Goal: Task Accomplishment & Management: Manage account settings

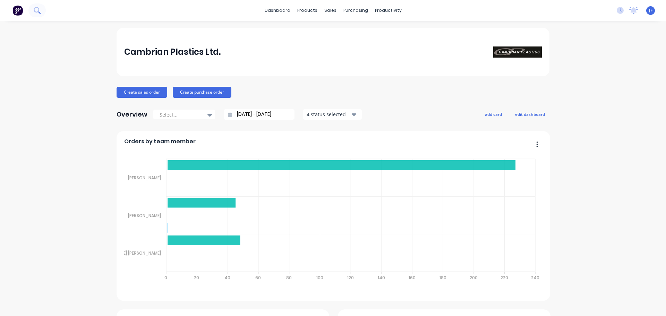
click at [33, 12] on button at bounding box center [36, 10] width 17 height 14
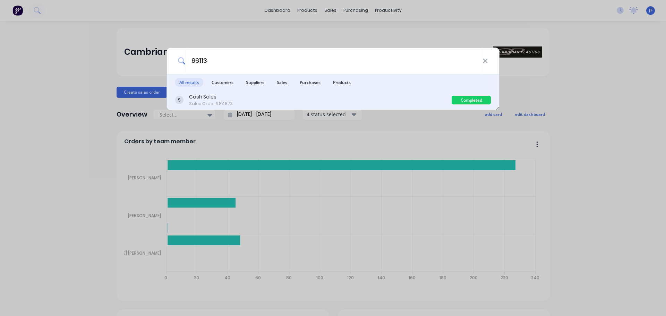
type input "86113"
click at [399, 100] on div "Cash Sales Sales Order #84873" at bounding box center [313, 100] width 276 height 14
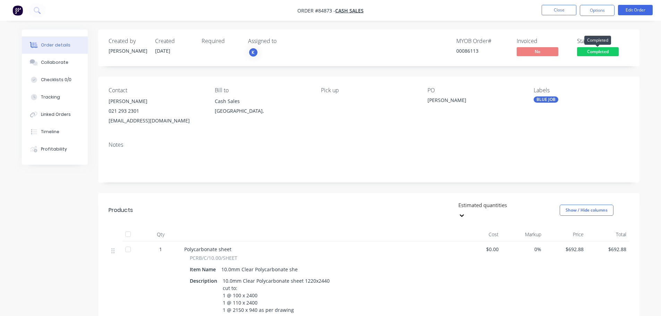
click at [596, 54] on span "Completed" at bounding box center [598, 51] width 42 height 9
click at [520, 69] on div "Created by Jess Created 25/09/25 Required Assigned to K MYOB Order # 00086113 I…" at bounding box center [368, 230] width 541 height 403
click at [606, 49] on span "Completed" at bounding box center [598, 51] width 42 height 9
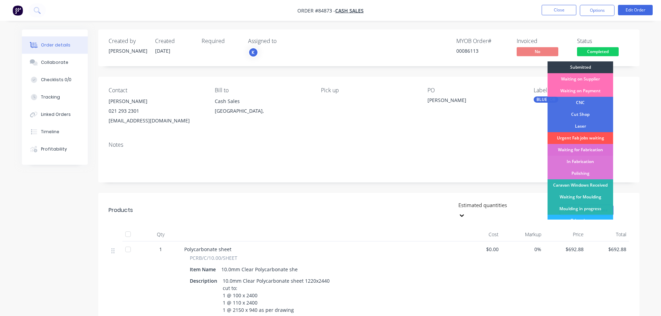
scroll to position [69, 0]
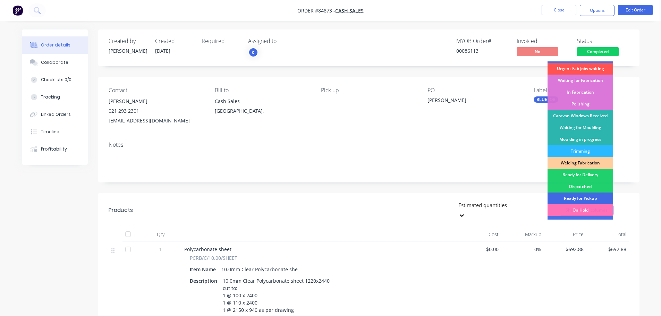
click at [582, 198] on div "Ready for Pickup" at bounding box center [580, 199] width 66 height 12
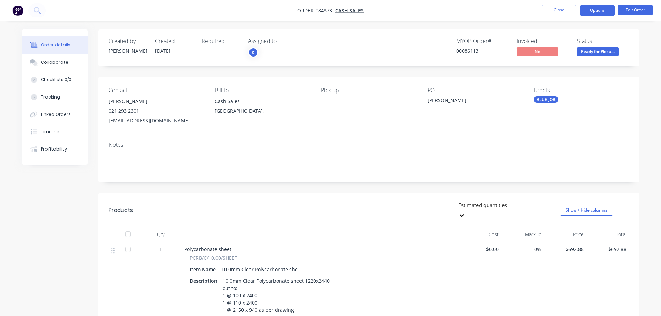
click at [600, 9] on button "Options" at bounding box center [597, 10] width 35 height 11
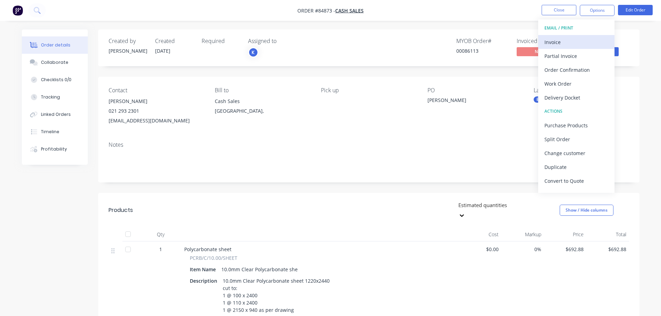
click at [582, 40] on div "Invoice" at bounding box center [576, 42] width 64 height 10
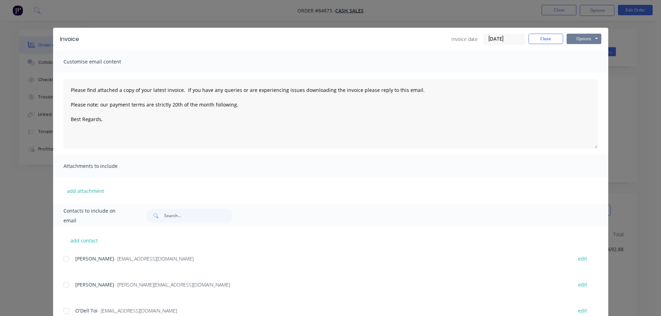
click at [590, 40] on button "Options" at bounding box center [583, 39] width 35 height 10
click at [585, 66] on button "Print" at bounding box center [588, 62] width 44 height 11
click at [554, 39] on button "Close" at bounding box center [545, 39] width 35 height 10
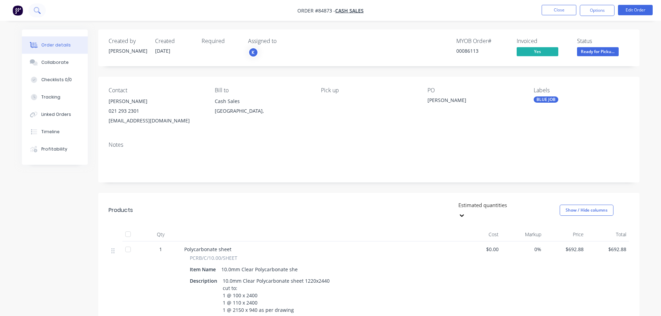
click at [34, 16] on button at bounding box center [36, 10] width 17 height 14
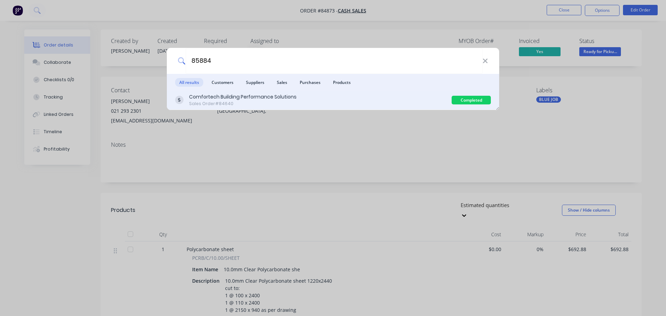
type input "85884"
click at [339, 102] on div "Comfortech Building Performance Solutions Sales Order #84640" at bounding box center [313, 100] width 276 height 14
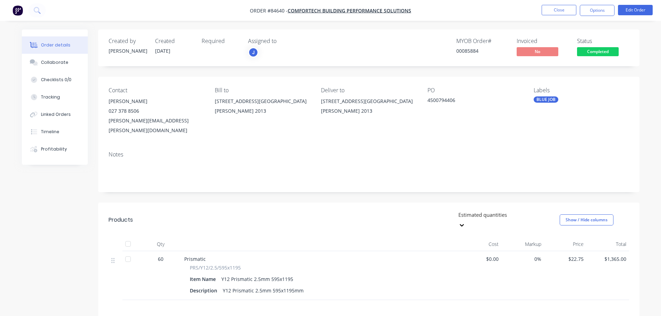
click at [595, 53] on span "Completed" at bounding box center [598, 51] width 42 height 9
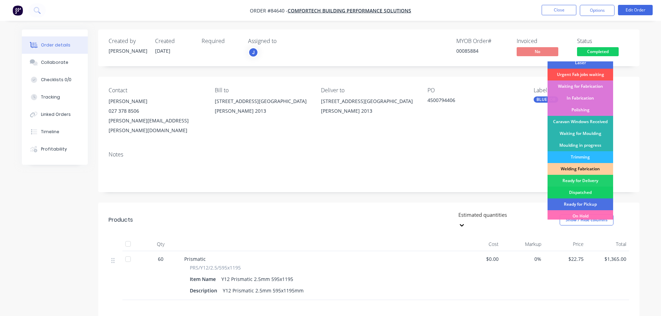
scroll to position [137, 0]
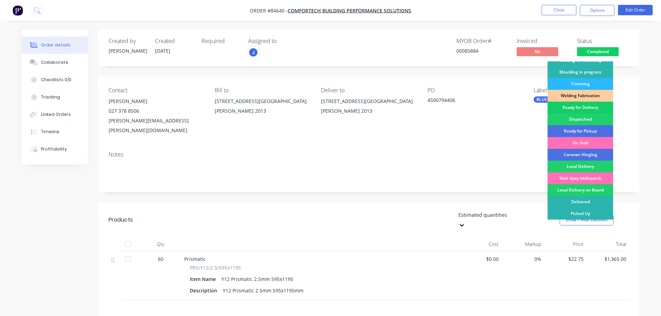
click at [589, 108] on div "Ready for Delivery" at bounding box center [580, 108] width 66 height 12
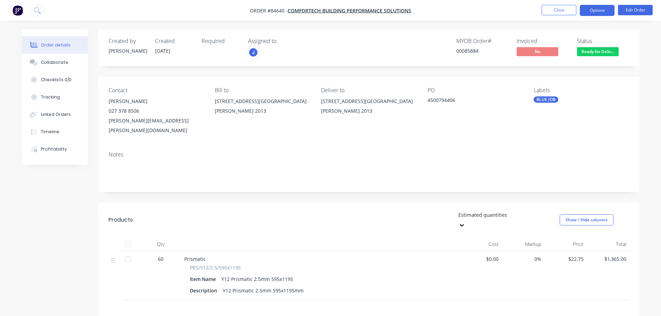
click at [603, 10] on button "Options" at bounding box center [597, 10] width 35 height 11
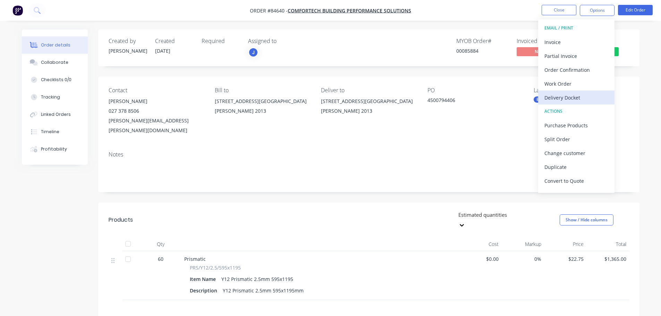
click at [589, 95] on div "Delivery Docket" at bounding box center [576, 98] width 64 height 10
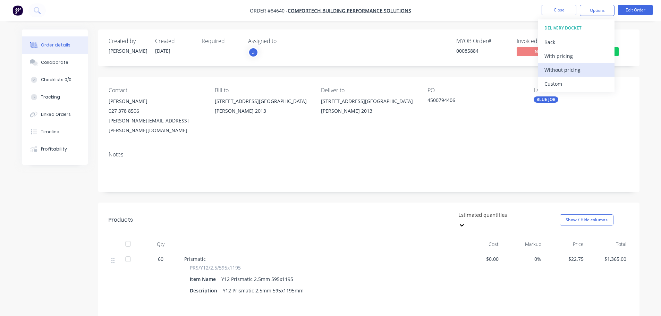
click at [589, 73] on div "Without pricing" at bounding box center [576, 70] width 64 height 10
click at [502, 53] on div "00085884" at bounding box center [482, 50] width 52 height 7
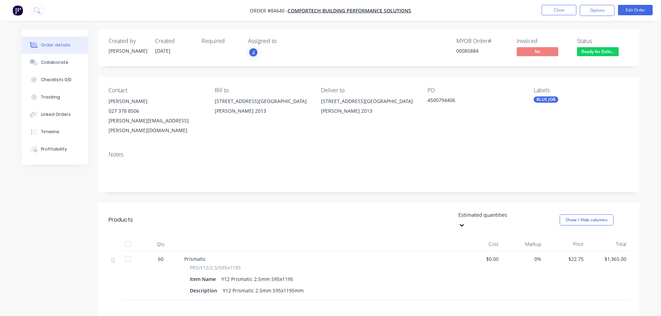
click at [586, 16] on nav "Order #84640 - Comfortech Building Performance Solutions Close Options Edit Ord…" at bounding box center [330, 10] width 661 height 21
click at [588, 9] on button "Options" at bounding box center [597, 10] width 35 height 11
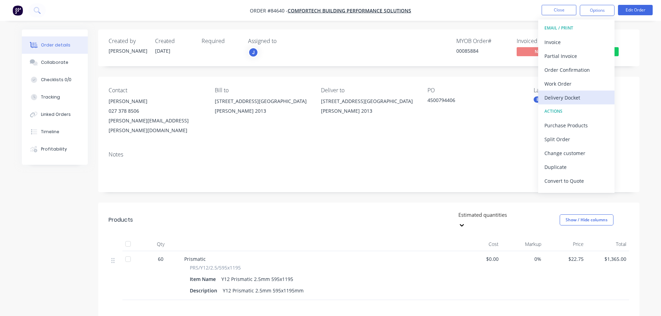
click at [560, 101] on div "Delivery Docket" at bounding box center [576, 98] width 64 height 10
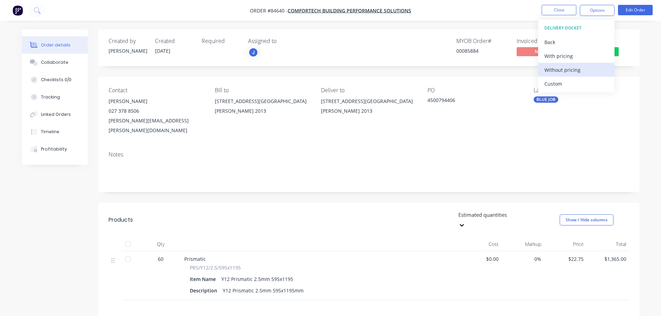
click at [563, 69] on div "Without pricing" at bounding box center [576, 70] width 64 height 10
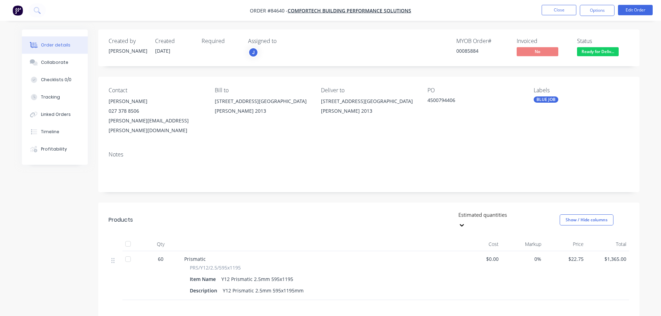
drag, startPoint x: 178, startPoint y: 28, endPoint x: 102, endPoint y: 22, distance: 76.9
click at [178, 28] on div "Order details Collaborate Checklists 0/0 Tracking Linked Orders Timeline Profit…" at bounding box center [330, 219] width 661 height 439
click at [37, 7] on button at bounding box center [36, 10] width 17 height 14
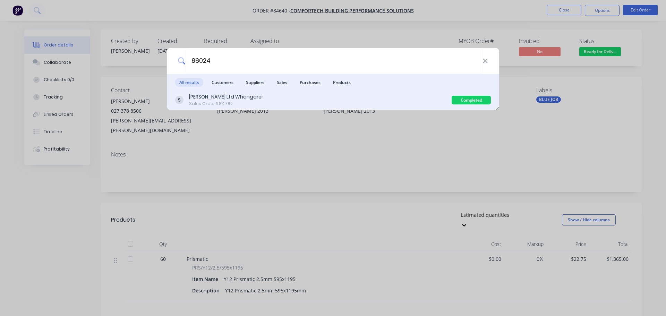
type input "86024"
click at [285, 104] on div "J.A.Russell Ltd Whangarei Sales Order #84782" at bounding box center [313, 100] width 276 height 14
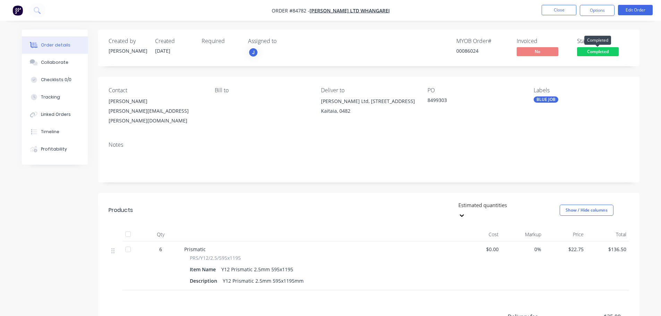
click at [600, 49] on span "Completed" at bounding box center [598, 51] width 42 height 9
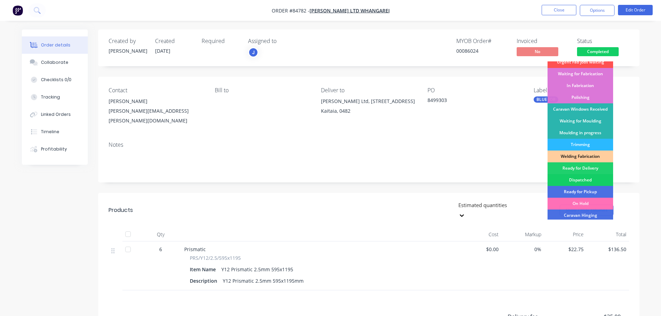
scroll to position [137, 0]
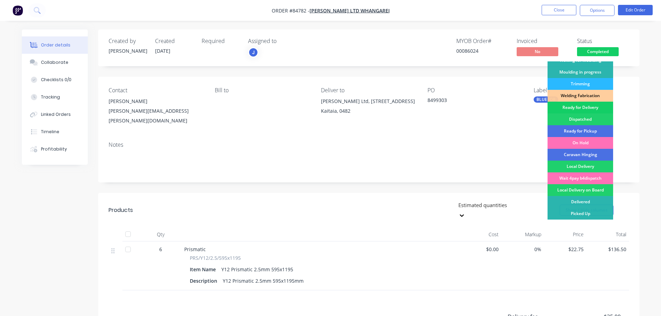
drag, startPoint x: 581, startPoint y: 106, endPoint x: 593, endPoint y: 50, distance: 57.8
click at [581, 106] on div "Ready for Delivery" at bounding box center [580, 108] width 66 height 12
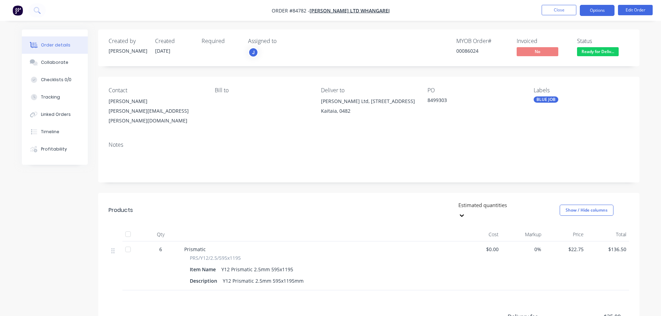
click at [596, 13] on button "Options" at bounding box center [597, 10] width 35 height 11
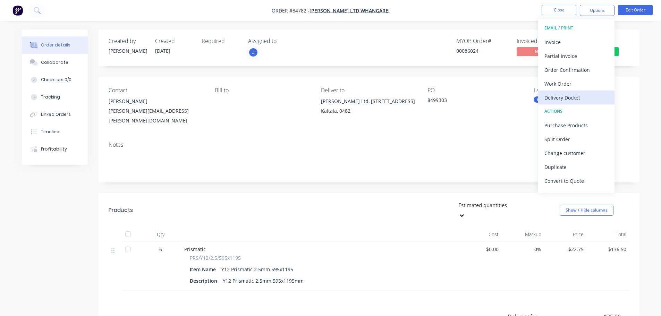
click at [586, 97] on div "Delivery Docket" at bounding box center [576, 98] width 64 height 10
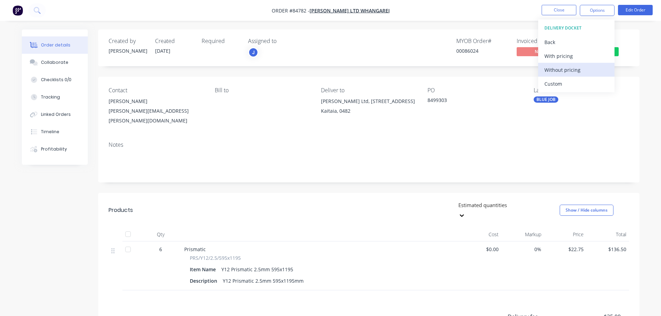
click at [576, 64] on button "Without pricing" at bounding box center [576, 70] width 76 height 14
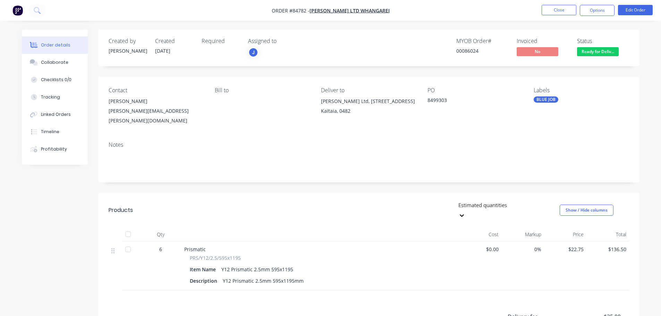
click at [517, 34] on div "Created by Jess Created 22/09/25 Required Assigned to J MYOB Order # 00086024 I…" at bounding box center [368, 47] width 541 height 37
click at [39, 10] on icon at bounding box center [37, 10] width 7 height 7
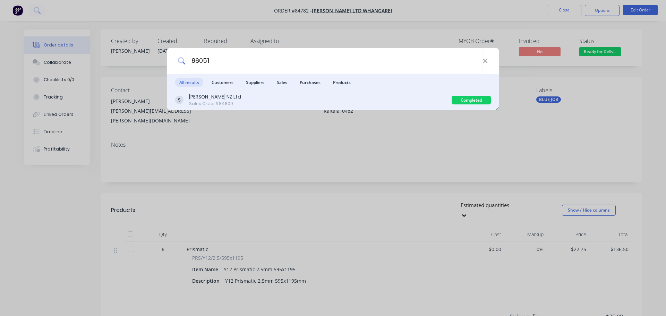
type input "86051"
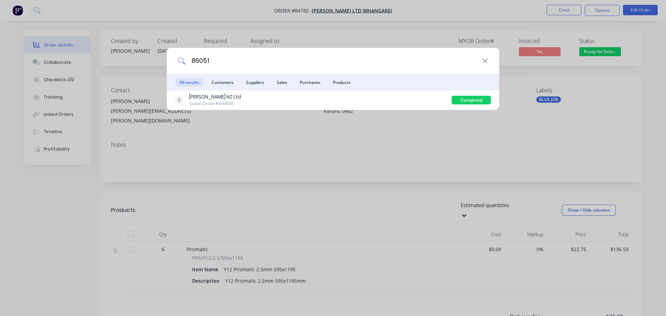
click at [307, 101] on div "Jean Mueller NZ Ltd Sales Order #84809" at bounding box center [313, 100] width 276 height 14
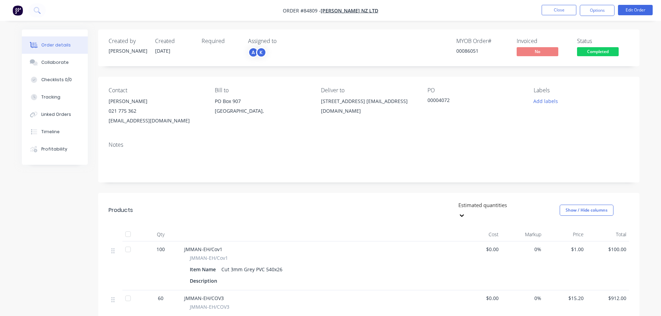
click at [597, 56] on span "Completed" at bounding box center [598, 51] width 42 height 9
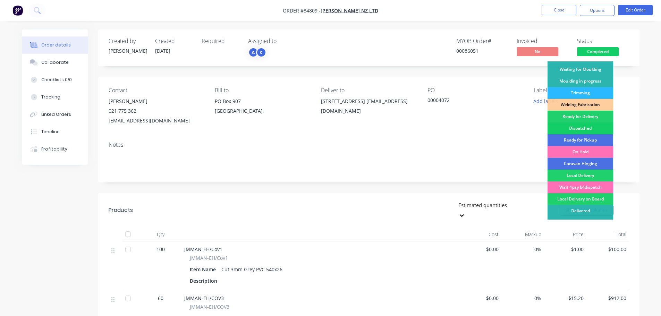
scroll to position [137, 0]
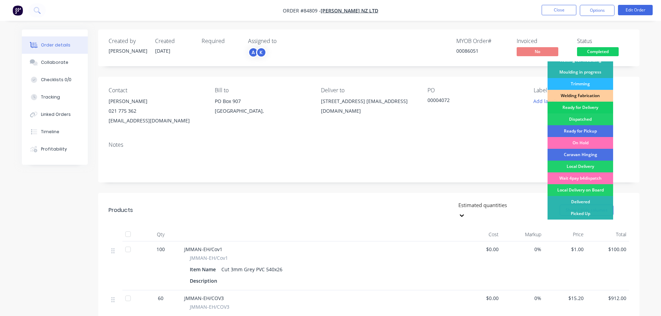
click at [595, 106] on div "Ready for Delivery" at bounding box center [580, 108] width 66 height 12
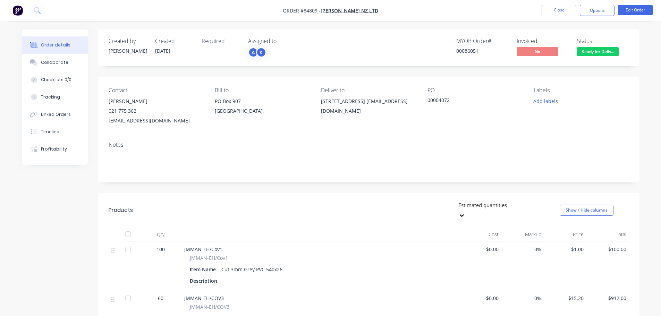
drag, startPoint x: 597, startPoint y: 13, endPoint x: 597, endPoint y: 19, distance: 5.6
click at [597, 13] on button "Options" at bounding box center [597, 10] width 35 height 11
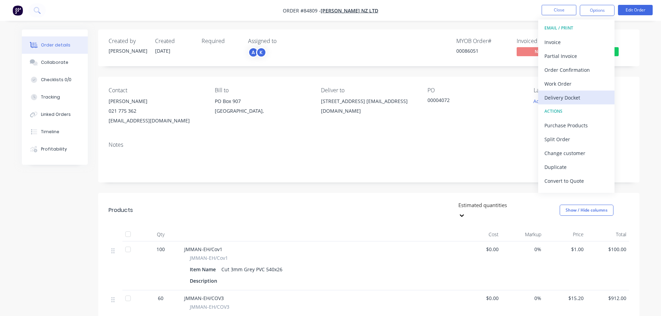
click at [583, 97] on div "Delivery Docket" at bounding box center [576, 98] width 64 height 10
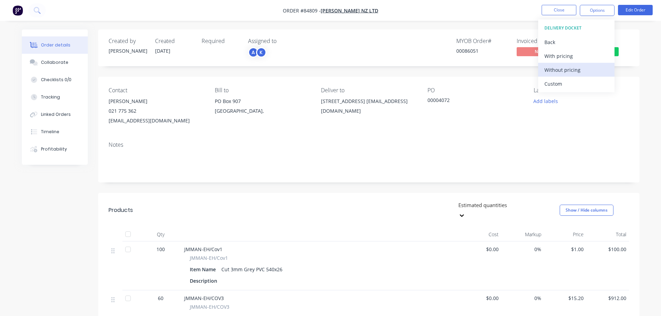
click at [579, 71] on div "Without pricing" at bounding box center [576, 70] width 64 height 10
click at [41, 9] on button at bounding box center [36, 10] width 17 height 14
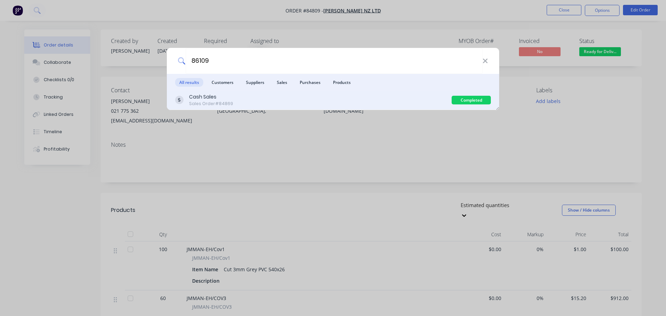
type input "86109"
click at [280, 100] on div "Cash Sales Sales Order #84869" at bounding box center [313, 100] width 276 height 14
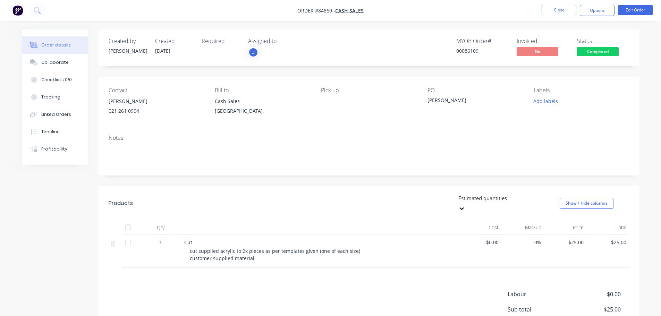
click at [602, 53] on span "Completed" at bounding box center [598, 51] width 42 height 9
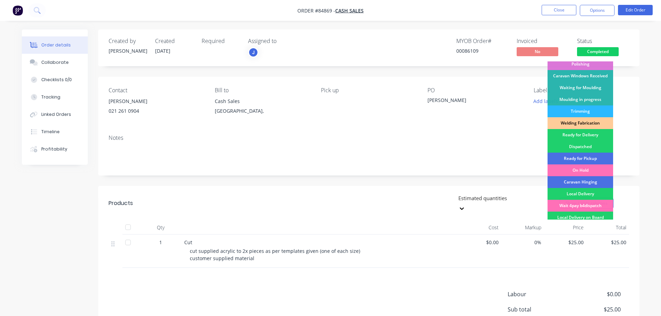
scroll to position [137, 0]
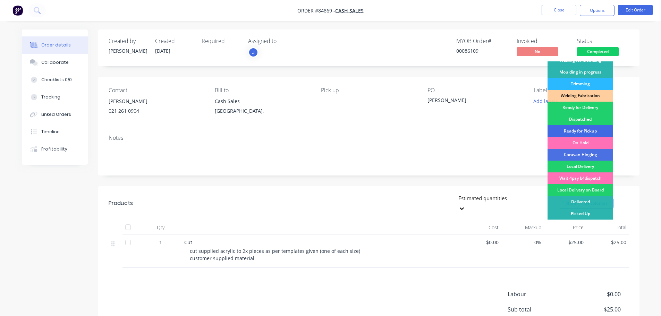
click at [591, 128] on div "Ready for Pickup" at bounding box center [580, 131] width 66 height 12
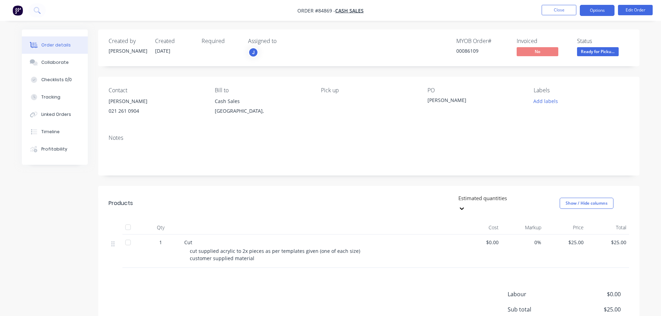
click at [586, 12] on button "Options" at bounding box center [597, 10] width 35 height 11
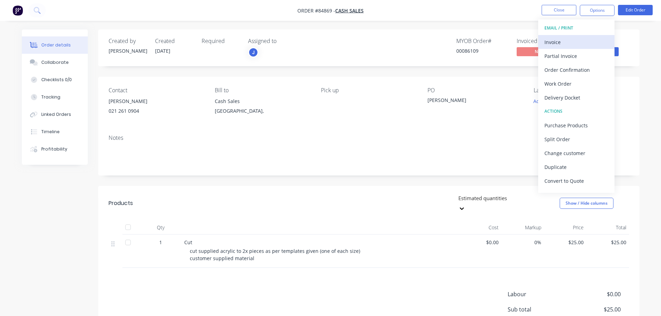
click at [580, 40] on div "Invoice" at bounding box center [576, 42] width 64 height 10
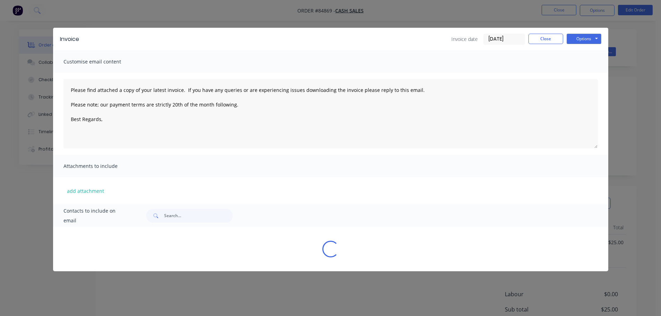
click at [587, 40] on button "Options" at bounding box center [583, 39] width 35 height 10
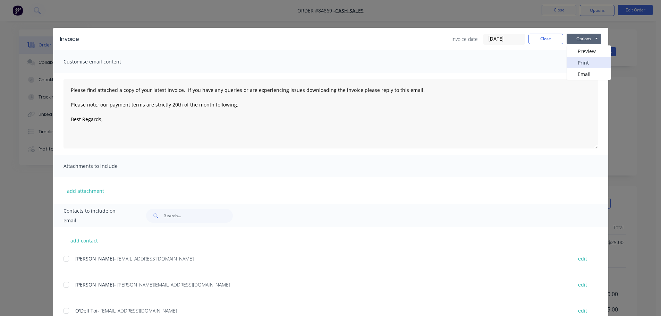
click at [588, 65] on button "Print" at bounding box center [588, 62] width 44 height 11
click at [534, 40] on button "Close" at bounding box center [545, 39] width 35 height 10
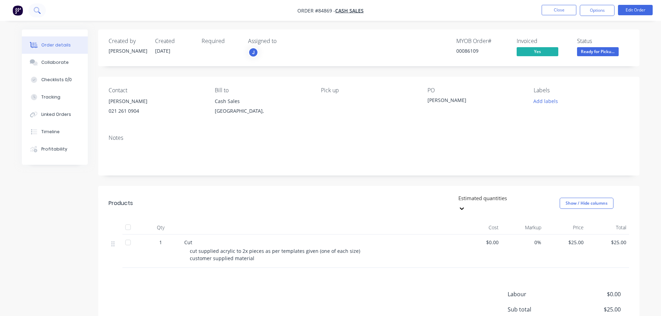
click at [39, 11] on icon at bounding box center [37, 10] width 6 height 6
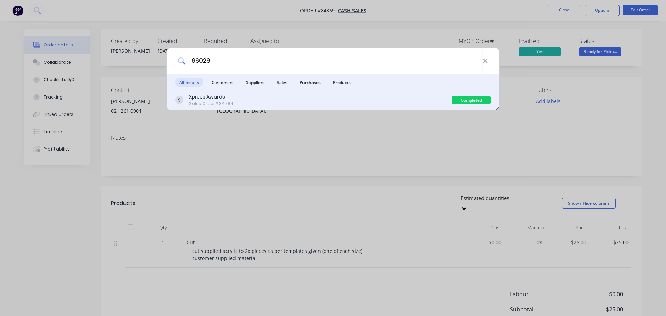
type input "86026"
drag, startPoint x: 317, startPoint y: 104, endPoint x: 382, endPoint y: 96, distance: 64.7
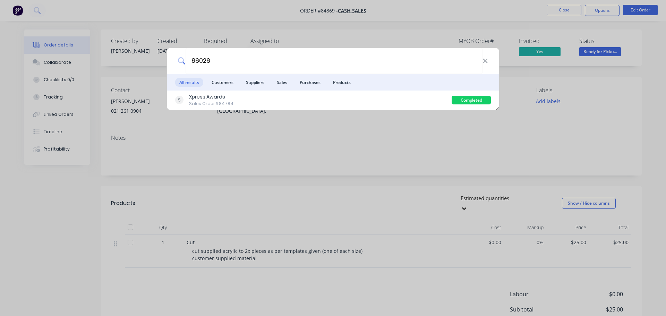
click at [318, 104] on div "Xpress Awards Sales Order #84784" at bounding box center [313, 100] width 276 height 14
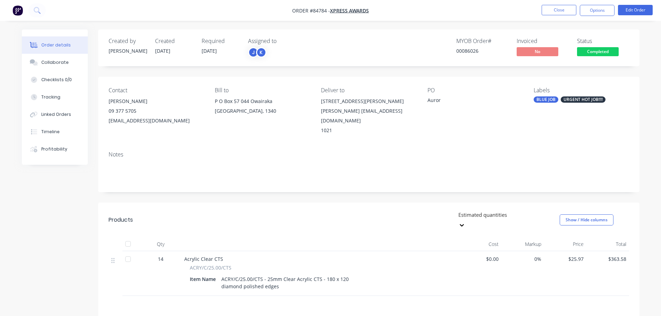
click at [594, 55] on span "Completed" at bounding box center [598, 51] width 42 height 9
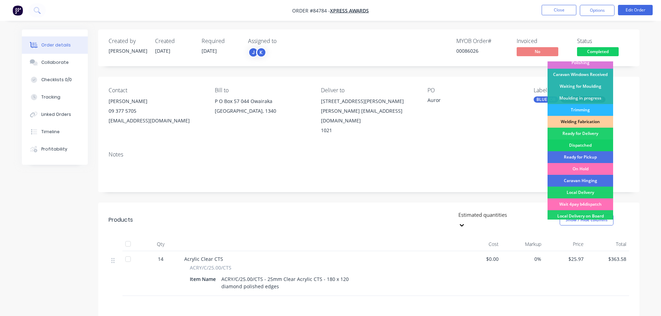
scroll to position [137, 0]
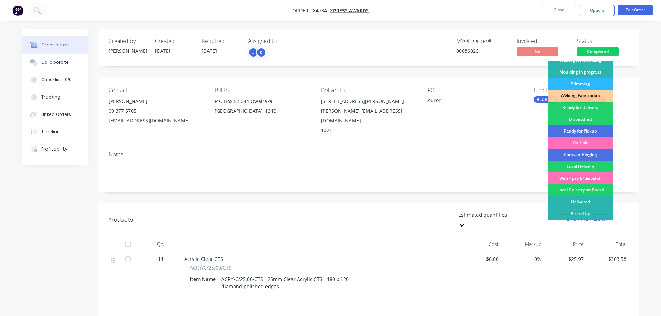
click at [580, 108] on div "Ready for Delivery" at bounding box center [580, 108] width 66 height 12
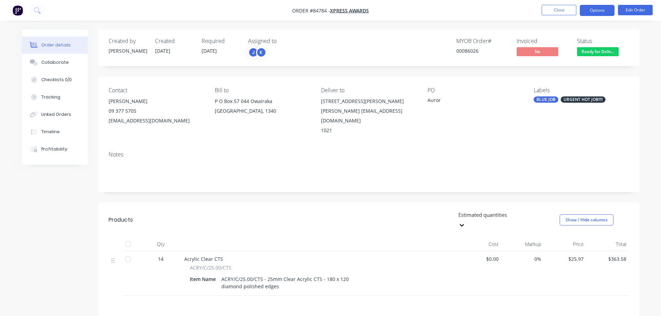
click at [604, 15] on button "Options" at bounding box center [597, 10] width 35 height 11
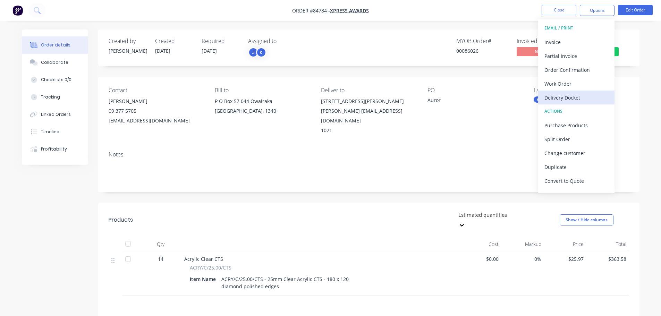
click at [574, 99] on div "Delivery Docket" at bounding box center [576, 98] width 64 height 10
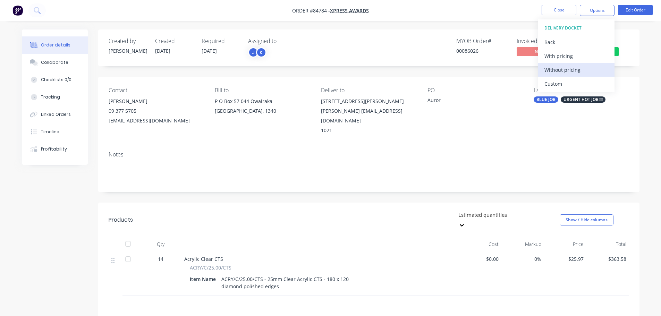
click at [576, 70] on div "Without pricing" at bounding box center [576, 70] width 64 height 10
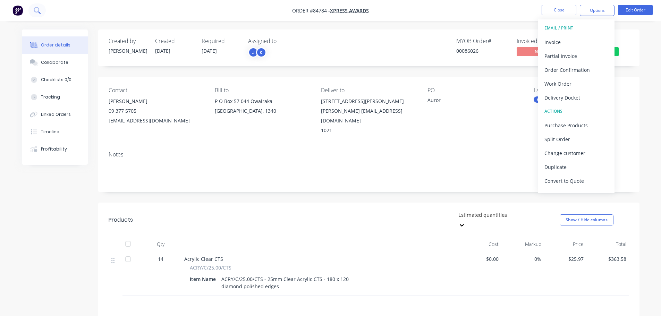
click at [40, 11] on icon at bounding box center [37, 10] width 7 height 7
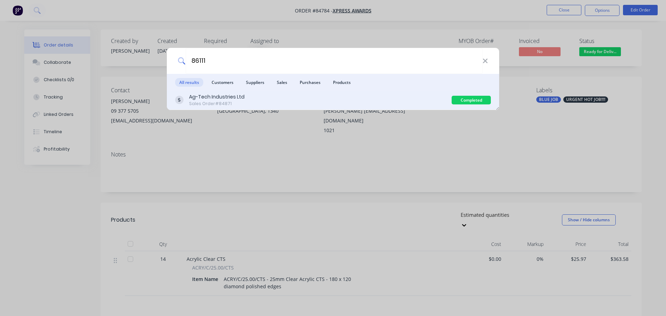
type input "86111"
click at [408, 100] on div "Ag-Tech Industries Ltd Sales Order #84871" at bounding box center [313, 100] width 276 height 14
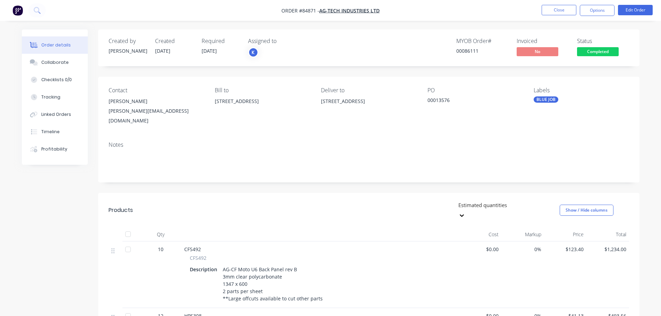
click at [594, 56] on span "Completed" at bounding box center [598, 51] width 42 height 9
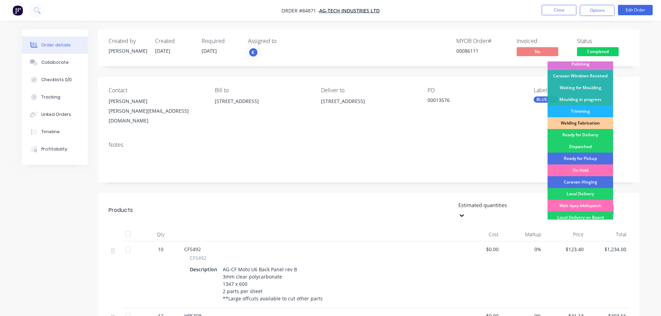
scroll to position [137, 0]
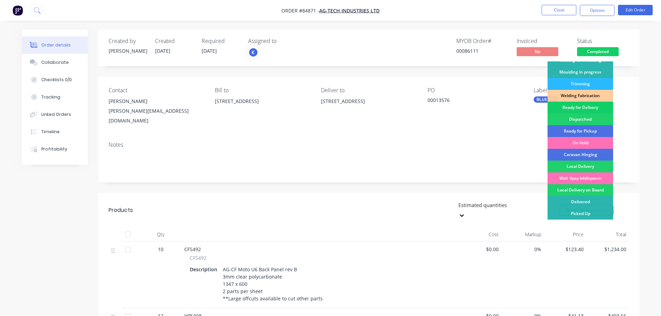
click at [581, 104] on div "Ready for Delivery" at bounding box center [580, 108] width 66 height 12
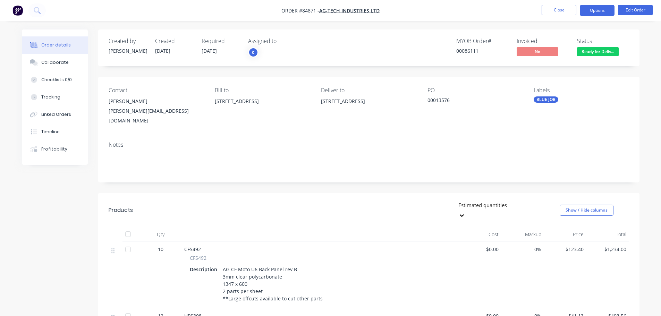
click at [600, 12] on button "Options" at bounding box center [597, 10] width 35 height 11
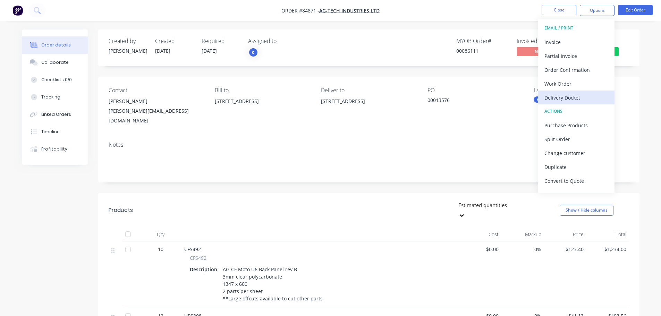
drag, startPoint x: 575, startPoint y: 107, endPoint x: 574, endPoint y: 100, distance: 6.6
click at [574, 100] on div "EMAIL / PRINT Invoice Partial Invoice Order Confirmation Work Order Delivery Do…" at bounding box center [576, 105] width 76 height 173
click at [574, 100] on div "Delivery Docket" at bounding box center [576, 98] width 64 height 10
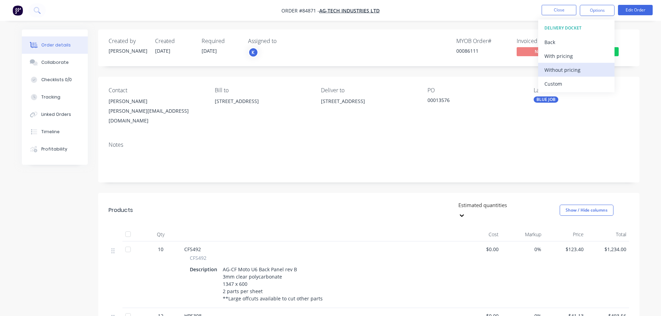
click at [573, 68] on div "Without pricing" at bounding box center [576, 70] width 64 height 10
click at [273, 21] on div "Order details Collaborate Checklists 0/0 Tracking Linked Orders Timeline Profit…" at bounding box center [330, 256] width 661 height 513
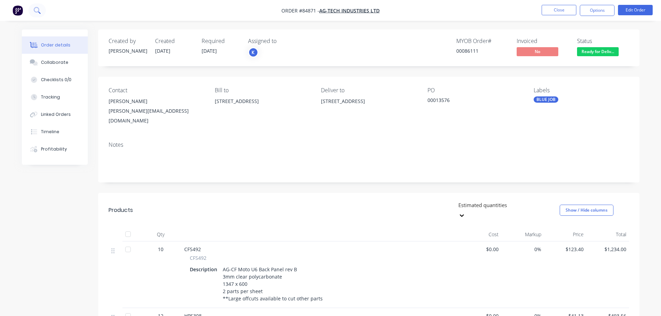
click at [31, 8] on button at bounding box center [36, 10] width 17 height 14
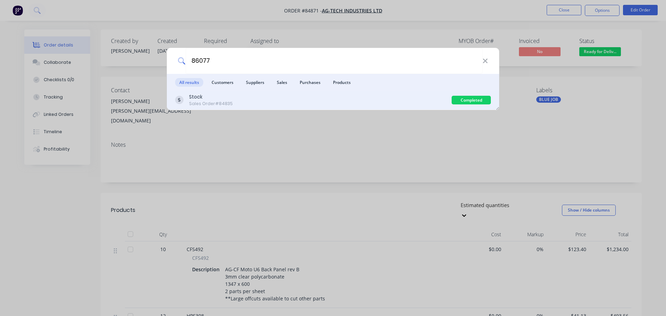
type input "86077"
click at [344, 107] on div "Stock Sales Order #84835 Completed" at bounding box center [333, 100] width 332 height 19
click at [426, 99] on div "Stock Sales Order #84835" at bounding box center [313, 100] width 276 height 14
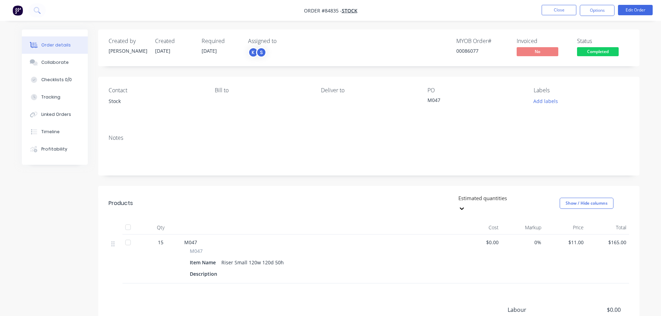
click at [597, 52] on span "Completed" at bounding box center [598, 51] width 42 height 9
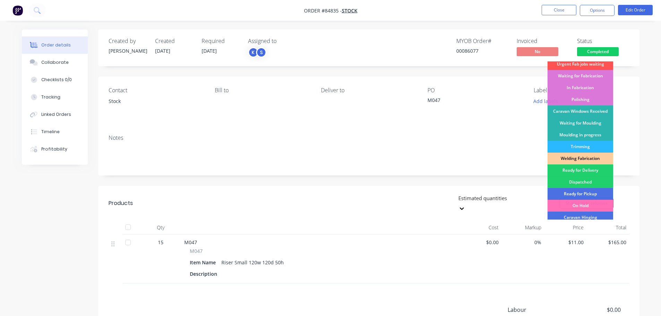
scroll to position [137, 0]
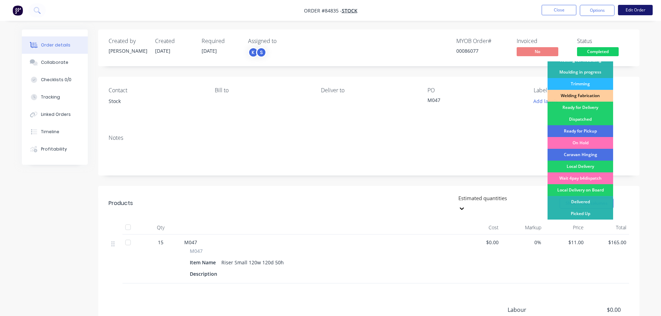
click at [623, 14] on button "Edit Order" at bounding box center [635, 10] width 35 height 10
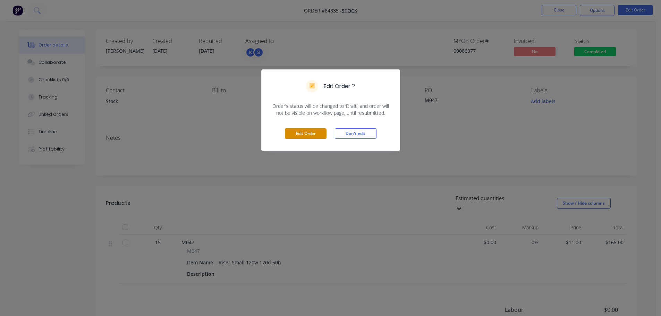
click at [293, 136] on button "Edit Order" at bounding box center [306, 133] width 42 height 10
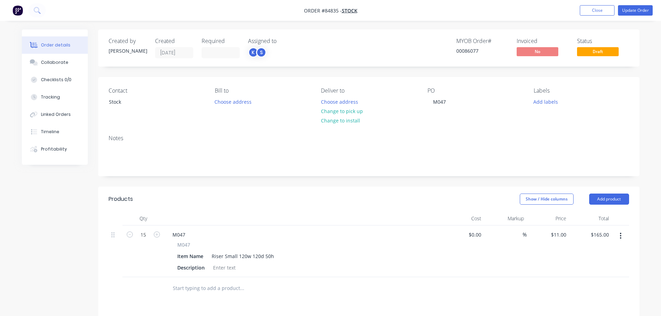
click at [198, 288] on input "text" at bounding box center [241, 288] width 139 height 14
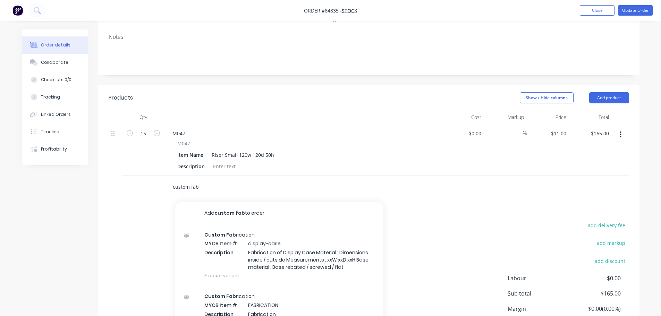
scroll to position [139, 0]
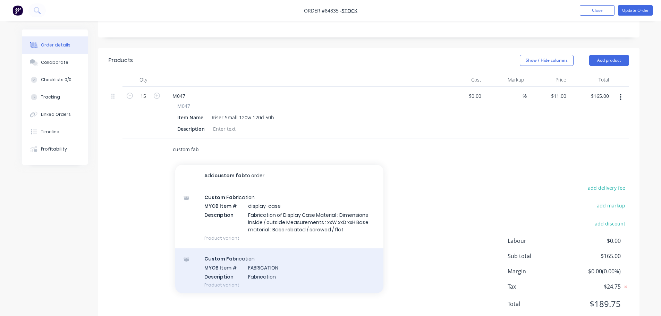
type input "custom fab"
click at [259, 271] on div "Custom Fab rication MYOB Item # FABRICATION Description Fabrication Product var…" at bounding box center [279, 271] width 208 height 47
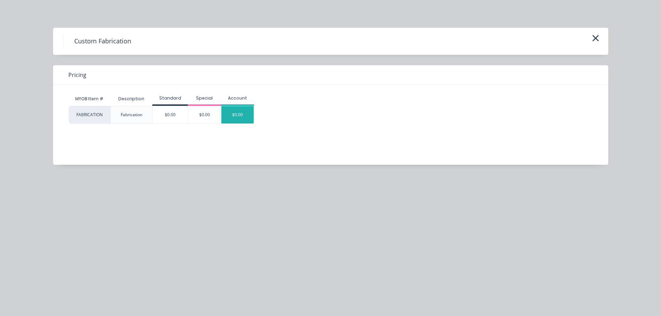
click at [232, 118] on div "$0.00" at bounding box center [237, 114] width 33 height 17
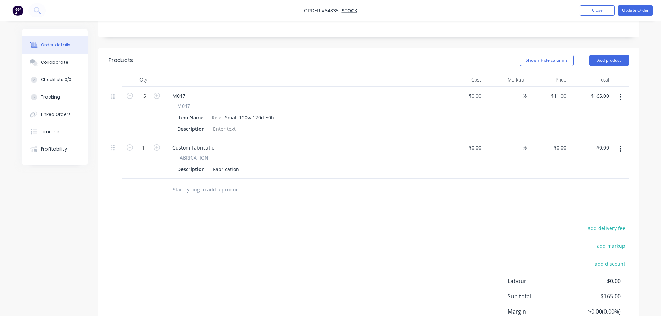
click at [180, 102] on span "M047" at bounding box center [183, 105] width 13 height 7
copy span "M047"
click at [231, 173] on div "Fabrication" at bounding box center [226, 169] width 32 height 10
click at [146, 149] on input "1" at bounding box center [143, 148] width 18 height 10
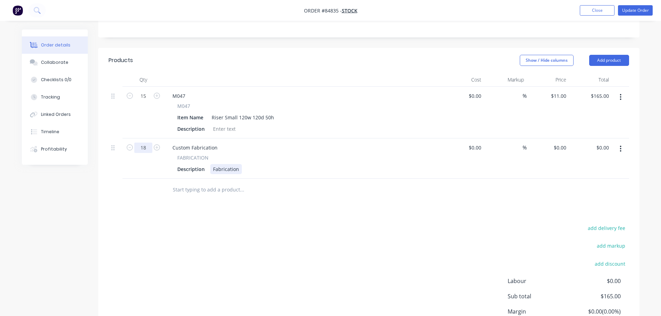
type input "18"
click at [220, 168] on div "Fabrication" at bounding box center [226, 169] width 32 height 10
click at [231, 170] on div "Fabrication" at bounding box center [226, 169] width 32 height 10
copy div "Fabrication"
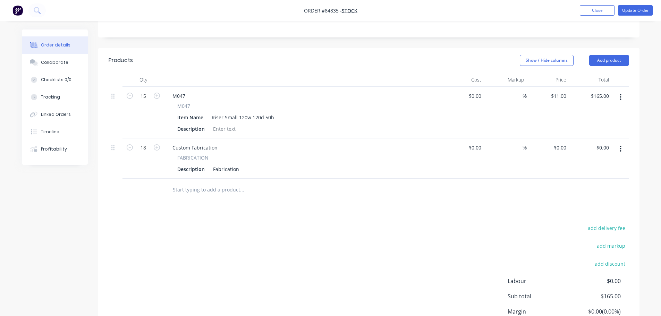
click at [323, 217] on div "Products Show / Hide columns Add product Qty Cost Markup Price Total 15 M047 M0…" at bounding box center [368, 208] width 541 height 320
click at [177, 96] on div "M047" at bounding box center [179, 96] width 24 height 10
copy div "M047"
drag, startPoint x: 221, startPoint y: 168, endPoint x: 229, endPoint y: 186, distance: 19.4
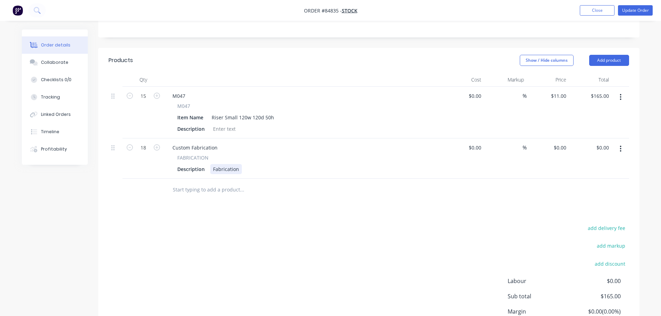
click at [221, 168] on div "Fabrication" at bounding box center [226, 169] width 32 height 10
click at [182, 99] on div "M047" at bounding box center [179, 96] width 24 height 10
click at [182, 98] on div "M047" at bounding box center [179, 96] width 24 height 10
click at [183, 102] on span "M047" at bounding box center [183, 105] width 13 height 7
click at [181, 95] on div "M047" at bounding box center [179, 96] width 24 height 10
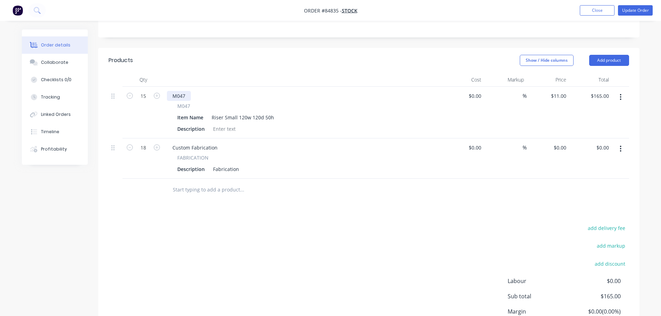
click at [181, 94] on div "M047" at bounding box center [179, 96] width 24 height 10
copy div "M047"
click at [213, 172] on div "Fabrication" at bounding box center [226, 169] width 32 height 10
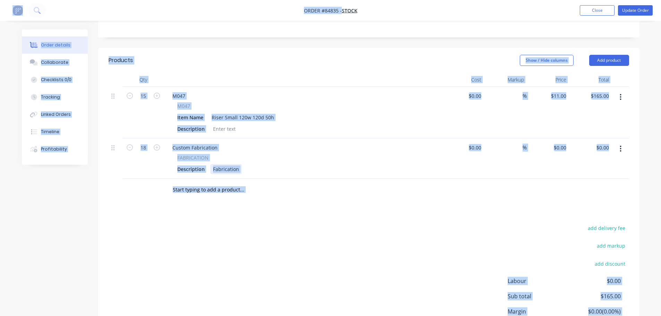
click at [231, 169] on div "Fabrication" at bounding box center [226, 169] width 32 height 10
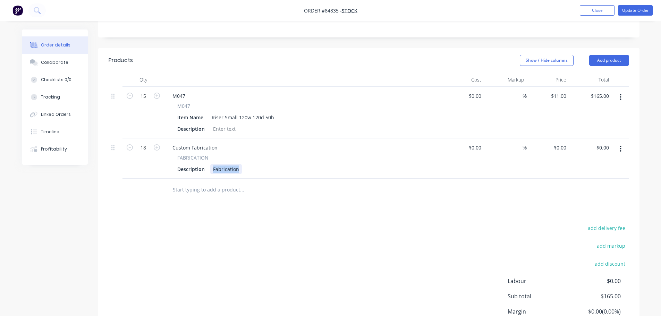
click at [231, 169] on div "Fabrication" at bounding box center [226, 169] width 32 height 10
paste div
click at [247, 200] on div at bounding box center [289, 190] width 250 height 23
drag, startPoint x: 622, startPoint y: 100, endPoint x: 619, endPoint y: 105, distance: 6.8
click at [623, 100] on button "button" at bounding box center [620, 97] width 16 height 12
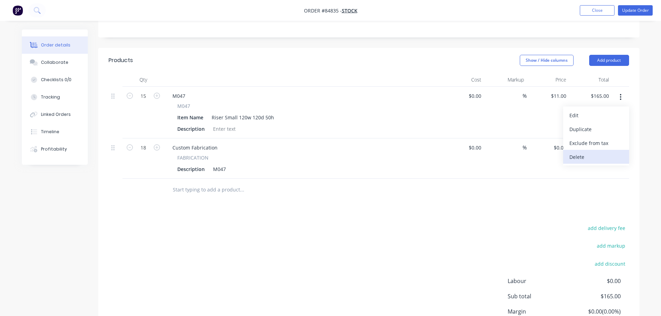
click at [584, 156] on div "Delete" at bounding box center [595, 157] width 53 height 10
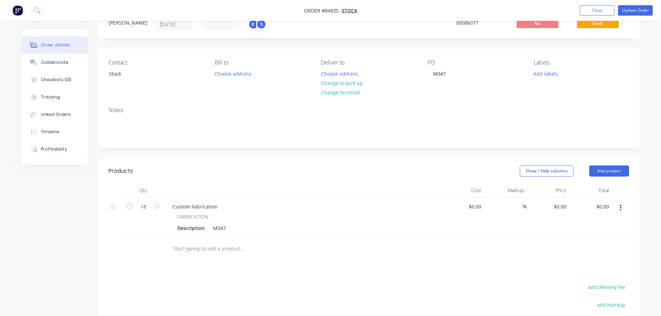
scroll to position [0, 0]
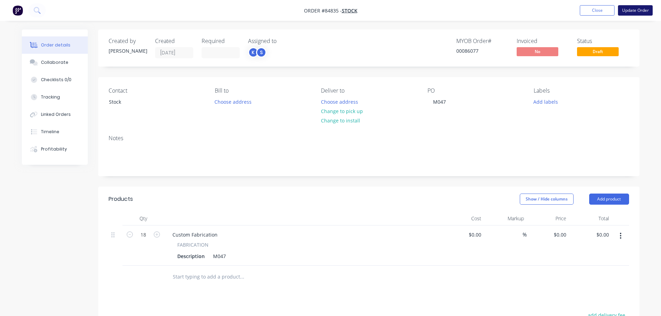
click at [630, 13] on button "Update Order" at bounding box center [635, 10] width 35 height 10
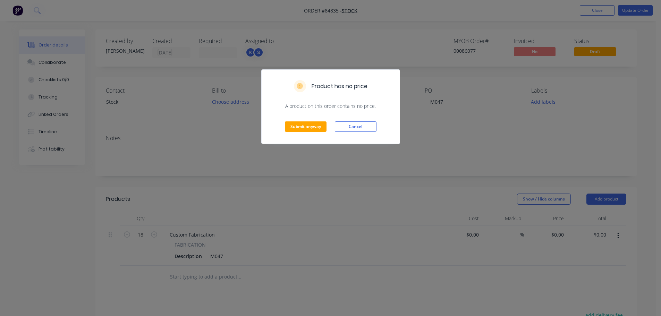
click at [327, 129] on div "Submit anyway Cancel" at bounding box center [331, 127] width 138 height 34
click at [305, 123] on button "Submit anyway" at bounding box center [306, 126] width 42 height 10
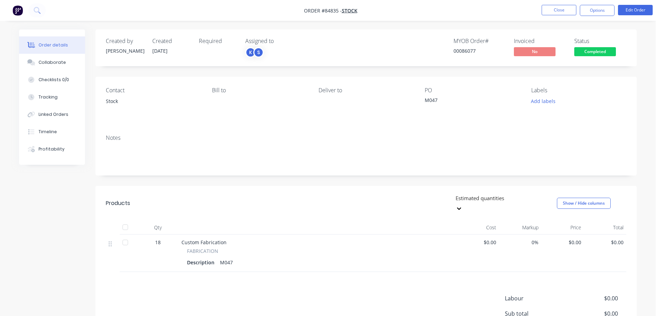
click at [593, 51] on span "Completed" at bounding box center [595, 51] width 42 height 9
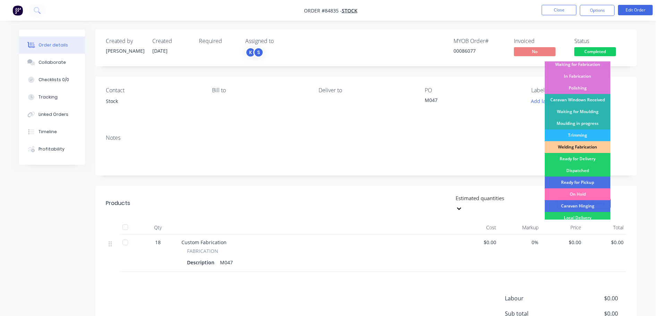
scroll to position [137, 0]
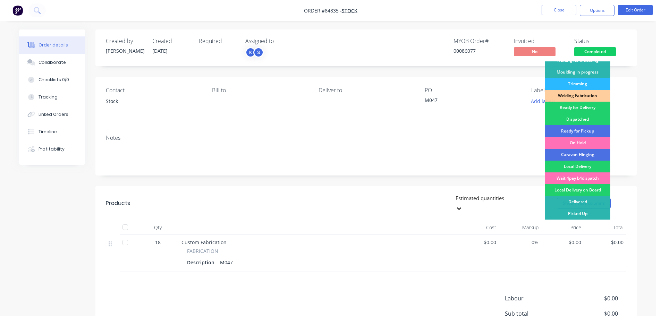
click at [521, 74] on div "Created by Jess Created 24/09/25 Required Assigned to K S MYOB Order # 00086077…" at bounding box center [365, 207] width 541 height 356
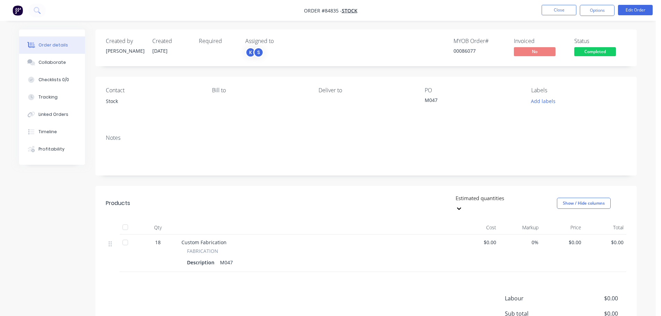
click at [466, 50] on div "00086077" at bounding box center [479, 50] width 52 height 7
copy div "00086077"
click at [605, 12] on button "Options" at bounding box center [597, 10] width 35 height 11
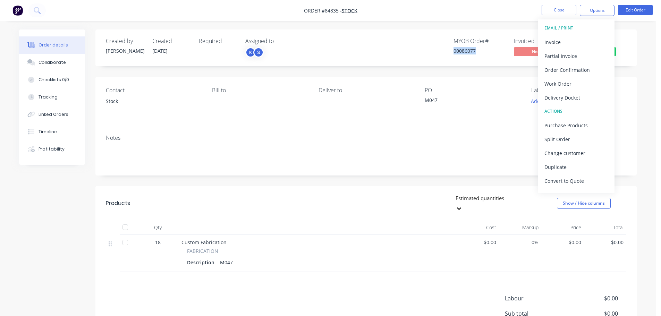
click at [580, 42] on div "Invoice" at bounding box center [576, 42] width 64 height 10
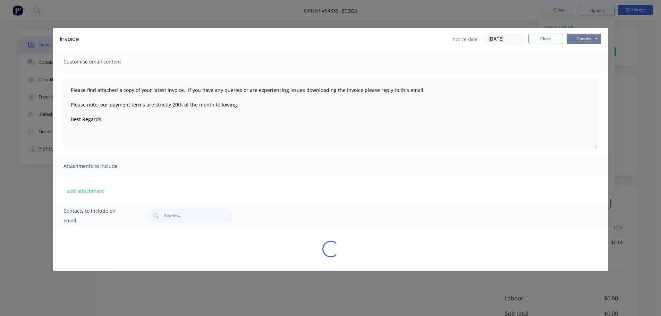
click at [581, 42] on button "Options" at bounding box center [583, 39] width 35 height 10
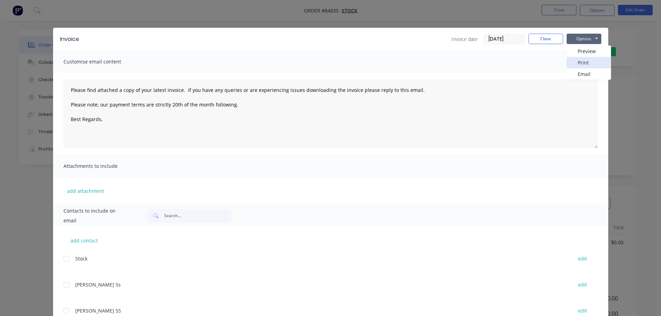
click at [582, 63] on button "Print" at bounding box center [588, 62] width 44 height 11
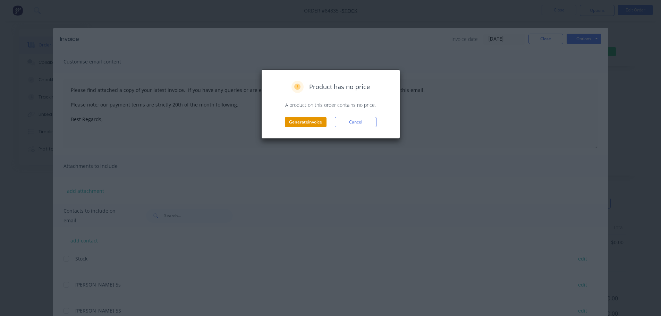
click at [322, 123] on button "Generate invoice" at bounding box center [306, 122] width 42 height 10
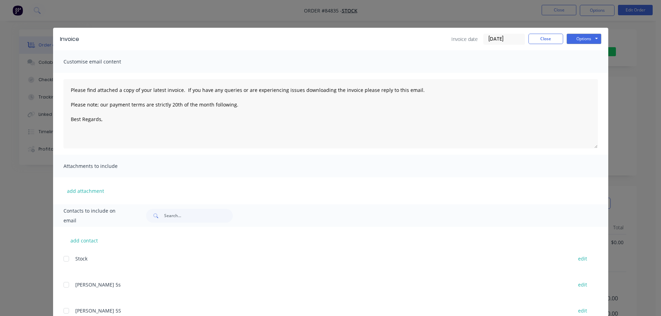
click at [93, 5] on div "Invoice Invoice date 26/09/25 Close Options Preview Print Email Customise email…" at bounding box center [330, 158] width 661 height 316
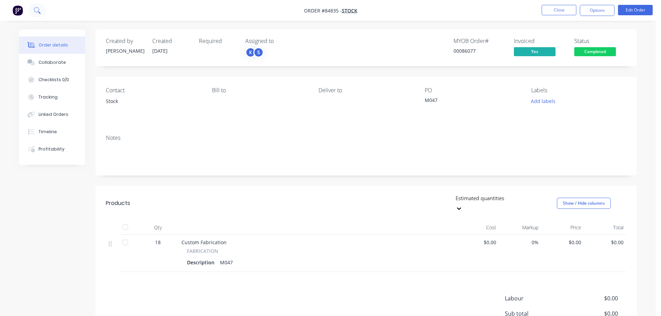
click at [38, 13] on icon at bounding box center [37, 10] width 7 height 7
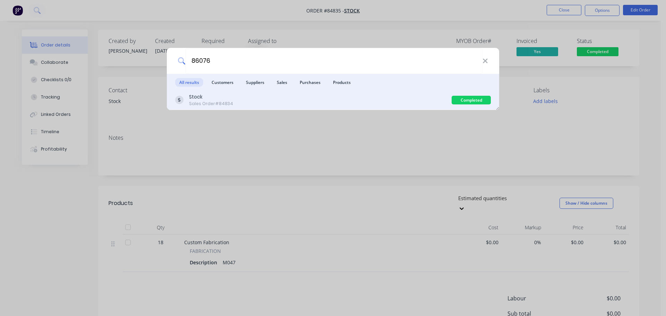
type input "86076"
click at [254, 94] on div "Stock Sales Order #84834" at bounding box center [313, 100] width 276 height 14
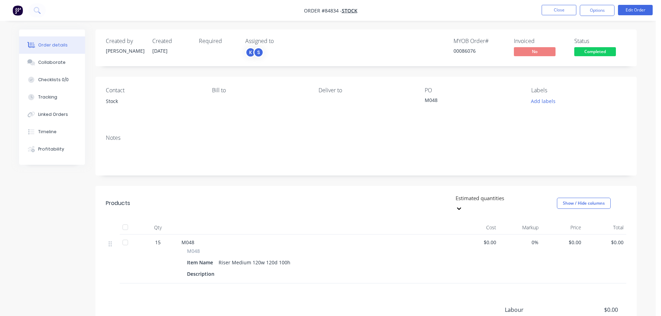
click at [600, 44] on div "Status" at bounding box center [600, 41] width 52 height 7
click at [599, 50] on span "Completed" at bounding box center [595, 51] width 42 height 9
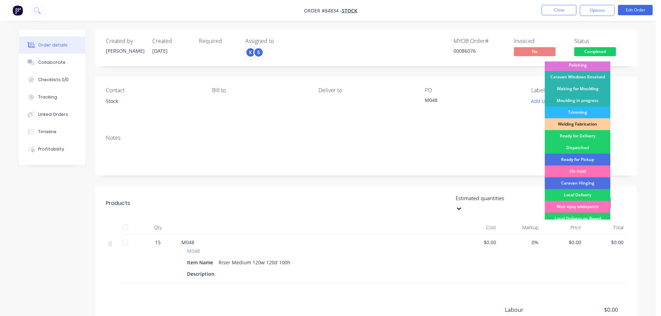
scroll to position [137, 0]
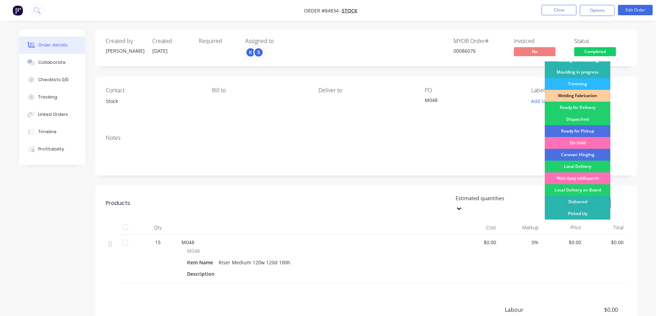
drag, startPoint x: 572, startPoint y: 211, endPoint x: 574, endPoint y: 206, distance: 5.4
click at [572, 211] on div "Picked Up" at bounding box center [578, 214] width 66 height 12
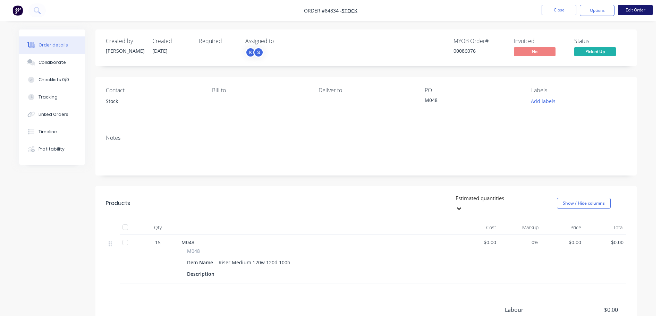
click at [625, 12] on button "Edit Order" at bounding box center [635, 10] width 35 height 10
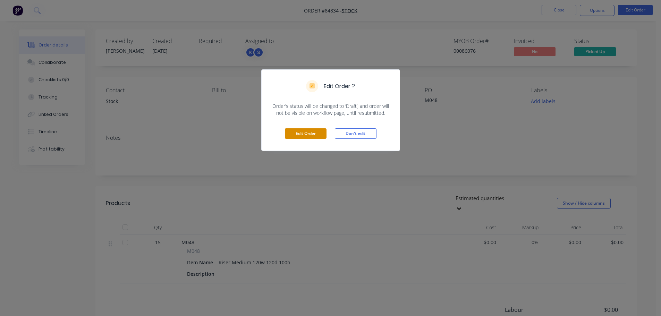
click at [293, 133] on button "Edit Order" at bounding box center [306, 133] width 42 height 10
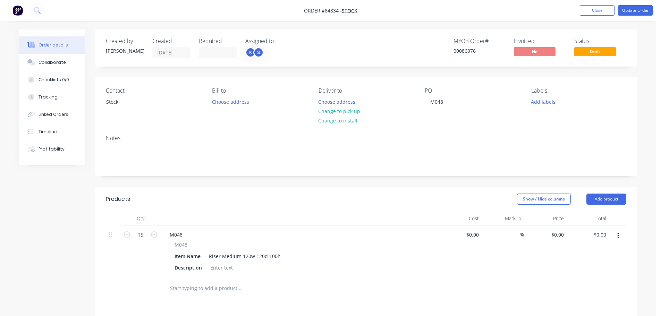
click at [195, 285] on input "text" at bounding box center [239, 288] width 139 height 14
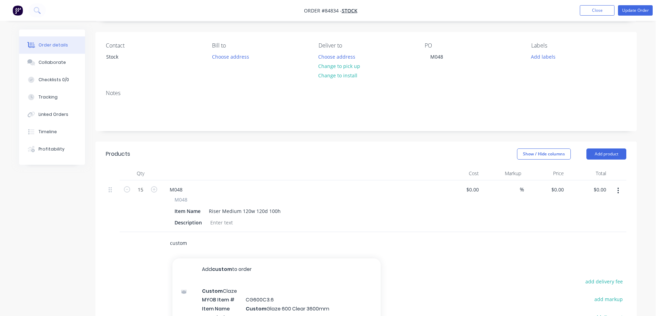
scroll to position [139, 0]
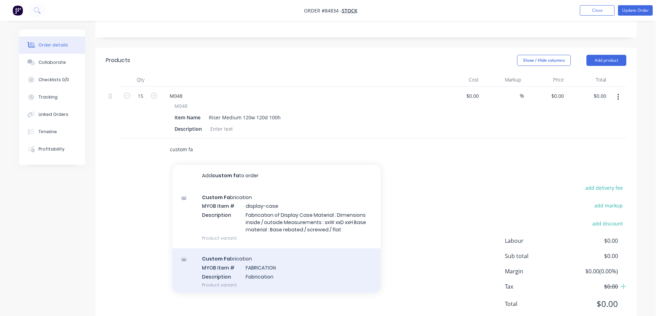
type input "custom fa"
click at [276, 269] on div "Custom Fa brication MYOB Item # FABRICATION Description Fabrication Product var…" at bounding box center [276, 271] width 208 height 47
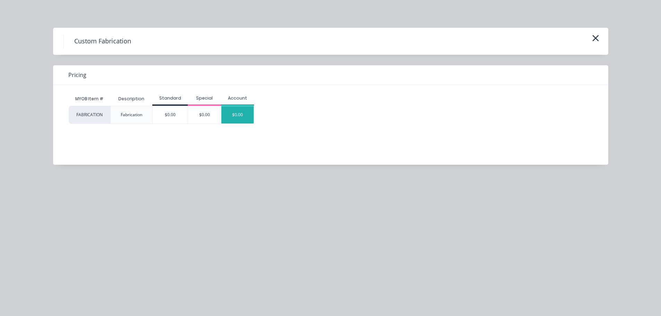
click at [242, 112] on div "$0.00" at bounding box center [237, 114] width 33 height 17
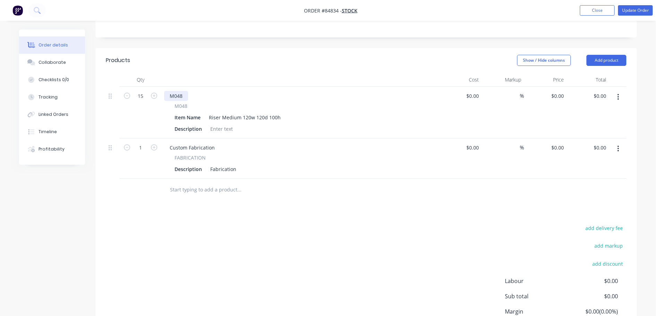
click at [178, 97] on div "M048" at bounding box center [176, 96] width 24 height 10
copy div "M048"
click at [220, 169] on div "Fabrication" at bounding box center [223, 169] width 32 height 10
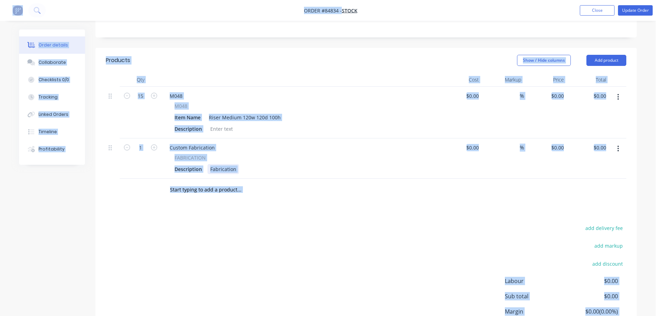
click at [227, 167] on div "Fabrication" at bounding box center [223, 169] width 32 height 10
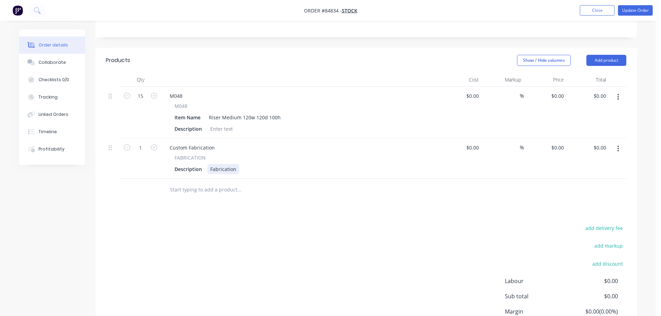
click at [227, 171] on div "Fabrication" at bounding box center [223, 169] width 32 height 10
copy div "Fabrication"
paste div
click at [185, 102] on span "M048" at bounding box center [180, 105] width 13 height 7
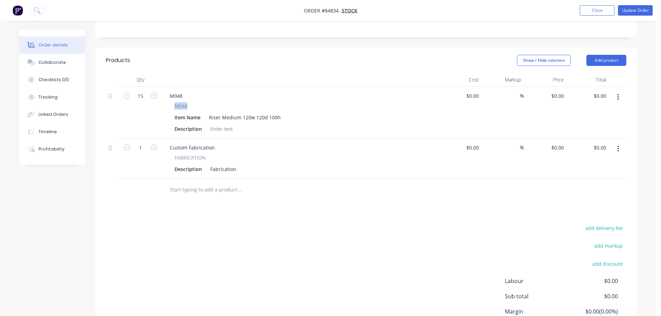
click at [185, 103] on span "M048" at bounding box center [180, 105] width 13 height 7
copy span "M048"
click at [224, 172] on div "Fabrication" at bounding box center [223, 169] width 32 height 10
click at [143, 149] on input "1" at bounding box center [140, 148] width 18 height 10
type input "18"
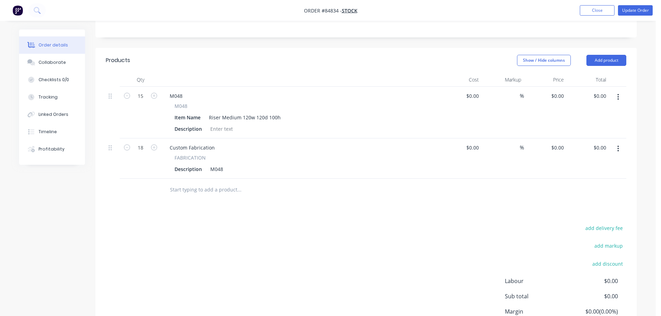
click at [620, 97] on button "button" at bounding box center [618, 97] width 16 height 12
click at [579, 156] on div "Delete" at bounding box center [592, 157] width 53 height 10
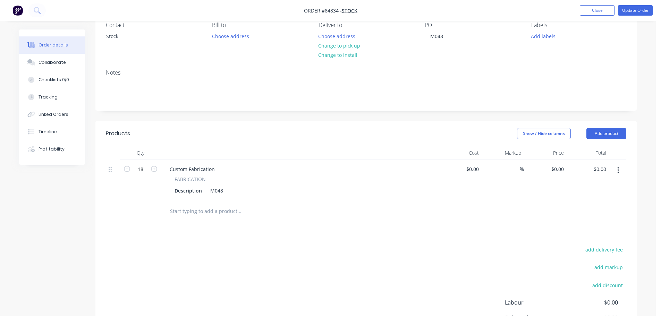
scroll to position [0, 0]
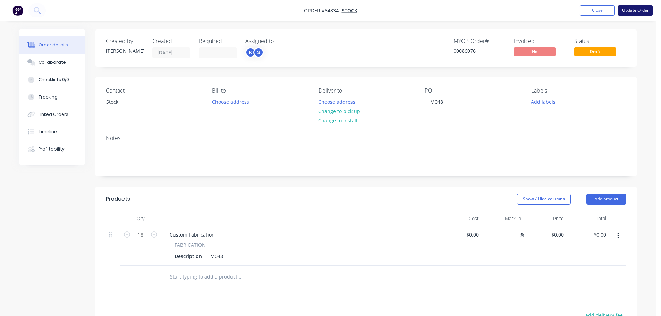
click at [640, 10] on button "Update Order" at bounding box center [635, 10] width 35 height 10
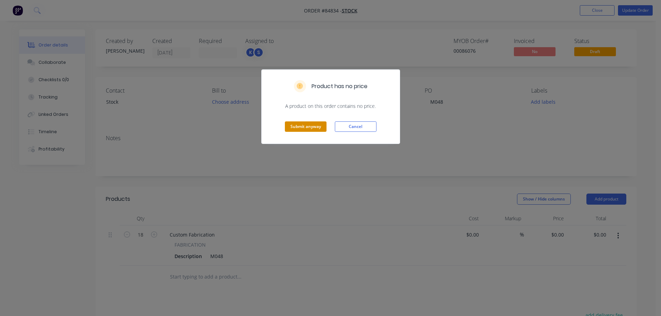
click at [319, 125] on button "Submit anyway" at bounding box center [306, 126] width 42 height 10
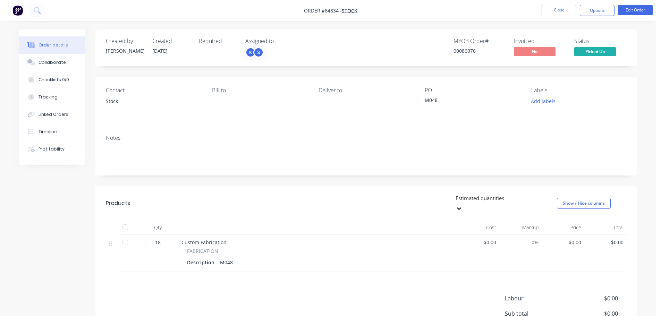
click at [583, 18] on nav "Order #84834 - Stock Close Options Edit Order" at bounding box center [330, 10] width 661 height 21
click at [585, 13] on button "Options" at bounding box center [597, 10] width 35 height 11
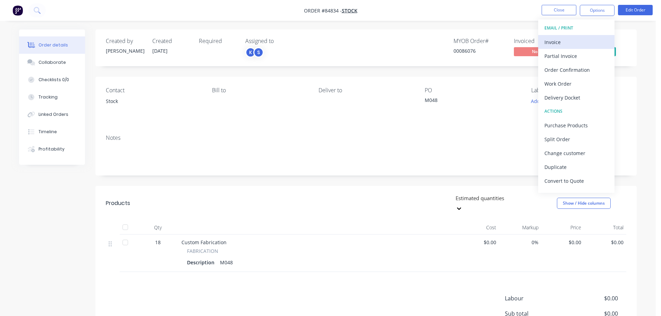
click at [571, 40] on div "Invoice" at bounding box center [576, 42] width 64 height 10
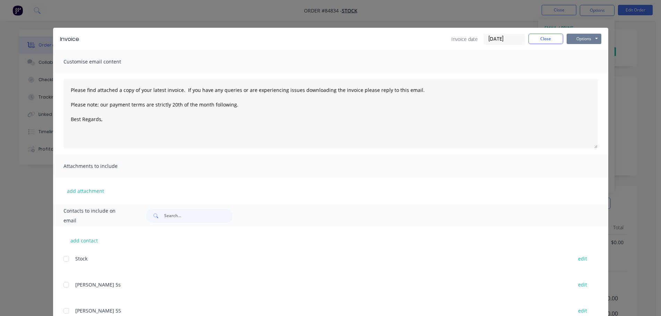
click at [575, 39] on button "Options" at bounding box center [583, 39] width 35 height 10
click at [574, 58] on button "Print" at bounding box center [588, 62] width 44 height 11
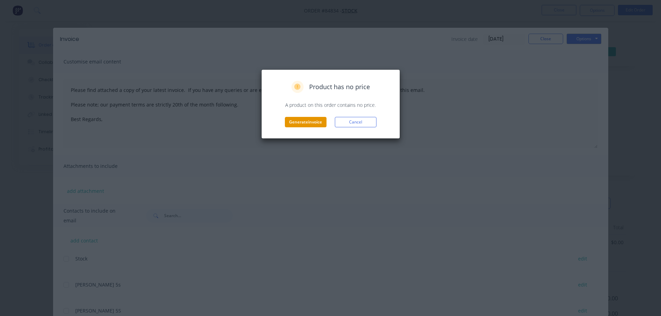
click at [315, 118] on button "Generate invoice" at bounding box center [306, 122] width 42 height 10
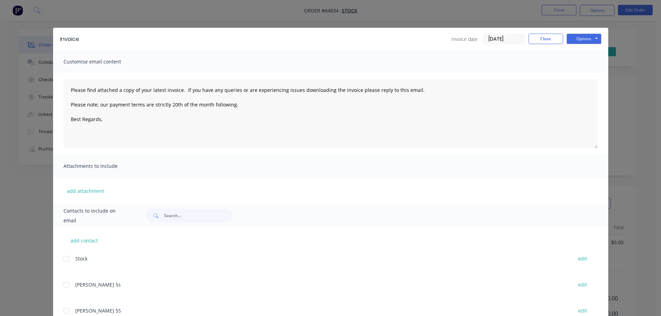
click at [88, 15] on div "Invoice Invoice date 26/09/25 Close Options Preview Print Email Customise email…" at bounding box center [330, 158] width 661 height 316
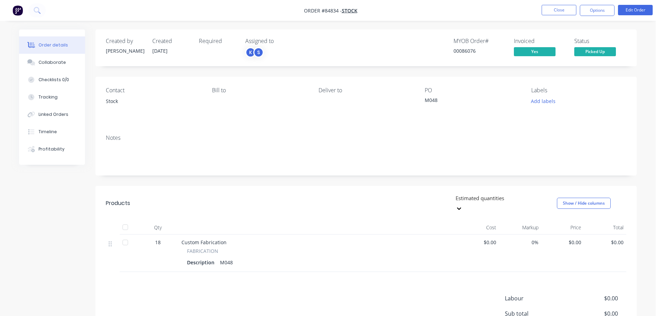
click at [42, 3] on nav "Order #84834 - Stock Close Options Edit Order" at bounding box center [330, 10] width 661 height 21
click at [40, 8] on icon at bounding box center [37, 10] width 7 height 7
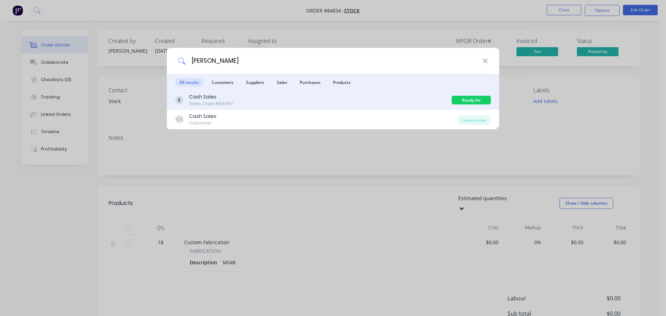
type input "kelly brown"
click at [250, 100] on div "Cash Sales Sales Order #84667" at bounding box center [313, 100] width 276 height 14
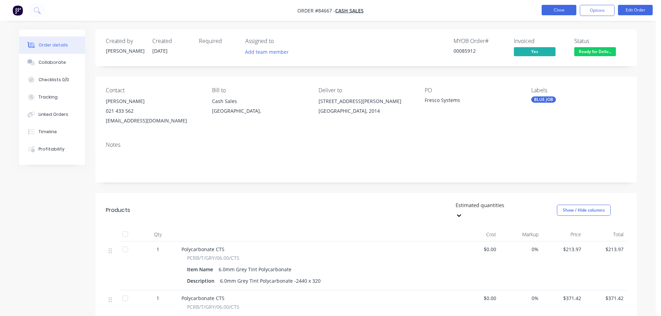
click at [563, 11] on button "Close" at bounding box center [559, 10] width 35 height 10
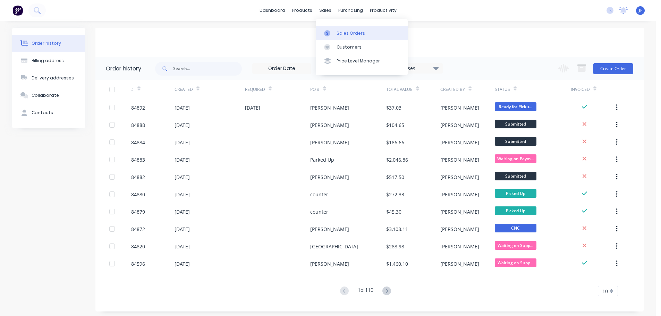
click at [334, 27] on link "Sales Orders" at bounding box center [362, 33] width 92 height 14
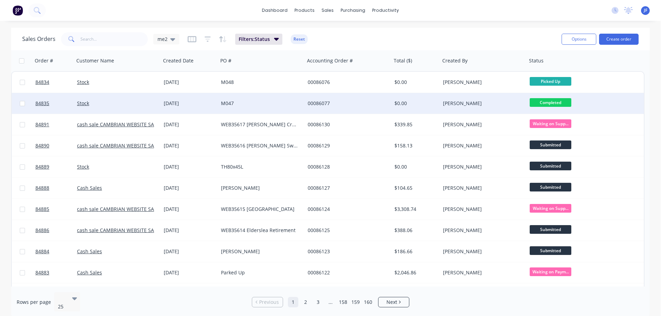
click at [568, 102] on span "Completed" at bounding box center [551, 102] width 42 height 9
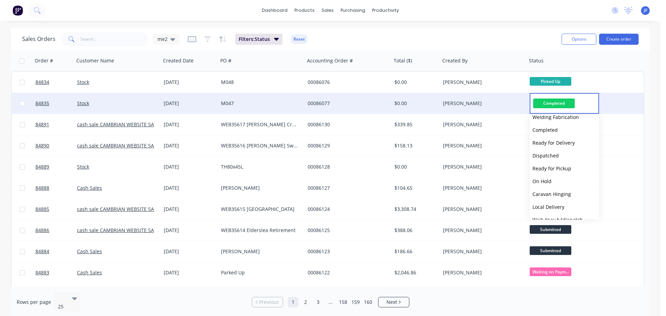
scroll to position [235, 0]
click at [565, 214] on button "Picked Up" at bounding box center [564, 210] width 69 height 13
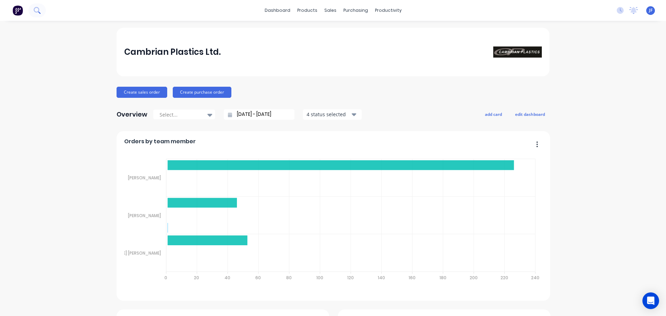
click at [41, 13] on button at bounding box center [36, 10] width 17 height 14
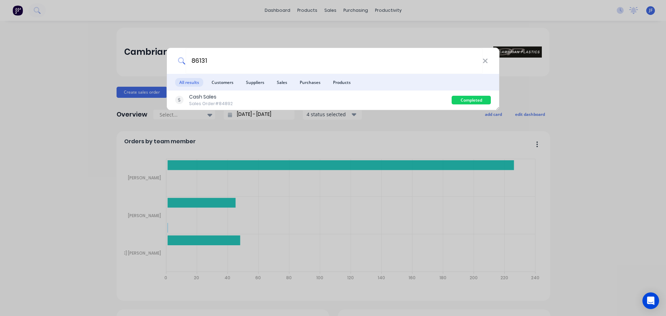
type input "86131"
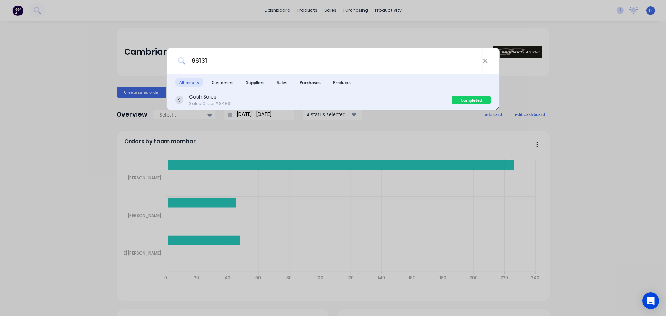
drag, startPoint x: 363, startPoint y: 85, endPoint x: 366, endPoint y: 92, distance: 7.8
click at [366, 92] on div "Cash Sales Sales Order #84892 Completed" at bounding box center [333, 100] width 332 height 19
click at [414, 96] on div "Cash Sales Sales Order #84892" at bounding box center [313, 100] width 276 height 14
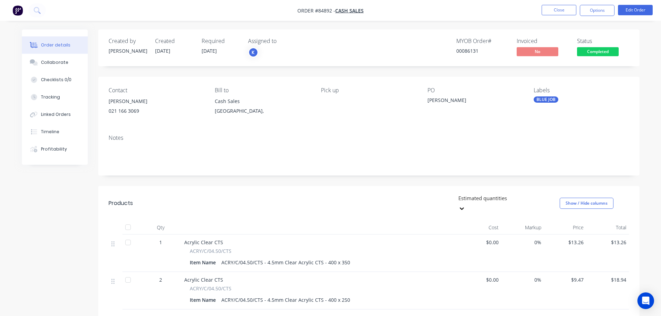
click at [589, 50] on span "Completed" at bounding box center [598, 51] width 42 height 9
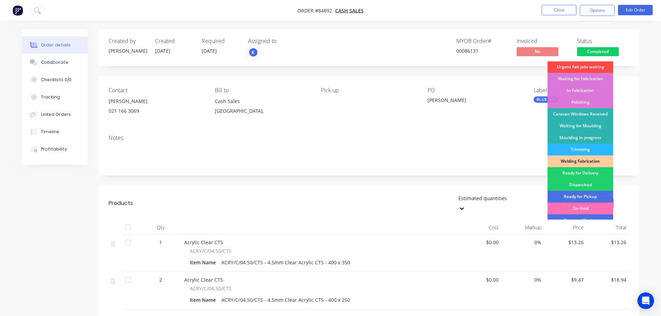
scroll to position [137, 0]
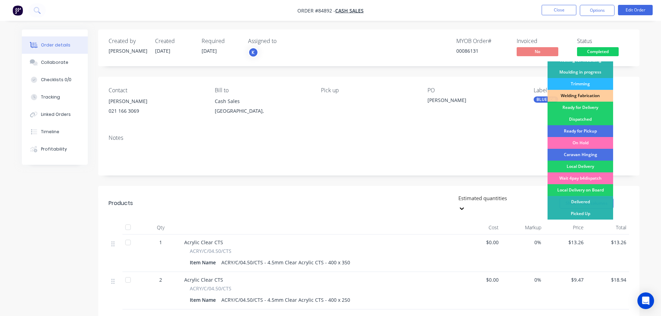
click at [585, 130] on div "Ready for Pickup" at bounding box center [580, 131] width 66 height 12
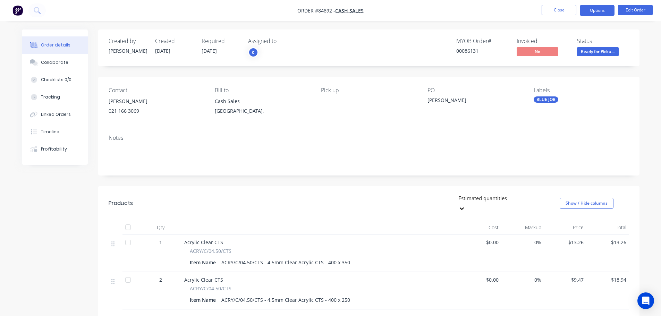
click at [599, 12] on button "Options" at bounding box center [597, 10] width 35 height 11
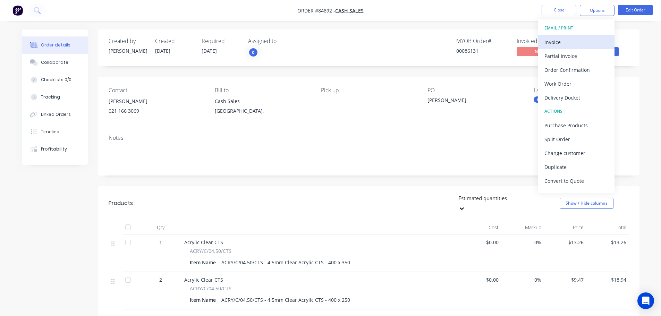
click at [573, 36] on button "Invoice" at bounding box center [576, 42] width 76 height 14
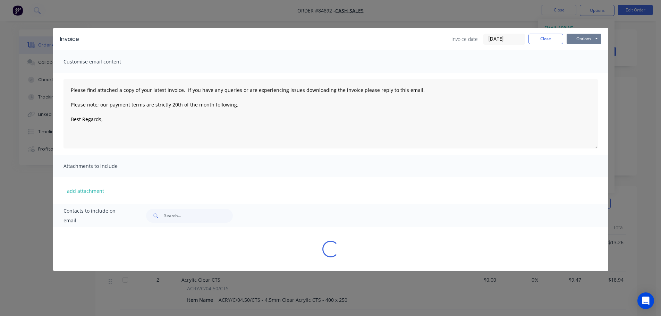
click at [581, 37] on button "Options" at bounding box center [583, 39] width 35 height 10
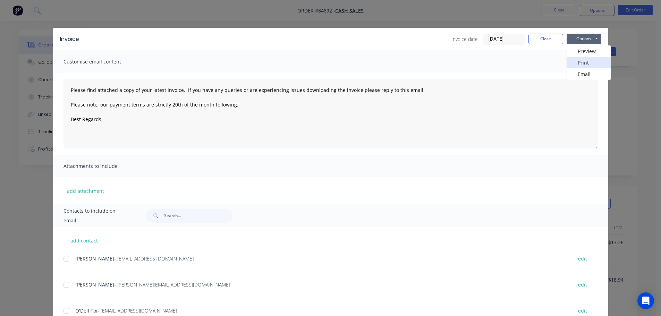
click at [583, 60] on button "Print" at bounding box center [588, 62] width 44 height 11
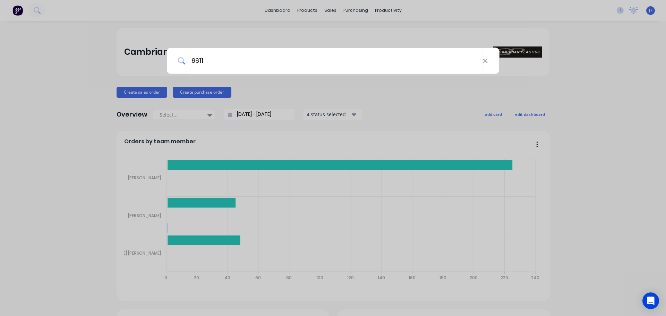
type input "86113"
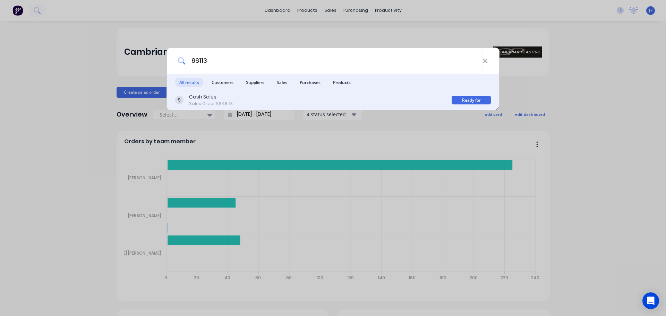
click at [341, 99] on div "Cash Sales Sales Order #84873" at bounding box center [313, 100] width 276 height 14
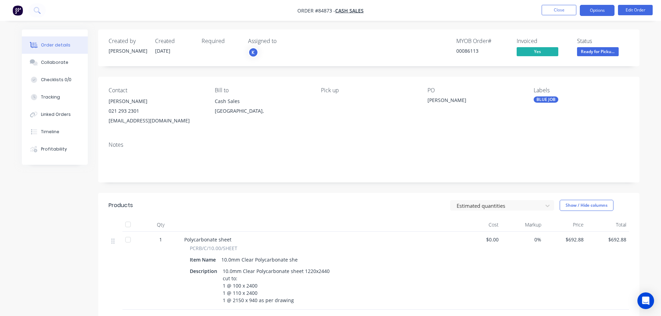
click at [598, 12] on button "Options" at bounding box center [597, 10] width 35 height 11
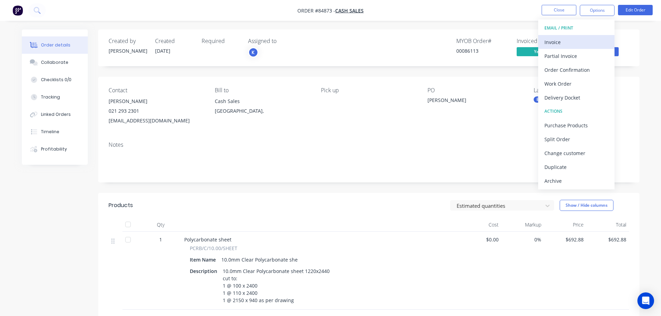
click at [579, 42] on div "Invoice" at bounding box center [576, 42] width 64 height 10
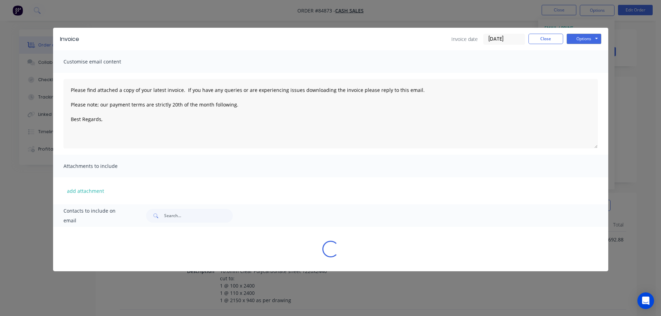
type textarea "Please find attached a copy of your latest invoice. If you have any queries or …"
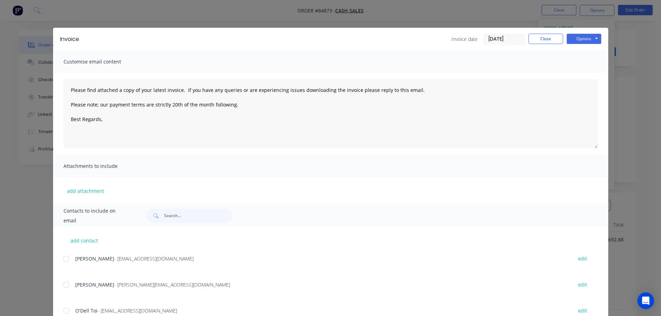
click at [169, 208] on div "Contacts to include on email" at bounding box center [330, 215] width 555 height 23
click at [170, 210] on input "text" at bounding box center [198, 216] width 69 height 14
click at [180, 218] on input "text" at bounding box center [198, 216] width 69 height 14
type input "taren"
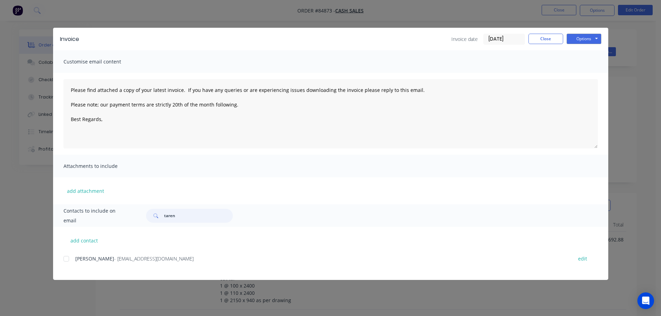
click at [65, 262] on div at bounding box center [66, 259] width 14 height 14
type textarea "Please find attached a copy of your latest invoice. If you have any queries or …"
type input "taren"
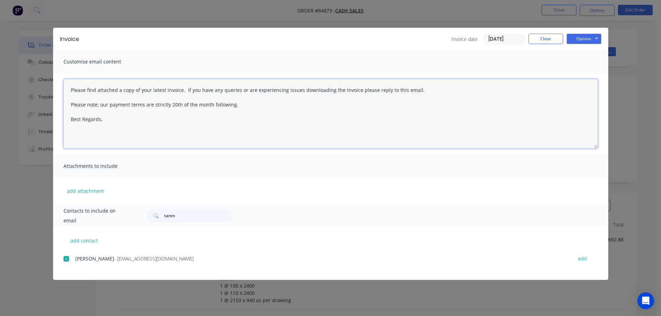
click at [169, 117] on textarea "Please find attached a copy of your latest invoice. If you have any queries or …" at bounding box center [330, 113] width 534 height 69
drag, startPoint x: 177, startPoint y: 140, endPoint x: 322, endPoint y: 91, distance: 153.6
click at [177, 140] on textarea "Please find attached a copy of your latest invoice. If you have any queries or …" at bounding box center [330, 113] width 534 height 69
paste textarea "Hi, your order is now ready for collection."
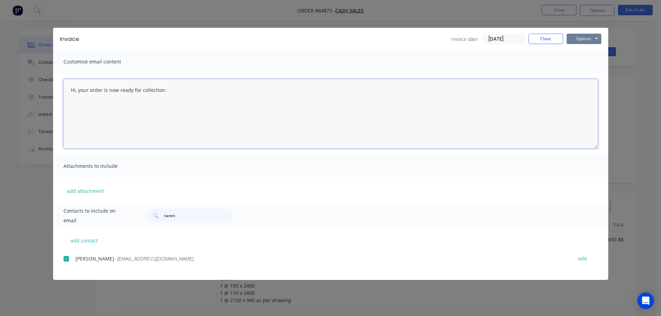
type textarea "Hi, your order is now ready for collection."
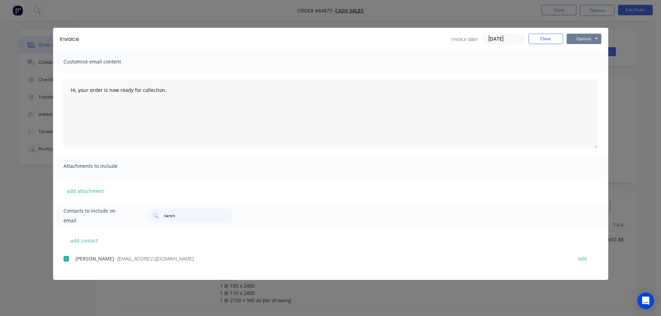
click at [583, 40] on button "Options" at bounding box center [583, 39] width 35 height 10
click at [591, 74] on button "Email" at bounding box center [588, 73] width 44 height 11
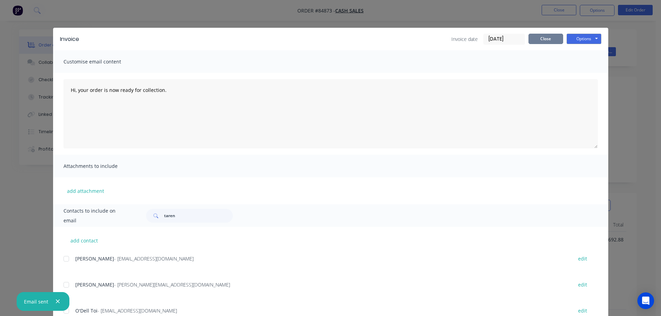
click at [558, 40] on button "Close" at bounding box center [545, 39] width 35 height 10
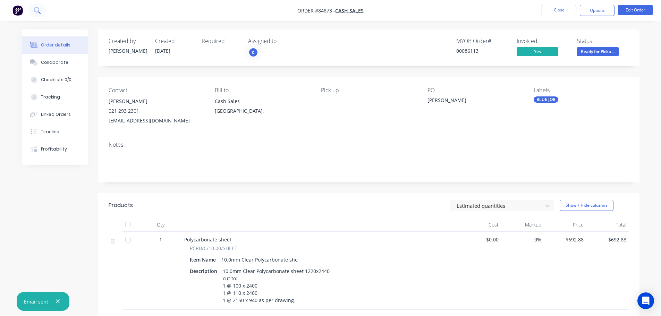
click at [34, 5] on button at bounding box center [36, 10] width 17 height 14
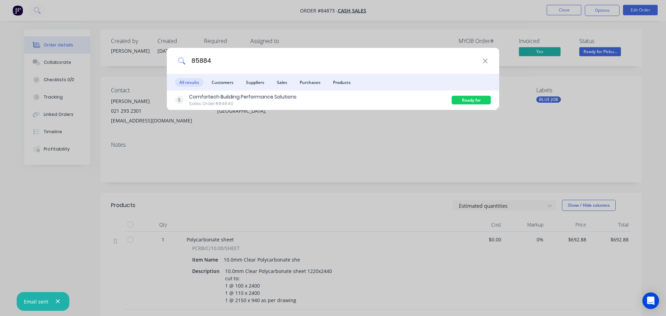
type input "85884"
click at [288, 112] on div "85884 All results Customers Suppliers Sales Purchases Products Comfortech Build…" at bounding box center [333, 158] width 666 height 316
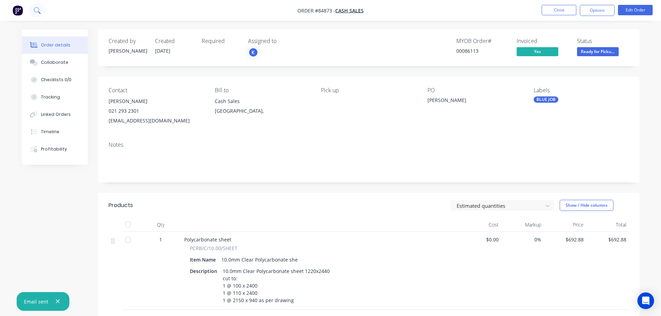
click at [37, 8] on icon at bounding box center [37, 10] width 7 height 7
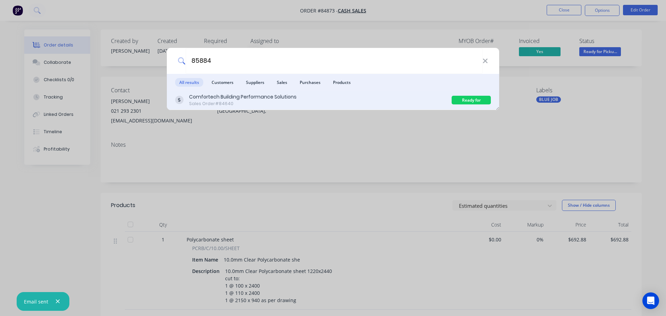
type input "85884"
click at [249, 95] on div "Comfortech Building Performance Solutions" at bounding box center [243, 96] width 108 height 7
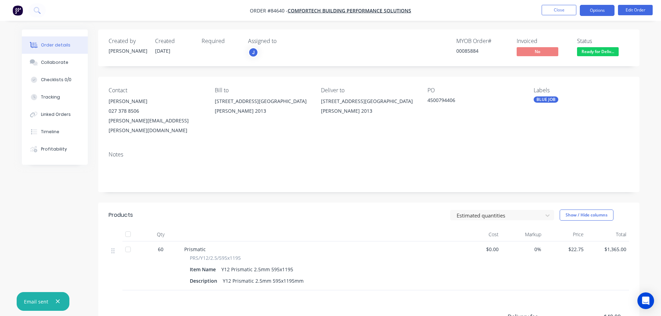
click at [594, 7] on button "Options" at bounding box center [597, 10] width 35 height 11
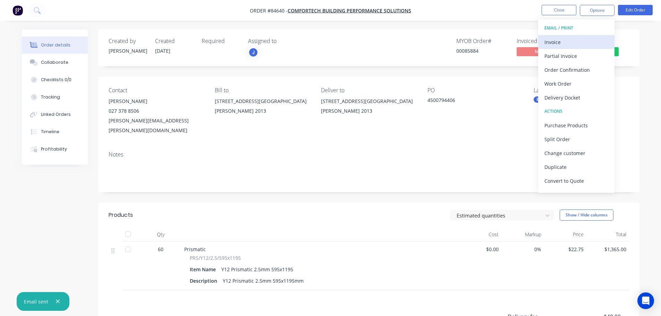
click at [573, 40] on div "Invoice" at bounding box center [576, 42] width 64 height 10
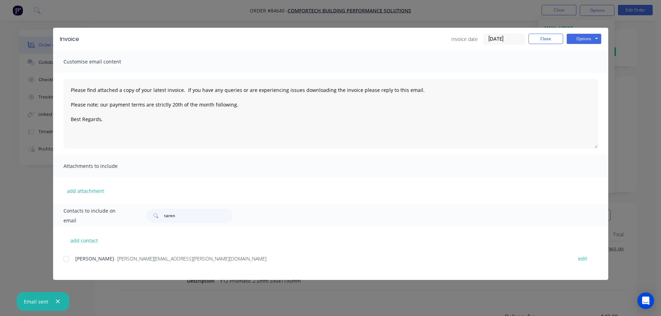
click at [69, 260] on div at bounding box center [66, 259] width 14 height 14
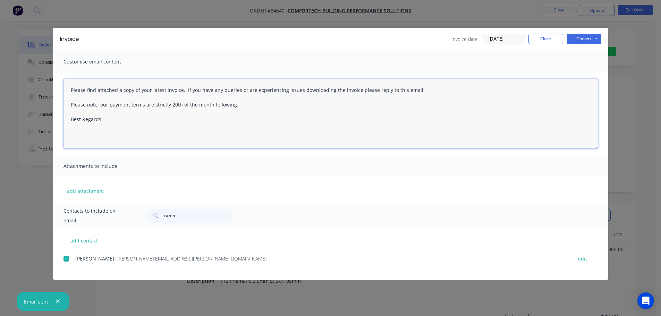
click at [172, 123] on textarea "Please find attached a copy of your latest invoice. If you have any queries or …" at bounding box center [330, 113] width 534 height 69
paste textarea "Hi, your order is now ready for collection."
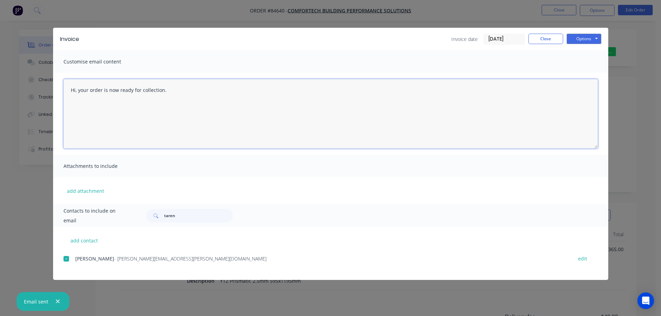
type textarea "Hi, your order is now ready for collection."
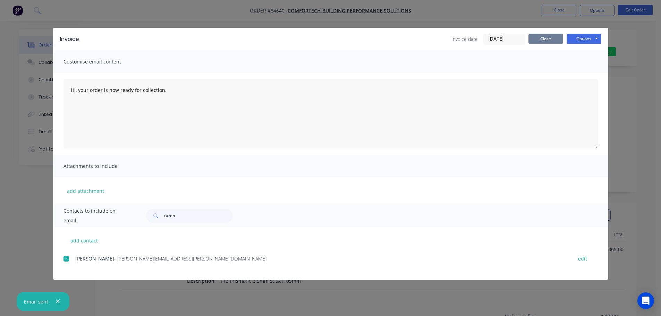
click at [543, 40] on button "Close" at bounding box center [545, 39] width 35 height 10
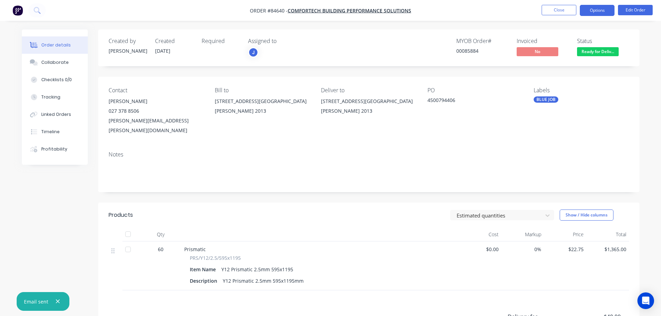
click at [596, 9] on button "Options" at bounding box center [597, 10] width 35 height 11
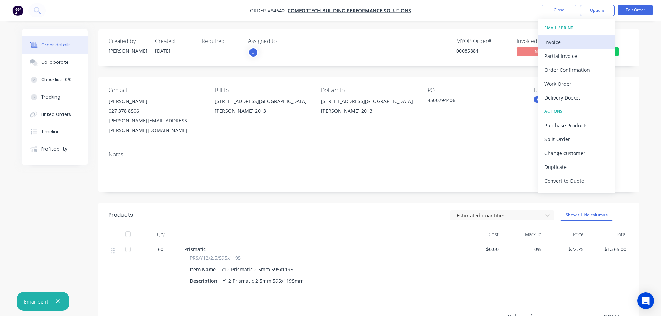
click at [588, 39] on div "Invoice" at bounding box center [576, 42] width 64 height 10
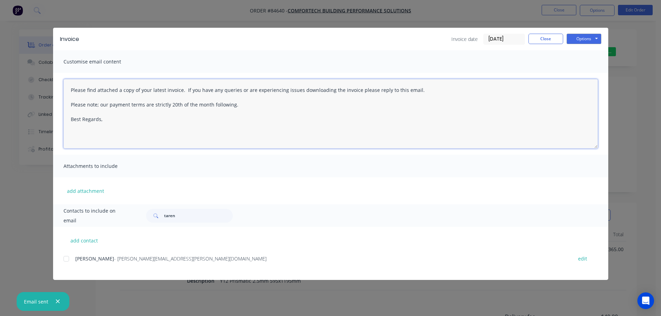
click at [199, 125] on textarea "Please find attached a copy of your latest invoice. If you have any queries or …" at bounding box center [330, 113] width 534 height 69
click at [69, 260] on div at bounding box center [66, 259] width 14 height 14
type textarea "Please find attached a copy of your latest invoice. If you have any queries or …"
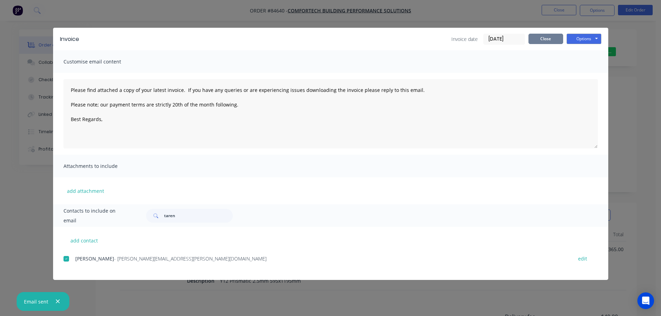
click at [563, 36] on button "Close" at bounding box center [545, 39] width 35 height 10
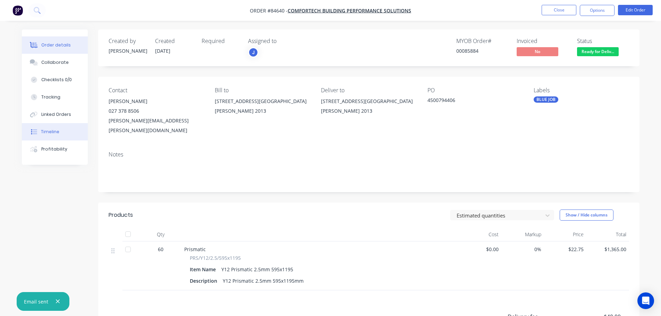
click at [52, 136] on button "Timeline" at bounding box center [55, 131] width 66 height 17
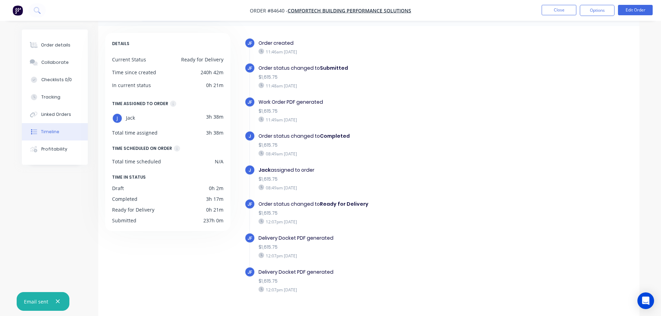
scroll to position [41, 0]
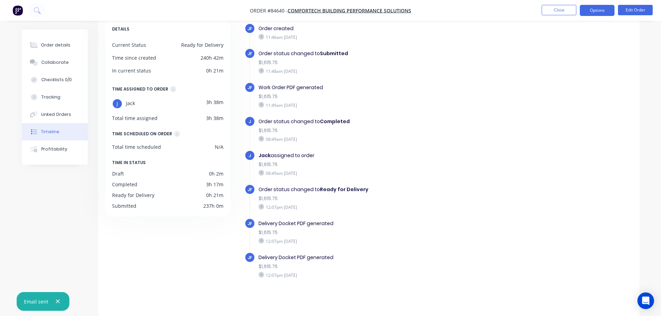
click at [590, 12] on button "Options" at bounding box center [597, 10] width 35 height 11
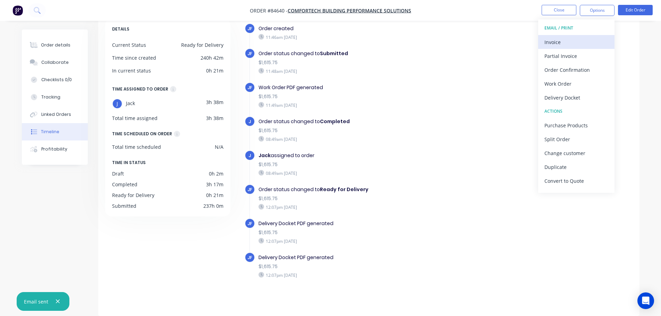
click at [573, 37] on div "Invoice" at bounding box center [576, 42] width 64 height 10
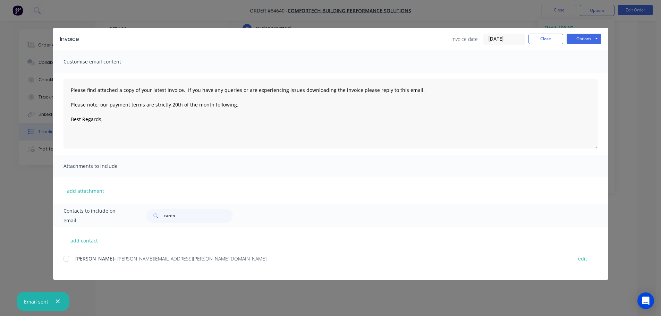
click at [70, 262] on div at bounding box center [66, 259] width 14 height 14
click at [577, 41] on button "Options" at bounding box center [583, 39] width 35 height 10
click at [584, 70] on button "Email" at bounding box center [588, 73] width 44 height 11
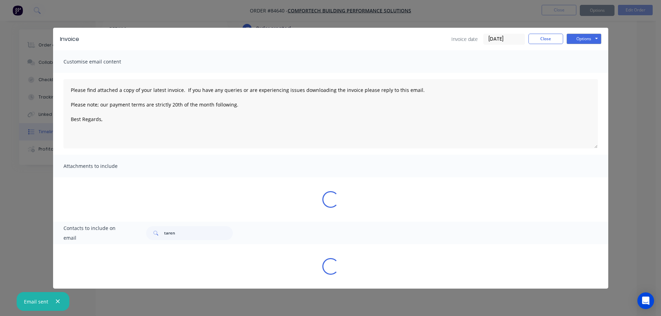
type textarea "Please find attached a copy of your latest invoice. If you have any queries or …"
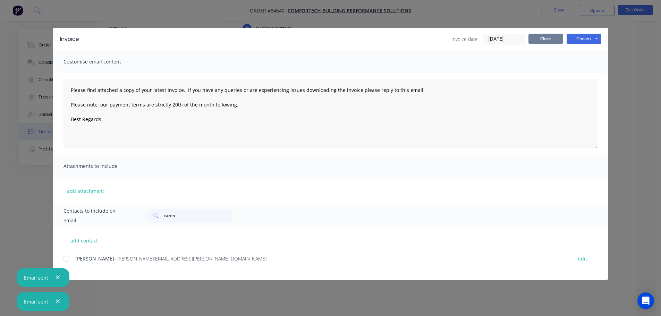
drag, startPoint x: 549, startPoint y: 36, endPoint x: 549, endPoint y: 28, distance: 7.6
click at [549, 36] on button "Close" at bounding box center [545, 39] width 35 height 10
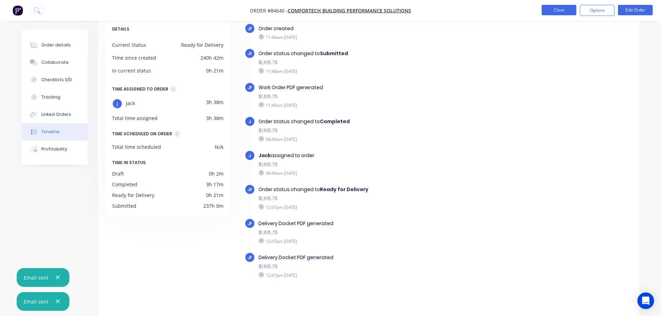
click at [561, 7] on button "Close" at bounding box center [559, 10] width 35 height 10
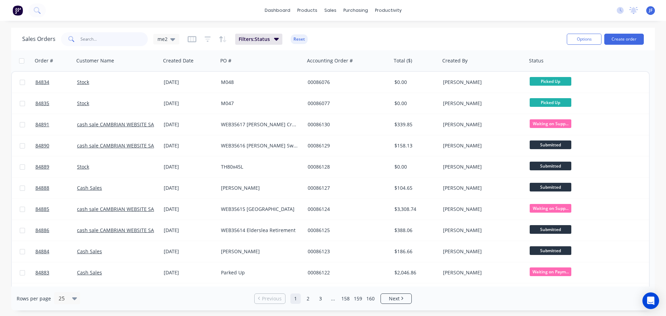
click at [124, 41] on input "text" at bounding box center [114, 39] width 68 height 14
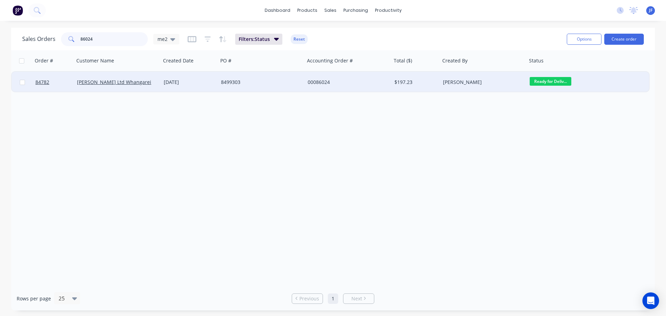
type input "86024"
click at [375, 91] on div "00086024" at bounding box center [348, 82] width 87 height 21
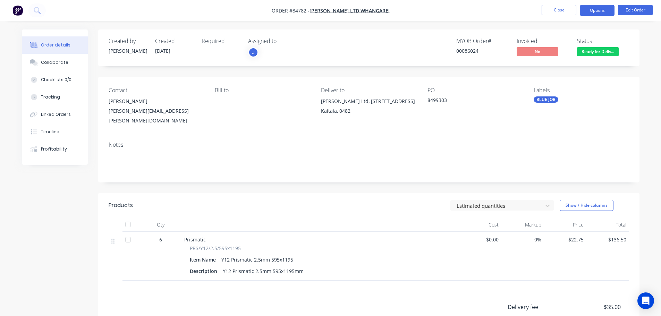
click at [588, 10] on button "Options" at bounding box center [597, 10] width 35 height 11
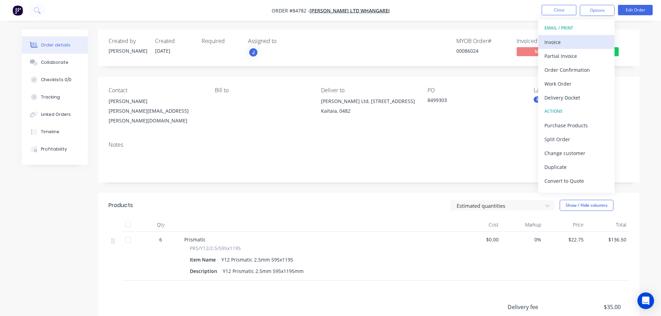
click at [574, 42] on div "Invoice" at bounding box center [576, 42] width 64 height 10
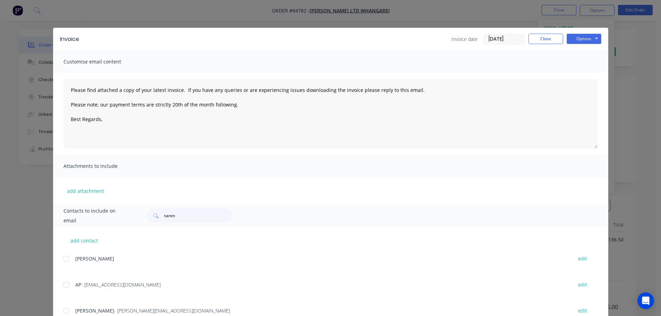
scroll to position [52, 0]
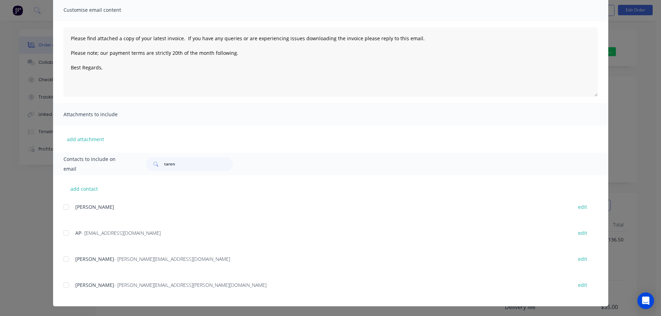
click at [66, 235] on div at bounding box center [66, 233] width 14 height 14
click at [66, 257] on div at bounding box center [66, 259] width 14 height 14
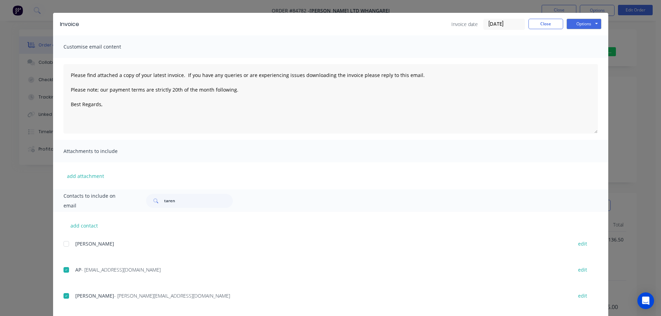
scroll to position [0, 0]
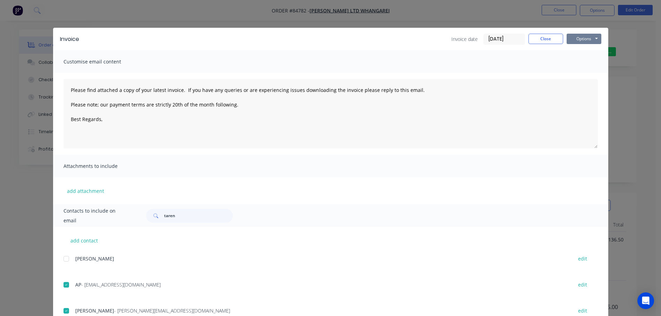
click at [567, 39] on button "Options" at bounding box center [583, 39] width 35 height 10
click at [582, 74] on button "Email" at bounding box center [588, 73] width 44 height 11
type textarea "Please find attached a copy of your latest invoice. If you have any queries or …"
click at [43, 37] on div "Invoice Invoice date 26/09/25 Close Options Preview Print Email Customise email…" at bounding box center [330, 158] width 661 height 316
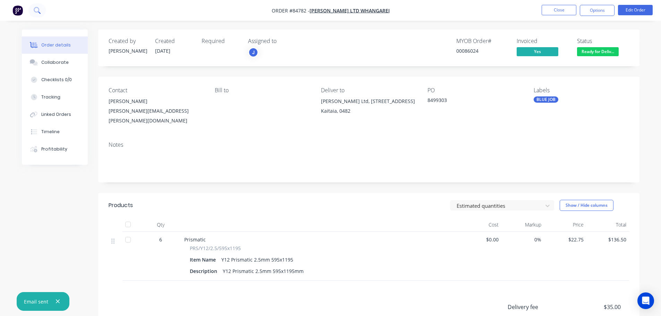
click at [37, 16] on button at bounding box center [36, 10] width 17 height 14
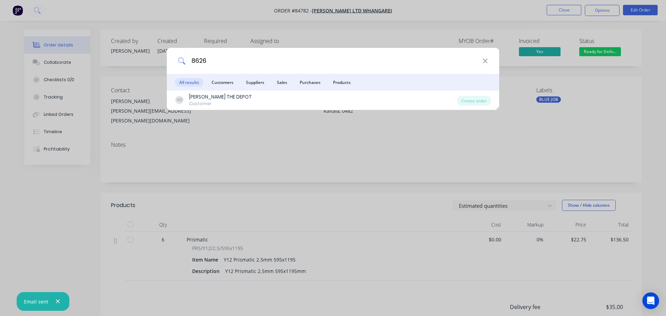
type input "8626"
click at [173, 162] on div "8626 All results Customers Suppliers Sales Purchases Products VD VICKY THE DEPO…" at bounding box center [333, 158] width 666 height 316
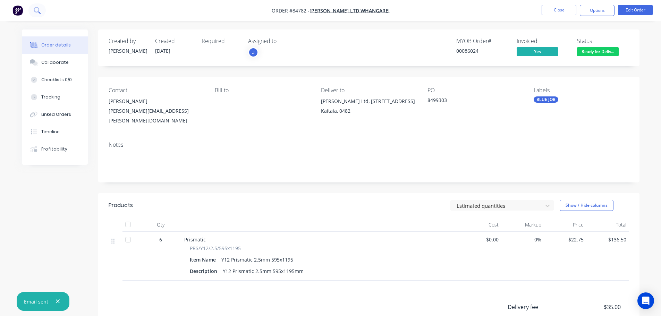
click at [33, 7] on button at bounding box center [36, 10] width 17 height 14
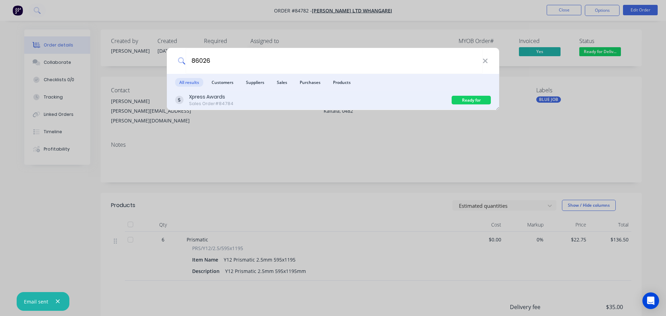
type input "86026"
click at [270, 99] on div "Xpress Awards Sales Order #84784" at bounding box center [313, 100] width 276 height 14
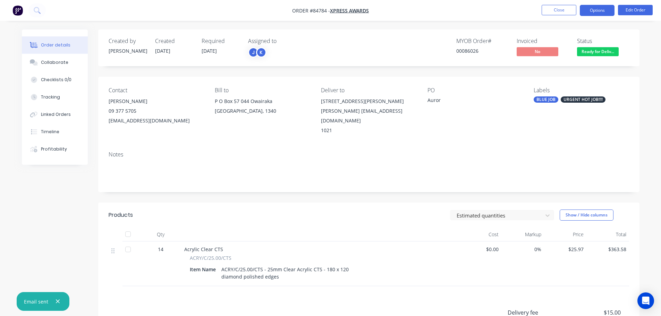
click at [605, 11] on button "Options" at bounding box center [597, 10] width 35 height 11
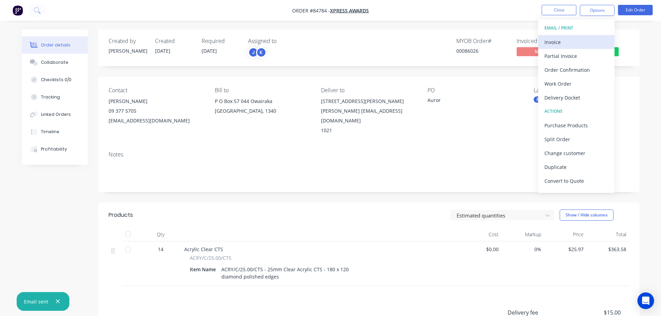
click at [582, 40] on div "Invoice" at bounding box center [576, 42] width 64 height 10
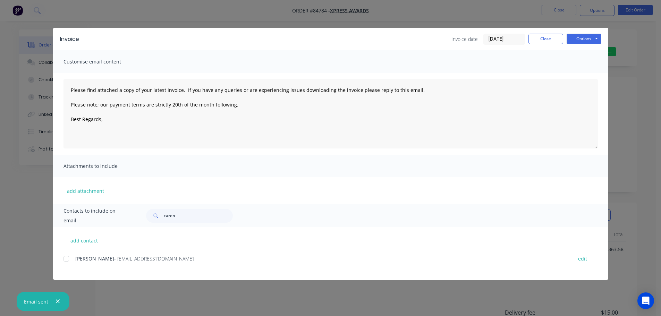
click at [62, 261] on div "add contact Tim Lee - office@xpressawards.co.nz edit" at bounding box center [330, 253] width 555 height 53
drag, startPoint x: 65, startPoint y: 263, endPoint x: 321, endPoint y: 159, distance: 275.9
click at [66, 262] on div at bounding box center [66, 259] width 14 height 14
click at [591, 43] on button "Options" at bounding box center [583, 39] width 35 height 10
click at [588, 70] on button "Email" at bounding box center [588, 73] width 44 height 11
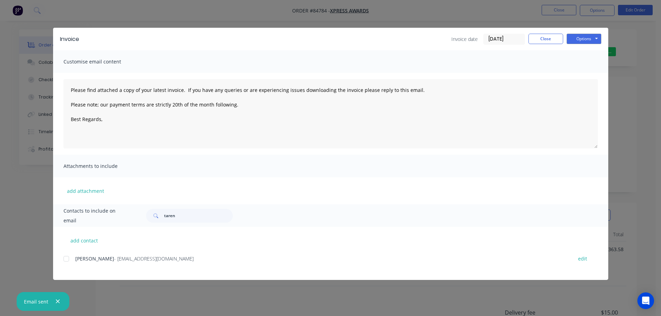
type textarea "Please find attached a copy of your latest invoice. If you have any queries or …"
click at [548, 35] on button "Close" at bounding box center [545, 39] width 35 height 10
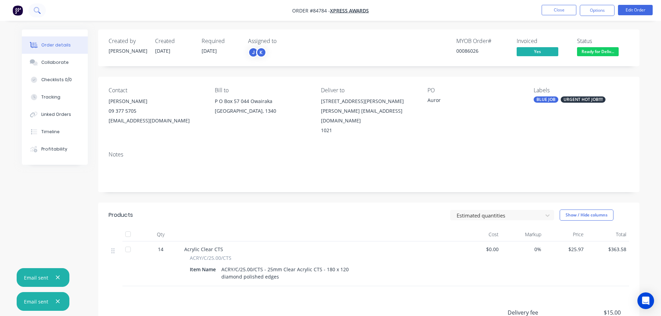
click at [35, 10] on icon at bounding box center [37, 10] width 7 height 7
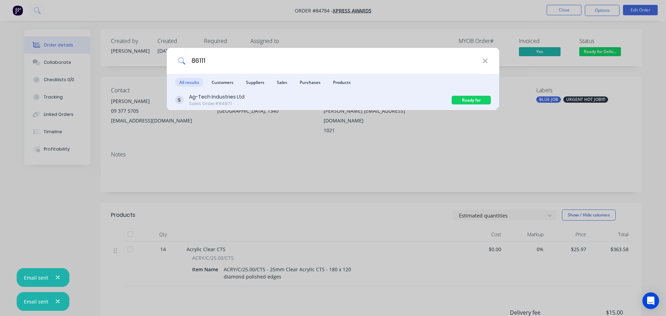
type input "86111"
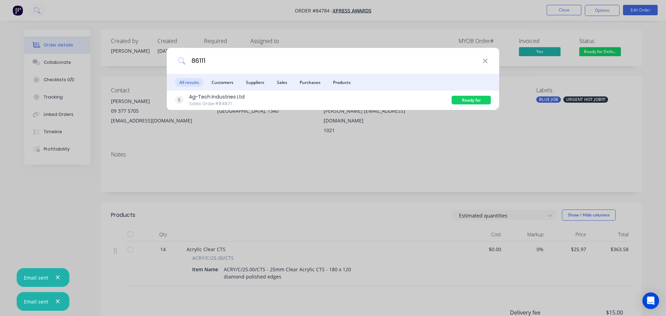
drag, startPoint x: 385, startPoint y: 100, endPoint x: 493, endPoint y: 83, distance: 108.6
click at [387, 100] on div "Ag-Tech Industries Ltd Sales Order #84871" at bounding box center [313, 100] width 276 height 14
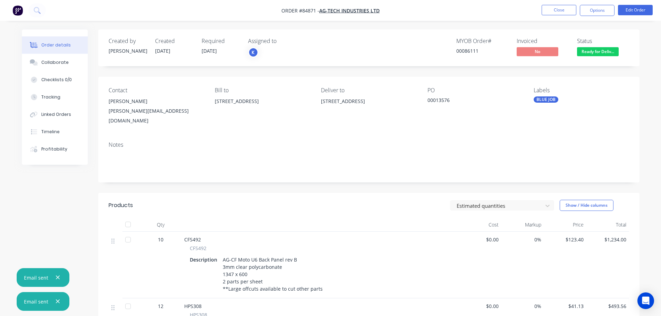
click at [590, 54] on span "Ready for Deliv..." at bounding box center [598, 51] width 42 height 9
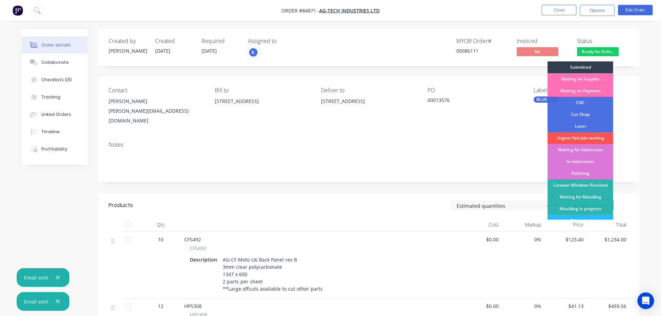
click at [565, 43] on div "Invoiced" at bounding box center [543, 41] width 52 height 7
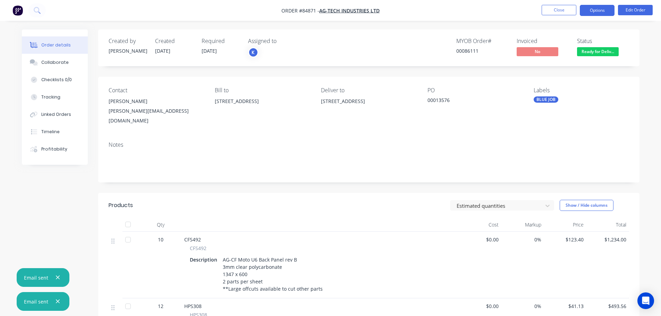
click at [593, 9] on button "Options" at bounding box center [597, 10] width 35 height 11
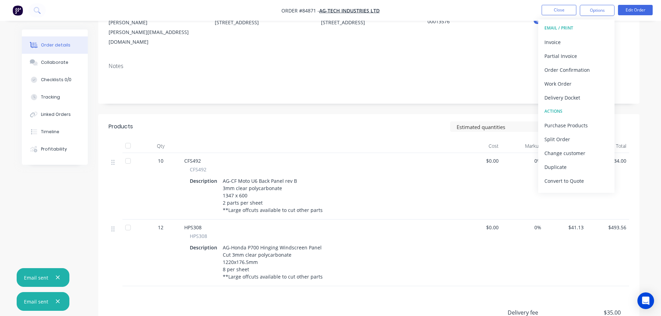
scroll to position [139, 0]
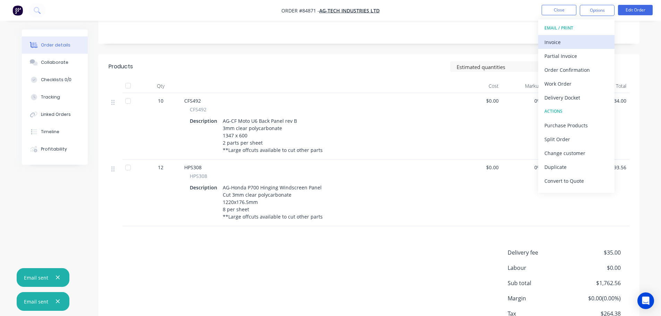
click at [578, 42] on div "Invoice" at bounding box center [576, 42] width 64 height 10
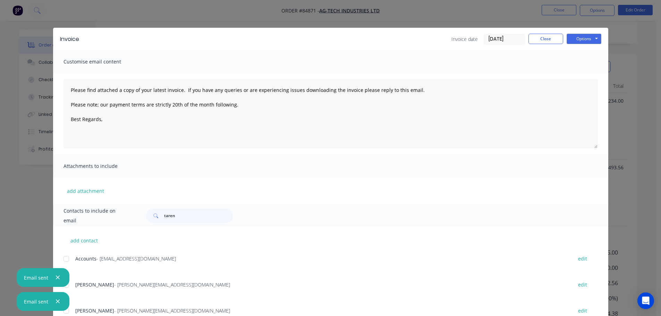
click at [67, 256] on div at bounding box center [66, 259] width 14 height 14
click at [571, 42] on button "Options" at bounding box center [583, 39] width 35 height 10
click at [574, 73] on button "Email" at bounding box center [588, 73] width 44 height 11
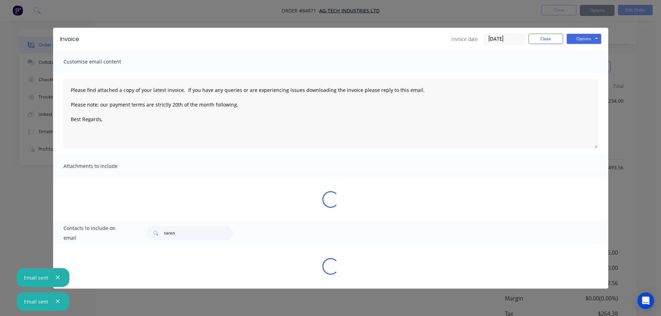
type textarea "Please find attached a copy of your latest invoice. If you have any queries or …"
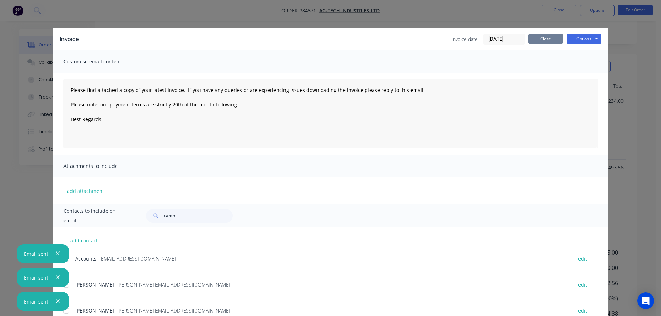
click at [535, 37] on button "Close" at bounding box center [545, 39] width 35 height 10
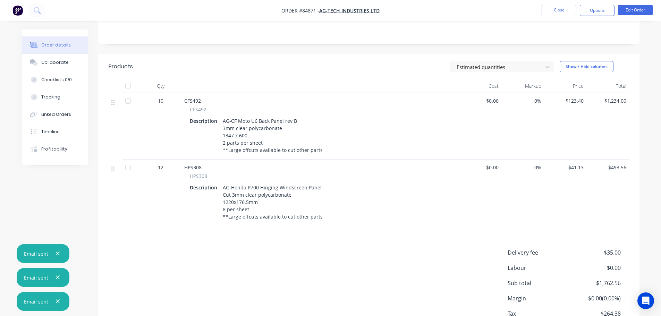
click at [54, 304] on button "button" at bounding box center [57, 301] width 9 height 9
click at [54, 302] on button "button" at bounding box center [57, 301] width 9 height 9
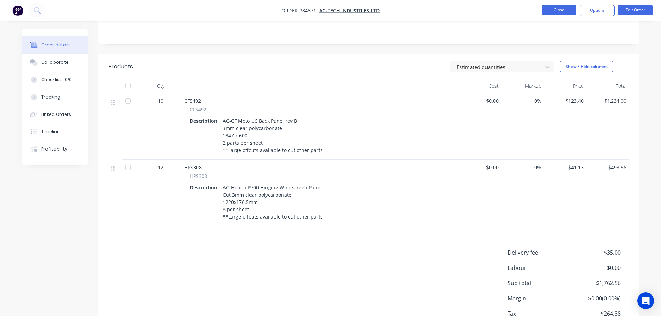
click at [560, 7] on button "Close" at bounding box center [559, 10] width 35 height 10
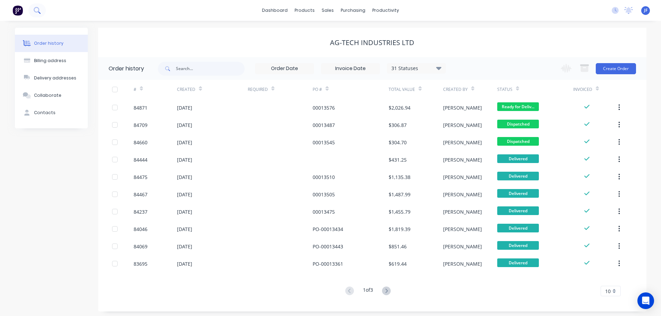
click at [35, 9] on icon at bounding box center [37, 10] width 7 height 7
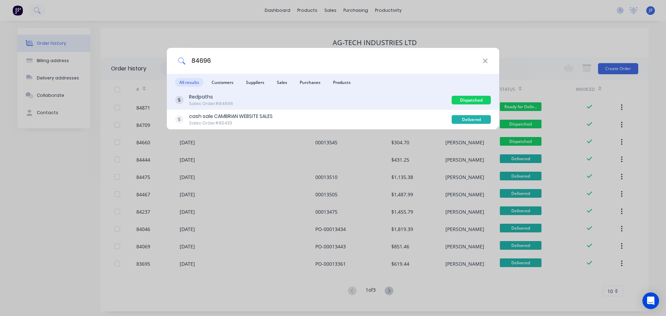
type input "84696"
click at [270, 96] on div "Redpaths Sales Order #84696" at bounding box center [313, 100] width 276 height 14
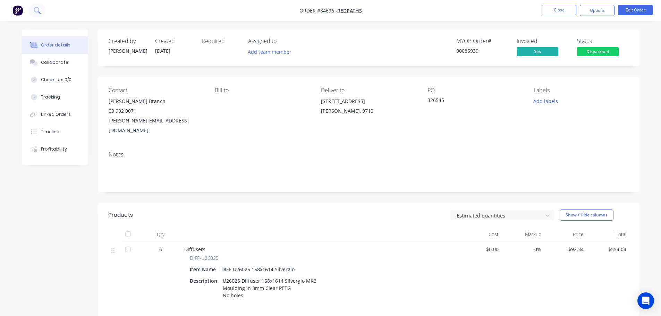
click at [34, 5] on button at bounding box center [36, 10] width 17 height 14
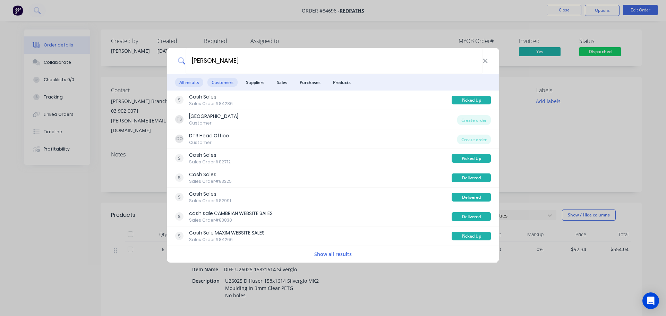
type input "[PERSON_NAME]"
click at [229, 79] on span "Customers" at bounding box center [222, 82] width 30 height 9
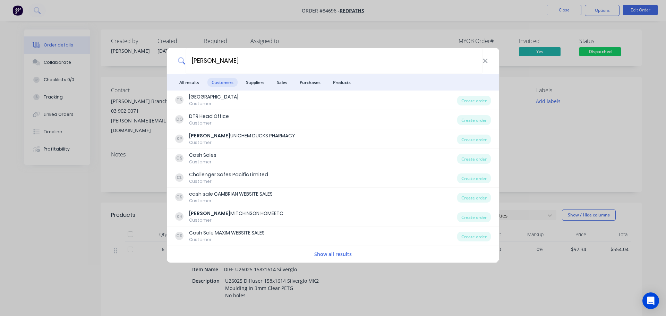
click at [201, 77] on li "All results" at bounding box center [189, 82] width 28 height 17
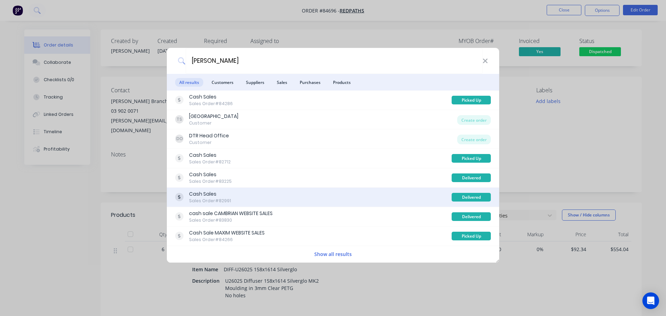
click at [302, 194] on div "Cash Sales Sales Order #82991" at bounding box center [313, 197] width 276 height 14
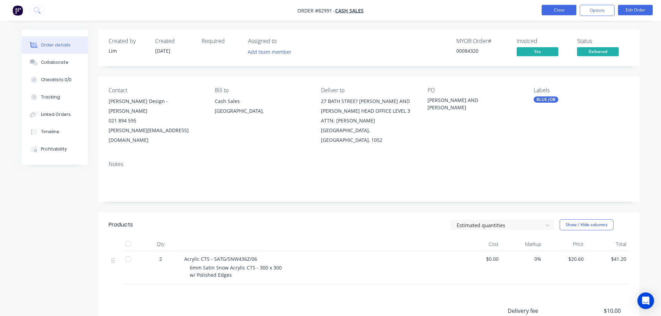
click at [550, 12] on button "Close" at bounding box center [559, 10] width 35 height 10
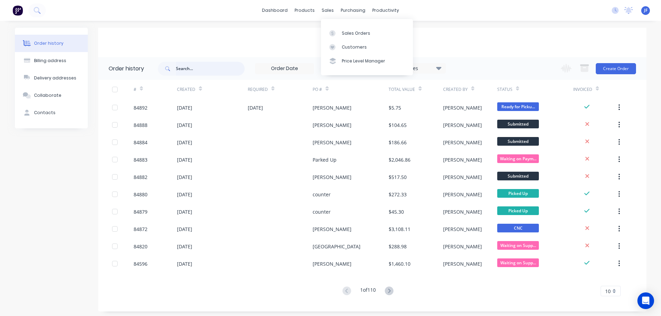
click at [206, 75] on input "text" at bounding box center [210, 69] width 69 height 14
type input "e"
type input "[PERSON_NAME]"
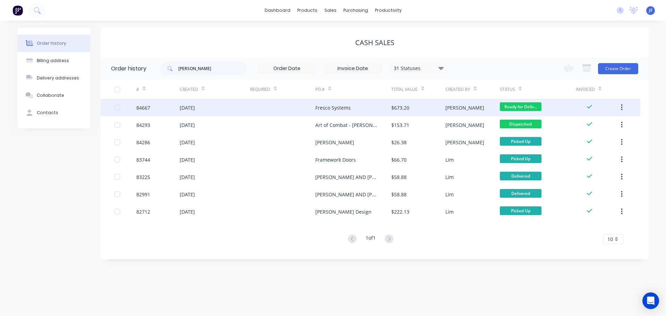
click at [283, 111] on div at bounding box center [282, 107] width 65 height 17
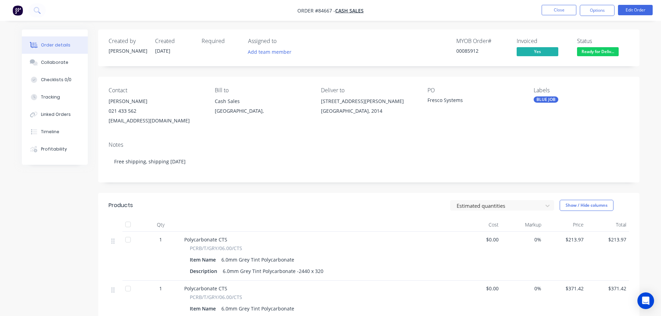
drag, startPoint x: 106, startPoint y: 99, endPoint x: 246, endPoint y: 101, distance: 140.2
click at [116, 98] on div "Contact Kelly Brown 021 433 562 KBrown@frescosystems.com Bill to Cash Sales Auc…" at bounding box center [368, 106] width 541 height 59
drag, startPoint x: 427, startPoint y: 100, endPoint x: 477, endPoint y: 99, distance: 50.0
click at [477, 99] on div "Fresco Systems" at bounding box center [470, 101] width 87 height 10
copy div "Fresco Systems"
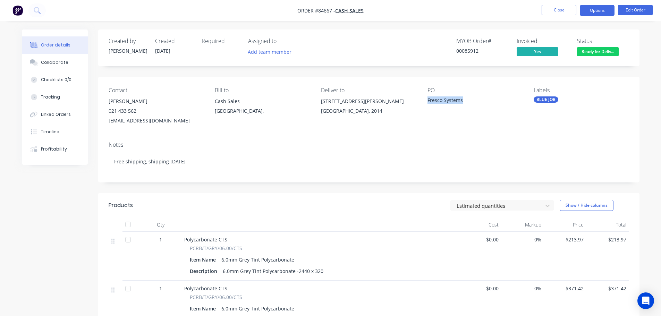
click at [596, 14] on button "Options" at bounding box center [597, 10] width 35 height 11
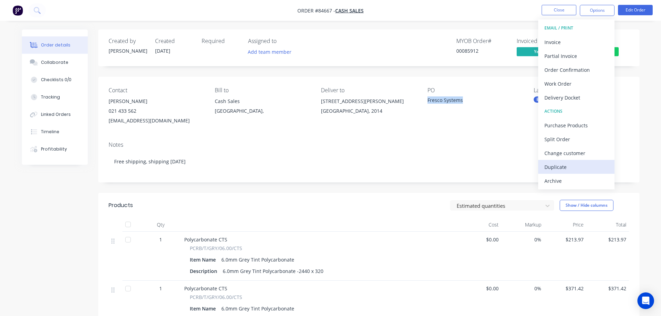
click at [563, 166] on div "Duplicate" at bounding box center [576, 167] width 64 height 10
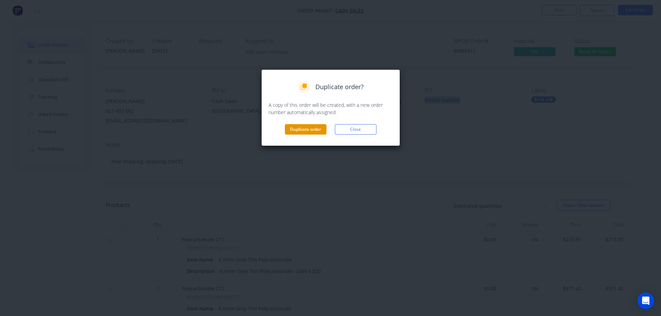
click at [304, 127] on button "Duplicate order" at bounding box center [306, 129] width 42 height 10
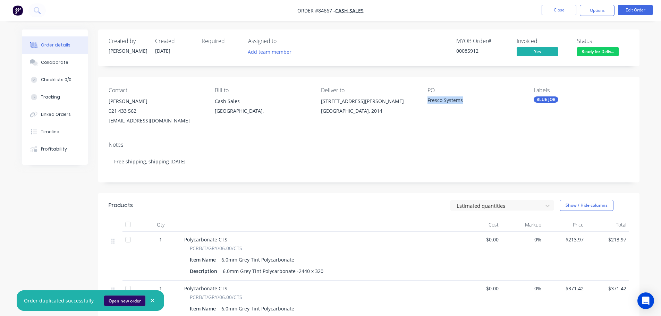
click at [128, 303] on button "Open new order" at bounding box center [124, 301] width 41 height 10
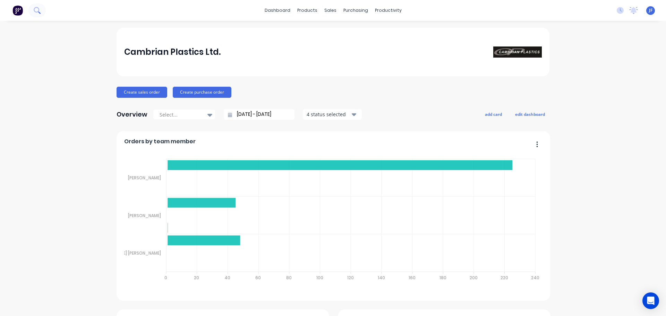
click at [39, 12] on icon at bounding box center [39, 12] width 2 height 2
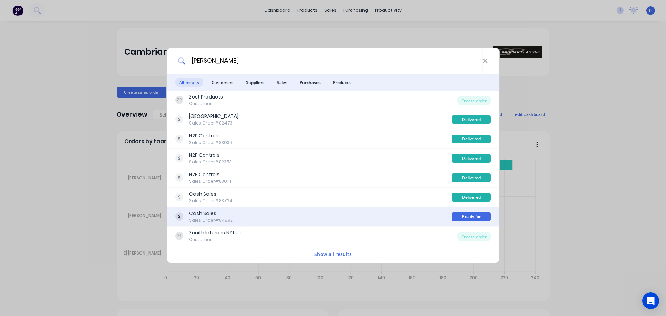
type input "[PERSON_NAME]"
click at [306, 210] on div "Cash Sales Sales Order #84892" at bounding box center [313, 217] width 276 height 14
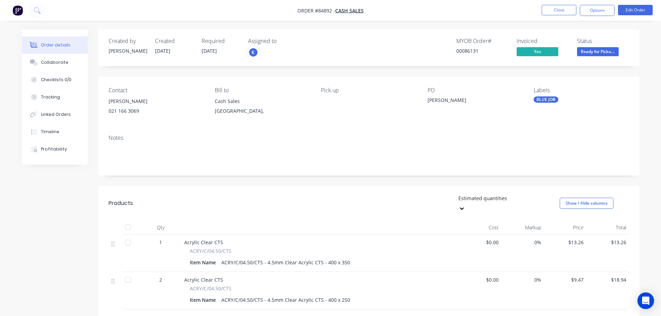
click at [635, 4] on nav "Order #84892 - Cash Sales Close Options Edit Order" at bounding box center [330, 10] width 661 height 21
click at [635, 6] on button "Edit Order" at bounding box center [635, 10] width 35 height 10
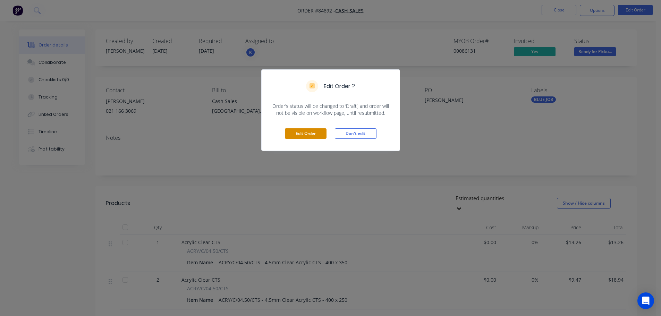
click at [296, 133] on button "Edit Order" at bounding box center [306, 133] width 42 height 10
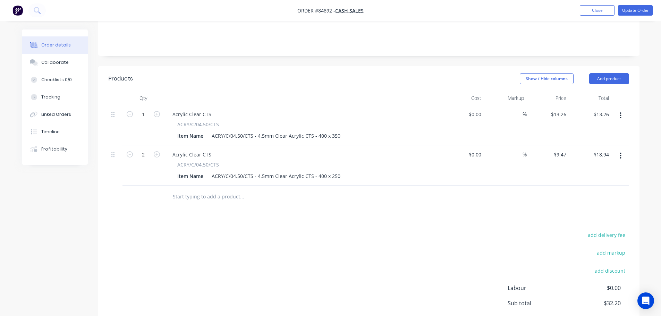
scroll to position [139, 0]
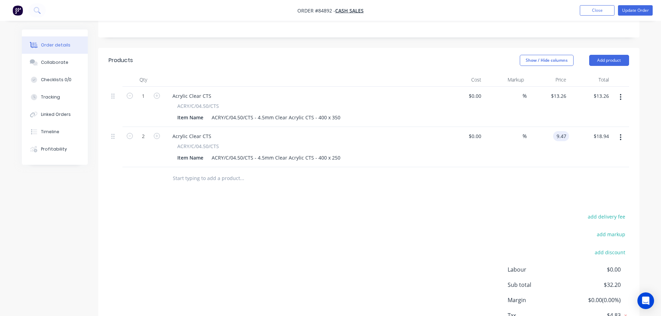
click at [563, 136] on input "9.47" at bounding box center [562, 136] width 13 height 10
type input "0"
type input "13.26"
type input "$0.00"
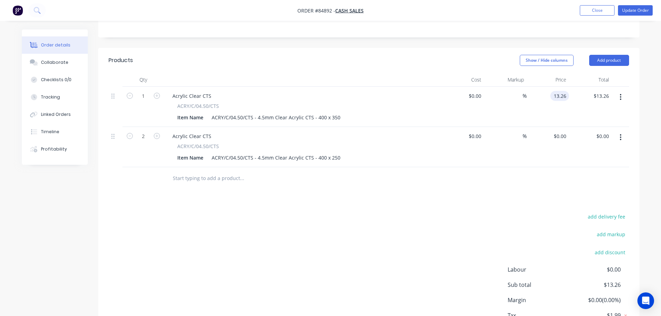
click at [560, 94] on input "13.26" at bounding box center [561, 96] width 16 height 10
type input "$0.00"
click at [564, 151] on div "$0.00 $0.00" at bounding box center [548, 147] width 43 height 40
click at [241, 186] on div at bounding box center [289, 178] width 250 height 23
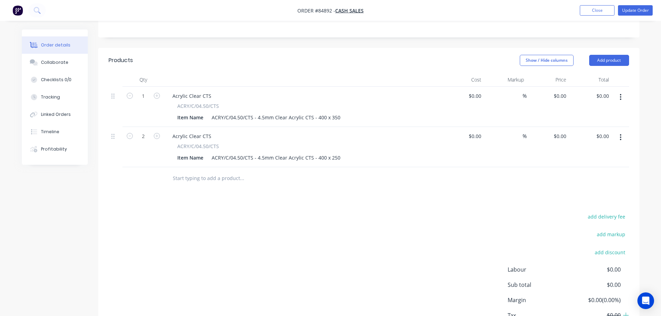
click at [239, 181] on input "text" at bounding box center [241, 178] width 139 height 14
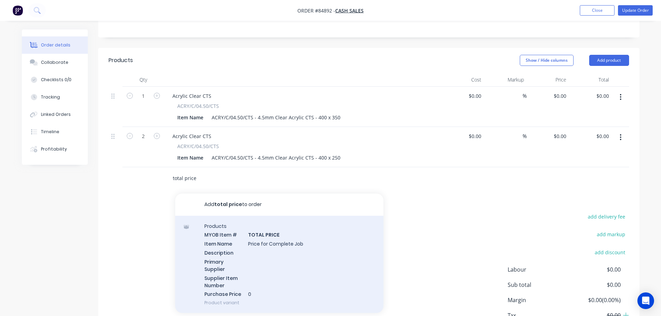
type input "total price"
click at [239, 239] on div "Products MYOB Item # TOTAL PRICE Item Name Price for Complete Job Description P…" at bounding box center [279, 264] width 208 height 97
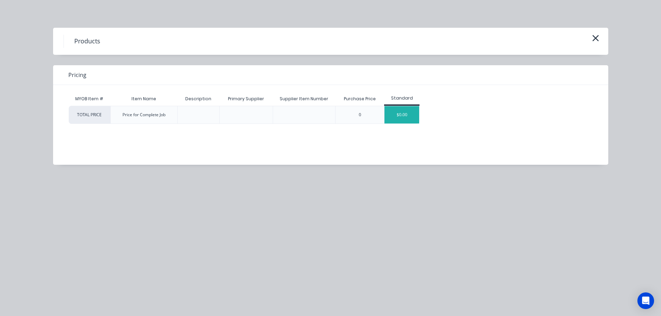
click at [394, 119] on div "$0.00" at bounding box center [401, 114] width 35 height 17
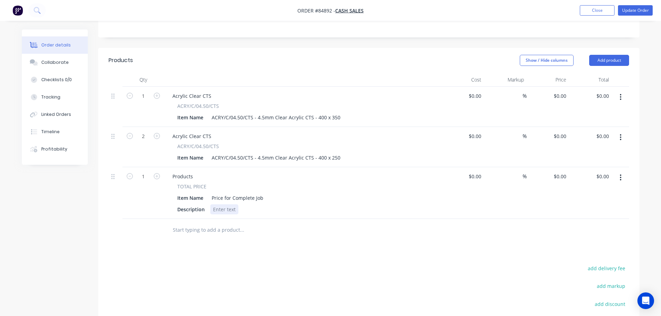
click at [216, 207] on div at bounding box center [224, 209] width 28 height 10
click at [603, 178] on input "0.00" at bounding box center [604, 176] width 16 height 10
type input "5"
type input "$5.00"
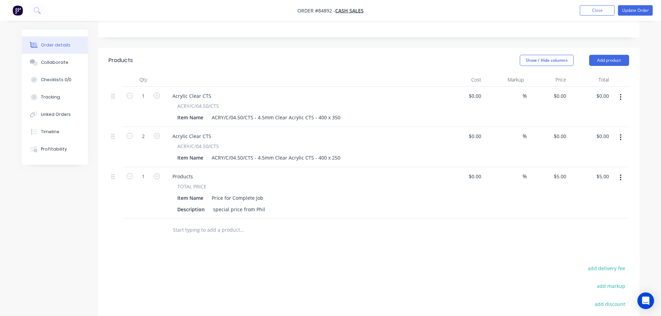
drag, startPoint x: 363, startPoint y: 310, endPoint x: 363, endPoint y: 306, distance: 3.8
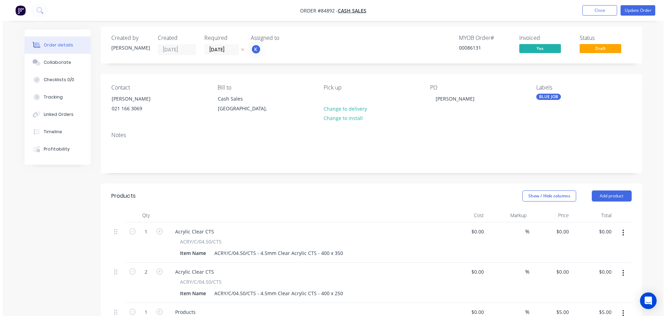
scroll to position [0, 0]
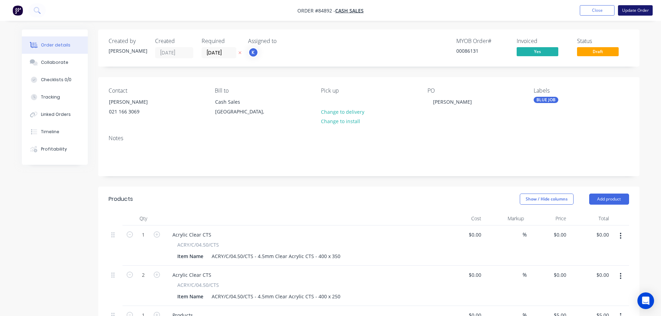
click at [637, 12] on button "Update Order" at bounding box center [635, 10] width 35 height 10
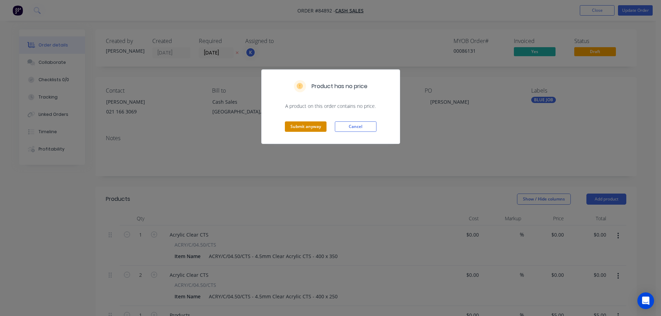
click at [308, 127] on button "Submit anyway" at bounding box center [306, 126] width 42 height 10
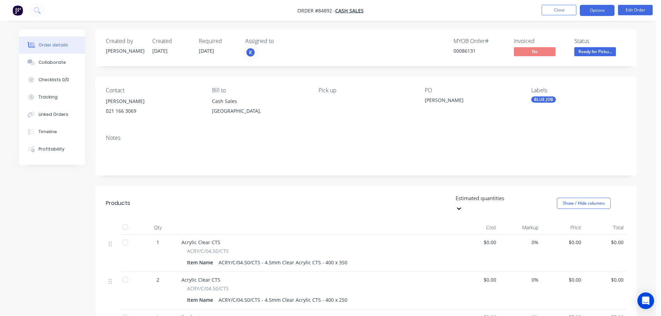
click at [597, 10] on button "Options" at bounding box center [597, 10] width 35 height 11
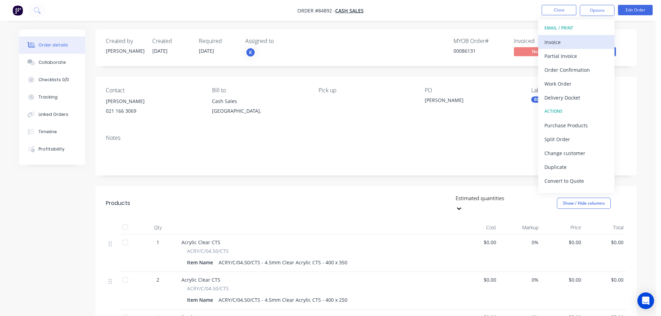
click at [579, 40] on div "Invoice" at bounding box center [576, 42] width 64 height 10
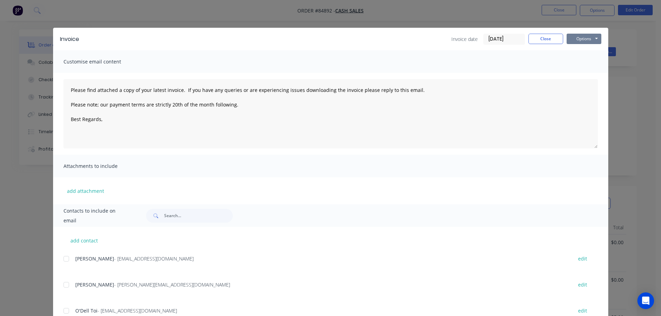
click at [579, 40] on button "Options" at bounding box center [583, 39] width 35 height 10
click at [581, 62] on button "Print" at bounding box center [588, 62] width 44 height 11
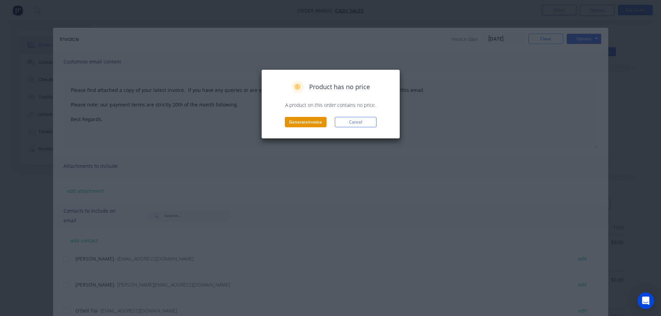
click at [305, 119] on button "Generate invoice" at bounding box center [306, 122] width 42 height 10
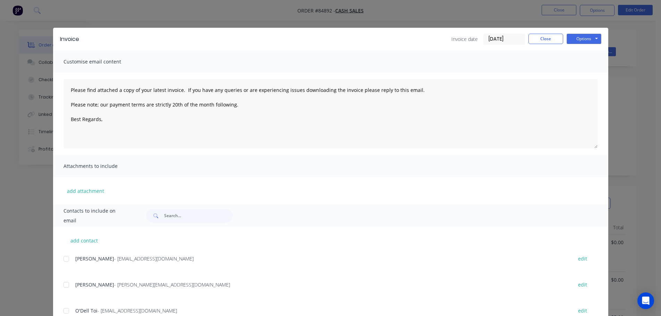
click at [20, 24] on div "Invoice Invoice date 26/09/25 Close Options Preview Print Email Customise email…" at bounding box center [330, 158] width 661 height 316
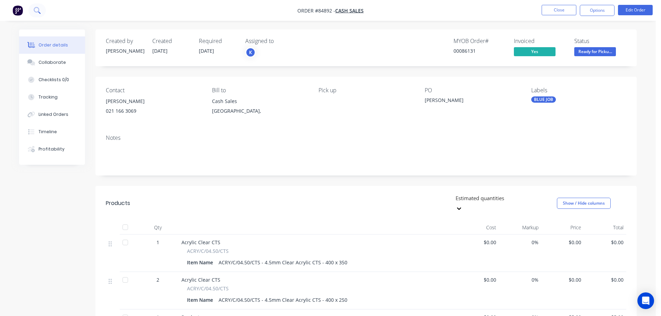
click at [32, 10] on button at bounding box center [36, 10] width 17 height 14
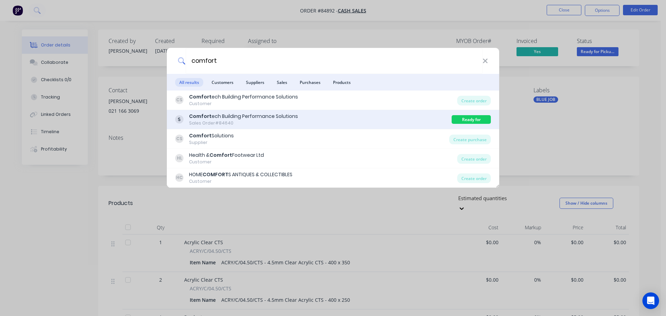
type input "comfort"
click at [412, 123] on div "Comfort ech Building Performance Solutions Sales Order #84640" at bounding box center [313, 120] width 276 height 14
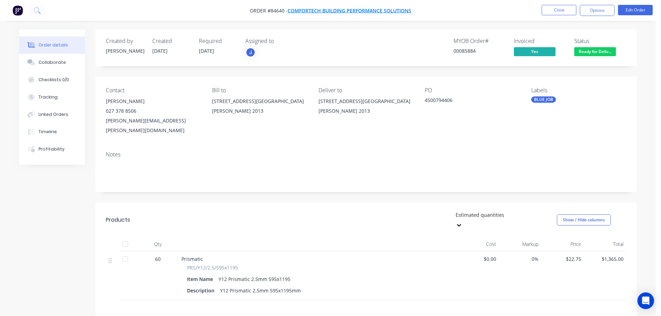
click at [299, 8] on span "Comfortech Building Performance Solutions" at bounding box center [349, 10] width 123 height 7
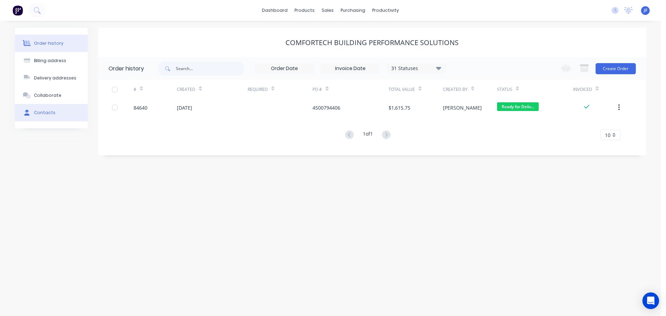
click at [55, 110] on button "Contacts" at bounding box center [51, 112] width 73 height 17
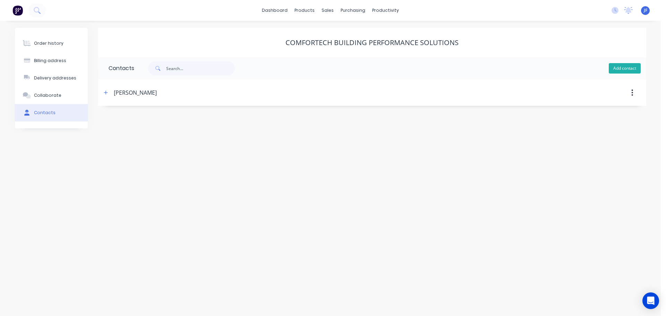
click at [623, 70] on button "Add contact" at bounding box center [625, 68] width 32 height 10
select select "NZ"
drag, startPoint x: 186, startPoint y: 118, endPoint x: 170, endPoint y: 135, distance: 23.8
click at [185, 118] on input "text" at bounding box center [165, 119] width 113 height 10
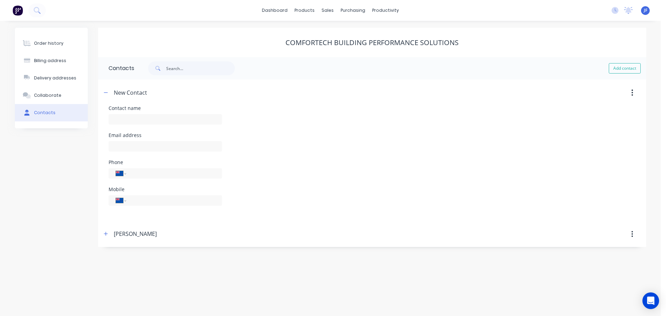
click at [164, 140] on div "Email address" at bounding box center [165, 146] width 113 height 27
click at [161, 145] on div at bounding box center [165, 155] width 113 height 20
click at [144, 146] on div at bounding box center [165, 155] width 113 height 20
click at [144, 150] on input "text" at bounding box center [165, 151] width 113 height 10
paste input "ap.comfortech@fbu.com"
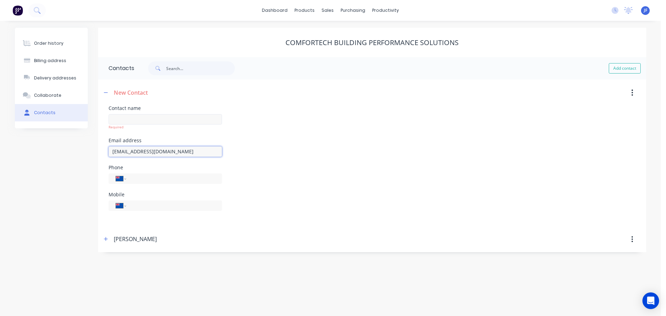
type input "ap.comfortech@fbu.com"
click at [144, 119] on input "text" at bounding box center [165, 119] width 113 height 10
type input "Accounts"
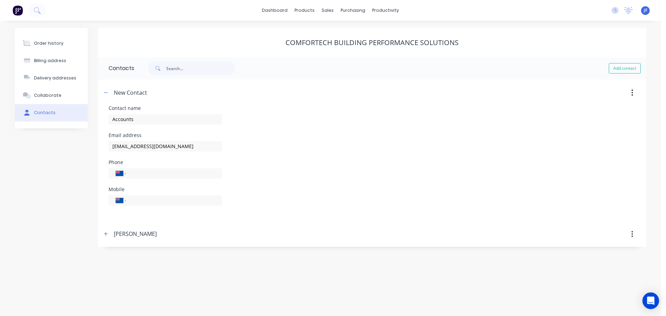
click at [211, 262] on div "Order history Billing address Delivery addresses Collaborate Contacts Comfortec…" at bounding box center [330, 168] width 661 height 295
select select "NZ"
click at [109, 97] on span at bounding box center [106, 92] width 9 height 9
click at [107, 94] on icon "button" at bounding box center [106, 92] width 4 height 5
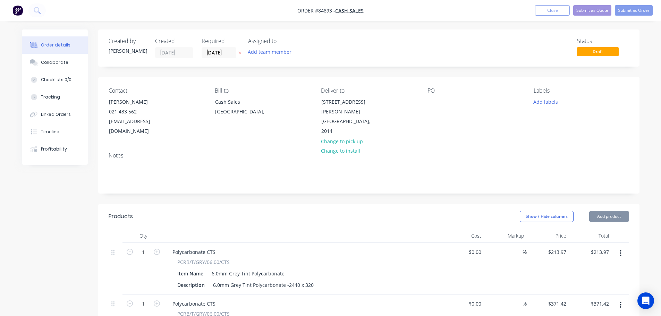
click at [240, 53] on icon "button" at bounding box center [239, 53] width 3 height 3
click at [551, 247] on input "213.97" at bounding box center [558, 252] width 22 height 10
type input "$0.00"
click at [561, 299] on input "371.42" at bounding box center [558, 304] width 22 height 10
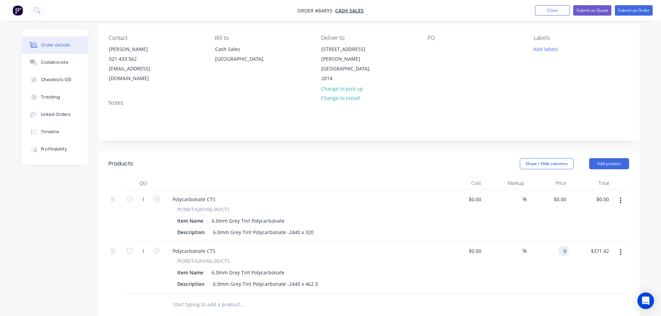
scroll to position [69, 0]
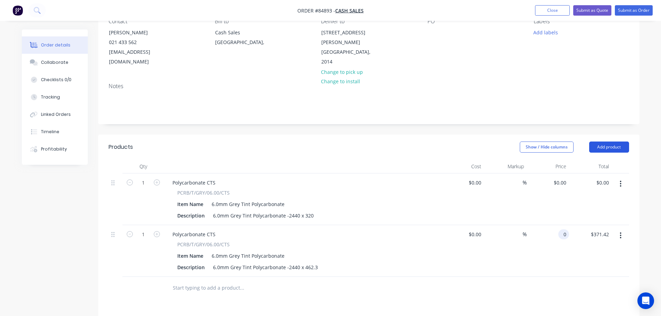
type input "$0.00"
click at [620, 142] on button "Add product" at bounding box center [609, 147] width 40 height 11
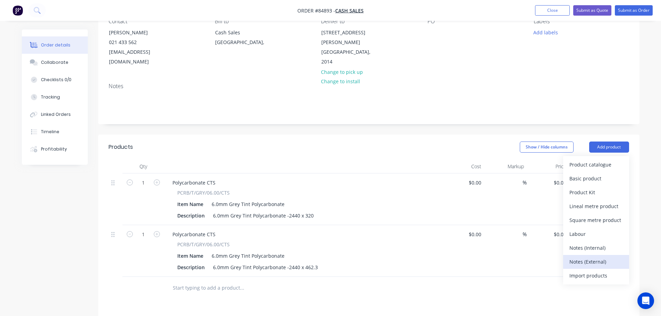
click at [587, 257] on div "Notes (External)" at bounding box center [595, 262] width 53 height 10
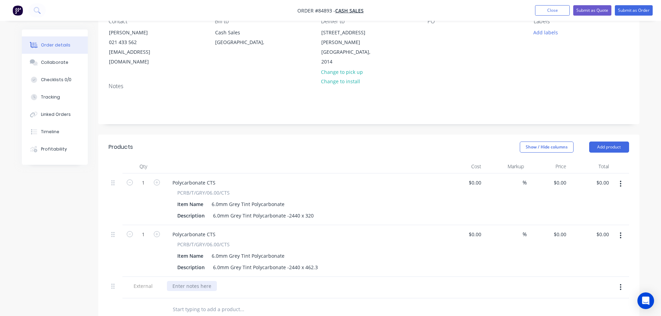
click at [183, 281] on div at bounding box center [192, 286] width 50 height 10
click at [230, 281] on div "parts from previous order" at bounding box center [202, 286] width 71 height 10
click at [316, 281] on div "parts from previous order 85912 to be recut - one was scratched, and one was me…" at bounding box center [297, 286] width 260 height 10
click at [496, 281] on div at bounding box center [505, 291] width 43 height 29
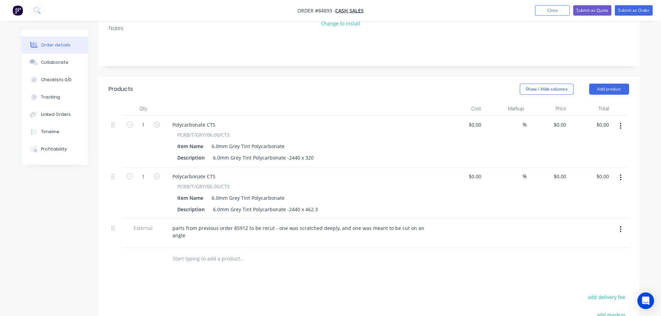
scroll to position [172, 0]
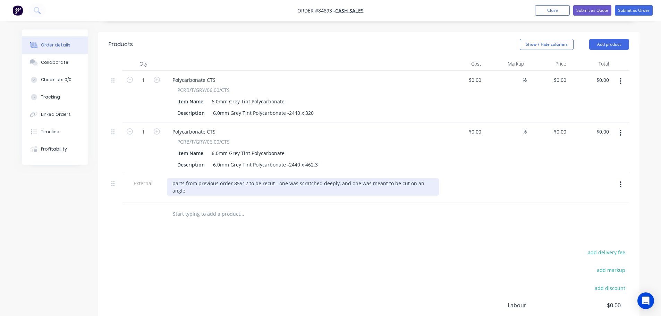
click at [429, 178] on div "parts from previous order 85912 to be recut - one was scratched deeply, and one…" at bounding box center [303, 186] width 272 height 17
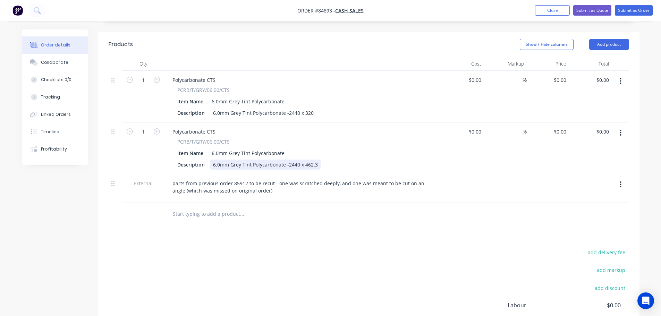
click at [317, 160] on div "6.0mm Grey Tint Polycarbonate -2440 x 462.3" at bounding box center [265, 165] width 110 height 10
click at [420, 127] on div "Polycarbonate CTS" at bounding box center [303, 132] width 272 height 10
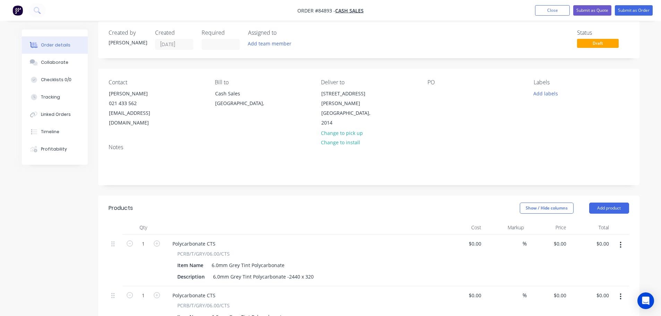
scroll to position [0, 0]
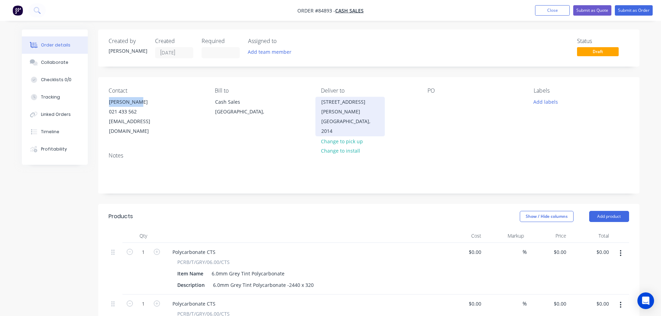
drag, startPoint x: 108, startPoint y: 101, endPoint x: 346, endPoint y: 101, distance: 238.3
click at [173, 100] on div "Contact [PERSON_NAME] [PHONE_NUMBER] [EMAIL_ADDRESS][DOMAIN_NAME]" at bounding box center [156, 111] width 95 height 49
copy div "[PERSON_NAME]"
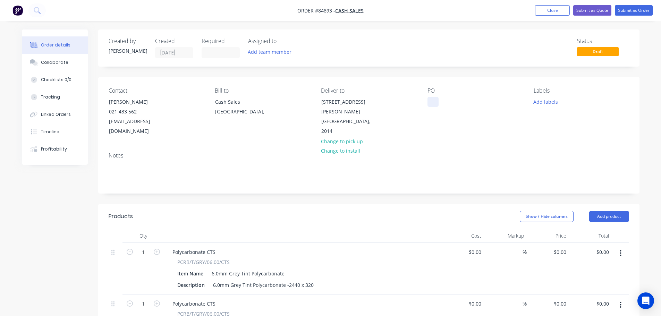
click at [431, 102] on div at bounding box center [432, 102] width 11 height 10
paste div
click at [645, 10] on button "Submit as Order" at bounding box center [634, 10] width 38 height 10
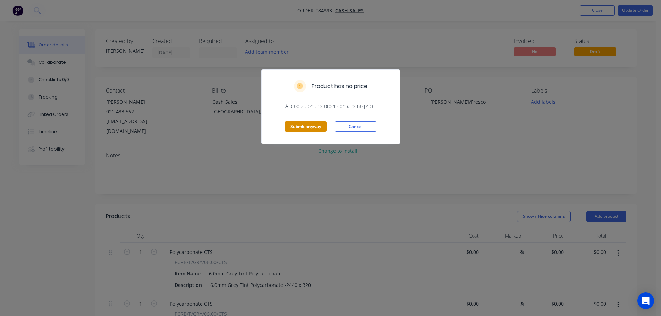
click at [294, 128] on button "Submit anyway" at bounding box center [306, 126] width 42 height 10
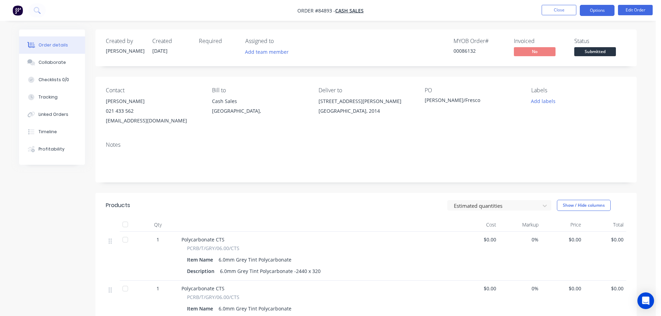
click at [595, 12] on button "Options" at bounding box center [597, 10] width 35 height 11
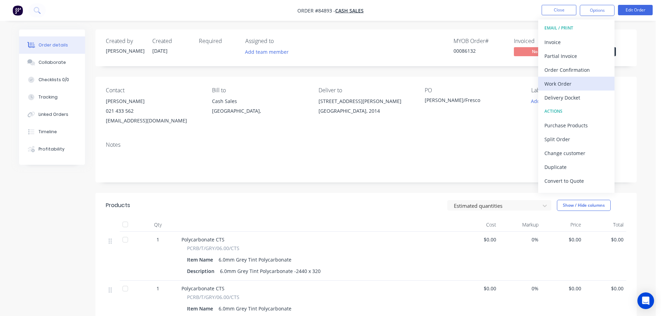
click at [579, 89] on button "Work Order" at bounding box center [576, 84] width 76 height 14
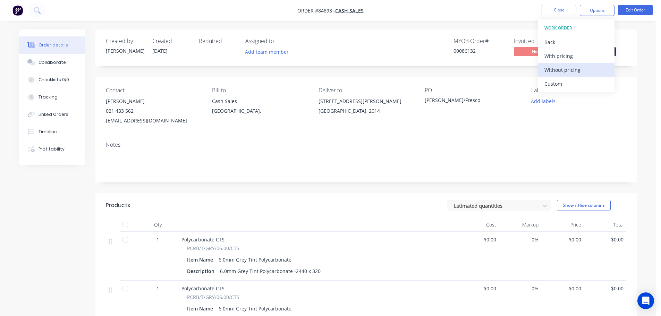
click at [582, 71] on div "Without pricing" at bounding box center [576, 70] width 64 height 10
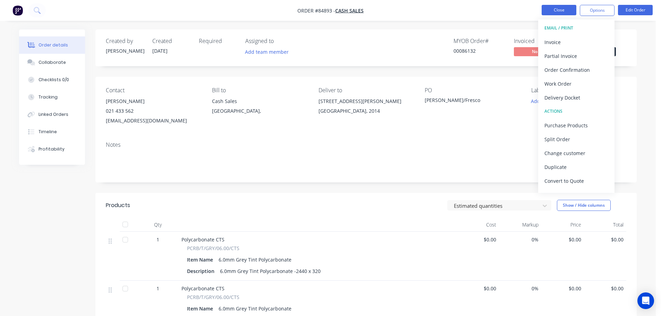
click at [571, 12] on button "Close" at bounding box center [559, 10] width 35 height 10
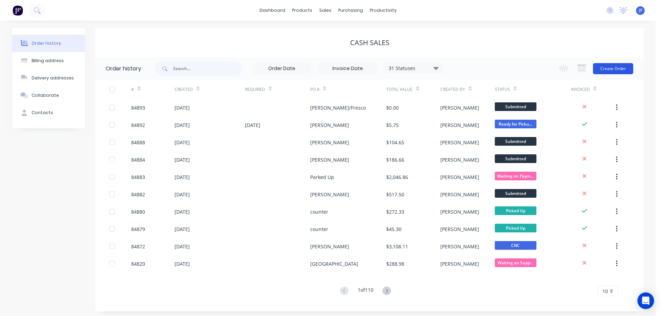
click at [619, 69] on button "Create Order" at bounding box center [613, 68] width 40 height 11
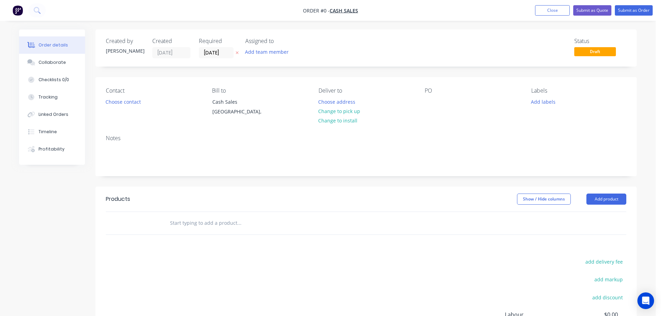
click at [199, 226] on input "text" at bounding box center [239, 223] width 139 height 14
type input "courflute"
drag, startPoint x: 196, startPoint y: 220, endPoint x: 149, endPoint y: 221, distance: 46.5
click at [149, 221] on div "courflute Add courflute to order No results found" at bounding box center [366, 223] width 520 height 23
click at [235, 53] on button "button" at bounding box center [236, 53] width 7 height 8
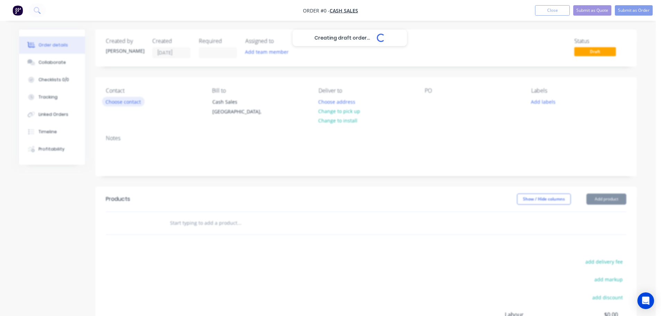
click at [130, 103] on button "Choose contact" at bounding box center [123, 101] width 43 height 9
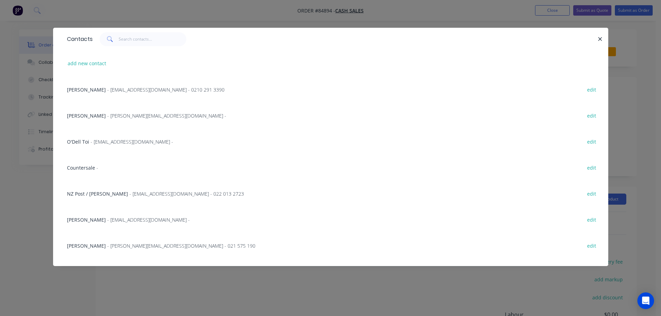
click at [74, 170] on span "Countersale" at bounding box center [81, 167] width 28 height 7
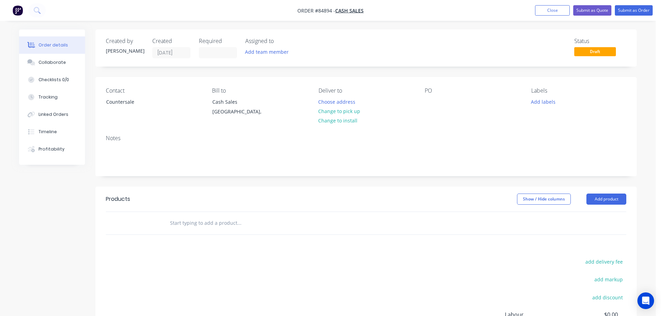
click at [240, 220] on input "text" at bounding box center [239, 223] width 139 height 14
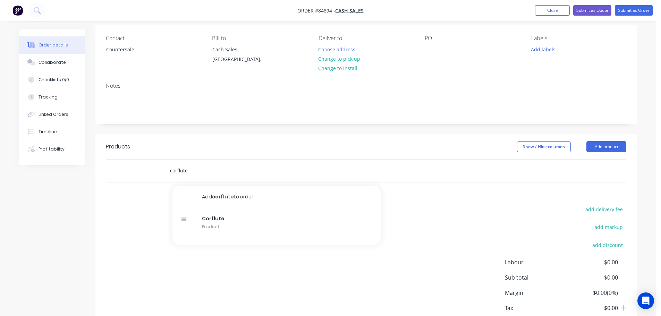
scroll to position [69, 0]
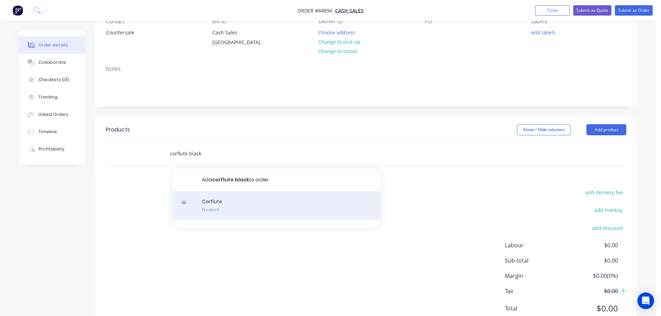
type input "corflute black"
click at [228, 213] on div "Corflute Product" at bounding box center [276, 205] width 208 height 29
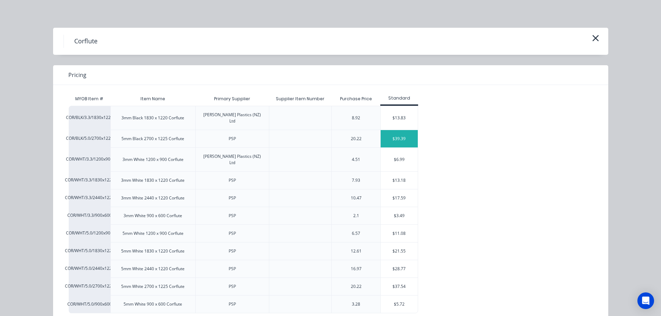
click at [406, 130] on div "$39.39" at bounding box center [399, 138] width 37 height 17
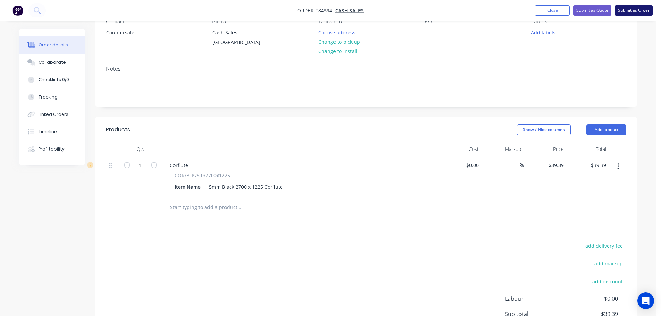
click at [626, 6] on button "Submit as Order" at bounding box center [634, 10] width 38 height 10
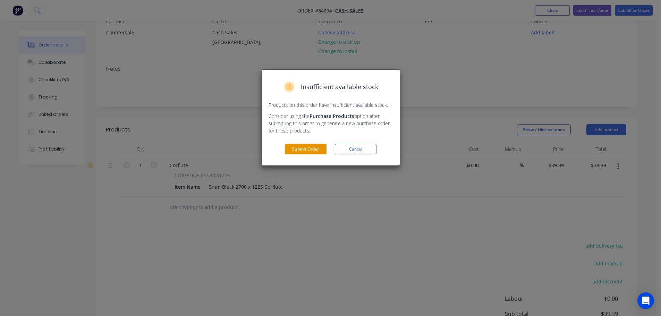
click at [294, 153] on button "Submit Order" at bounding box center [306, 149] width 42 height 10
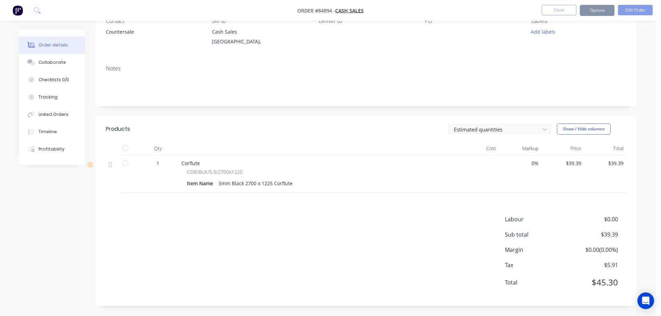
scroll to position [69, 0]
click at [603, 6] on button "Options" at bounding box center [597, 10] width 35 height 11
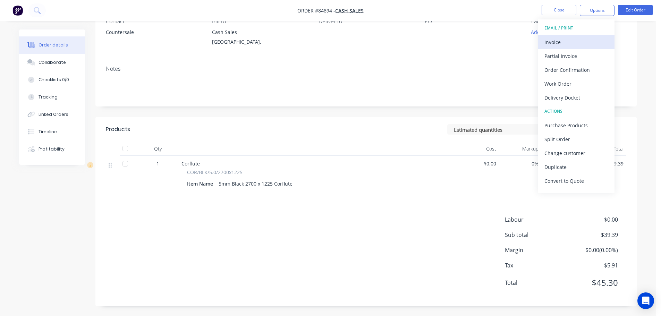
click at [574, 40] on div "Invoice" at bounding box center [576, 42] width 64 height 10
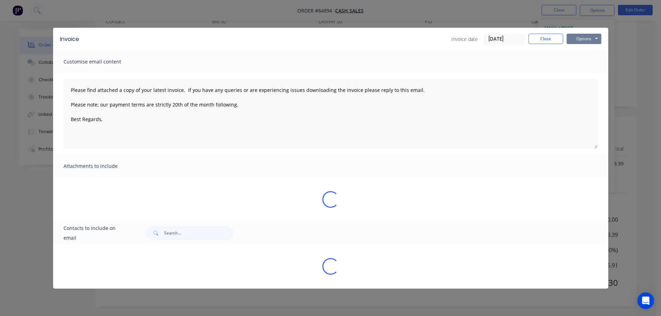
click at [582, 37] on button "Options" at bounding box center [583, 39] width 35 height 10
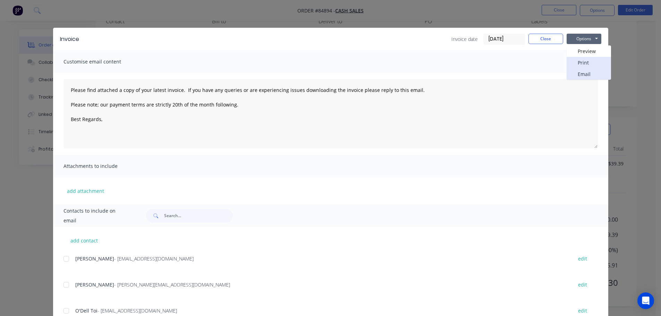
drag, startPoint x: 583, startPoint y: 69, endPoint x: 582, endPoint y: 66, distance: 3.6
click at [582, 66] on div "Preview Print Email" at bounding box center [588, 62] width 44 height 34
click at [582, 66] on button "Print" at bounding box center [588, 62] width 44 height 11
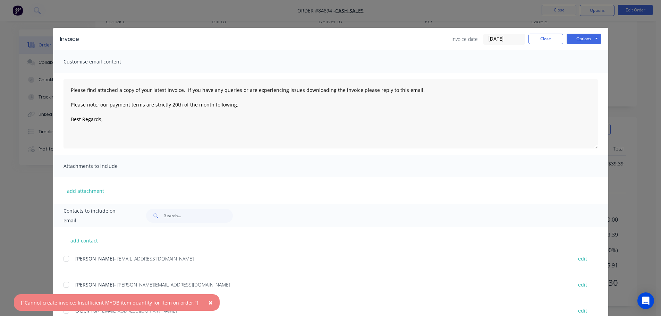
click at [202, 302] on button "×" at bounding box center [211, 302] width 18 height 17
type textarea "Please find attached a copy of your latest invoice. If you have any queries or …"
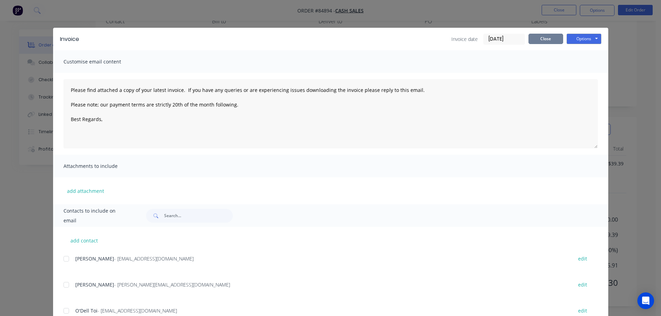
click at [551, 36] on button "Close" at bounding box center [545, 39] width 35 height 10
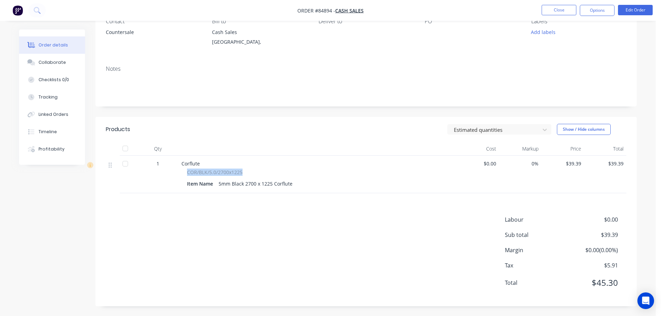
drag, startPoint x: 185, startPoint y: 170, endPoint x: 282, endPoint y: 207, distance: 103.1
click at [267, 174] on div "COR/BLK/5.0/2700x1225 Item Name 5mm Black 2700 x 1225 Corflute" at bounding box center [317, 179] width 272 height 20
copy span "COR/BLK/5.0/2700x1225"
click at [606, 11] on button "Options" at bounding box center [597, 10] width 35 height 11
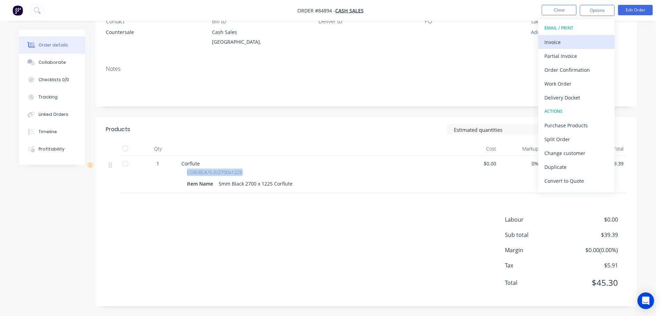
click at [579, 38] on div "Invoice" at bounding box center [576, 42] width 64 height 10
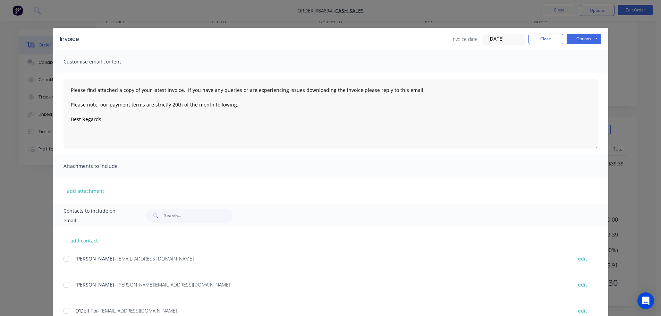
click at [587, 38] on button "Options" at bounding box center [583, 39] width 35 height 10
click at [582, 66] on button "Print" at bounding box center [588, 62] width 44 height 11
type textarea "Please find attached a copy of your latest invoice. If you have any queries or …"
click at [548, 39] on button "Close" at bounding box center [545, 39] width 35 height 10
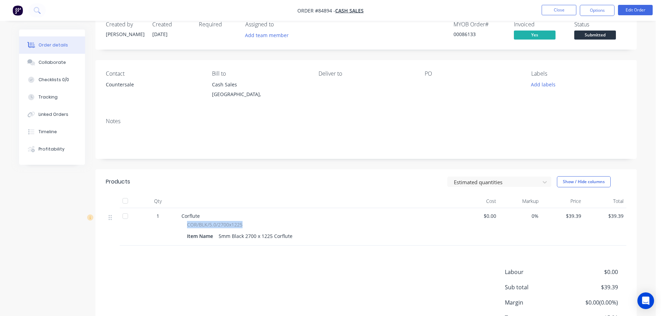
scroll to position [0, 0]
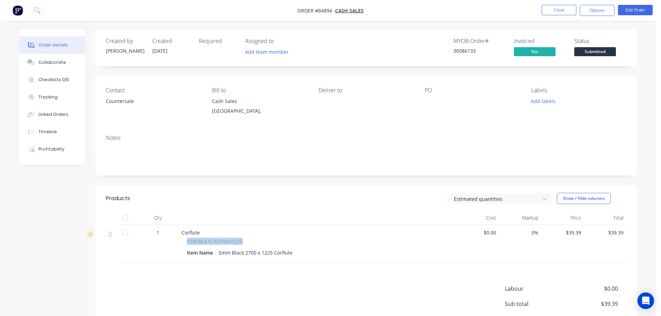
click at [579, 56] on span "Submitted" at bounding box center [595, 51] width 42 height 9
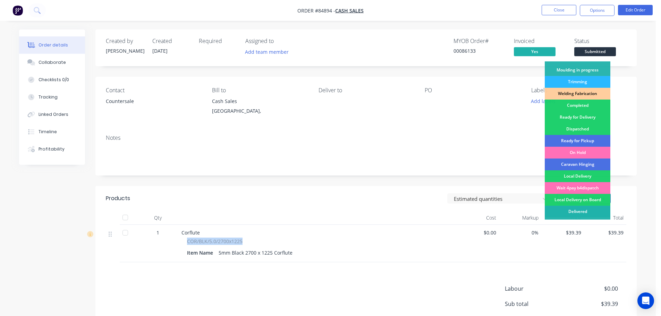
scroll to position [137, 0]
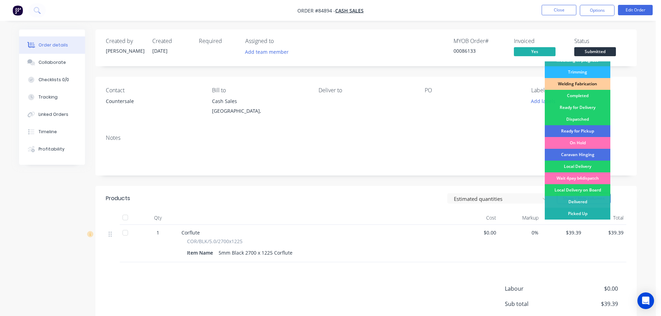
click at [573, 208] on div "Picked Up" at bounding box center [578, 214] width 66 height 12
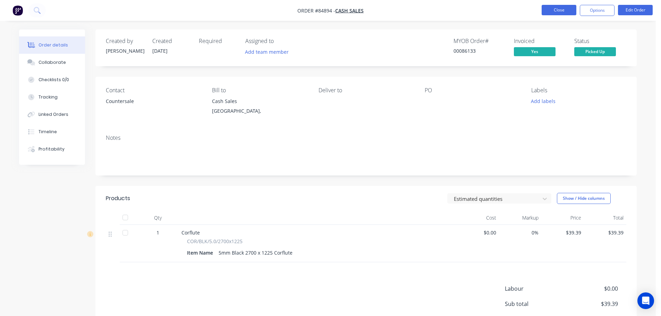
click at [560, 11] on button "Close" at bounding box center [559, 10] width 35 height 10
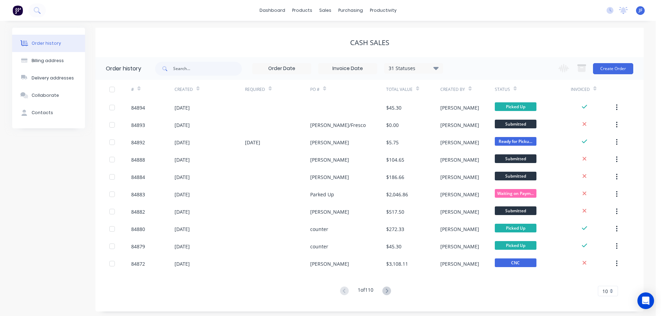
click at [484, 34] on div "Cash Sales" at bounding box center [369, 42] width 548 height 29
click at [39, 11] on icon at bounding box center [37, 10] width 6 height 6
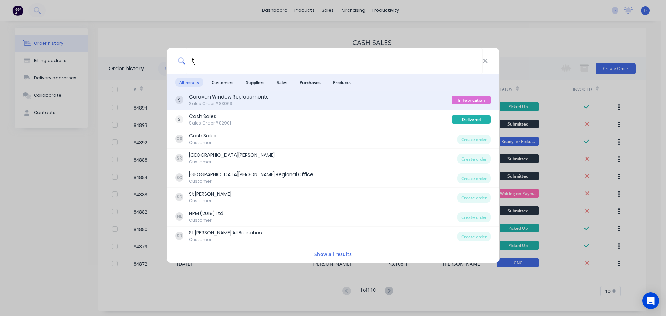
type input "tj"
click at [343, 102] on div "Caravan Window Replacements Sales Order #83069" at bounding box center [313, 100] width 276 height 14
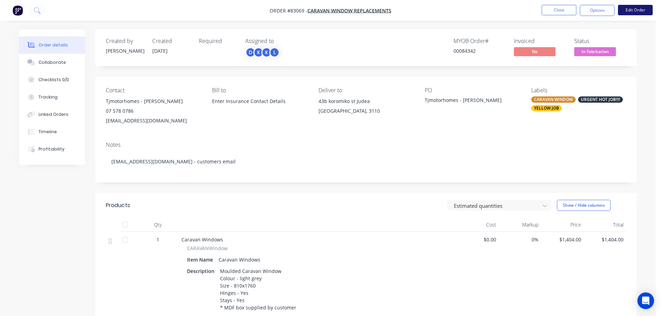
click at [636, 10] on button "Edit Order" at bounding box center [635, 10] width 35 height 10
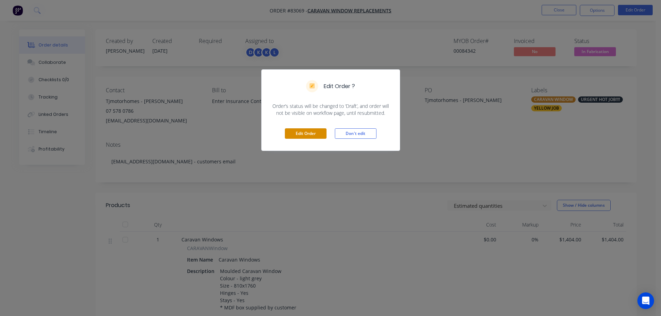
click at [307, 136] on button "Edit Order" at bounding box center [306, 133] width 42 height 10
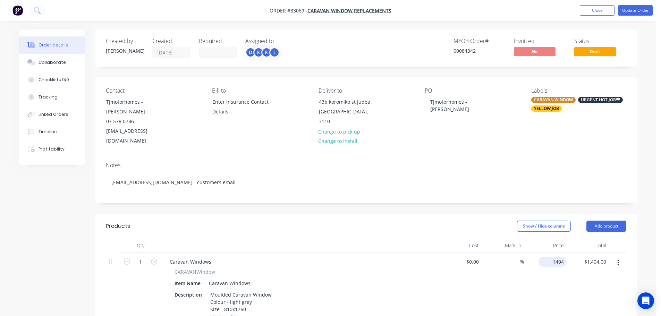
click at [546, 253] on div "1404 $1,404.00" at bounding box center [545, 297] width 43 height 88
type input "$1,100.00"
click at [413, 221] on div "Show / Hide columns Add product" at bounding box center [421, 226] width 410 height 11
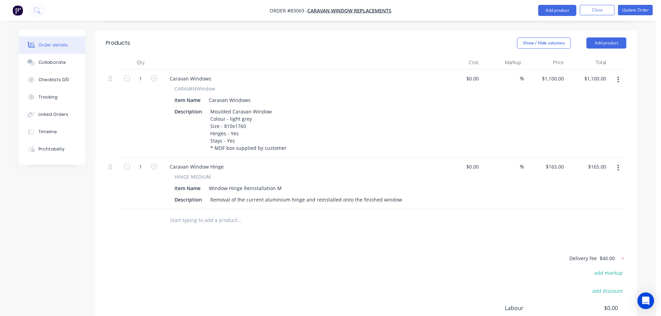
scroll to position [69, 0]
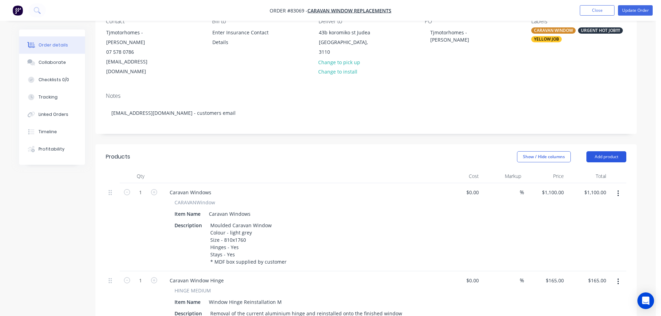
click at [602, 151] on button "Add product" at bounding box center [606, 156] width 40 height 11
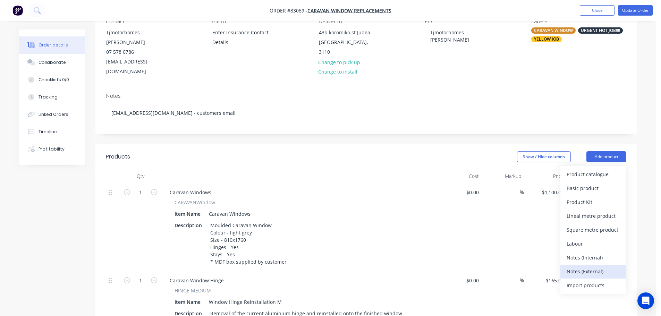
click at [600, 266] on div "Notes (External)" at bounding box center [592, 271] width 53 height 10
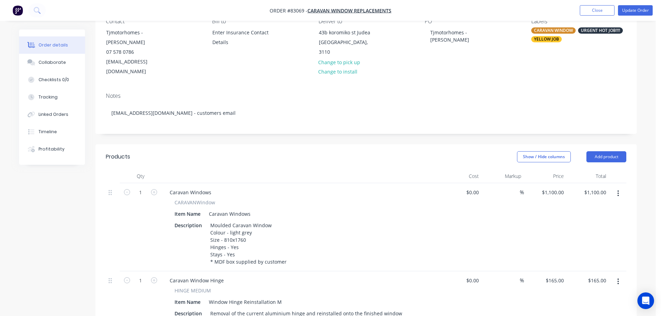
scroll to position [139, 0]
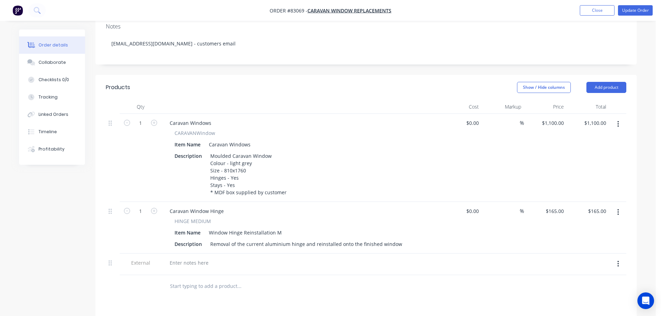
click at [180, 254] on div at bounding box center [300, 265] width 278 height 22
click at [181, 258] on div at bounding box center [189, 263] width 50 height 10
click at [628, 16] on nav "Order #83069 - Caravan Window Replacements Add product Close Update Order" at bounding box center [330, 10] width 661 height 21
click at [630, 10] on button "Update Order" at bounding box center [635, 10] width 35 height 10
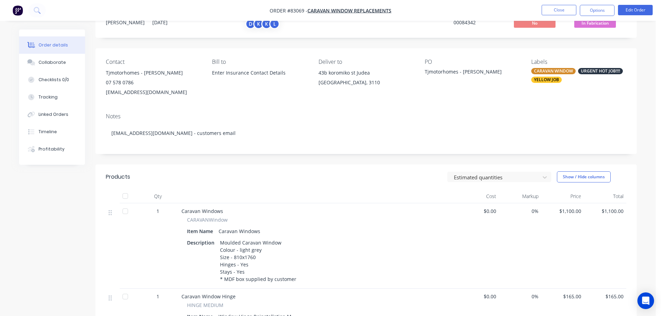
scroll to position [0, 0]
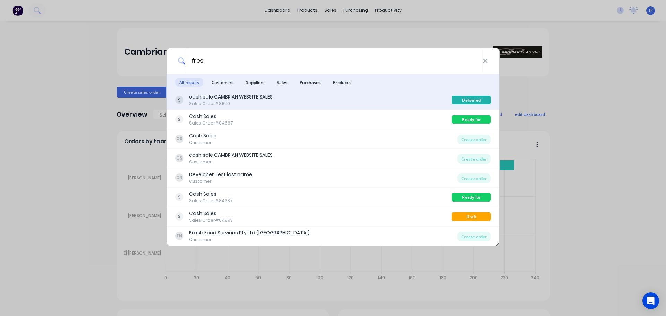
type input "fres"
click at [284, 104] on div "cash sale CAMBRIAN WEBSITE SALES Sales Order #81610" at bounding box center [313, 100] width 276 height 14
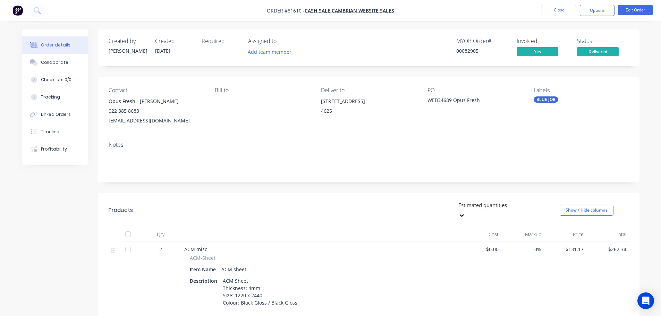
click at [20, 6] on img "button" at bounding box center [17, 10] width 10 height 10
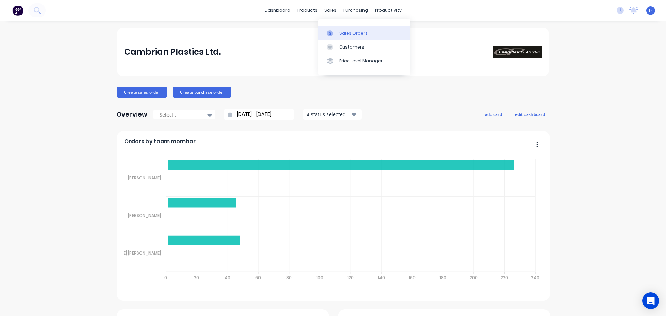
click at [344, 34] on div "Sales Orders" at bounding box center [353, 33] width 28 height 6
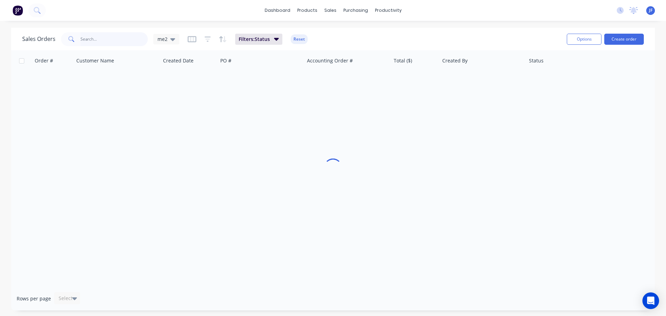
click at [88, 36] on input "text" at bounding box center [114, 39] width 68 height 14
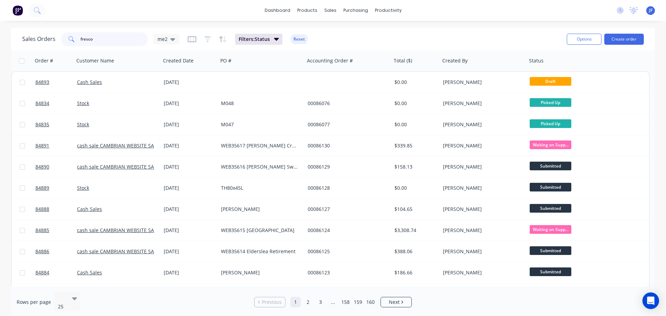
type input "fresco"
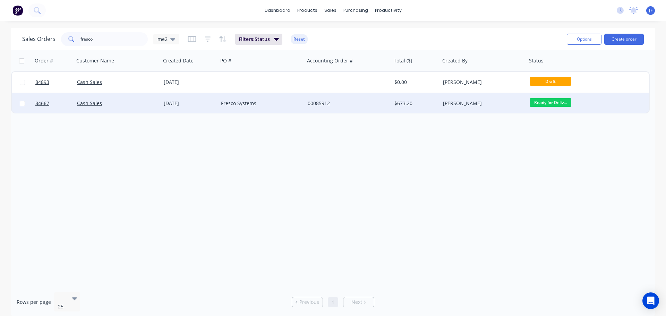
click at [396, 105] on div "$673.20" at bounding box center [414, 103] width 41 height 7
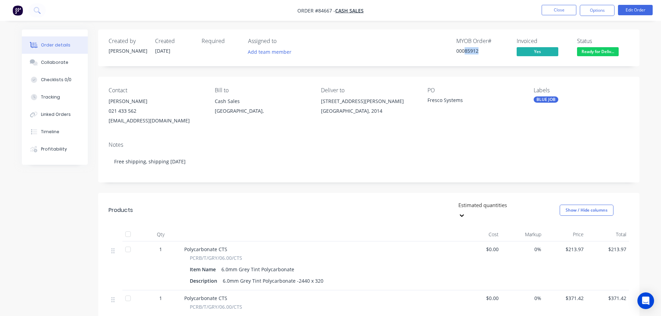
drag, startPoint x: 466, startPoint y: 52, endPoint x: 481, endPoint y: 52, distance: 15.3
click at [481, 52] on div "00085912" at bounding box center [482, 50] width 52 height 7
copy div "85912"
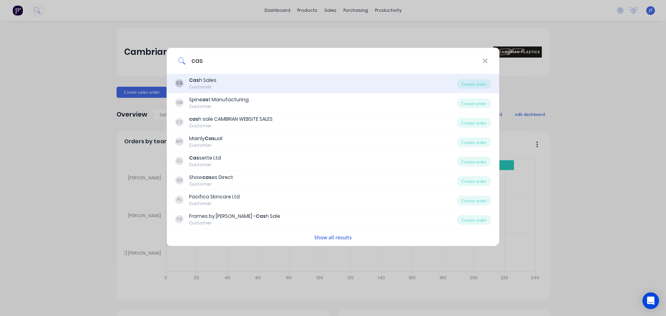
type input "cas"
click at [237, 84] on div "CS Cas h Sales Customer" at bounding box center [316, 84] width 282 height 14
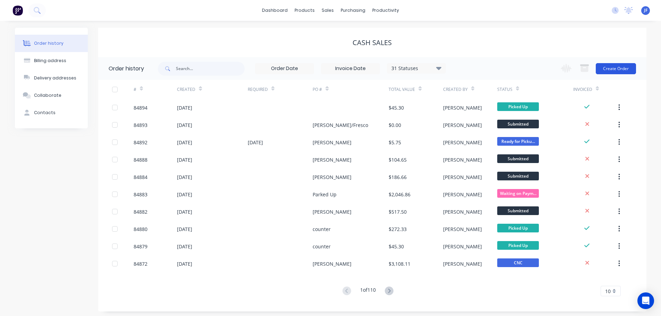
click at [608, 66] on button "Create Order" at bounding box center [616, 68] width 40 height 11
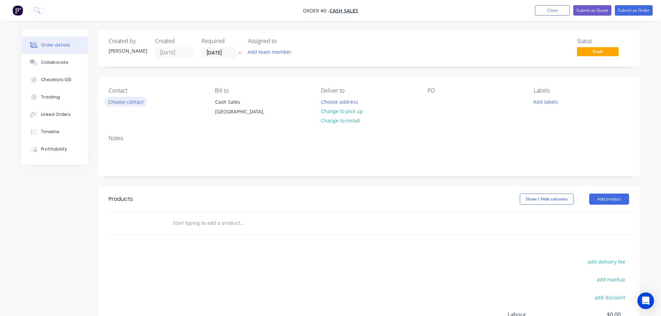
click at [138, 103] on button "Choose contact" at bounding box center [125, 101] width 43 height 9
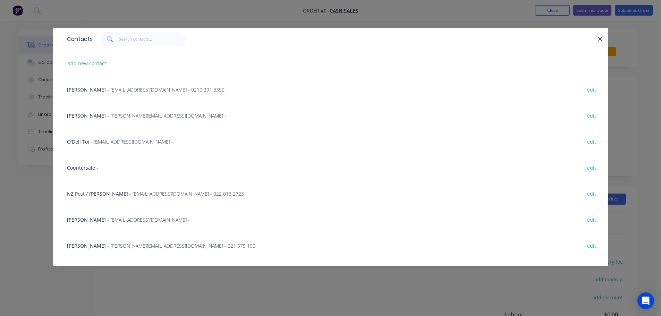
drag, startPoint x: 84, startPoint y: 167, endPoint x: 105, endPoint y: 162, distance: 21.0
click at [88, 165] on span "Countersale" at bounding box center [81, 167] width 28 height 7
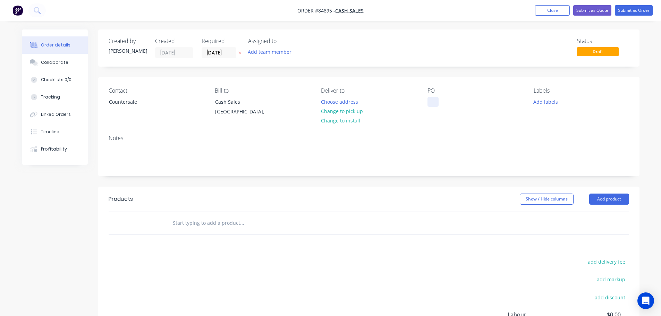
click at [434, 99] on div at bounding box center [432, 102] width 11 height 10
click at [238, 220] on input "text" at bounding box center [241, 223] width 139 height 14
click at [187, 223] on input "black ccts" at bounding box center [241, 223] width 139 height 14
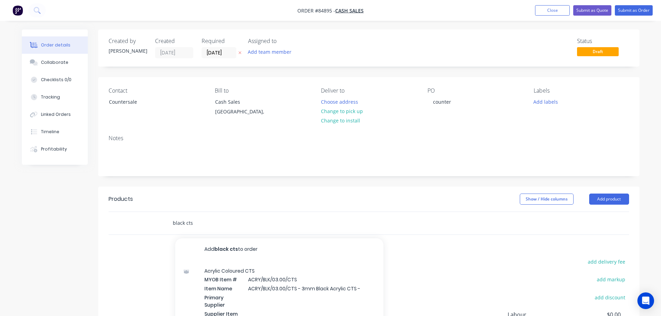
scroll to position [96, 0]
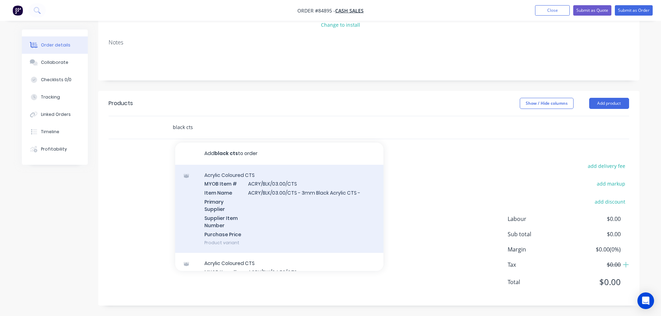
type input "black cts"
click at [281, 226] on div "Acrylic Coloured CTS MYOB Item # ACRY/BLK/03.00/CTS Item Name ACRY/BLK/03.00/CT…" at bounding box center [279, 209] width 208 height 88
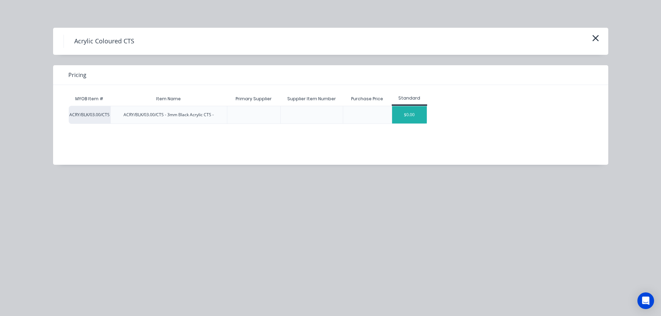
click at [401, 116] on div "$0.00" at bounding box center [409, 114] width 35 height 17
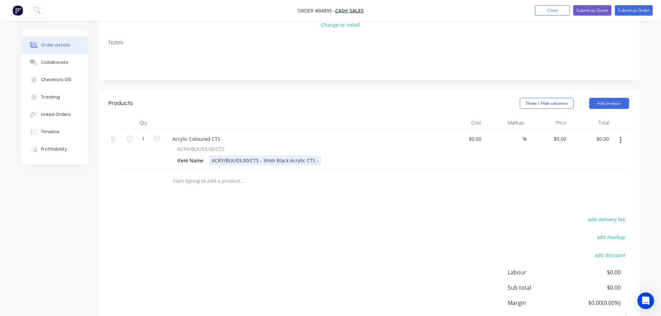
click at [318, 157] on div "ACRY/BLK/03.00/CTS - 3mm Black Acrylic CTS -" at bounding box center [265, 160] width 112 height 10
click at [326, 247] on div "add delivery fee add markup add discount Labour $0.00 Sub total $0.00 Margin $0…" at bounding box center [369, 282] width 520 height 134
drag, startPoint x: 560, startPoint y: 142, endPoint x: 560, endPoint y: 153, distance: 11.1
click at [560, 142] on div "0 0" at bounding box center [563, 139] width 11 height 10
paste input "13.15"
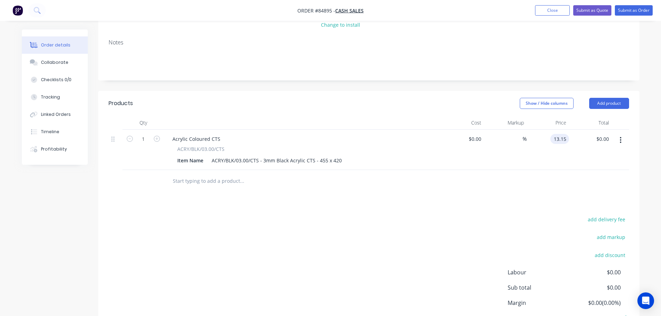
type input "$13.15"
click at [561, 183] on div at bounding box center [369, 181] width 520 height 23
click at [635, 9] on button "Submit as Order" at bounding box center [634, 10] width 38 height 10
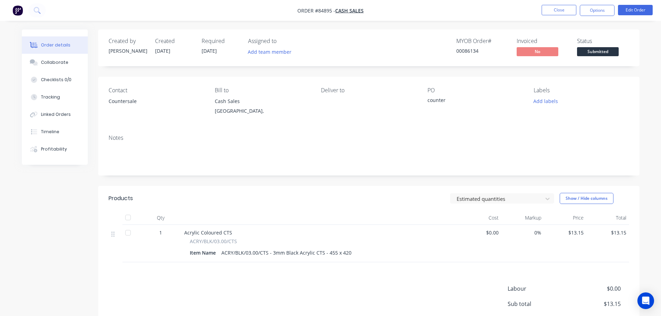
drag, startPoint x: 602, startPoint y: 10, endPoint x: 596, endPoint y: 19, distance: 10.8
click at [602, 10] on button "Options" at bounding box center [597, 10] width 35 height 11
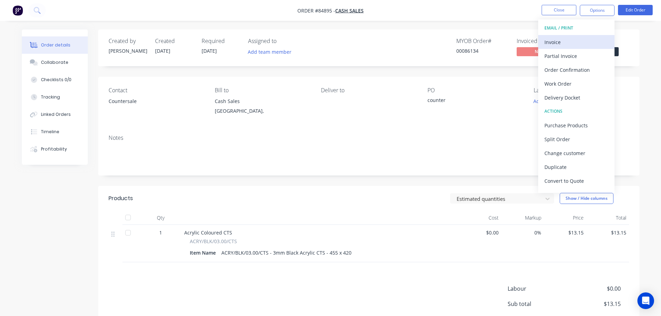
click at [574, 43] on div "Invoice" at bounding box center [576, 42] width 64 height 10
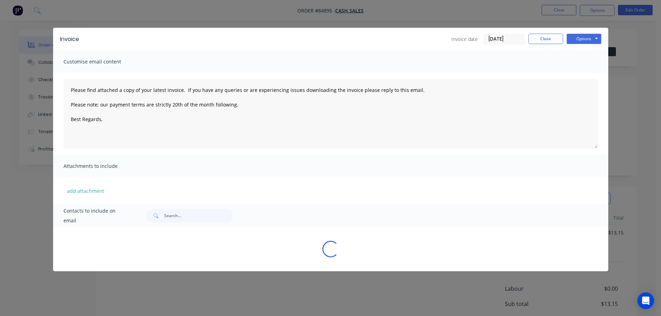
click at [595, 39] on button "Options" at bounding box center [583, 39] width 35 height 10
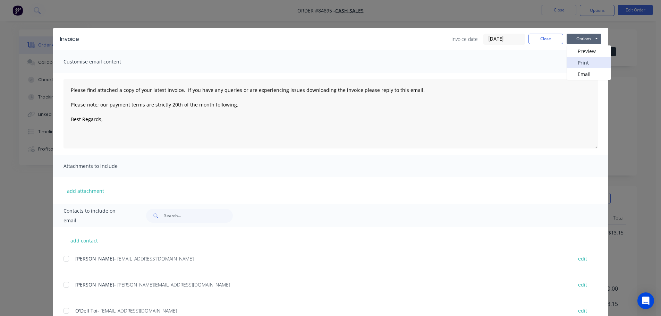
click at [589, 61] on button "Print" at bounding box center [588, 62] width 44 height 11
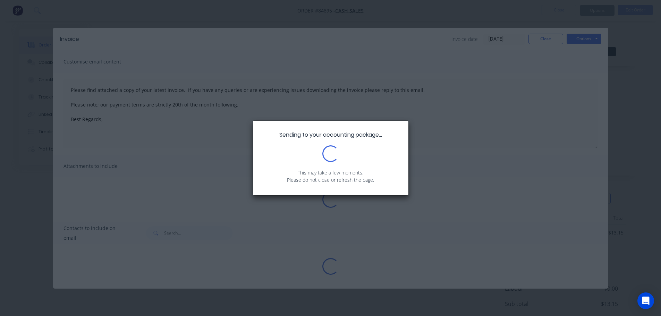
type textarea "Please find attached a copy of your latest invoice. If you have any queries or …"
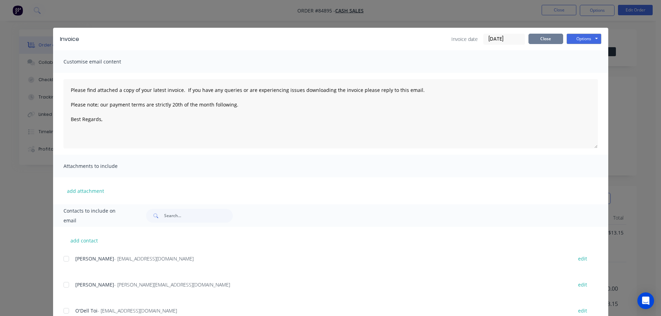
click at [547, 37] on button "Close" at bounding box center [545, 39] width 35 height 10
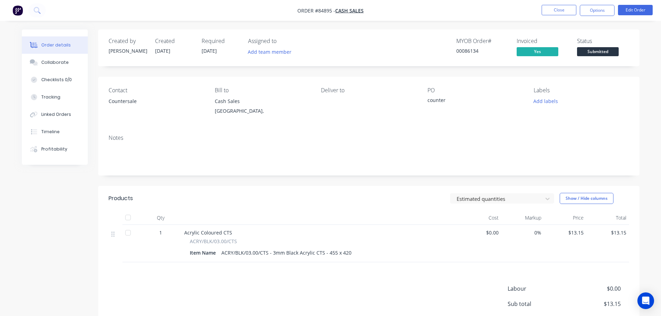
click at [599, 50] on span "Submitted" at bounding box center [598, 51] width 42 height 9
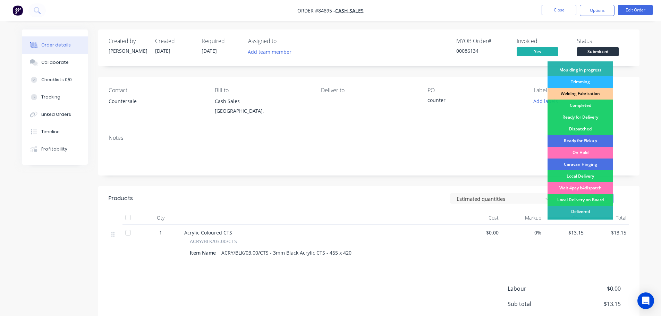
scroll to position [137, 0]
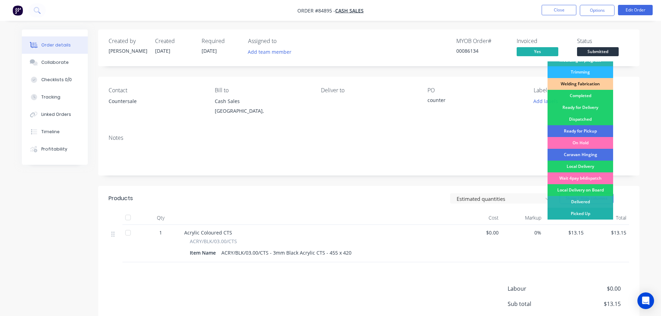
click at [562, 212] on div "Picked Up" at bounding box center [580, 214] width 66 height 12
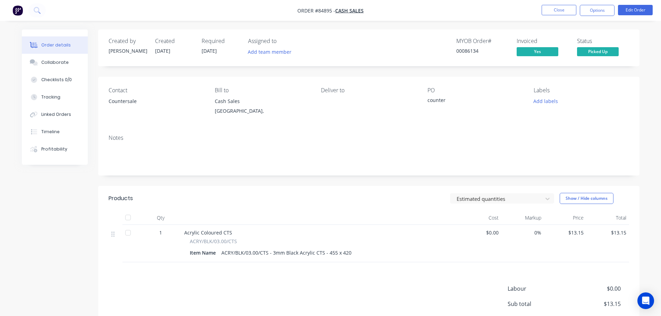
click at [502, 92] on div "PO" at bounding box center [474, 90] width 95 height 7
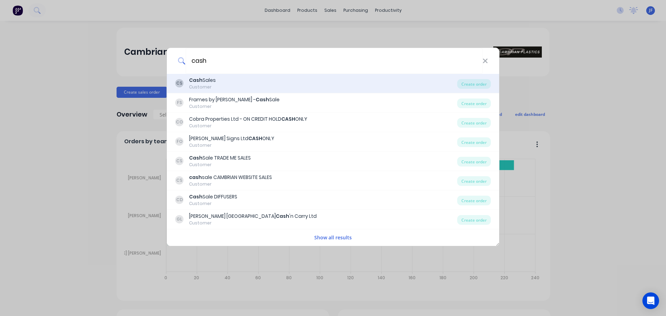
type input "cash"
click at [203, 87] on div "Customer" at bounding box center [202, 87] width 27 height 6
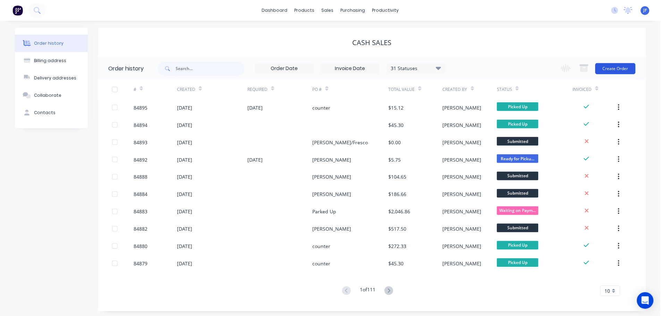
click at [619, 68] on button "Create Order" at bounding box center [616, 68] width 40 height 11
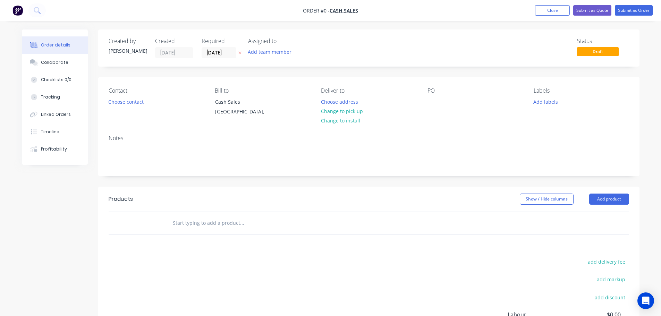
click at [238, 53] on icon "button" at bounding box center [239, 53] width 3 height 4
click at [126, 105] on button "Choose contact" at bounding box center [125, 101] width 43 height 9
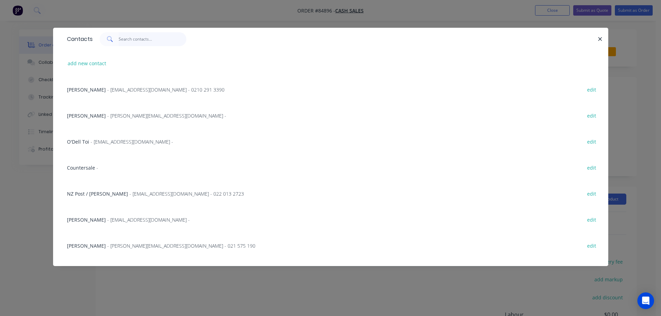
click at [134, 35] on input "text" at bounding box center [153, 39] width 68 height 14
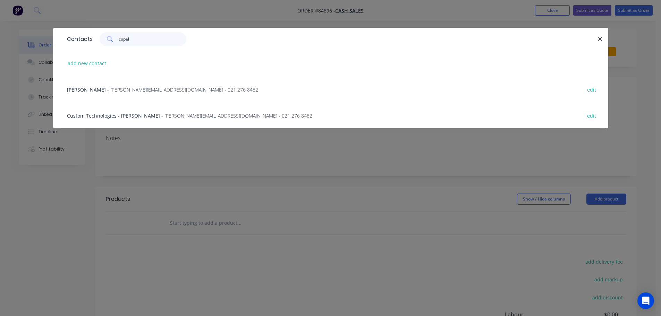
type input "copel"
click at [159, 110] on div "Custom Technologies - [PERSON_NAME] - [PERSON_NAME][EMAIL_ADDRESS][DOMAIN_NAME]…" at bounding box center [330, 115] width 534 height 26
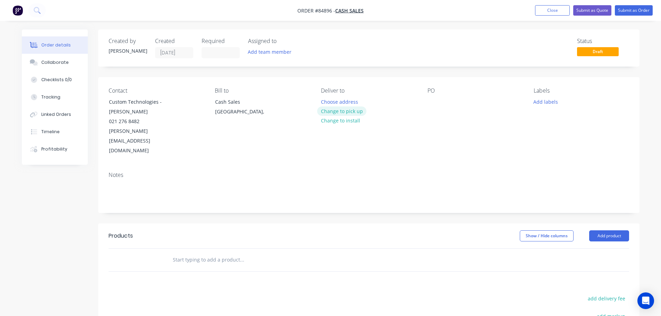
click at [346, 109] on button "Change to pick up" at bounding box center [341, 110] width 49 height 9
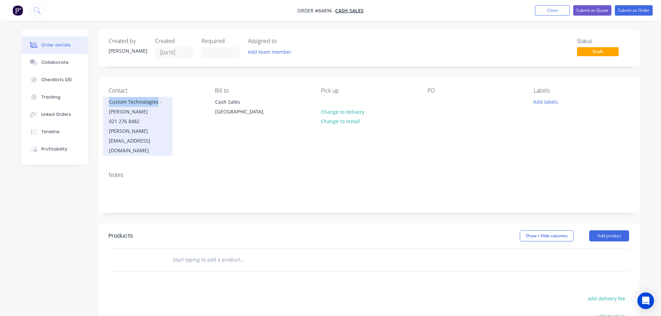
drag, startPoint x: 109, startPoint y: 102, endPoint x: 156, endPoint y: 100, distance: 47.9
click at [156, 100] on div "Custom Technologies - [PERSON_NAME] 021 276 8482 [PERSON_NAME][EMAIL_ADDRESS][D…" at bounding box center [137, 126] width 69 height 59
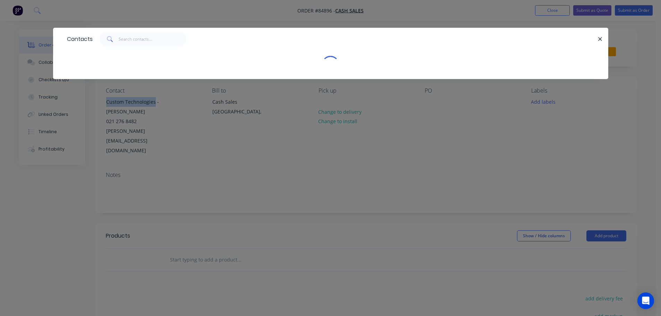
copy div "Custom Technologies"
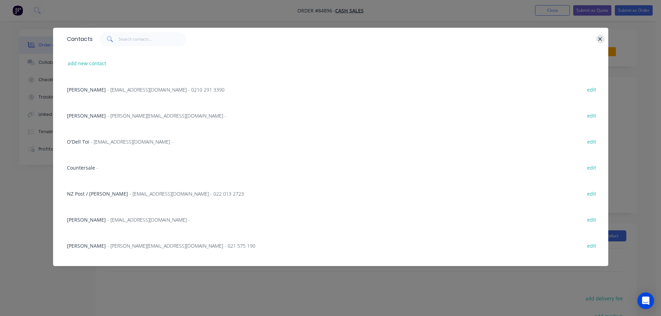
click at [598, 38] on icon "button" at bounding box center [600, 39] width 5 height 6
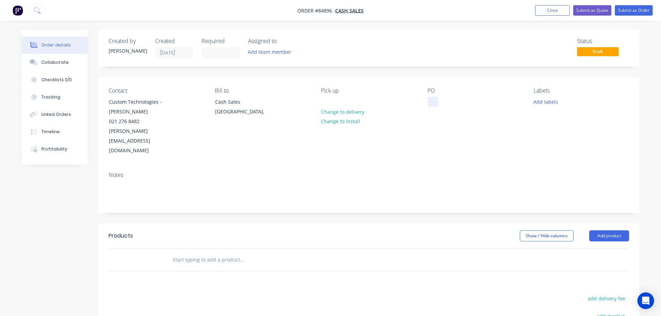
click at [429, 102] on div at bounding box center [432, 102] width 11 height 10
paste div
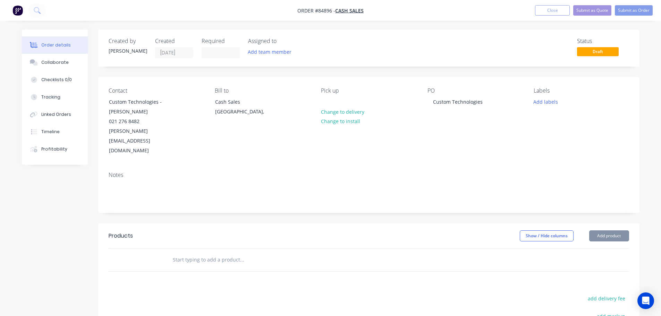
click at [208, 253] on input "text" at bounding box center [241, 260] width 139 height 14
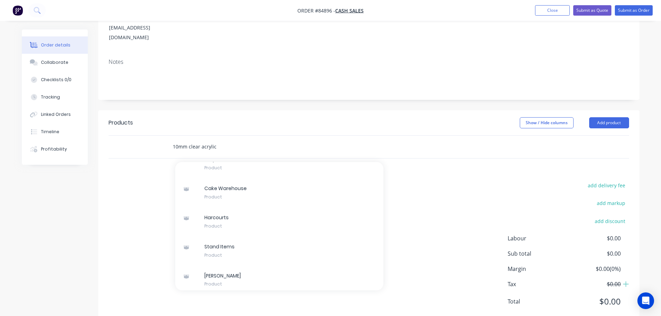
scroll to position [1883, 0]
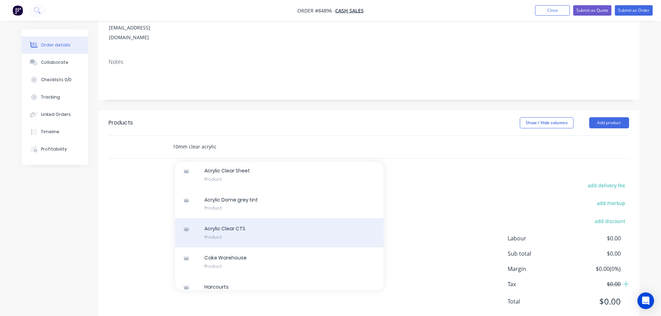
type input "10mm clear acrylic"
click at [240, 230] on div "Acrylic Clear CTS Product" at bounding box center [279, 232] width 208 height 29
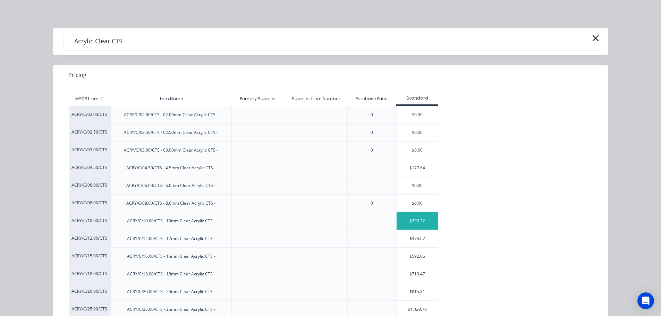
click at [404, 223] on div "$399.32" at bounding box center [418, 220] width 42 height 17
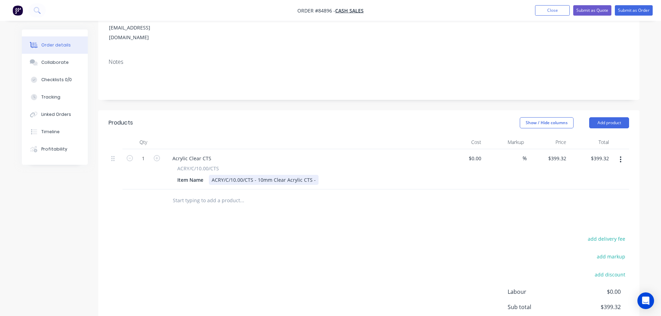
click at [314, 175] on div "ACRY/C/10.00/CTS - 10mm Clear Acrylic CTS -" at bounding box center [264, 180] width 110 height 10
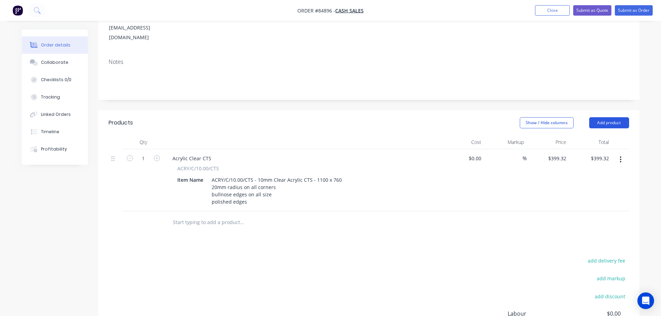
click at [612, 117] on button "Add product" at bounding box center [609, 122] width 40 height 11
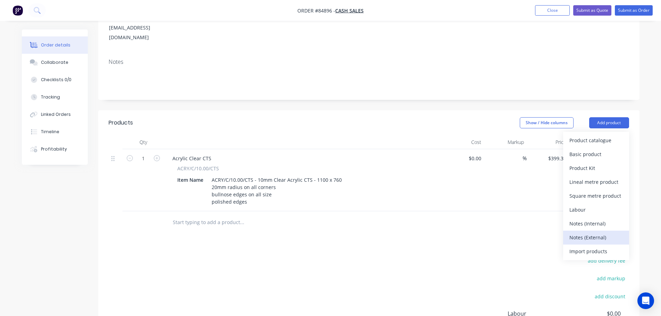
click at [588, 232] on div "Notes (External)" at bounding box center [595, 237] width 53 height 10
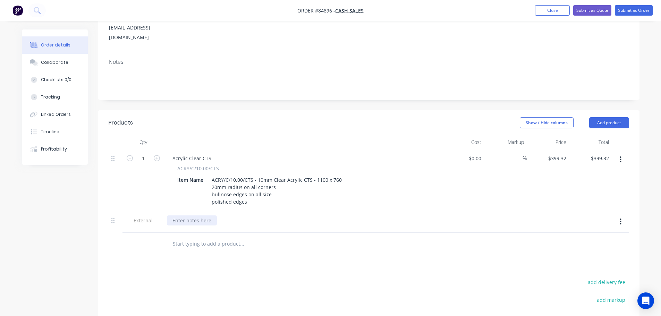
click at [194, 215] on div at bounding box center [192, 220] width 50 height 10
click at [513, 238] on div "Products Show / Hide columns Add product Qty Cost Markup Price Total 1 Acrylic …" at bounding box center [368, 266] width 541 height 312
click at [557, 153] on input "399.32" at bounding box center [558, 158] width 22 height 10
type input "$0.00"
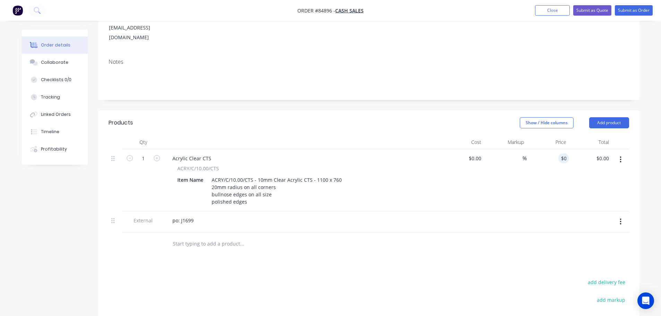
click at [546, 211] on div at bounding box center [548, 222] width 43 height 22
click at [564, 153] on input "0" at bounding box center [561, 158] width 16 height 10
type input "$244.14"
click at [519, 233] on div at bounding box center [369, 244] width 520 height 23
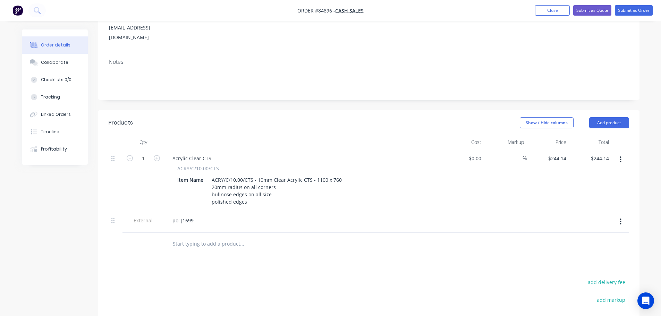
scroll to position [0, 0]
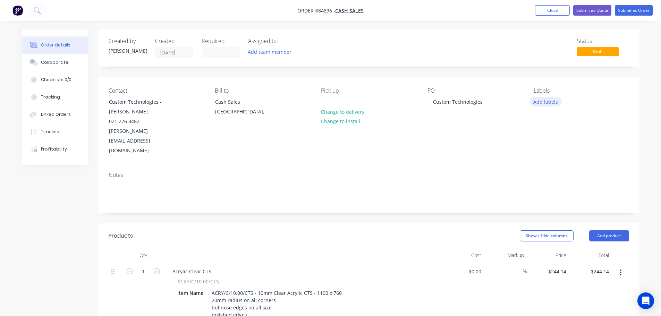
click at [554, 104] on button "Add labels" at bounding box center [546, 101] width 32 height 9
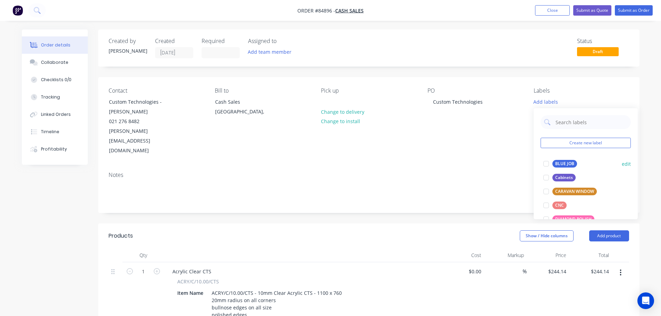
click at [565, 157] on div "BLUE JOB edit" at bounding box center [585, 164] width 90 height 14
click at [560, 161] on div "BLUE JOB" at bounding box center [564, 164] width 25 height 8
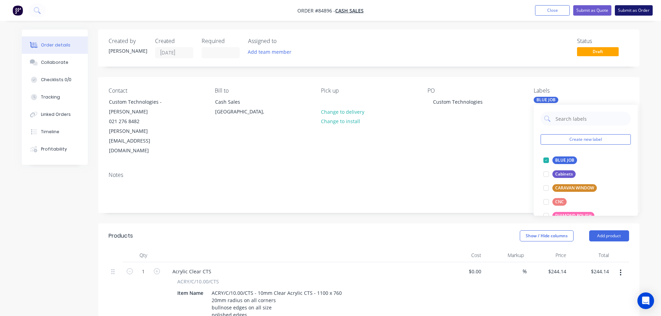
click at [641, 10] on button "Submit as Order" at bounding box center [634, 10] width 38 height 10
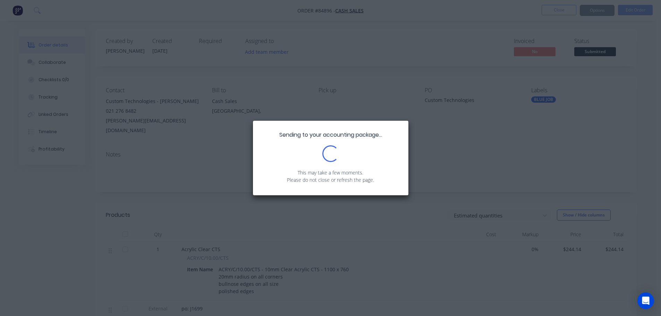
click at [334, 172] on p "This may take a few moments." at bounding box center [330, 172] width 135 height 7
click at [333, 172] on p "This may take a few moments." at bounding box center [330, 172] width 135 height 7
click at [250, 101] on div "Sending to your accounting package... Loading... This may take a few moments. P…" at bounding box center [330, 158] width 661 height 316
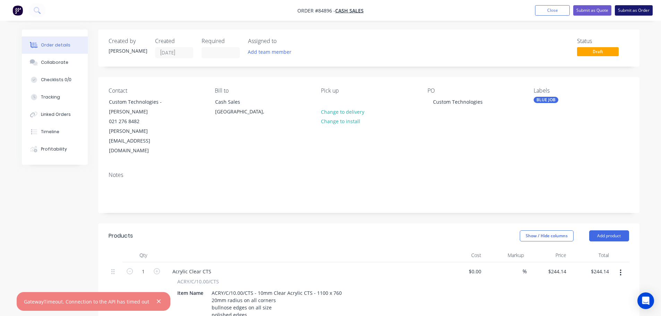
drag, startPoint x: 632, startPoint y: 12, endPoint x: 625, endPoint y: 12, distance: 6.6
click at [632, 12] on button "Submit as Order" at bounding box center [634, 10] width 38 height 10
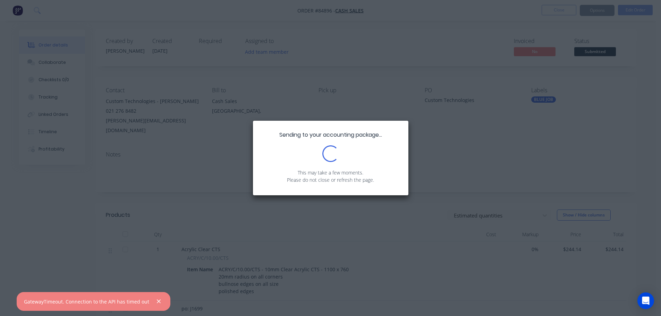
drag, startPoint x: 155, startPoint y: 299, endPoint x: 161, endPoint y: 299, distance: 6.3
click at [156, 299] on icon "button" at bounding box center [158, 301] width 5 height 6
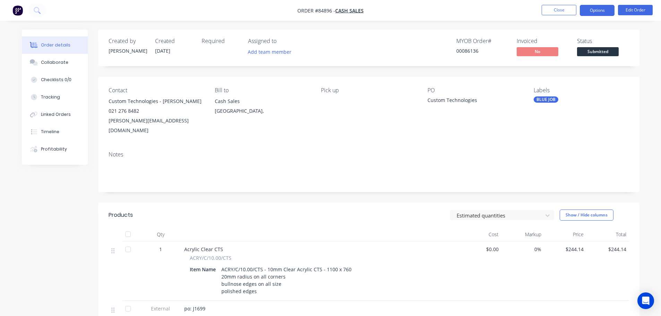
click at [586, 12] on button "Options" at bounding box center [597, 10] width 35 height 11
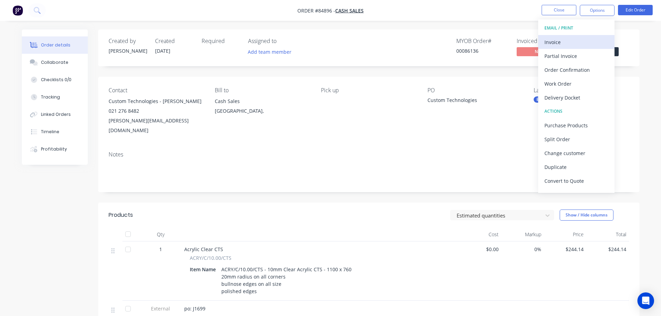
click at [569, 44] on div "Invoice" at bounding box center [576, 42] width 64 height 10
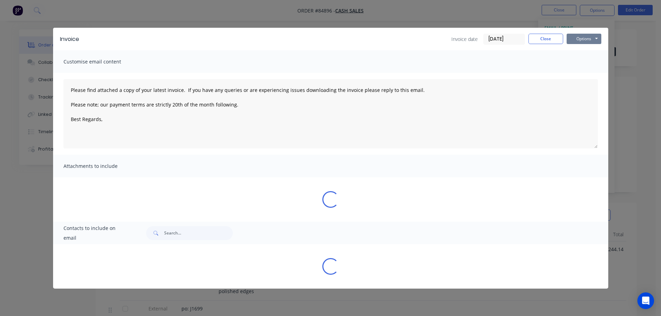
click at [586, 34] on button "Options" at bounding box center [583, 39] width 35 height 10
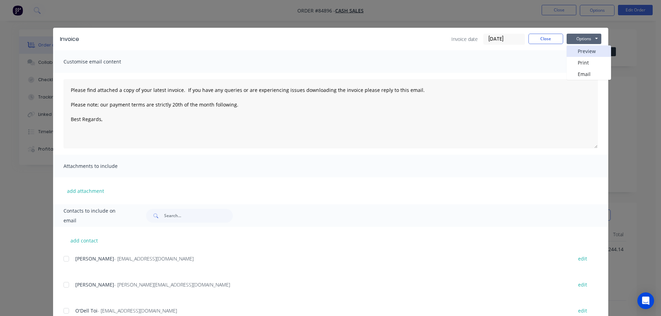
click at [583, 50] on button "Preview" at bounding box center [588, 50] width 44 height 11
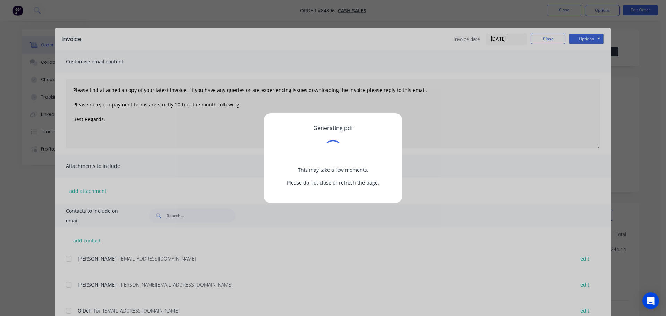
type textarea "Please find attached a copy of your latest invoice. If you have any queries or …"
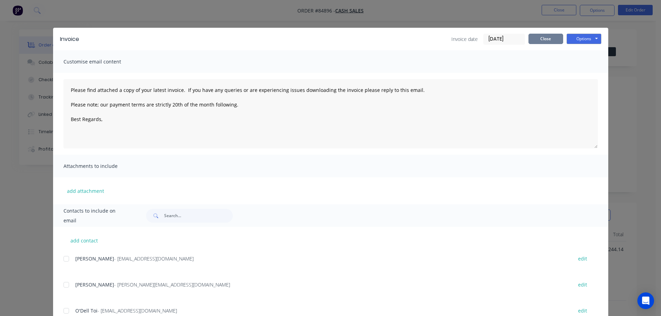
click at [546, 33] on div "Invoice Invoice date [DATE] Close Options Preview Print Email" at bounding box center [330, 39] width 555 height 23
click at [547, 37] on button "Close" at bounding box center [545, 39] width 35 height 10
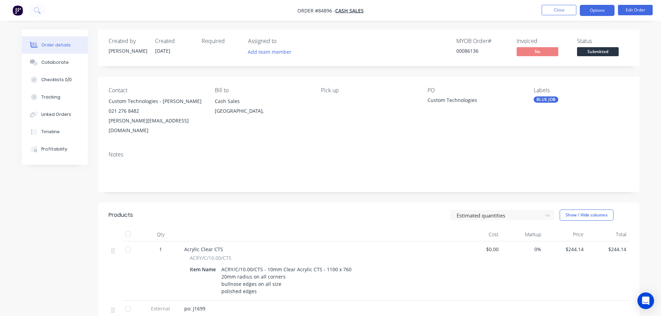
click at [605, 11] on button "Options" at bounding box center [597, 10] width 35 height 11
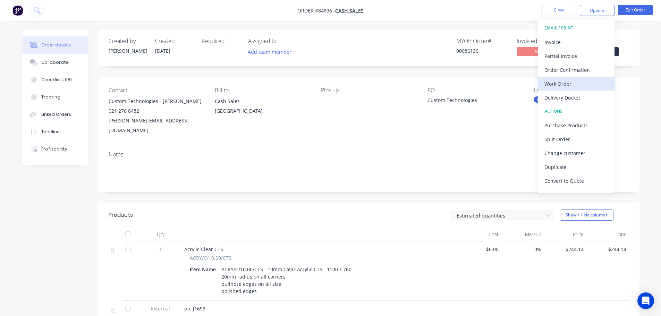
click at [568, 80] on div "Work Order" at bounding box center [576, 84] width 64 height 10
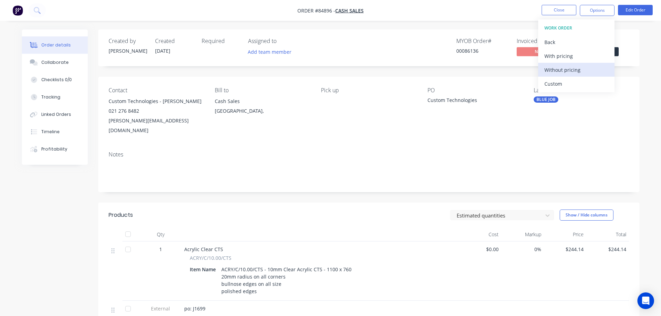
click at [572, 70] on div "Without pricing" at bounding box center [576, 70] width 64 height 10
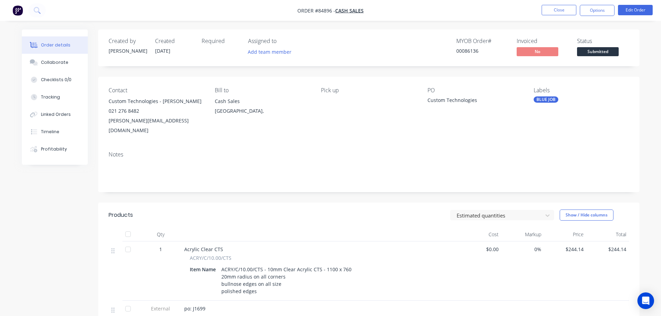
click at [406, 21] on div "Order details Collaborate Checklists 0/0 Tracking Linked Orders Timeline Profit…" at bounding box center [330, 221] width 661 height 443
click at [560, 10] on button "Close" at bounding box center [559, 10] width 35 height 10
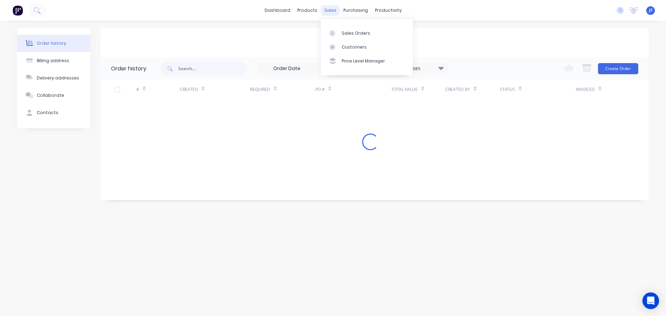
click at [329, 10] on div "sales" at bounding box center [330, 10] width 19 height 10
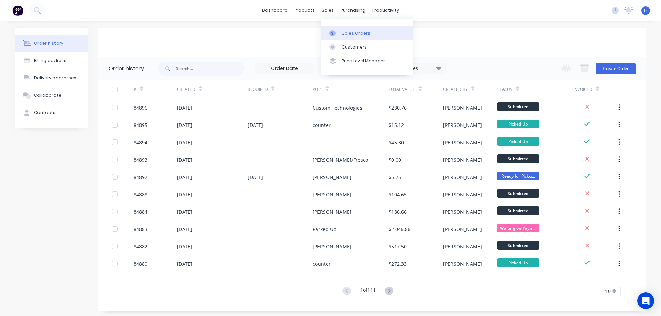
click at [347, 29] on link "Sales Orders" at bounding box center [367, 33] width 92 height 14
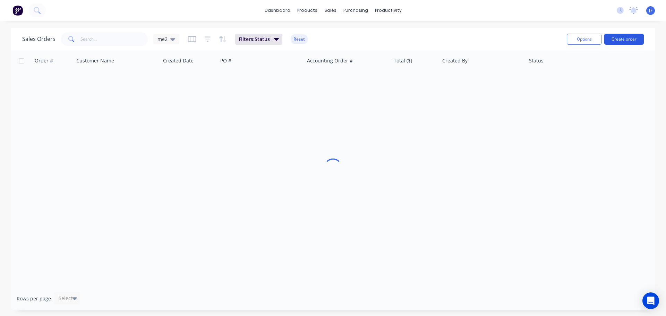
click at [622, 42] on button "Create order" at bounding box center [624, 39] width 40 height 11
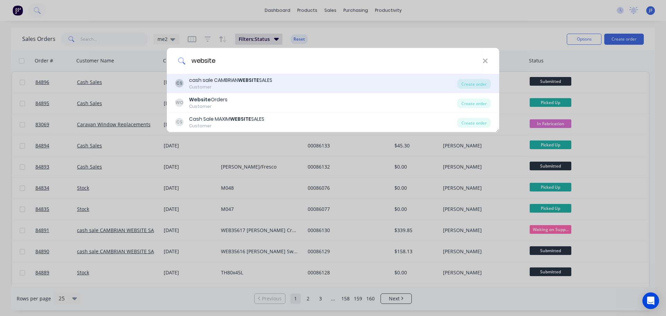
type input "website"
click at [254, 87] on div "Customer" at bounding box center [230, 87] width 83 height 6
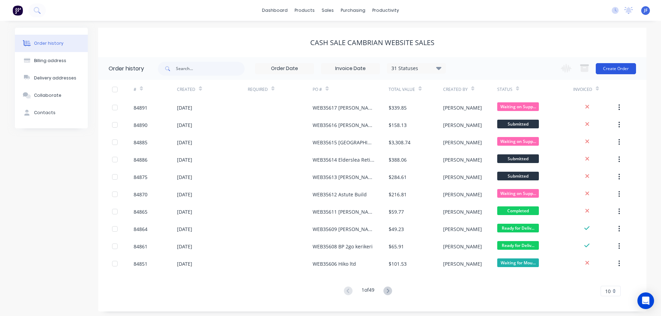
click at [612, 71] on button "Create Order" at bounding box center [616, 68] width 40 height 11
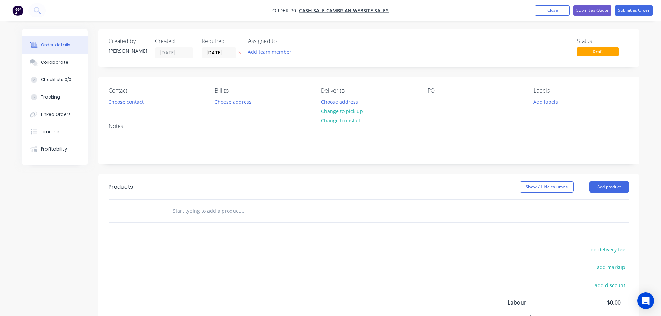
click at [241, 54] on button "button" at bounding box center [239, 53] width 7 height 8
click at [132, 105] on button "Choose contact" at bounding box center [125, 101] width 43 height 9
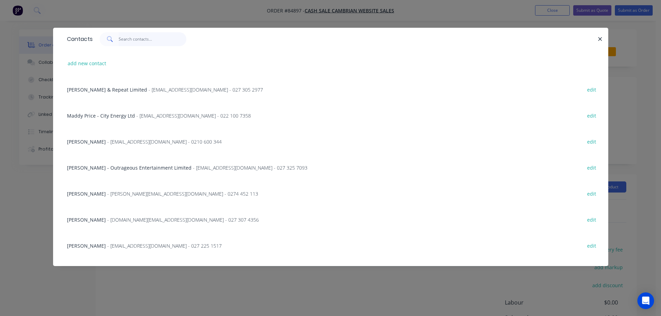
click at [141, 44] on input "text" at bounding box center [153, 39] width 68 height 14
paste input "[PERSON_NAME]"
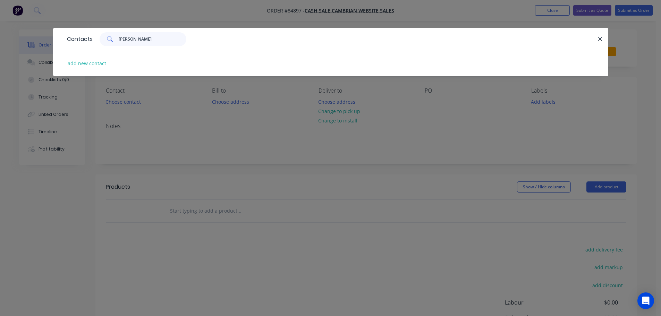
type input "[PERSON_NAME]"
click at [86, 70] on div "add new contact" at bounding box center [330, 63] width 534 height 26
click at [94, 63] on button "add new contact" at bounding box center [87, 63] width 46 height 9
select select "NZ"
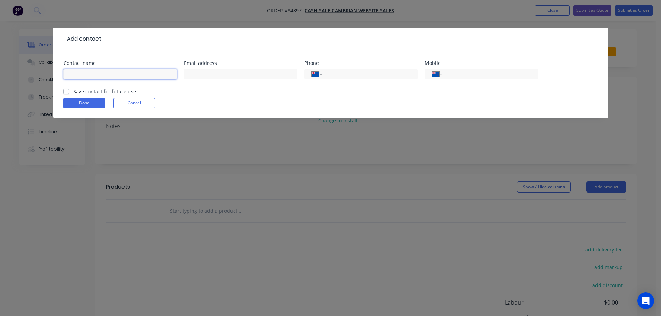
click at [97, 77] on input "text" at bounding box center [119, 74] width 113 height 10
paste input "[PERSON_NAME]"
type input "[PERSON_NAME]"
drag, startPoint x: 97, startPoint y: 89, endPoint x: 85, endPoint y: 97, distance: 14.0
click at [97, 90] on label "Save contact for future use" at bounding box center [104, 91] width 63 height 7
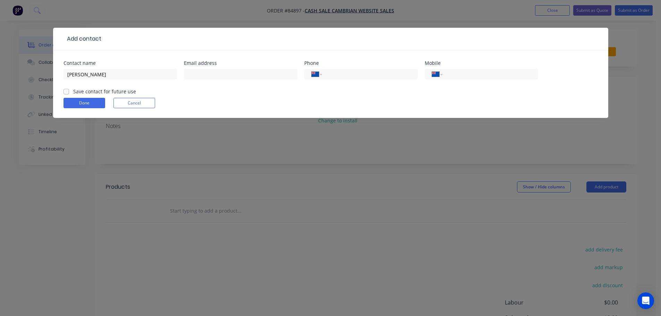
click at [69, 90] on input "Save contact for future use" at bounding box center [66, 91] width 6 height 7
checkbox input "true"
click at [226, 71] on input "text" at bounding box center [240, 74] width 113 height 10
paste input "[PERSON_NAME][EMAIL_ADDRESS][DOMAIN_NAME]"
type input "[PERSON_NAME][EMAIL_ADDRESS][DOMAIN_NAME]"
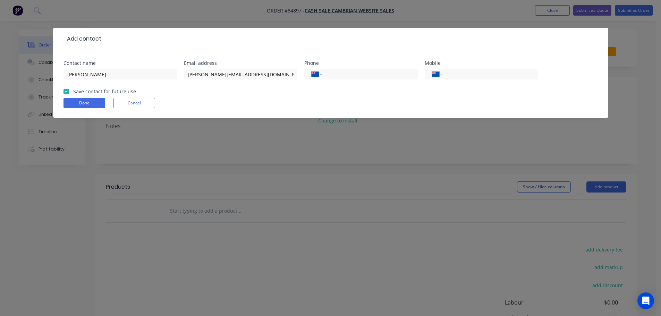
drag, startPoint x: 482, startPoint y: 71, endPoint x: 370, endPoint y: 96, distance: 114.5
click at [481, 71] on input "tel" at bounding box center [488, 74] width 83 height 8
paste input "027 979 6172"
type input "027 979 6172"
click at [77, 105] on button "Done" at bounding box center [84, 103] width 42 height 10
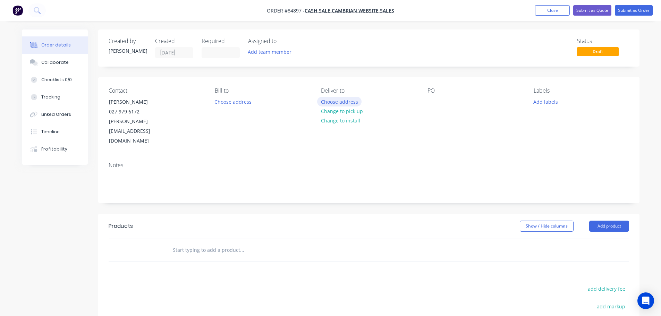
click at [349, 100] on button "Choose address" at bounding box center [339, 101] width 44 height 9
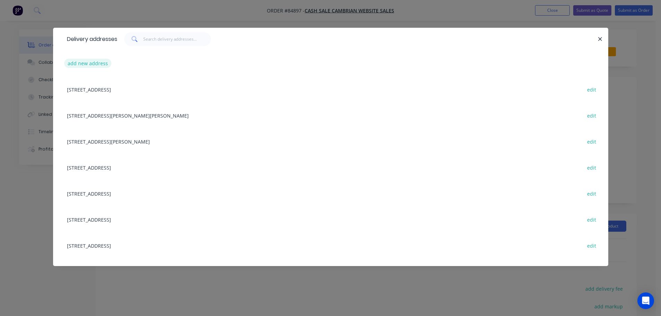
click at [105, 64] on button "add new address" at bounding box center [88, 63] width 48 height 9
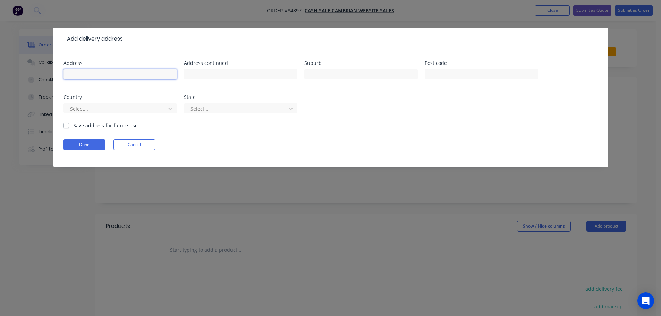
click at [111, 78] on input "text" at bounding box center [119, 74] width 113 height 10
paste input "[STREET_ADDRESS]"
click at [137, 74] on input "[STREET_ADDRESS]" at bounding box center [119, 74] width 113 height 10
type input "[STREET_ADDRESS]"
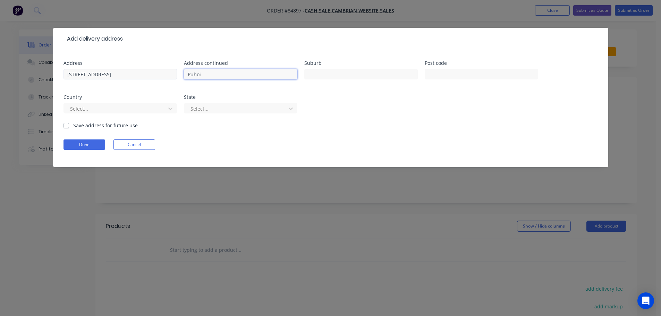
type input "Puhoi"
click at [127, 77] on input "[STREET_ADDRESS]" at bounding box center [119, 74] width 113 height 10
type input "[STREET_ADDRESS]"
type input "0983"
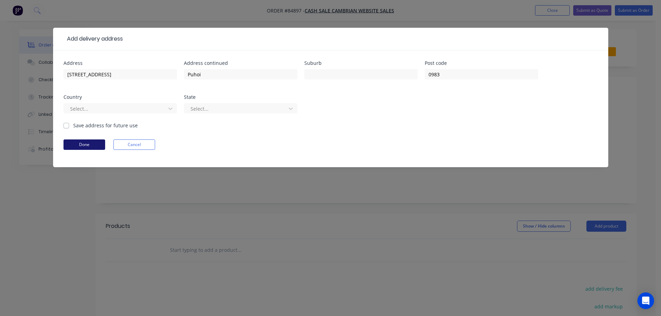
click at [100, 144] on button "Done" at bounding box center [84, 144] width 42 height 10
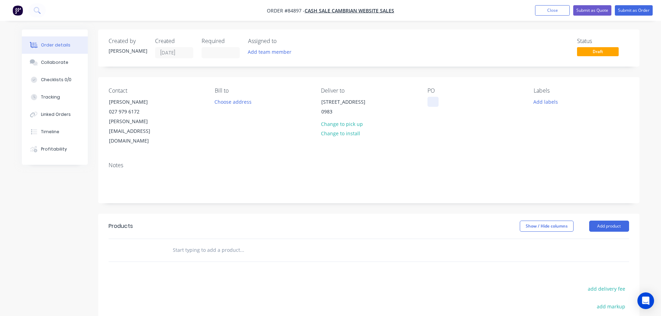
click at [433, 103] on div at bounding box center [432, 102] width 11 height 10
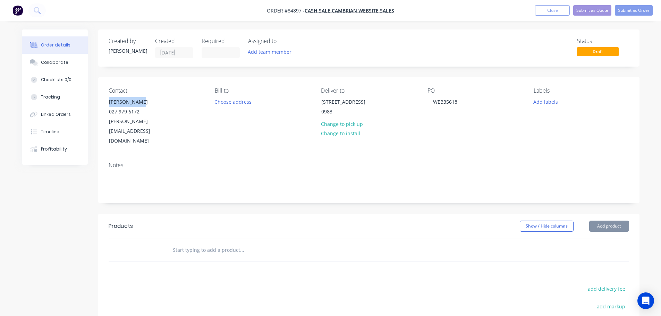
drag, startPoint x: 107, startPoint y: 103, endPoint x: 190, endPoint y: 103, distance: 83.3
click at [184, 103] on div "Contact [PERSON_NAME] [PHONE_NUMBER] [PERSON_NAME][EMAIL_ADDRESS][DOMAIN_NAME]" at bounding box center [156, 116] width 95 height 59
copy div "[PERSON_NAME]"
click at [463, 102] on div "PO WEB35618" at bounding box center [474, 116] width 95 height 59
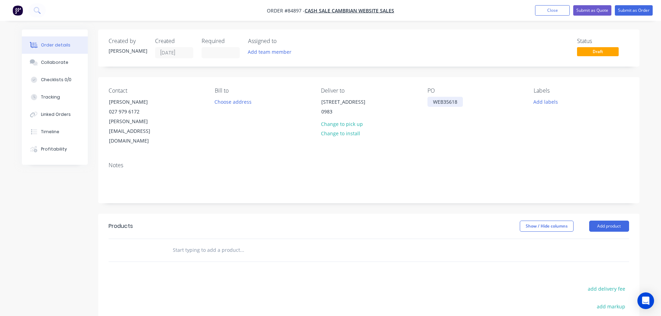
click at [460, 101] on div "WEB35618" at bounding box center [444, 102] width 35 height 10
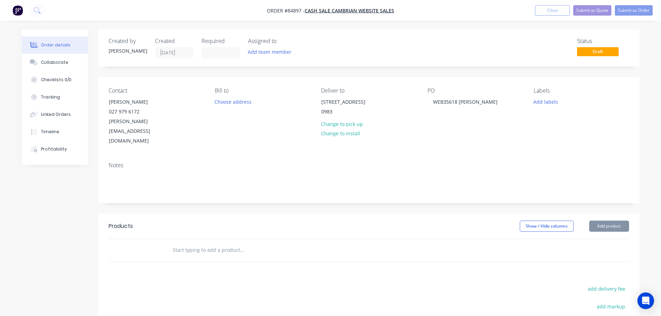
click at [236, 243] on input "text" at bounding box center [241, 250] width 139 height 14
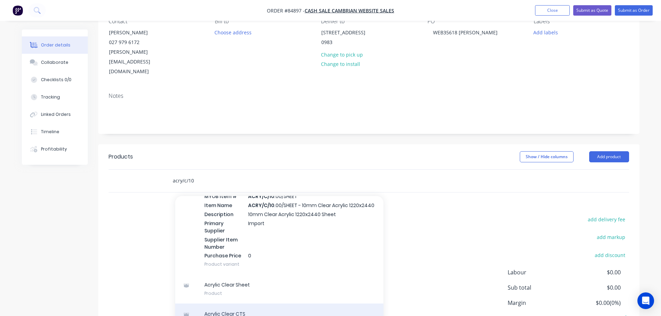
scroll to position [57, 0]
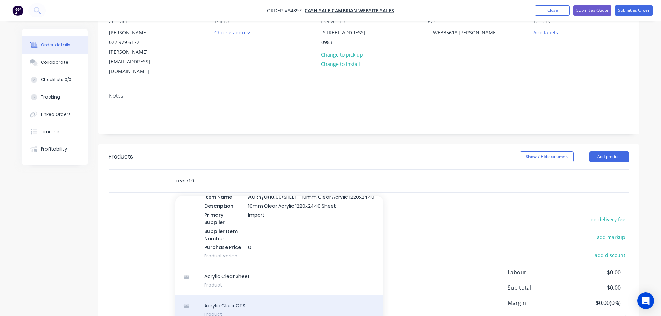
type input "acry/c/10"
click at [239, 295] on div "Acrylic Clear CTS Product" at bounding box center [279, 309] width 208 height 29
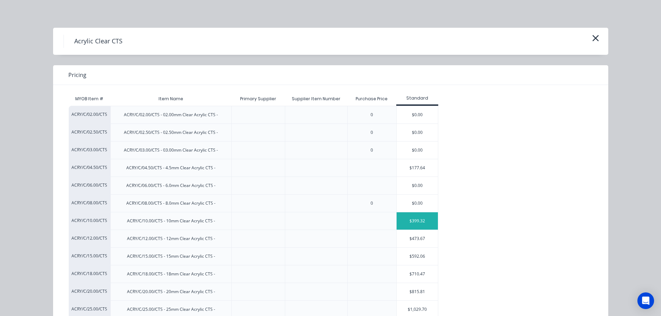
click at [421, 226] on div "$399.32" at bounding box center [418, 220] width 42 height 17
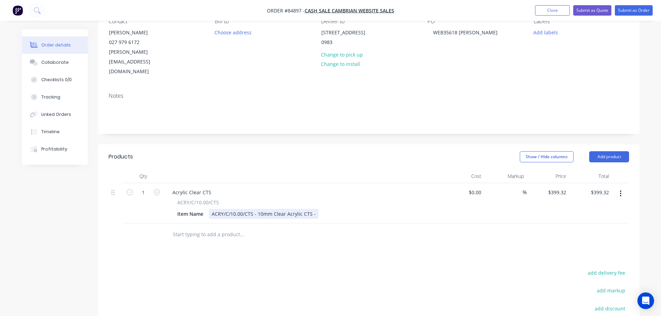
click at [315, 209] on div "ACRY/C/10.00/CTS - 10mm Clear Acrylic CTS -" at bounding box center [264, 214] width 110 height 10
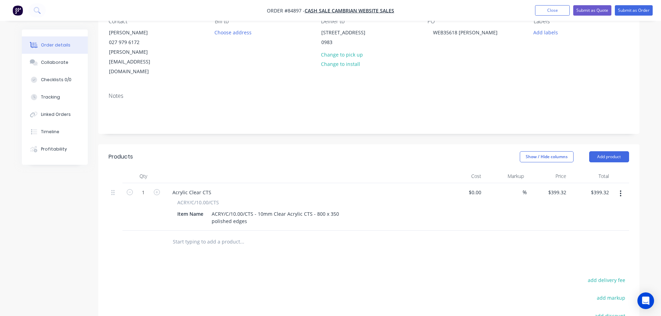
drag, startPoint x: 385, startPoint y: 230, endPoint x: 557, endPoint y: 186, distance: 177.3
click at [392, 231] on div at bounding box center [289, 242] width 250 height 23
click at [562, 187] on input "399.32" at bounding box center [558, 192] width 22 height 10
type input "$73.86"
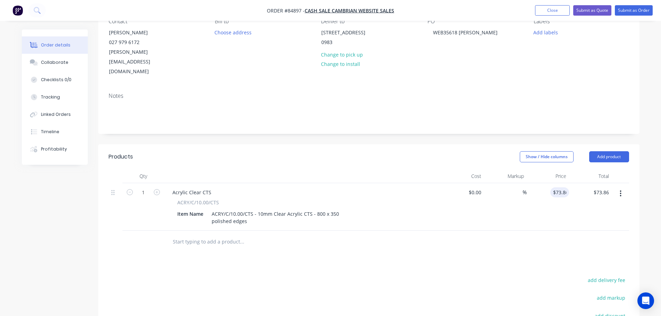
drag, startPoint x: 563, startPoint y: 191, endPoint x: 564, endPoint y: 195, distance: 3.9
click at [563, 192] on div "$73.86 73.86" at bounding box center [548, 207] width 43 height 48
click at [600, 275] on button "add delivery fee" at bounding box center [606, 279] width 45 height 9
type input "12"
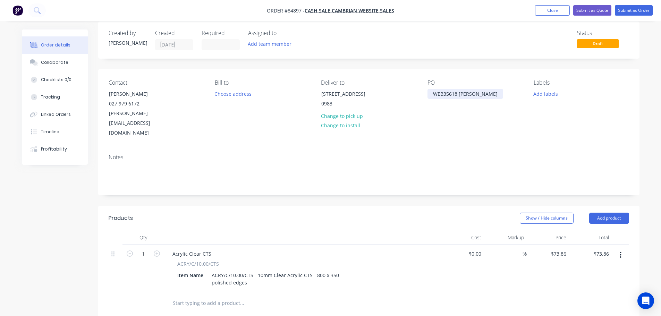
scroll to position [0, 0]
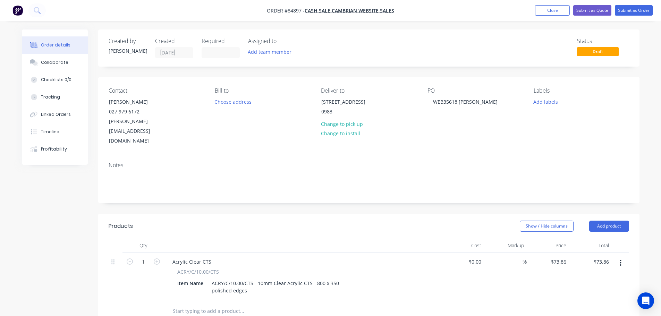
drag, startPoint x: 545, startPoint y: 108, endPoint x: 546, endPoint y: 103, distance: 5.2
click at [545, 108] on div "Labels Add labels" at bounding box center [581, 116] width 95 height 59
click at [546, 103] on button "Add labels" at bounding box center [546, 101] width 32 height 9
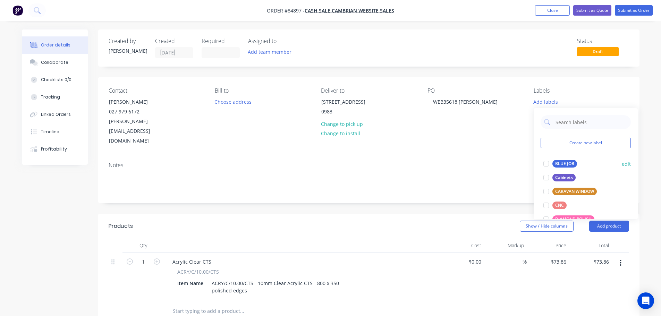
click at [550, 159] on div at bounding box center [546, 164] width 14 height 14
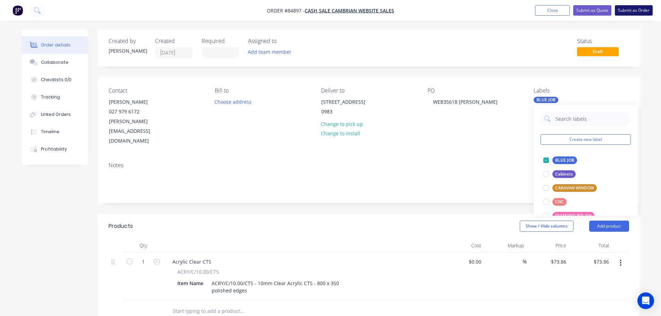
click at [648, 7] on button "Submit as Order" at bounding box center [634, 10] width 38 height 10
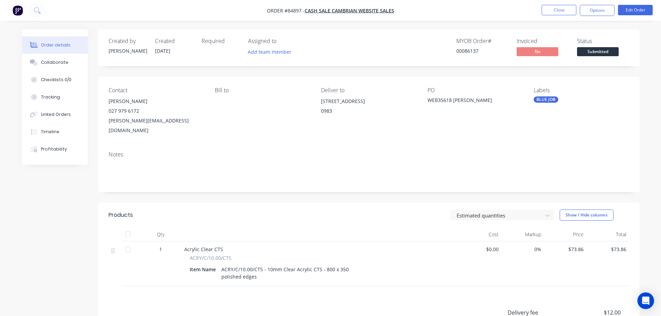
click at [460, 50] on div "00086137" at bounding box center [482, 50] width 52 height 7
copy div "00086137"
click at [605, 5] on button "Options" at bounding box center [597, 10] width 35 height 11
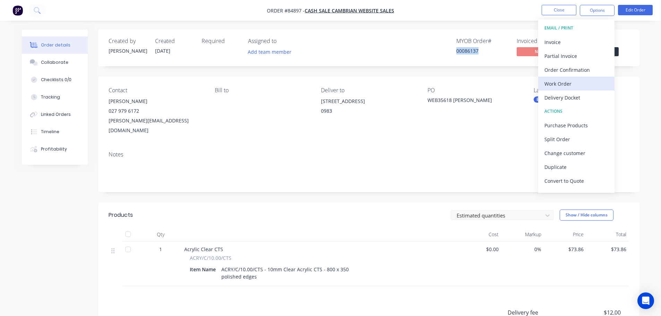
click at [564, 78] on button "Work Order" at bounding box center [576, 84] width 76 height 14
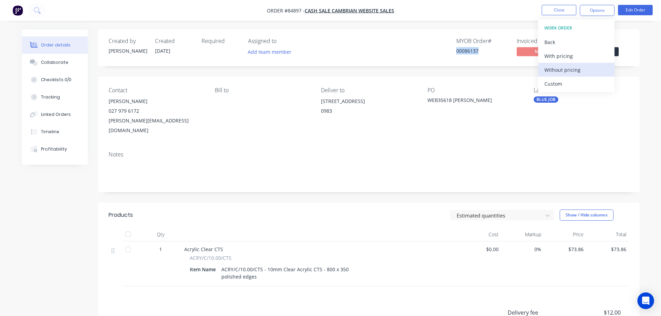
click at [566, 68] on div "Without pricing" at bounding box center [576, 70] width 64 height 10
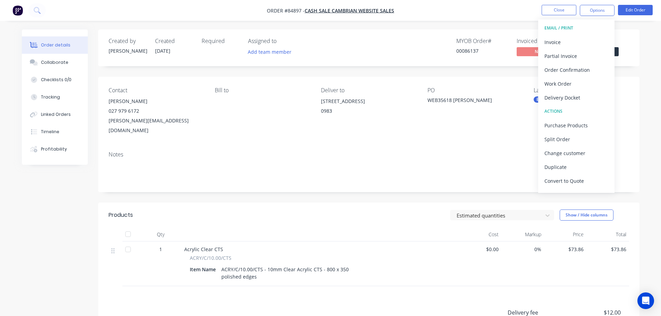
click at [282, 73] on div "Created by [PERSON_NAME] Created [DATE] Required Assigned to Add team member MY…" at bounding box center [368, 221] width 541 height 385
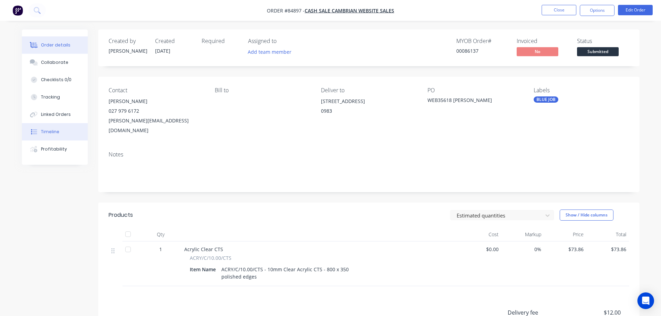
click at [64, 130] on button "Timeline" at bounding box center [55, 131] width 66 height 17
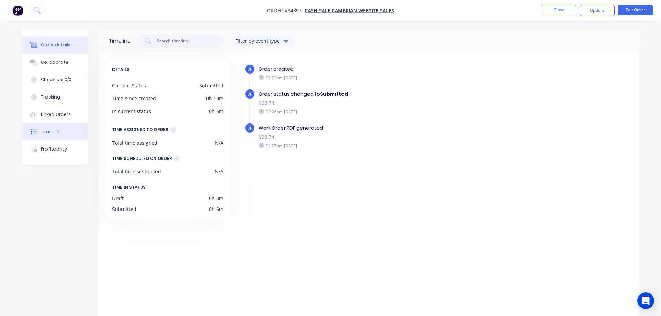
click at [66, 50] on button "Order details" at bounding box center [55, 44] width 66 height 17
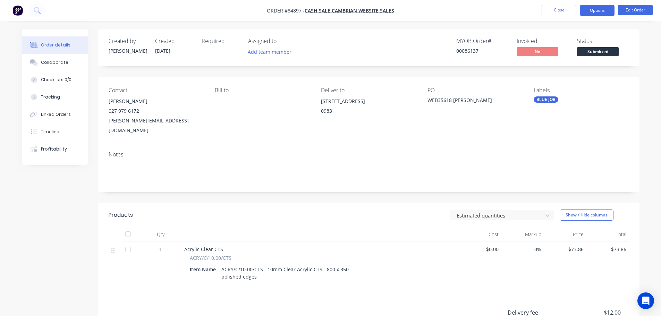
click at [599, 15] on button "Options" at bounding box center [597, 10] width 35 height 11
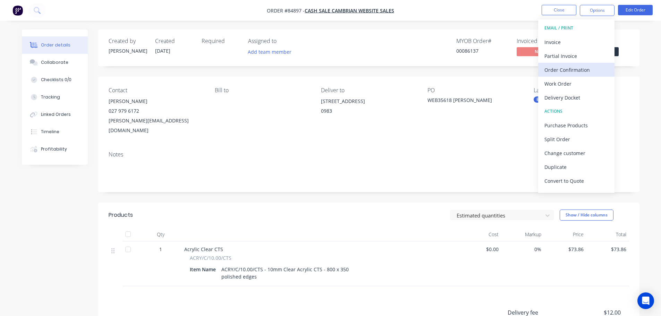
click at [566, 69] on div "Order Confirmation" at bounding box center [576, 70] width 64 height 10
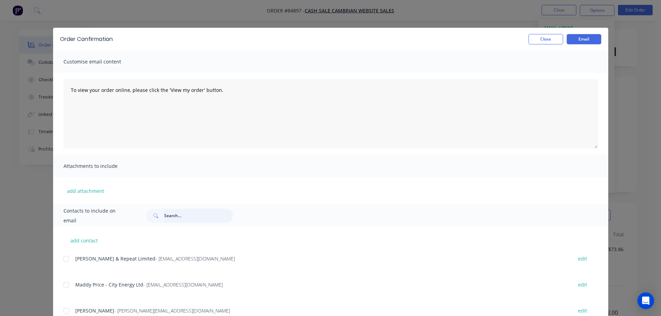
click at [184, 218] on input "text" at bounding box center [198, 216] width 69 height 14
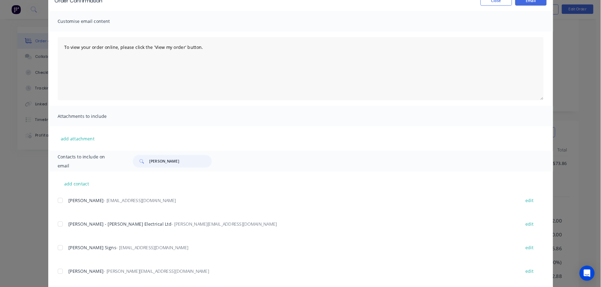
scroll to position [52, 0]
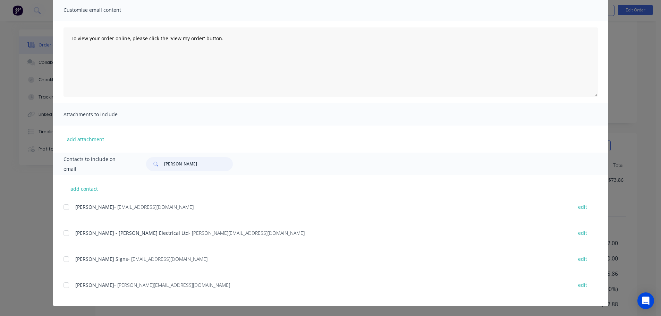
click at [63, 287] on div at bounding box center [66, 285] width 14 height 14
type input "[PERSON_NAME]"
drag, startPoint x: 187, startPoint y: 35, endPoint x: 255, endPoint y: 43, distance: 68.5
click at [187, 35] on textarea "To view your order online, please click the 'View my order' button." at bounding box center [330, 61] width 534 height 69
paste textarea "[PERSON_NAME] you for your order, confirmation of your order is attached. Your …"
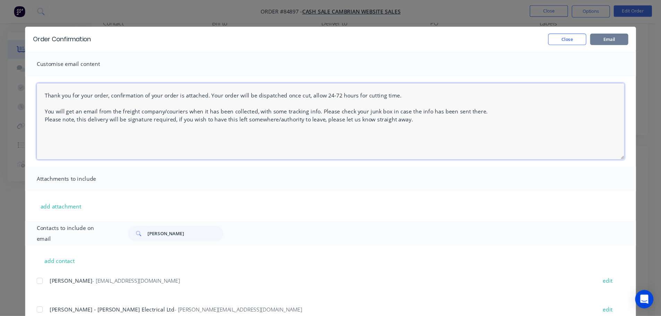
scroll to position [0, 0]
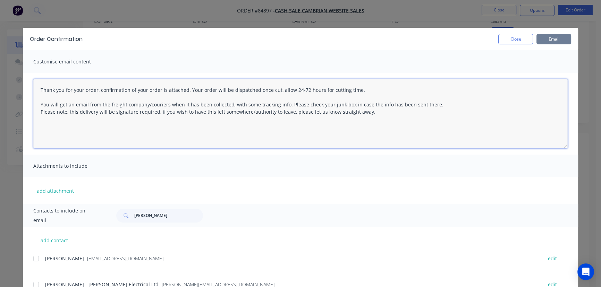
type textarea "Thank you for your order, confirmation of your order is attached. Your order wi…"
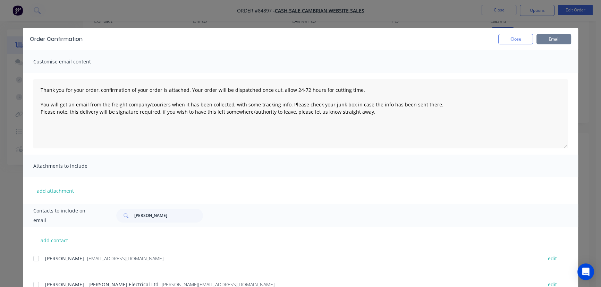
click at [553, 35] on button "Email" at bounding box center [553, 39] width 35 height 10
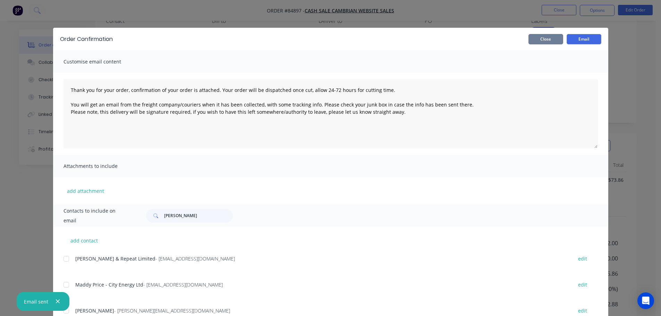
click at [541, 37] on button "Close" at bounding box center [545, 39] width 35 height 10
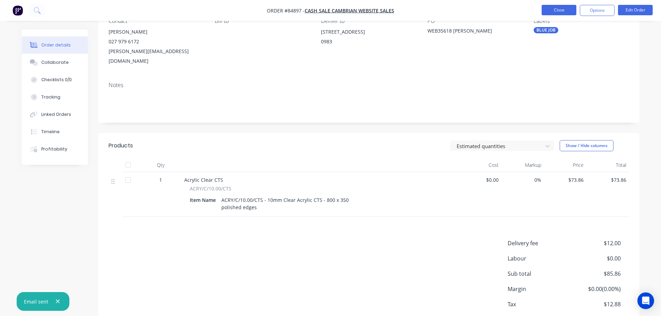
click at [555, 8] on button "Close" at bounding box center [559, 10] width 35 height 10
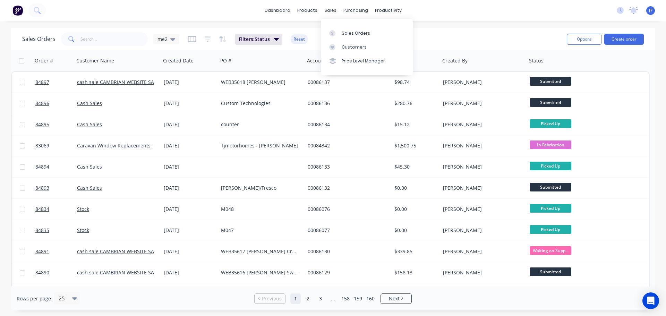
drag, startPoint x: 350, startPoint y: 28, endPoint x: 514, endPoint y: 36, distance: 163.9
click at [351, 28] on link "Sales Orders" at bounding box center [367, 33] width 92 height 14
click at [617, 37] on button "Create order" at bounding box center [624, 39] width 40 height 11
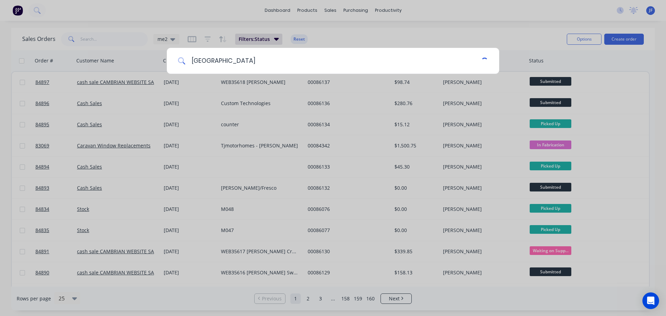
click at [215, 62] on input "[GEOGRAPHIC_DATA]" at bounding box center [334, 61] width 296 height 26
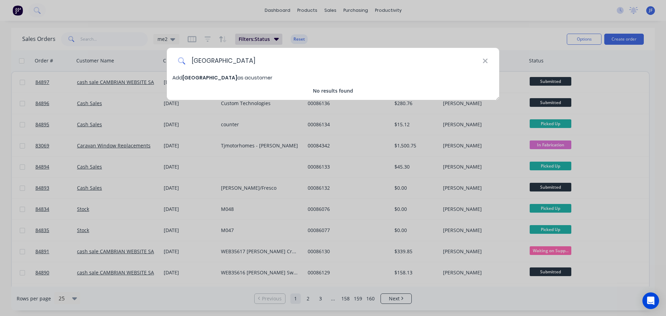
click at [215, 62] on input "[GEOGRAPHIC_DATA]" at bounding box center [334, 61] width 297 height 26
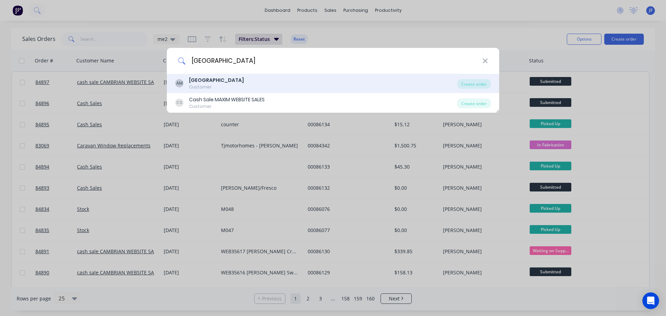
type input "[GEOGRAPHIC_DATA]"
click at [223, 83] on b "[GEOGRAPHIC_DATA]" at bounding box center [216, 80] width 55 height 7
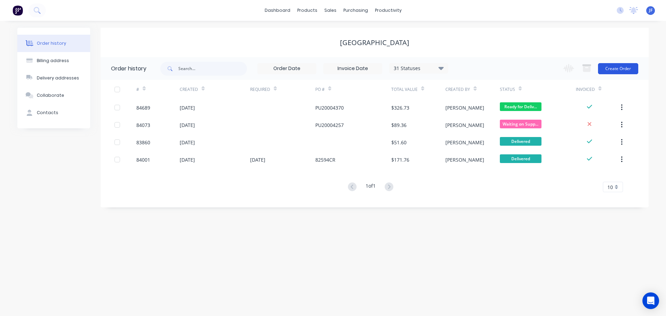
click at [619, 67] on button "Create Order" at bounding box center [618, 68] width 40 height 11
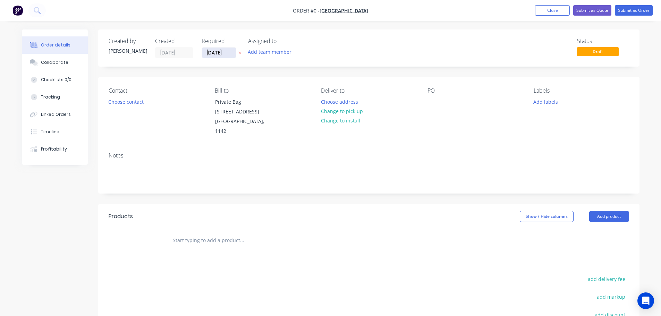
click at [235, 54] on input "[DATE]" at bounding box center [219, 53] width 34 height 10
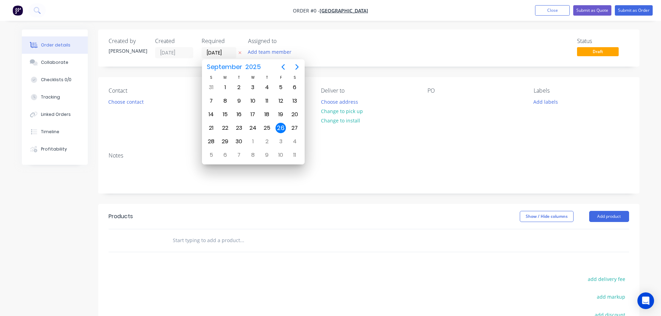
click at [241, 54] on icon "button" at bounding box center [239, 53] width 3 height 4
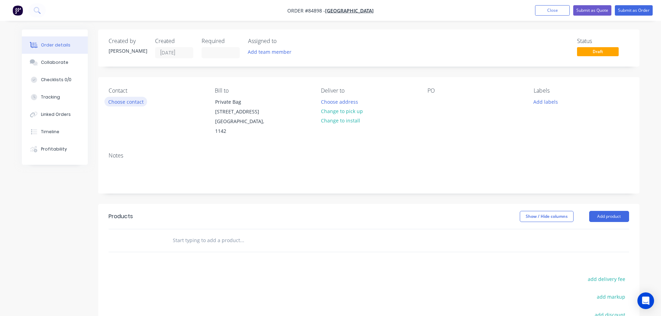
click at [136, 102] on button "Choose contact" at bounding box center [125, 101] width 43 height 9
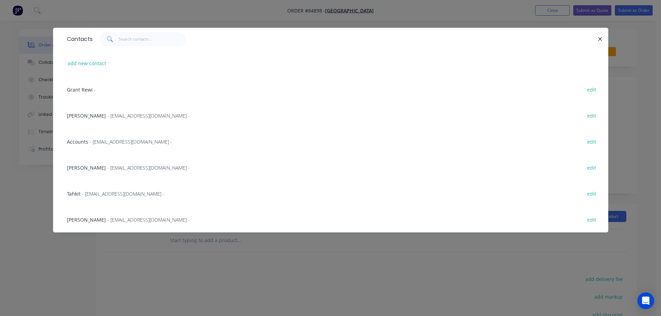
click at [90, 197] on div "Tahkit - [EMAIL_ADDRESS][DOMAIN_NAME] -" at bounding box center [115, 193] width 97 height 7
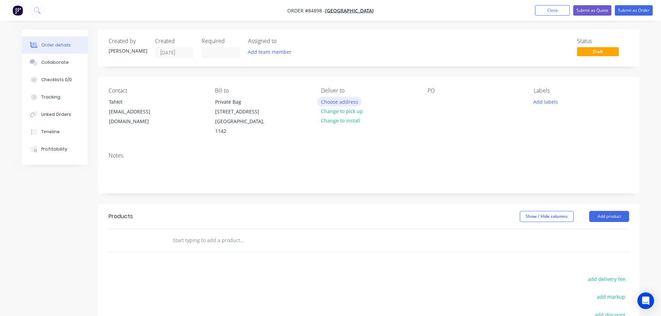
click at [341, 97] on button "Choose address" at bounding box center [339, 101] width 44 height 9
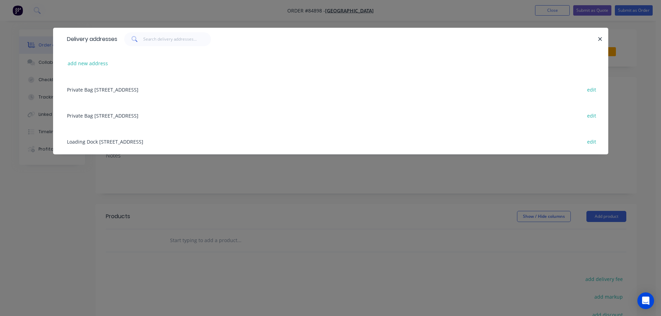
click at [101, 139] on div "Loading [GEOGRAPHIC_DATA], The Domain, [GEOGRAPHIC_DATA], 1052 edit" at bounding box center [330, 141] width 534 height 26
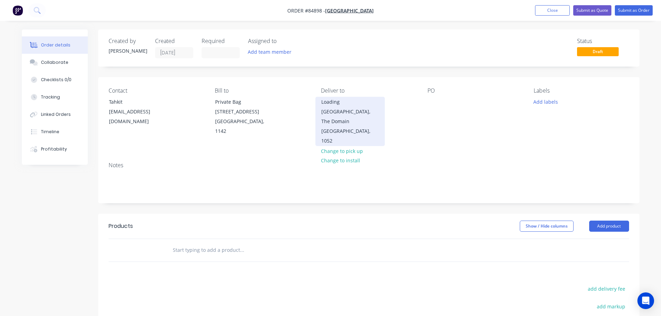
click at [370, 101] on div "Loading [GEOGRAPHIC_DATA], The Domain" at bounding box center [350, 111] width 58 height 29
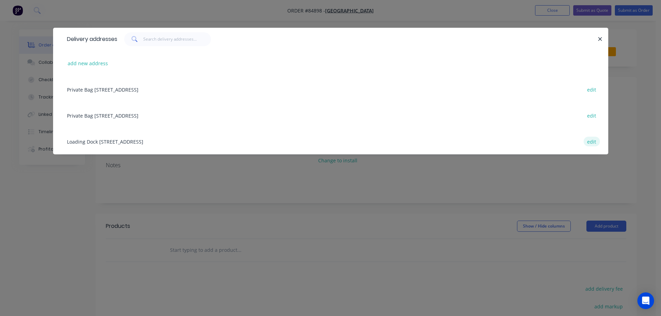
click at [591, 145] on button "edit" at bounding box center [591, 141] width 16 height 9
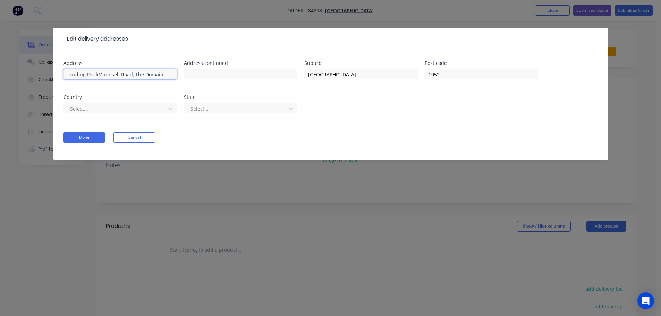
click at [97, 76] on input "Loading DockMaunsell Road, The Domain" at bounding box center [119, 74] width 113 height 10
click at [122, 133] on button "Cancel" at bounding box center [134, 137] width 42 height 10
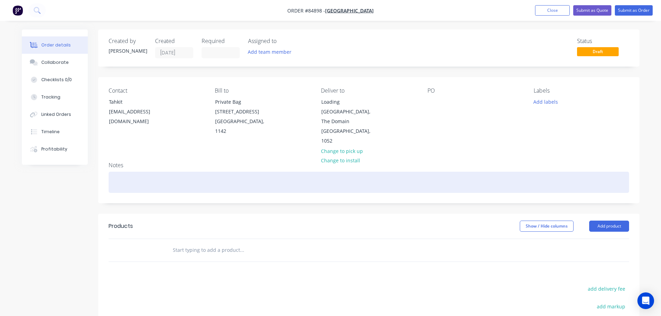
click at [163, 172] on div at bounding box center [369, 182] width 520 height 21
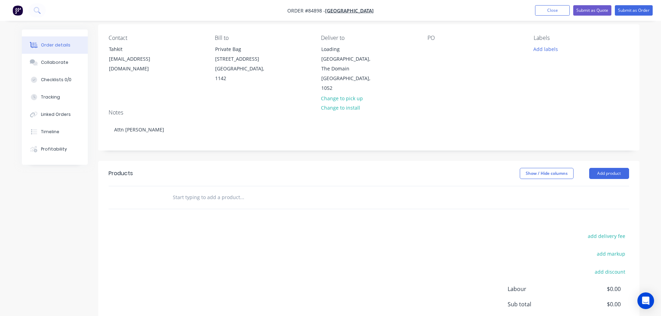
scroll to position [69, 0]
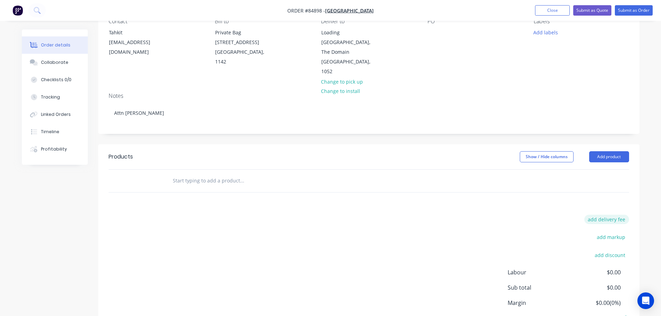
click at [605, 215] on button "add delivery fee" at bounding box center [606, 219] width 45 height 9
type input "40"
click at [248, 174] on input "text" at bounding box center [241, 181] width 139 height 14
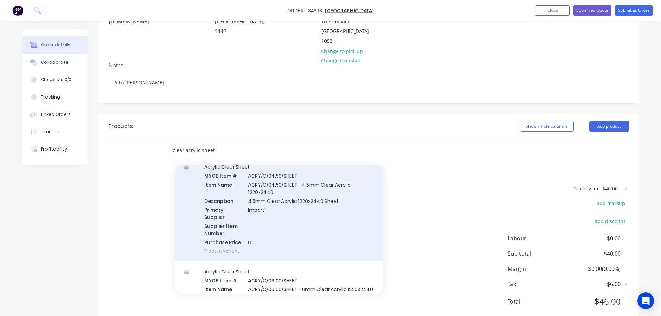
scroll to position [347, 0]
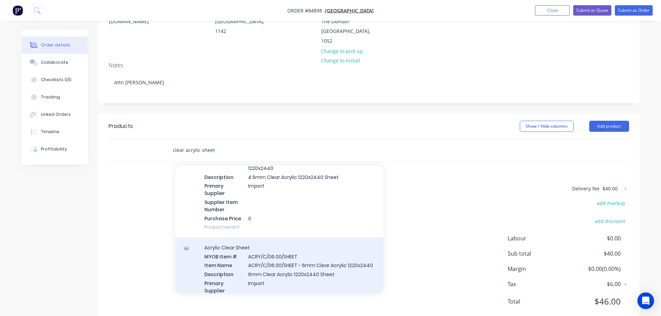
type input "clear acrylic sheet"
click at [301, 251] on div "Acrylic Clear Sheet MYOB Item # ACRY/C/06.00/SHEET Item Name ACRY/C/06.00/SHEET…" at bounding box center [279, 285] width 208 height 97
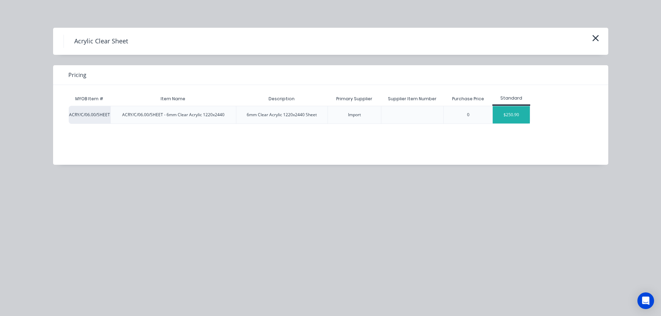
click at [507, 113] on div "$250.90" at bounding box center [511, 114] width 37 height 17
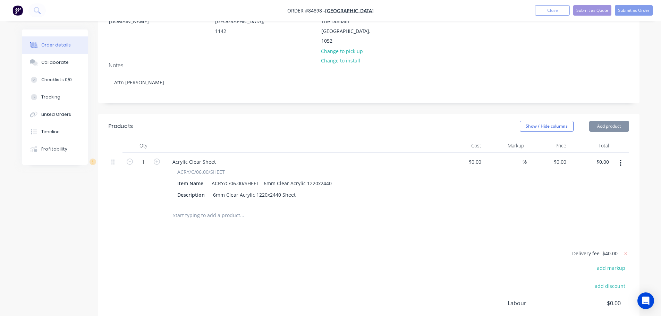
type input "$250.90"
click at [208, 208] on input "text" at bounding box center [241, 215] width 139 height 14
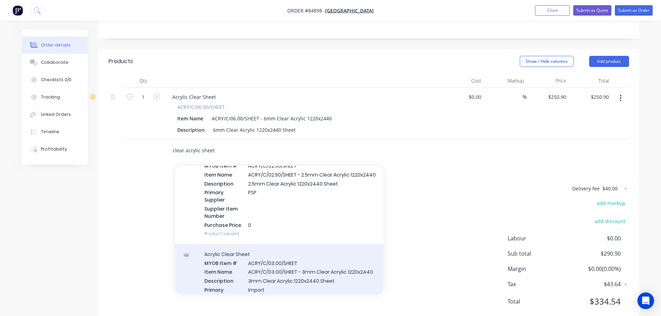
scroll to position [208, 0]
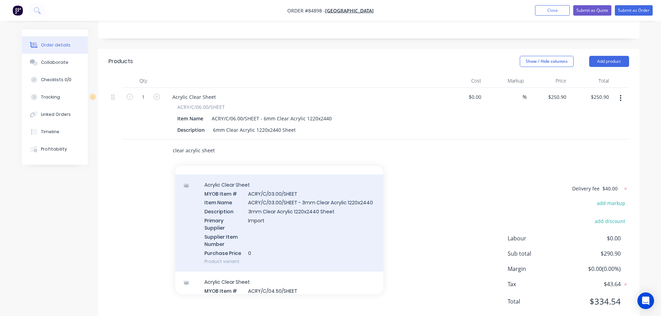
type input "clear acrylic sheet"
click at [264, 196] on div "Acrylic Clear Sheet MYOB Item # ACRY/C/03.00/SHEET Item Name ACRY/C/03.00/SHEET…" at bounding box center [279, 222] width 208 height 97
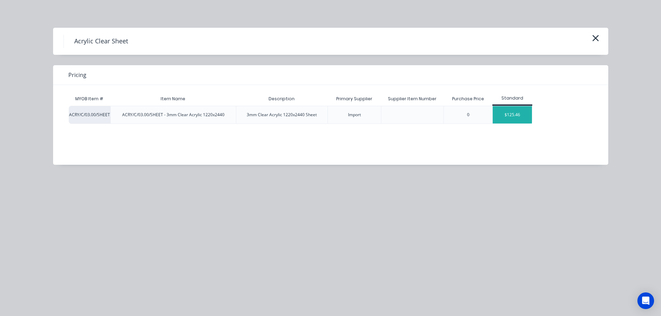
click at [517, 113] on div "$125.46" at bounding box center [512, 114] width 39 height 17
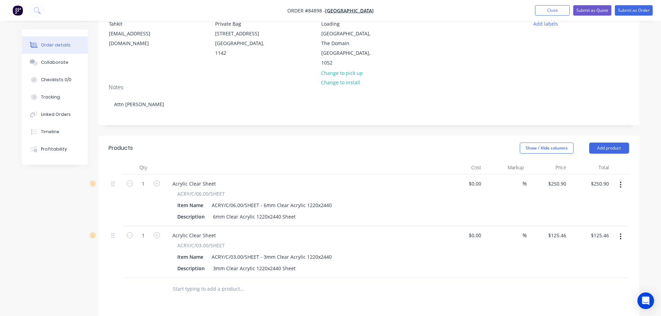
scroll to position [0, 0]
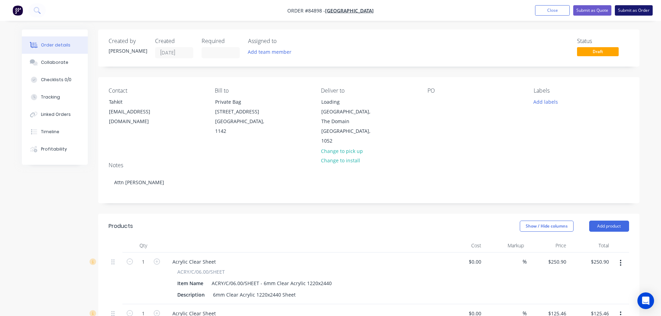
click at [635, 13] on button "Submit as Order" at bounding box center [634, 10] width 38 height 10
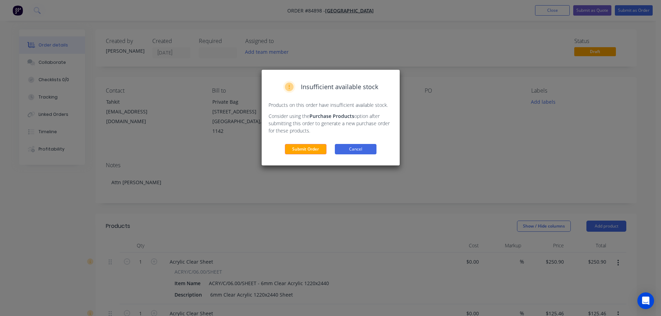
click at [353, 152] on button "Cancel" at bounding box center [356, 149] width 42 height 10
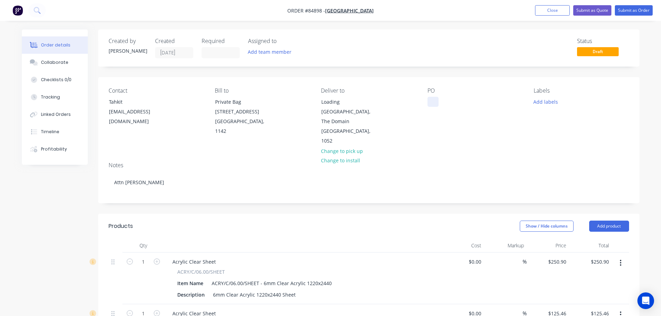
click at [433, 101] on div at bounding box center [432, 102] width 11 height 10
paste div
click at [629, 10] on button "Submit as Order" at bounding box center [634, 10] width 38 height 10
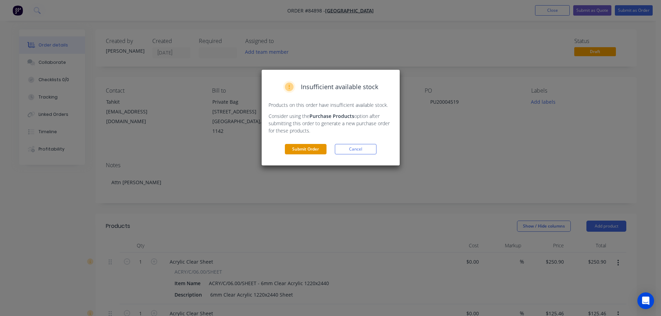
click at [304, 151] on button "Submit Order" at bounding box center [306, 149] width 42 height 10
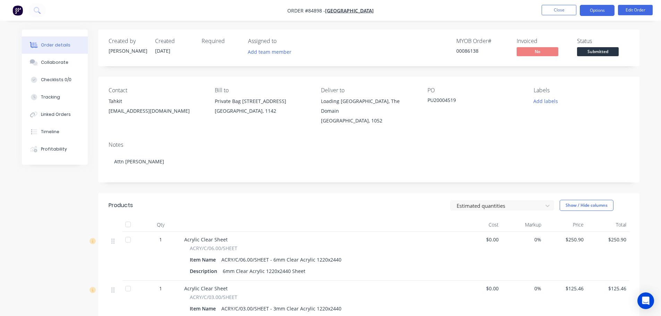
click at [598, 12] on button "Options" at bounding box center [597, 10] width 35 height 11
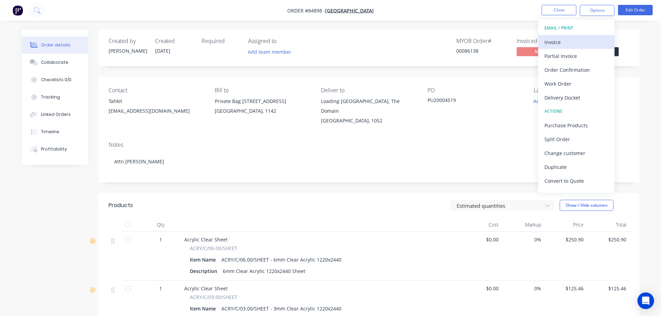
click at [588, 35] on button "Invoice" at bounding box center [576, 42] width 76 height 14
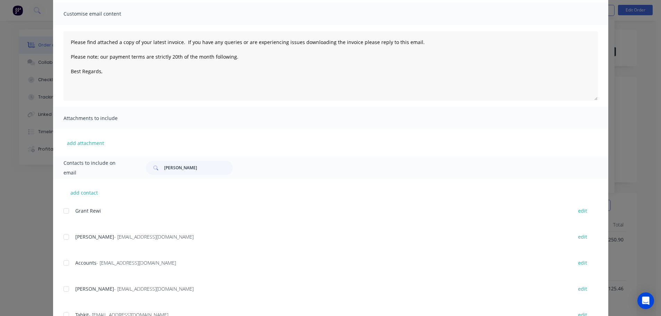
scroll to position [104, 0]
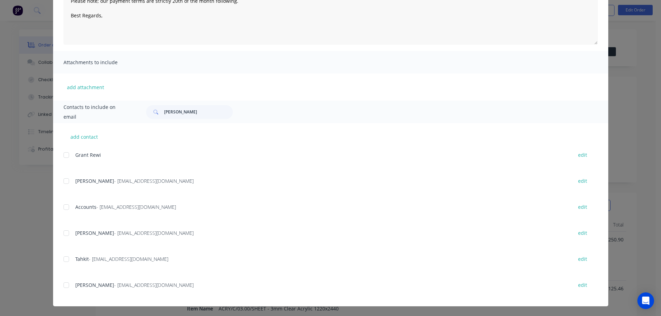
click at [69, 203] on div at bounding box center [66, 207] width 14 height 14
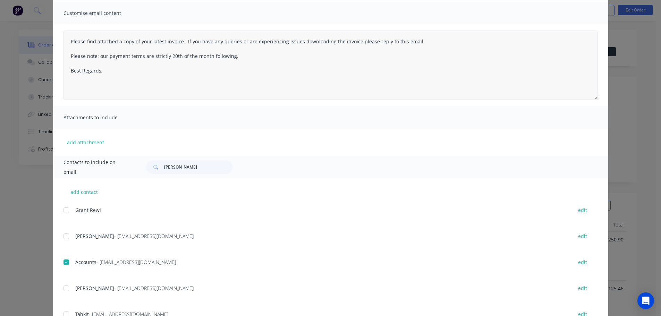
scroll to position [0, 0]
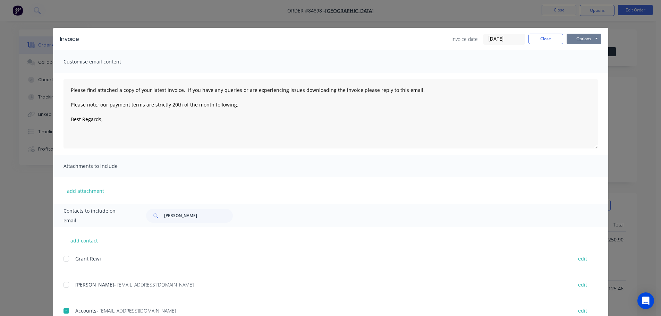
click at [571, 39] on button "Options" at bounding box center [583, 39] width 35 height 10
click at [573, 69] on button "Email" at bounding box center [588, 73] width 44 height 11
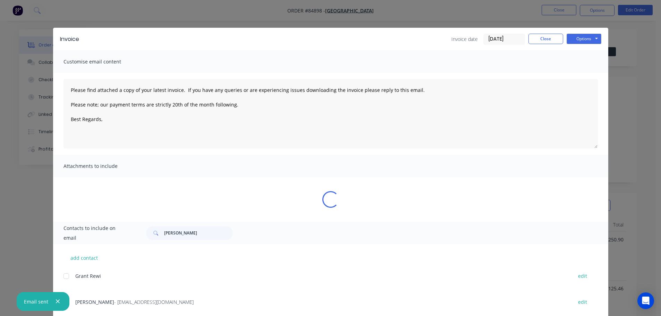
type textarea "Please find attached a copy of your latest invoice. If you have any queries or …"
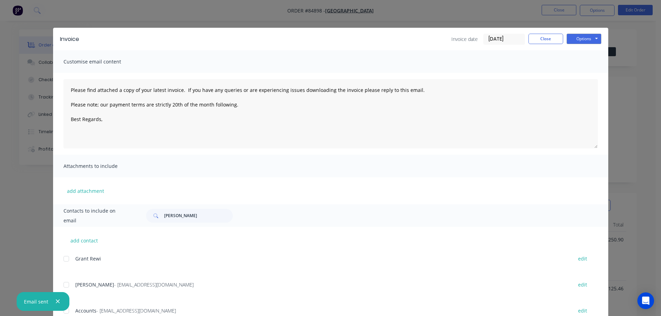
click at [553, 46] on div "Invoice Invoice date [DATE] Close Options Preview Print Email" at bounding box center [330, 39] width 555 height 23
click at [543, 40] on button "Close" at bounding box center [545, 39] width 35 height 10
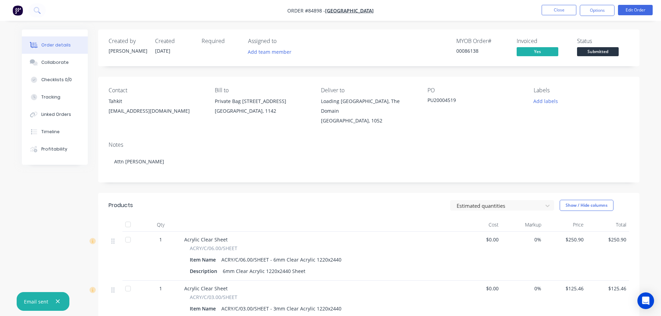
click at [599, 57] on button "Submitted" at bounding box center [598, 52] width 42 height 10
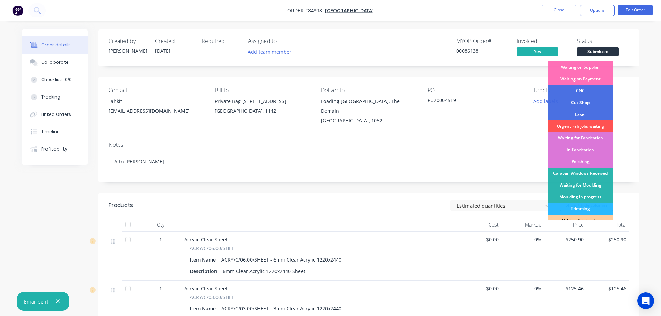
scroll to position [137, 0]
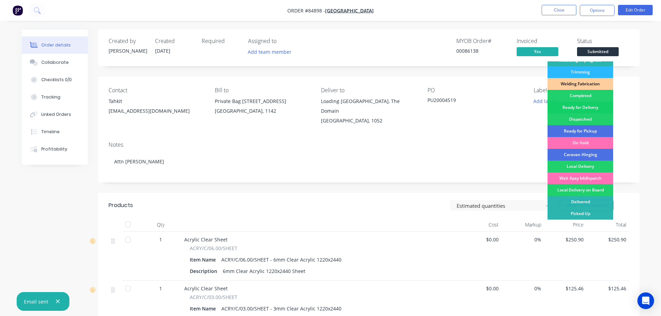
click at [593, 105] on div "Ready for Delivery" at bounding box center [580, 108] width 66 height 12
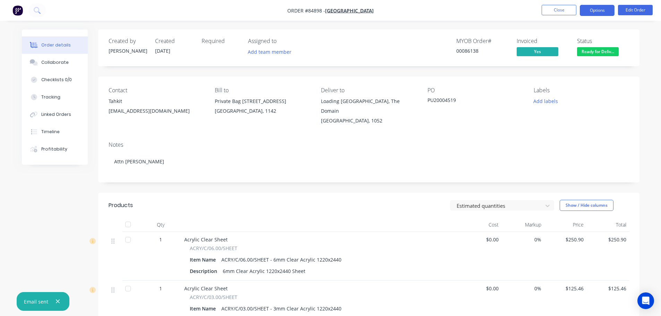
click at [591, 15] on button "Options" at bounding box center [597, 10] width 35 height 11
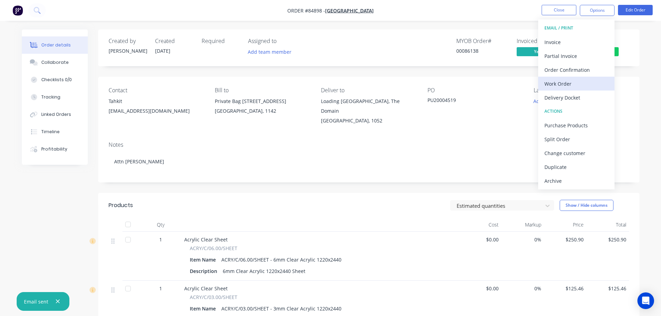
click at [574, 89] on div "EMAIL / PRINT Invoice Partial Invoice Order Confirmation Work Order Delivery Do…" at bounding box center [576, 104] width 76 height 170
drag, startPoint x: 576, startPoint y: 69, endPoint x: 573, endPoint y: 96, distance: 27.2
click at [573, 96] on div "EMAIL / PRINT Invoice Partial Invoice Order Confirmation Work Order Delivery Do…" at bounding box center [576, 104] width 76 height 170
click at [573, 96] on div "Delivery Docket" at bounding box center [576, 98] width 64 height 10
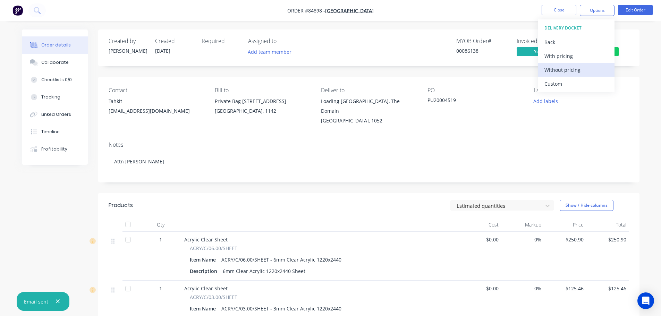
click at [581, 67] on div "Without pricing" at bounding box center [576, 70] width 64 height 10
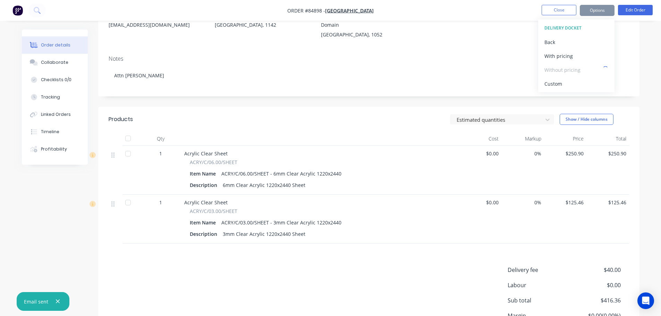
scroll to position [69, 0]
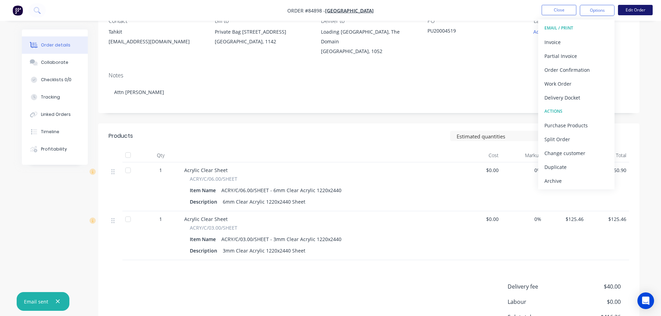
click at [645, 8] on button "Edit Order" at bounding box center [635, 10] width 35 height 10
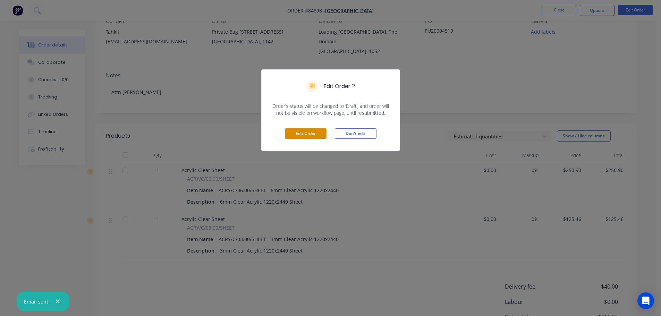
click at [310, 133] on button "Edit Order" at bounding box center [306, 133] width 42 height 10
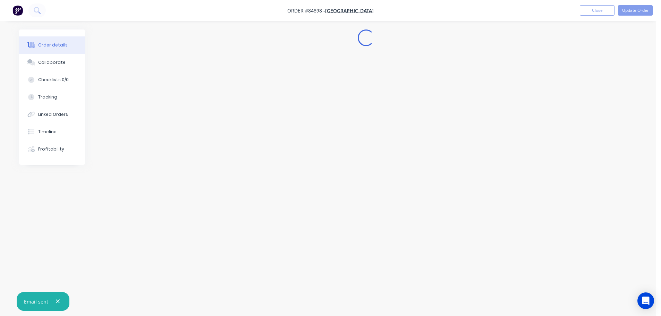
scroll to position [0, 0]
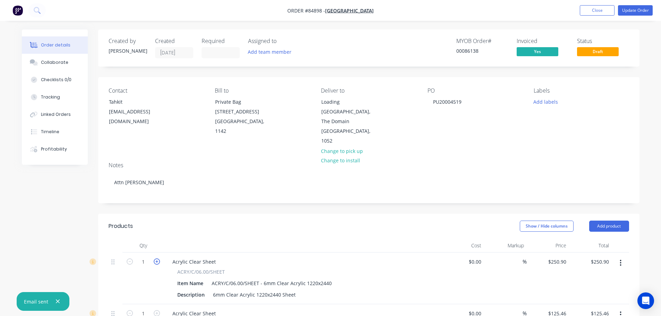
click at [159, 258] on icon "button" at bounding box center [157, 261] width 6 height 6
type input "2"
type input "$501.80"
click at [640, 12] on button "Update Order" at bounding box center [635, 10] width 35 height 10
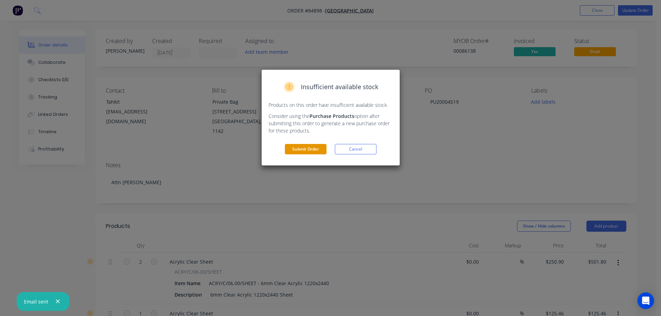
click at [305, 150] on button "Submit Order" at bounding box center [306, 149] width 42 height 10
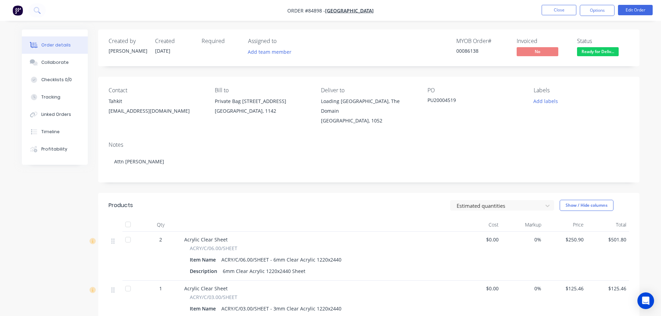
click at [600, 9] on button "Options" at bounding box center [597, 10] width 35 height 11
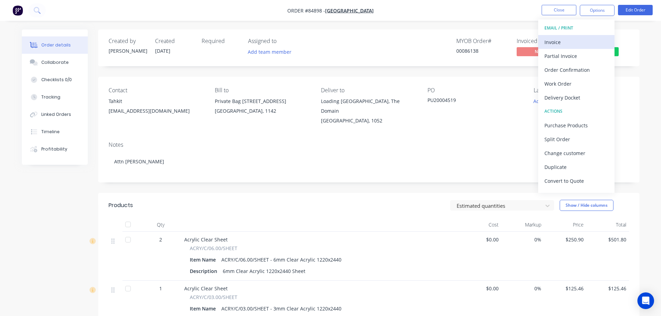
click at [577, 42] on div "Invoice" at bounding box center [576, 42] width 64 height 10
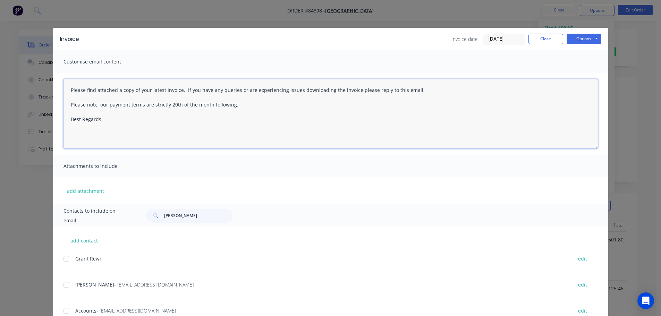
click at [68, 89] on textarea "Please find attached a copy of your latest invoice. If you have any queries or …" at bounding box center [330, 113] width 534 height 69
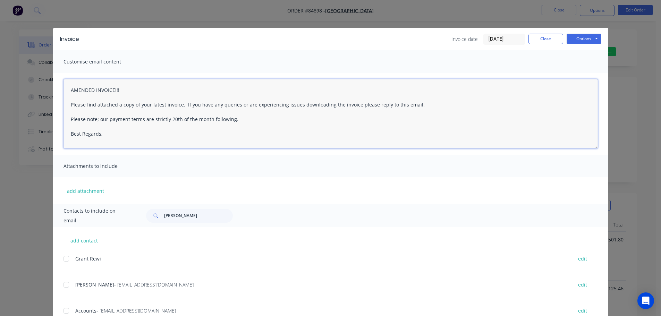
scroll to position [69, 0]
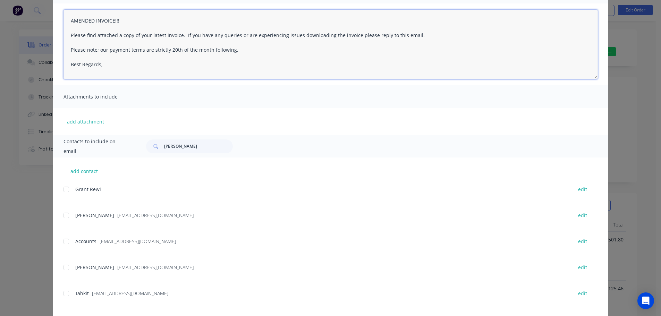
type textarea "AMENDED INVOICE!!! Please find attached a copy of your latest invoice. If you h…"
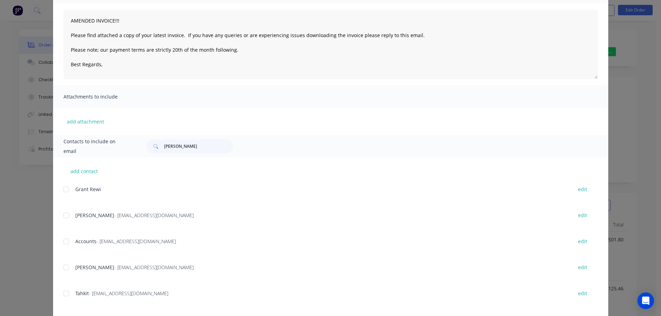
click at [64, 249] on div "Accounts - [EMAIL_ADDRESS][DOMAIN_NAME] edit" at bounding box center [335, 246] width 545 height 18
click at [62, 243] on div at bounding box center [66, 242] width 14 height 14
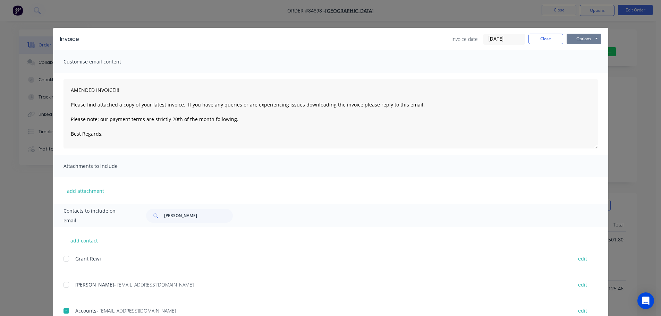
click at [576, 38] on button "Options" at bounding box center [583, 39] width 35 height 10
click at [578, 69] on button "Email" at bounding box center [588, 73] width 44 height 11
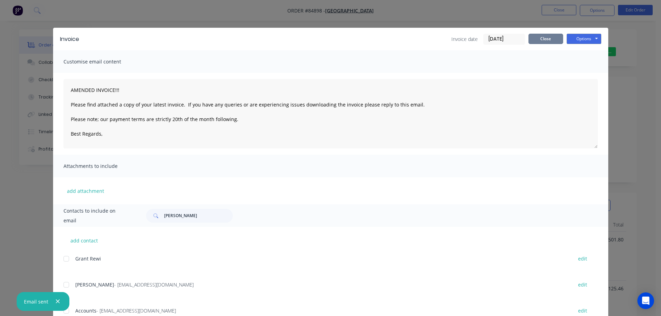
click at [547, 34] on button "Close" at bounding box center [545, 39] width 35 height 10
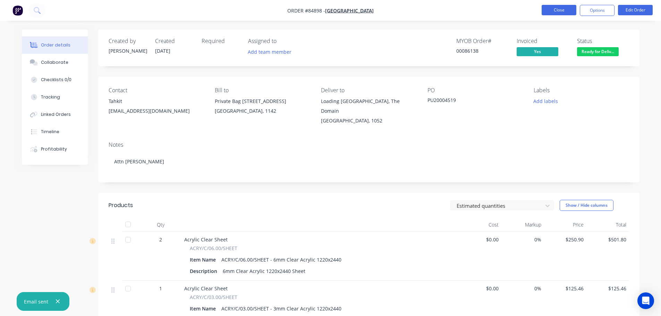
click at [568, 6] on button "Close" at bounding box center [559, 10] width 35 height 10
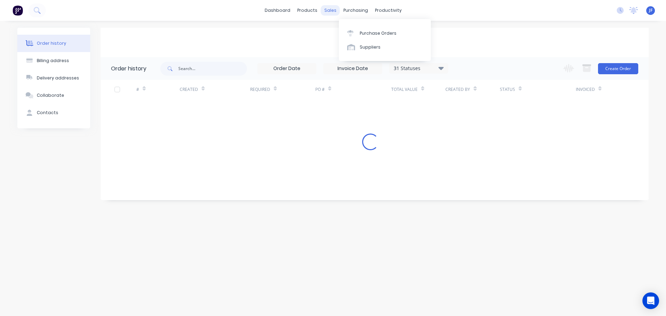
click at [333, 10] on div "sales" at bounding box center [330, 10] width 19 height 10
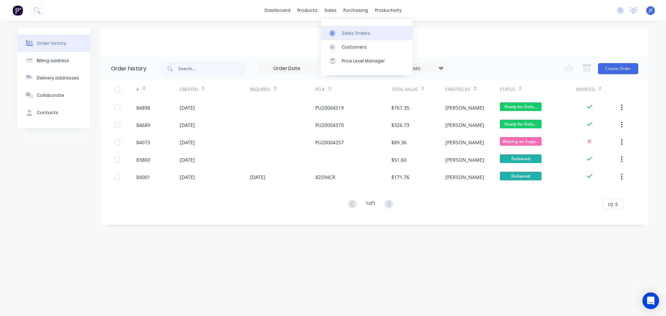
click at [362, 31] on div "Sales Orders" at bounding box center [356, 33] width 28 height 6
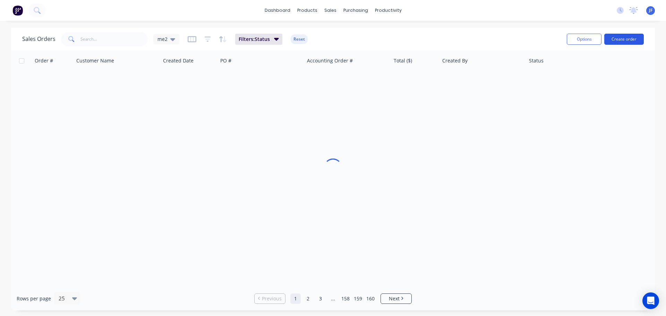
click at [630, 37] on button "Create order" at bounding box center [624, 39] width 40 height 11
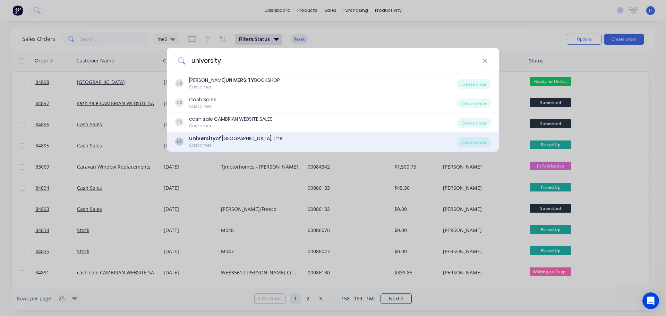
type input "university"
click at [263, 137] on div "UT [GEOGRAPHIC_DATA], The Customer" at bounding box center [316, 142] width 282 height 14
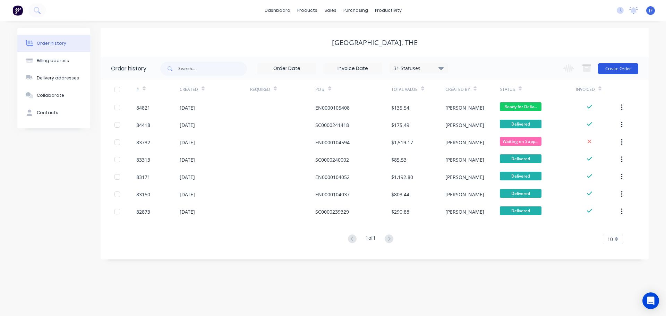
click at [619, 69] on button "Create Order" at bounding box center [618, 68] width 40 height 11
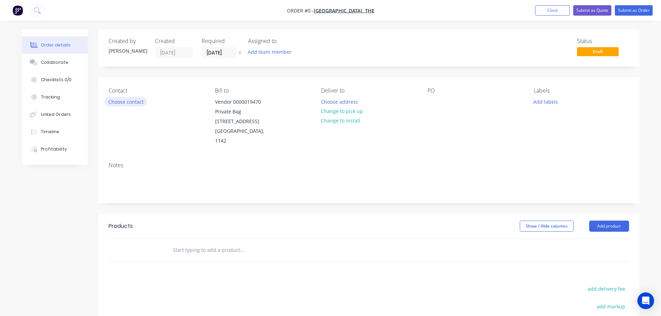
click at [121, 102] on button "Choose contact" at bounding box center [125, 101] width 43 height 9
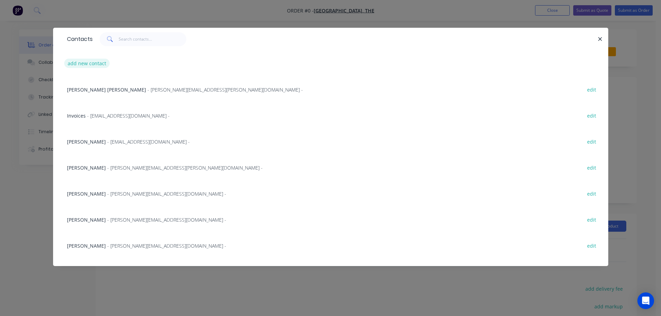
click at [92, 62] on button "add new contact" at bounding box center [87, 63] width 46 height 9
select select "NZ"
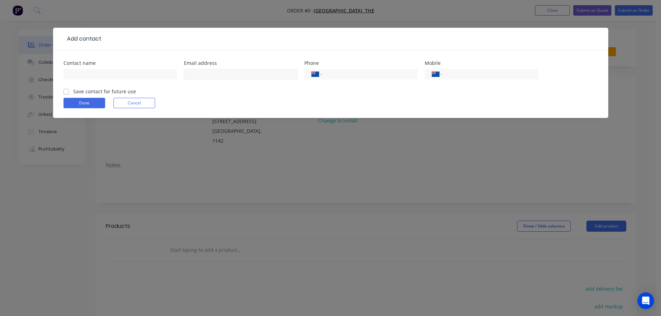
click at [249, 68] on div at bounding box center [240, 77] width 113 height 20
click at [246, 72] on input "text" at bounding box center [240, 74] width 113 height 10
paste input "[PERSON_NAME][EMAIL_ADDRESS][PERSON_NAME][DOMAIN_NAME]"
type input "[PERSON_NAME][EMAIL_ADDRESS][PERSON_NAME][DOMAIN_NAME]"
click at [154, 74] on input "text" at bounding box center [119, 74] width 113 height 10
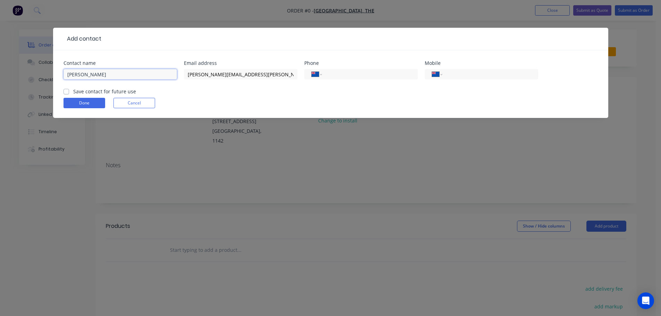
type input "[PERSON_NAME]"
click at [109, 92] on label "Save contact for future use" at bounding box center [104, 91] width 63 height 7
click at [69, 92] on input "Save contact for future use" at bounding box center [66, 91] width 6 height 7
checkbox input "true"
click at [92, 106] on button "Done" at bounding box center [84, 103] width 42 height 10
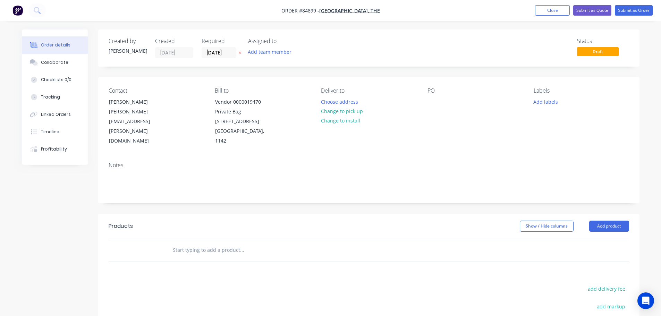
click at [239, 54] on icon "button" at bounding box center [239, 53] width 3 height 3
click at [344, 99] on button "Choose address" at bounding box center [339, 101] width 44 height 9
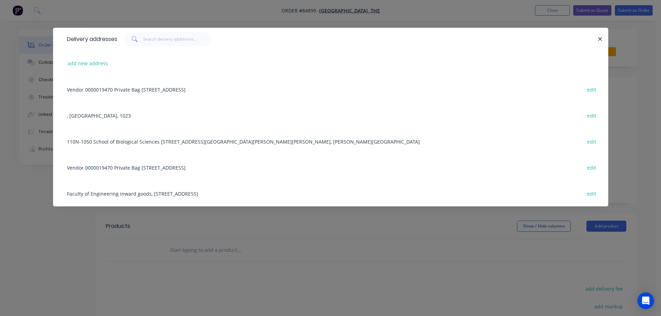
click at [81, 55] on div "add new address" at bounding box center [330, 63] width 534 height 26
click at [91, 63] on button "add new address" at bounding box center [88, 63] width 48 height 9
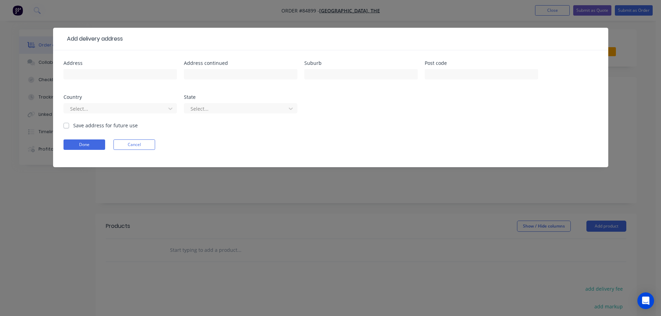
drag, startPoint x: 137, startPoint y: 146, endPoint x: 161, endPoint y: 140, distance: 24.8
click at [138, 146] on button "Cancel" at bounding box center [134, 144] width 42 height 10
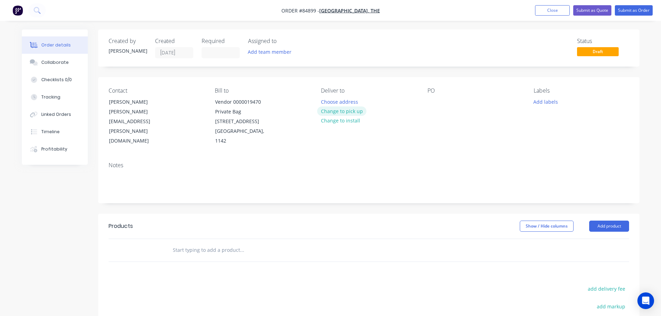
click at [338, 107] on button "Change to pick up" at bounding box center [341, 110] width 49 height 9
click at [338, 113] on button "Change to delivery" at bounding box center [342, 111] width 51 height 9
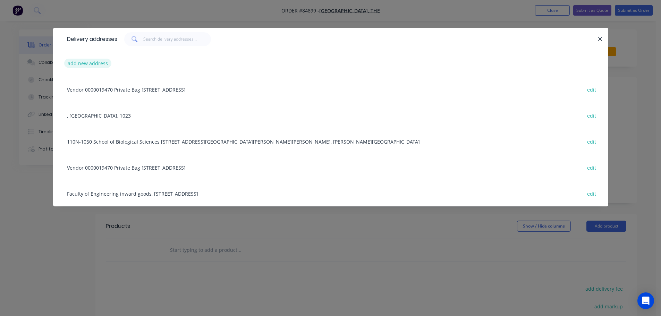
click at [86, 63] on button "add new address" at bounding box center [88, 63] width 48 height 9
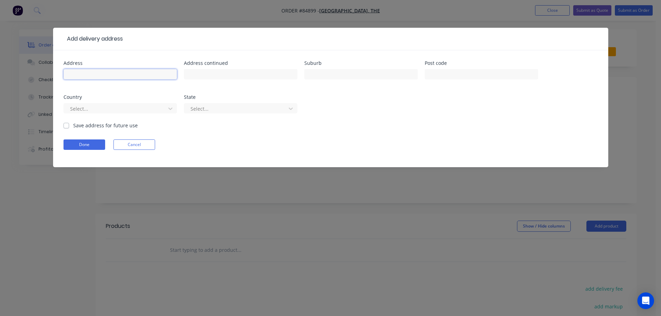
click at [123, 75] on input "text" at bounding box center [119, 74] width 113 height 10
type input "Rm 149, level G, faculty of engineering, inwards goods"
click at [206, 76] on input "text" at bounding box center [240, 74] width 113 height 10
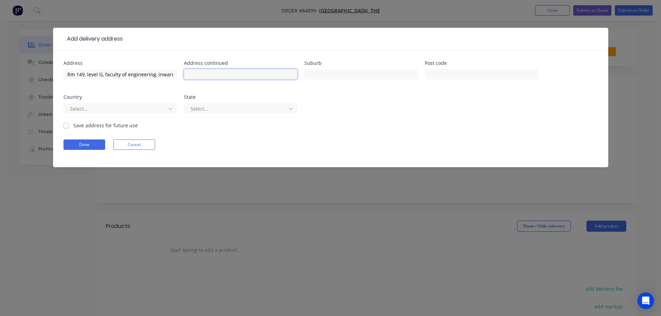
paste input "[STREET_ADDRESS]"
click at [262, 78] on input "[STREET_ADDRESS]" at bounding box center [240, 74] width 113 height 10
type input "[STREET_ADDRESS],"
click at [351, 75] on input "Newmarket" at bounding box center [360, 74] width 113 height 10
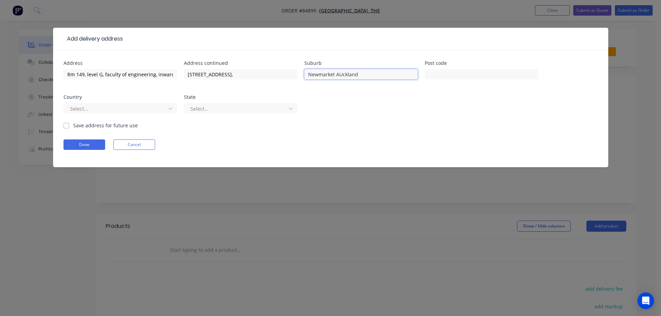
click at [338, 73] on input "Newmarket AUckland" at bounding box center [360, 74] width 113 height 10
type input "Newmarket [GEOGRAPHIC_DATA]"
drag, startPoint x: 88, startPoint y: 143, endPoint x: 93, endPoint y: 127, distance: 17.1
click at [93, 127] on form "Address Rm 149, level G, faculty of engineering, inwards goods Address continue…" at bounding box center [330, 114] width 534 height 106
click at [93, 127] on label "Save address for future use" at bounding box center [105, 125] width 65 height 7
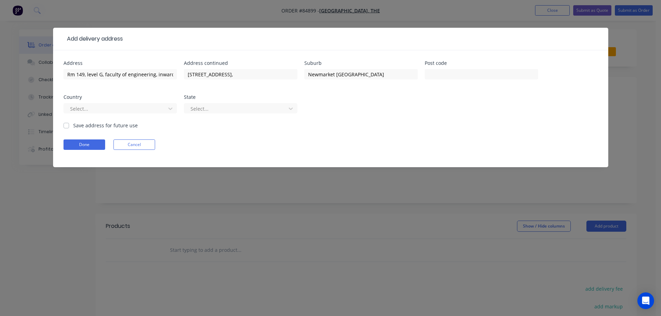
click at [69, 127] on input "Save address for future use" at bounding box center [66, 125] width 6 height 7
checkbox input "true"
click at [91, 145] on button "Done" at bounding box center [84, 144] width 42 height 10
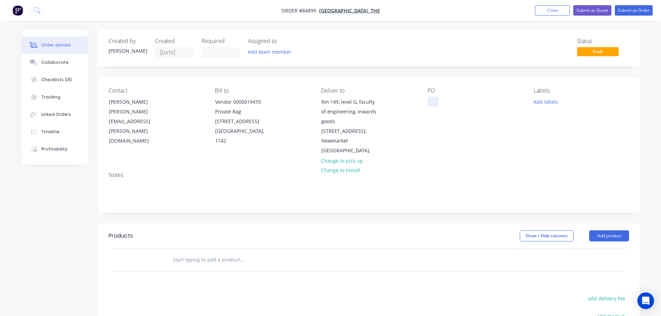
click at [434, 97] on div at bounding box center [432, 102] width 11 height 10
click at [434, 103] on div at bounding box center [432, 102] width 11 height 10
paste div
click at [208, 253] on input "text" at bounding box center [241, 260] width 139 height 14
click at [232, 253] on input "text" at bounding box center [241, 260] width 139 height 14
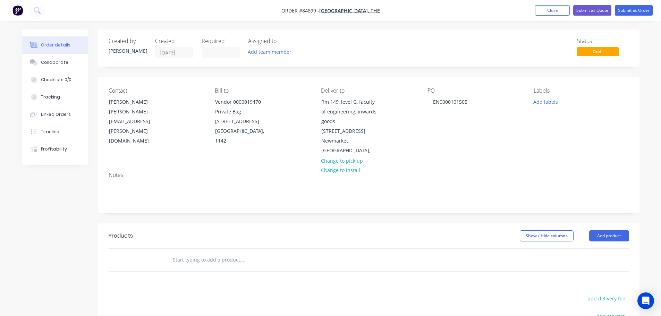
paste input "PCT016013-2440"
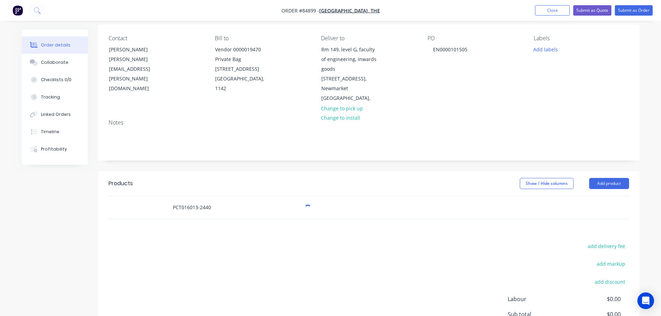
scroll to position [69, 0]
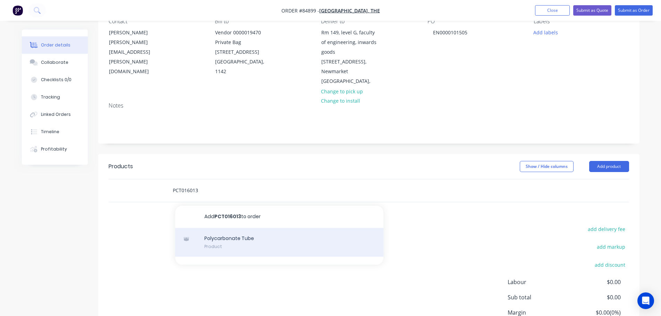
type input "PCT016013"
click at [192, 236] on div "Polycarbonate Tube Product" at bounding box center [279, 242] width 208 height 29
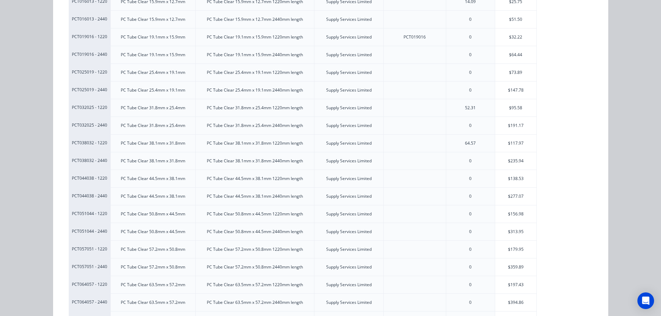
scroll to position [139, 0]
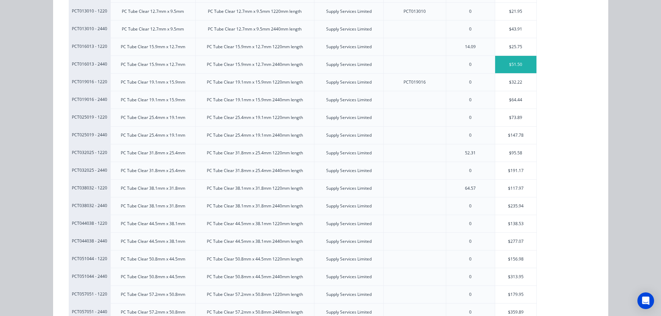
click at [509, 64] on div "$51.50" at bounding box center [516, 64] width 42 height 17
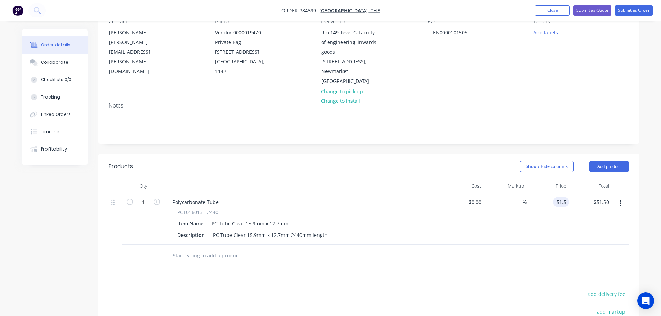
click at [557, 197] on input "51.5" at bounding box center [562, 202] width 13 height 10
type input "$56.65"
click at [157, 199] on icon "button" at bounding box center [157, 202] width 6 height 6
type input "2"
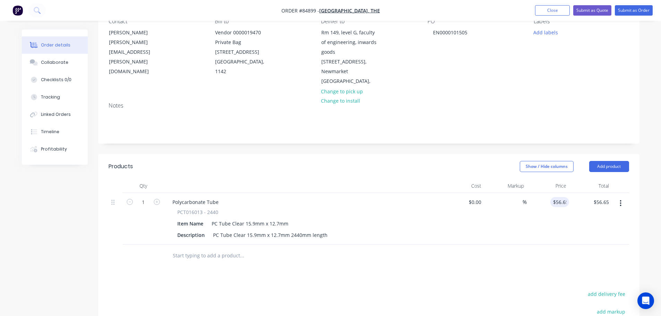
type input "$113.30"
click at [408, 245] on div at bounding box center [289, 256] width 250 height 23
click at [606, 289] on button "add delivery fee" at bounding box center [606, 293] width 45 height 9
type input "35"
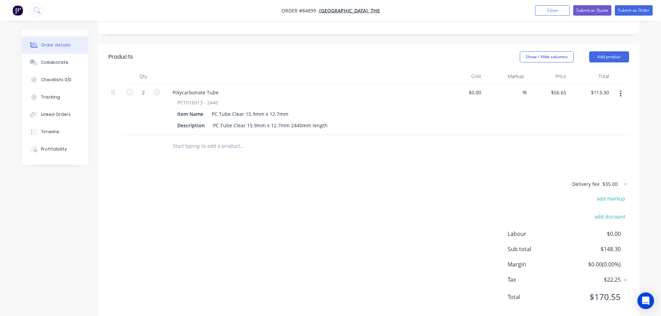
scroll to position [45, 0]
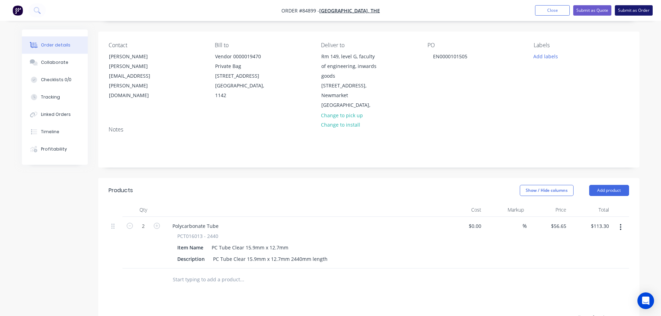
click at [630, 10] on button "Submit as Order" at bounding box center [634, 10] width 38 height 10
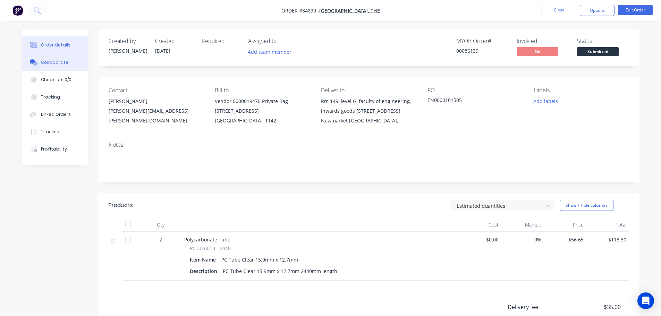
click at [63, 66] on button "Collaborate" at bounding box center [55, 62] width 66 height 17
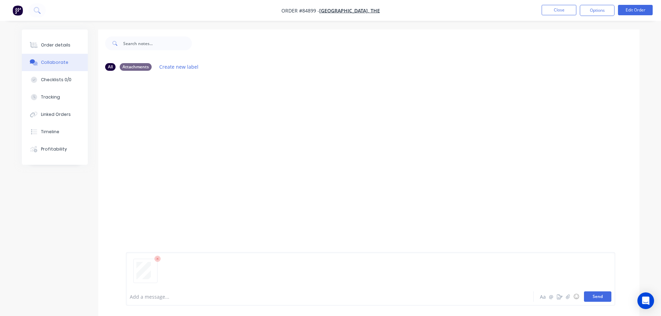
click at [604, 297] on button "Send" at bounding box center [597, 296] width 27 height 10
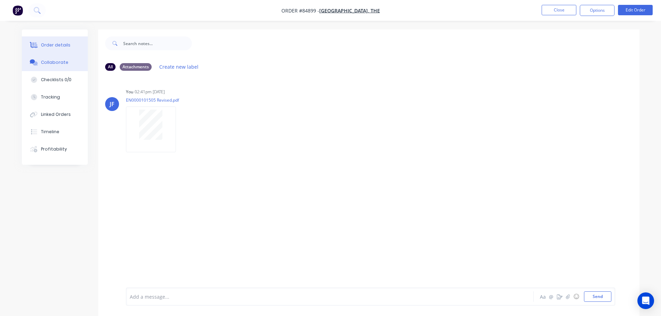
click at [42, 47] on div "Order details" at bounding box center [55, 45] width 29 height 6
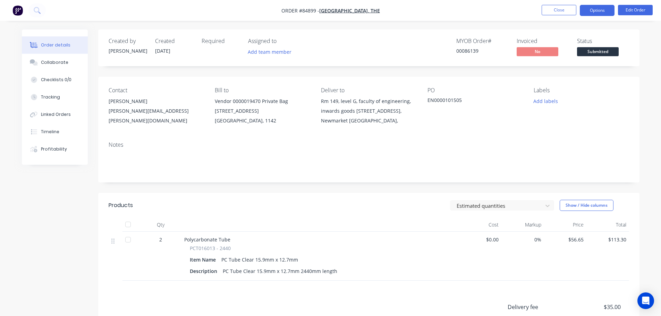
click at [599, 12] on button "Options" at bounding box center [597, 10] width 35 height 11
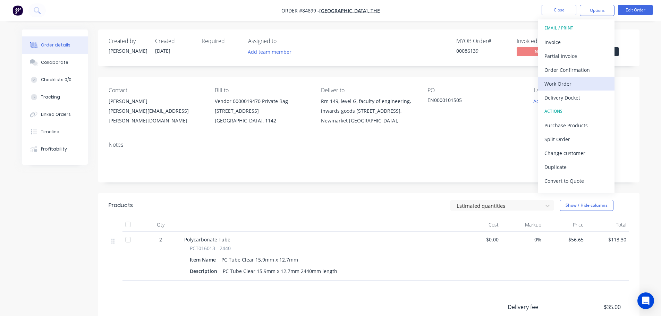
click at [569, 83] on div "Work Order" at bounding box center [576, 84] width 64 height 10
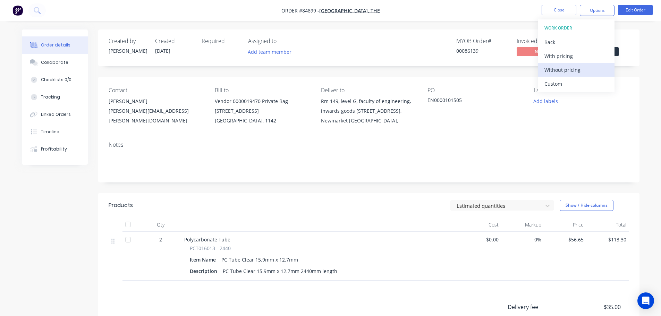
click at [568, 72] on div "Without pricing" at bounding box center [576, 70] width 64 height 10
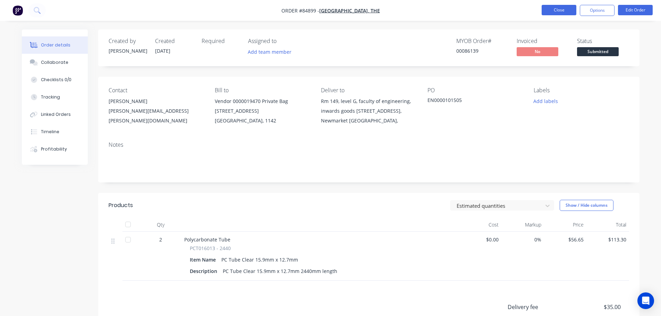
click at [556, 8] on button "Close" at bounding box center [559, 10] width 35 height 10
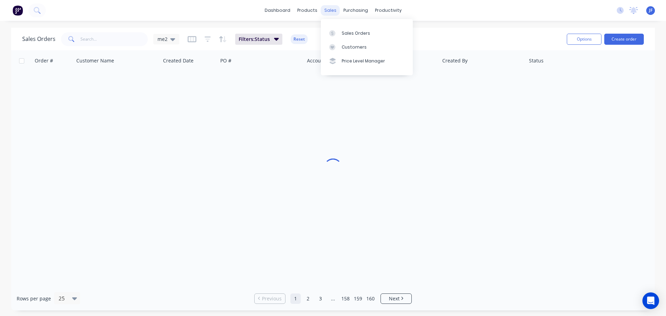
click at [333, 10] on div "sales" at bounding box center [330, 10] width 19 height 10
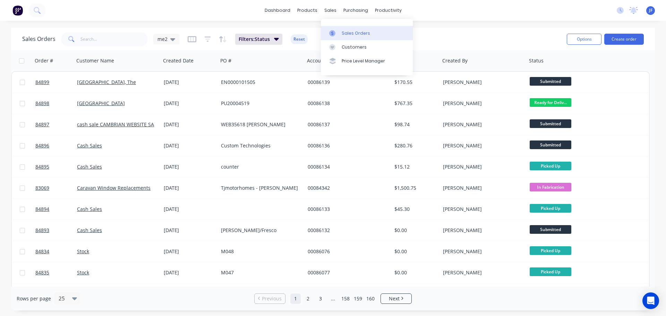
click at [357, 27] on link "Sales Orders" at bounding box center [367, 33] width 92 height 14
click at [624, 37] on button "Create order" at bounding box center [624, 39] width 40 height 11
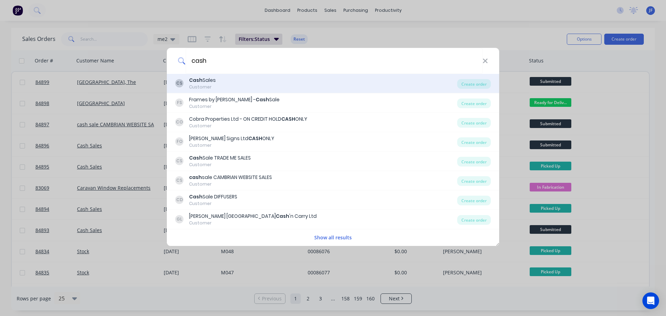
type input "cash"
click at [272, 83] on div "CS Cash Sales Customer" at bounding box center [316, 84] width 282 height 14
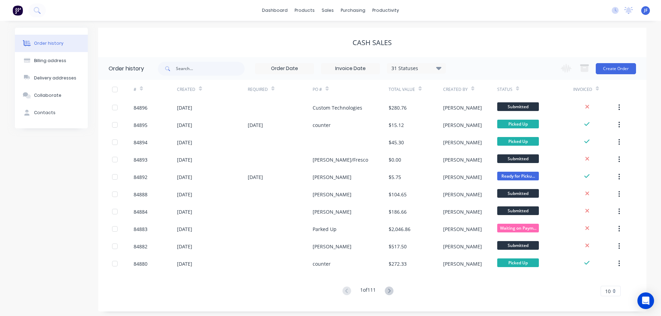
click at [627, 76] on div "Change order status Submitted Waiting on Supplier Waiting on Payment CNC Cut Sh…" at bounding box center [595, 68] width 79 height 23
click at [620, 67] on button "Create Order" at bounding box center [616, 68] width 40 height 11
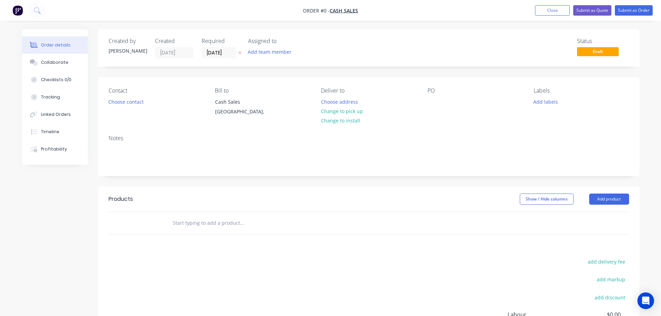
click at [241, 52] on icon "button" at bounding box center [239, 53] width 3 height 4
click at [131, 103] on button "Choose contact" at bounding box center [125, 101] width 43 height 9
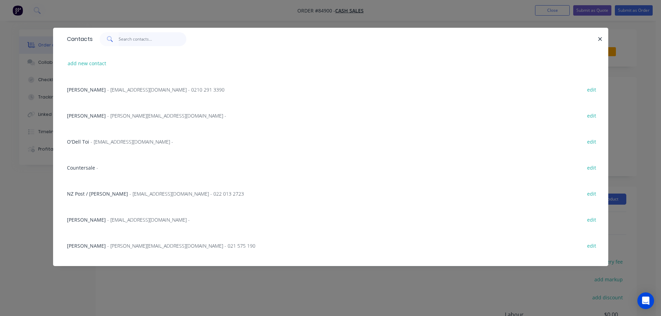
click at [125, 42] on input "text" at bounding box center [153, 39] width 68 height 14
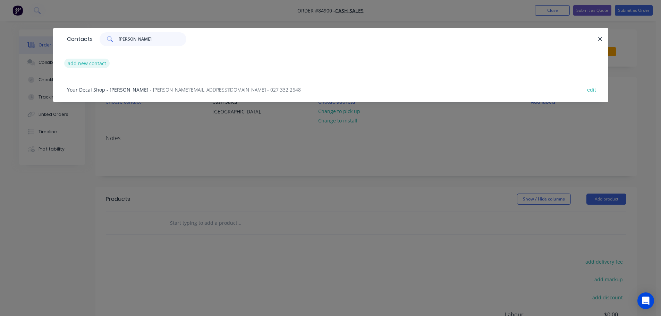
type input "[PERSON_NAME]"
click at [89, 65] on button "add new contact" at bounding box center [87, 63] width 46 height 9
select select "NZ"
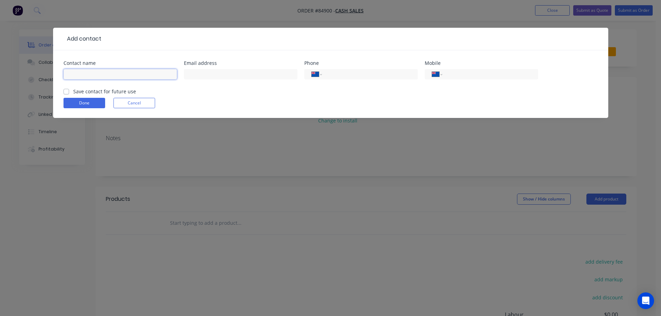
click at [88, 74] on input "text" at bounding box center [119, 74] width 113 height 10
type input "[PERSON_NAME]"
drag, startPoint x: 96, startPoint y: 92, endPoint x: 359, endPoint y: 96, distance: 262.6
click at [97, 92] on label "Save contact for future use" at bounding box center [104, 91] width 63 height 7
click at [69, 92] on input "Save contact for future use" at bounding box center [66, 91] width 6 height 7
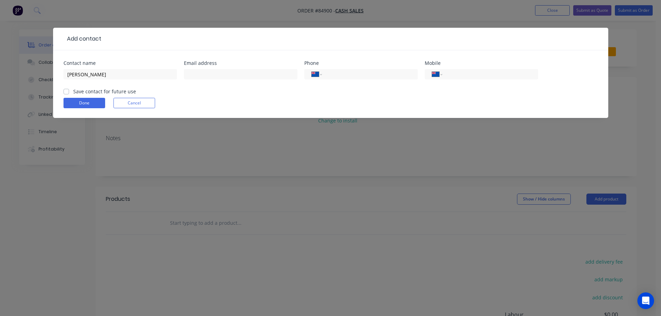
checkbox input "true"
click at [454, 72] on input "tel" at bounding box center [488, 74] width 83 height 8
type input "0274 412 542"
drag, startPoint x: 97, startPoint y: 102, endPoint x: 189, endPoint y: 94, distance: 91.9
click at [97, 102] on button "Done" at bounding box center [84, 103] width 42 height 10
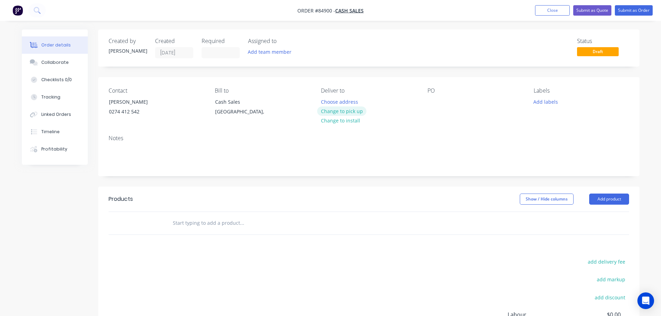
click at [338, 110] on button "Change to pick up" at bounding box center [341, 110] width 49 height 9
drag, startPoint x: 109, startPoint y: 101, endPoint x: 191, endPoint y: 99, distance: 82.2
click at [189, 99] on div "Contact [PERSON_NAME] [PHONE_NUMBER]" at bounding box center [156, 103] width 95 height 32
copy div "[PERSON_NAME]"
click at [427, 100] on div "Contact [PERSON_NAME] [PHONE_NUMBER] Bill to Cash Sales [GEOGRAPHIC_DATA], Pick…" at bounding box center [368, 103] width 541 height 52
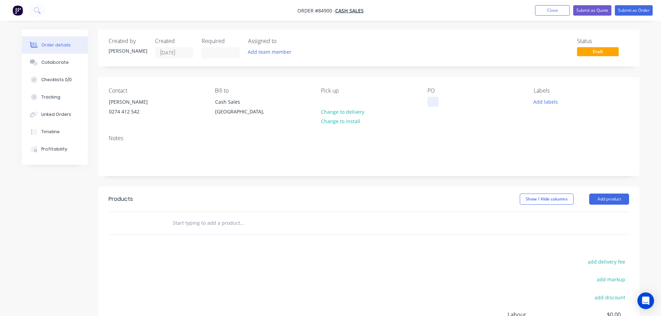
click at [431, 101] on div at bounding box center [432, 102] width 11 height 10
paste div
click at [208, 220] on input "text" at bounding box center [241, 223] width 139 height 14
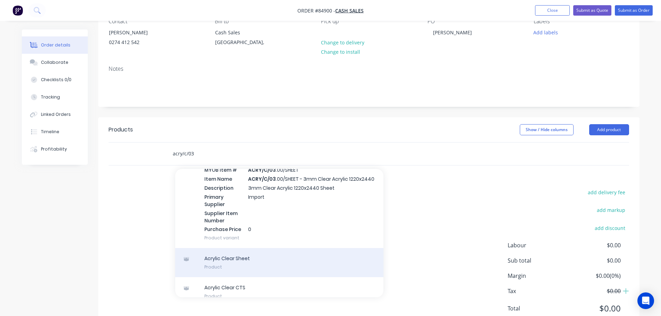
scroll to position [57, 0]
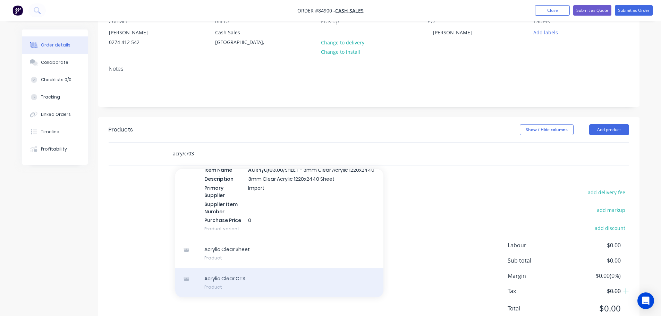
type input "acry/c/03"
click at [284, 272] on div "Acrylic Clear CTS Product" at bounding box center [279, 282] width 208 height 29
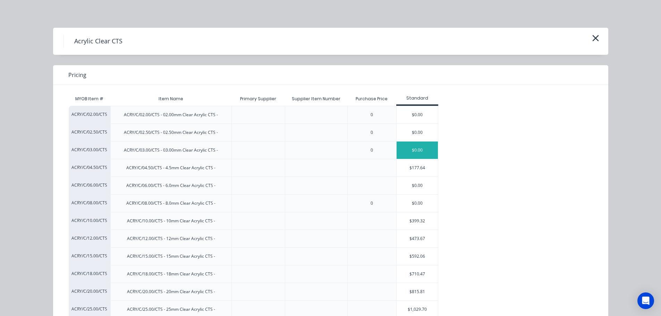
click at [404, 153] on div "$0.00" at bounding box center [418, 150] width 42 height 17
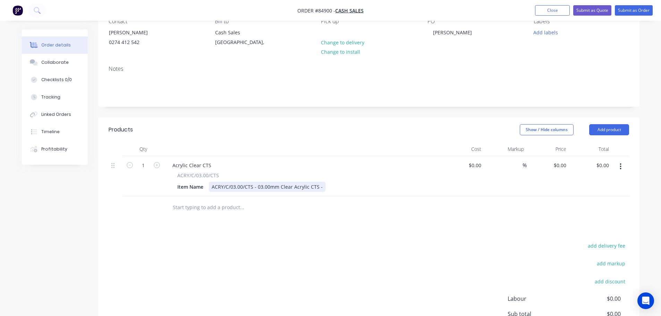
click at [321, 186] on div "ACRY/C/03.00/CTS - 03.00mm Clear Acrylic CTS -" at bounding box center [267, 187] width 117 height 10
click at [339, 239] on div "Products Show / Hide columns Add product Qty Cost Markup Price Total 1 Acrylic …" at bounding box center [368, 251] width 541 height 268
drag, startPoint x: 563, startPoint y: 166, endPoint x: 565, endPoint y: 181, distance: 15.1
click at [563, 166] on input "0" at bounding box center [561, 165] width 16 height 10
paste input "45.16"
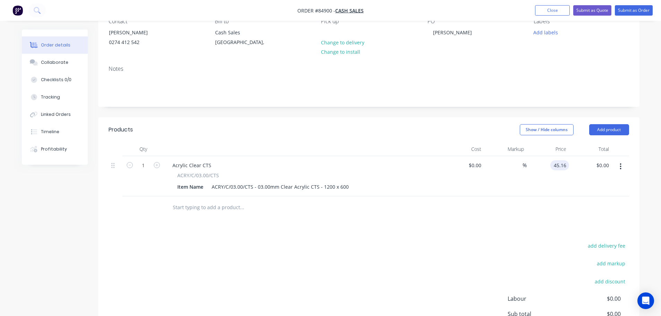
type input "$45.16"
click at [565, 211] on div at bounding box center [369, 207] width 520 height 23
click at [643, 12] on button "Submit as Order" at bounding box center [634, 10] width 38 height 10
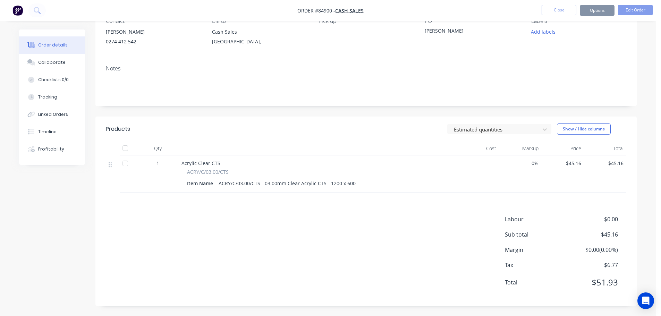
scroll to position [0, 0]
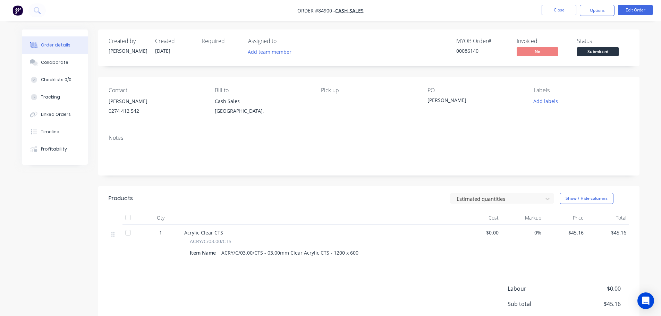
drag, startPoint x: 594, startPoint y: 14, endPoint x: 592, endPoint y: 19, distance: 5.2
click at [594, 14] on button "Options" at bounding box center [597, 10] width 35 height 11
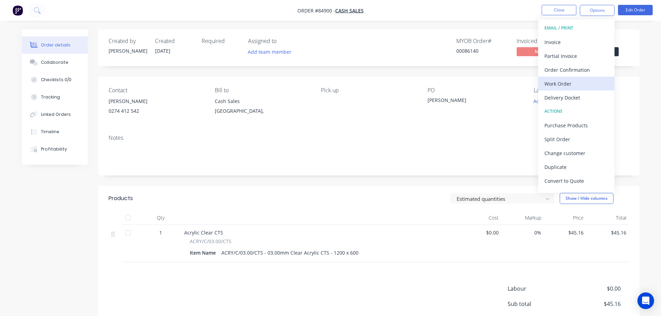
click at [569, 82] on div "Work Order" at bounding box center [576, 84] width 64 height 10
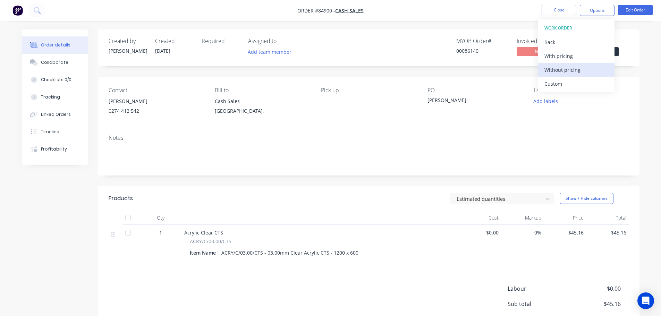
click at [572, 73] on div "Without pricing" at bounding box center [576, 70] width 64 height 10
click at [514, 17] on nav "Order #84900 - Cash Sales Close Options EMAIL / PRINT Invoice Partial Invoice O…" at bounding box center [330, 10] width 661 height 21
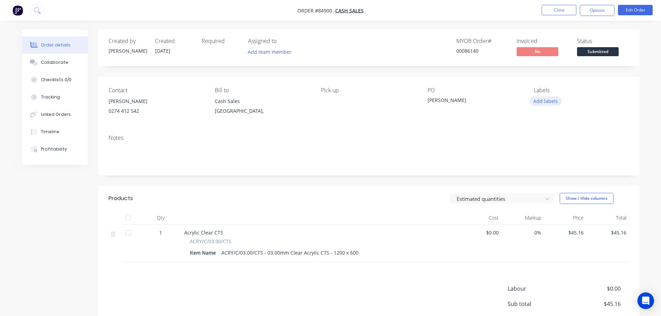
drag, startPoint x: 550, startPoint y: 100, endPoint x: 550, endPoint y: 104, distance: 3.8
click at [550, 101] on button "Add labels" at bounding box center [546, 100] width 32 height 9
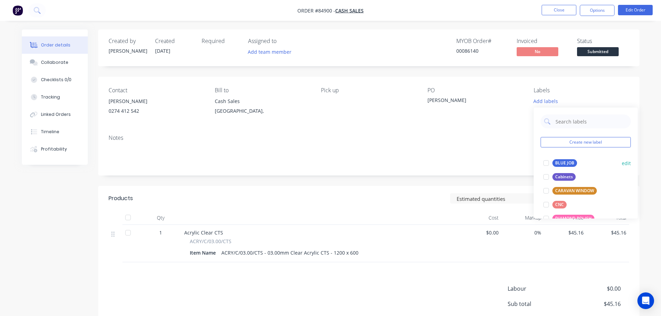
click at [556, 161] on div "BLUE JOB" at bounding box center [564, 163] width 25 height 8
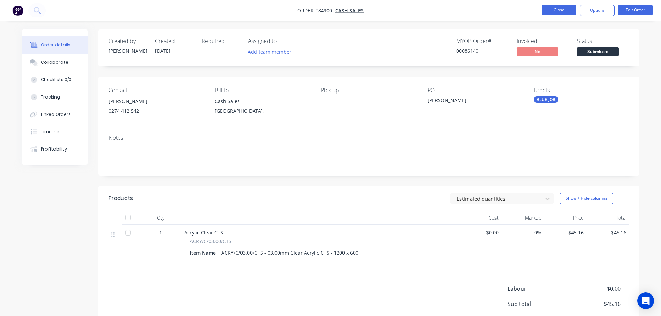
click at [555, 7] on button "Close" at bounding box center [559, 10] width 35 height 10
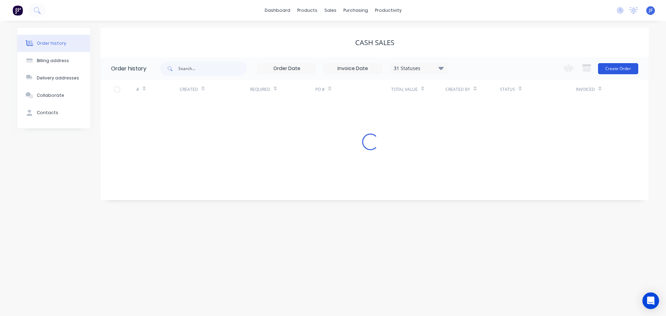
click at [625, 69] on button "Create Order" at bounding box center [618, 68] width 40 height 11
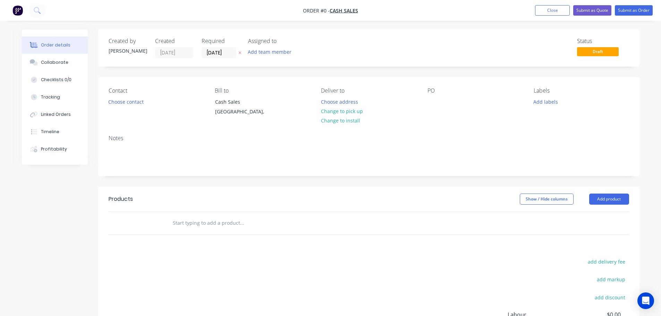
click at [242, 53] on button "button" at bounding box center [239, 53] width 7 height 8
click at [124, 101] on button "Choose contact" at bounding box center [125, 101] width 43 height 9
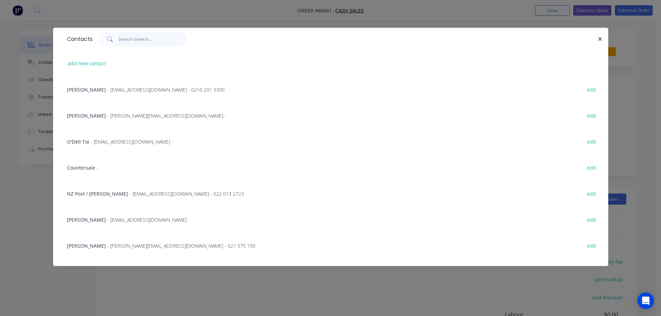
click at [124, 39] on input "text" at bounding box center [153, 39] width 68 height 14
click at [102, 69] on div "add new contact" at bounding box center [330, 63] width 534 height 26
click at [107, 61] on button "add new contact" at bounding box center [87, 63] width 46 height 9
select select "NZ"
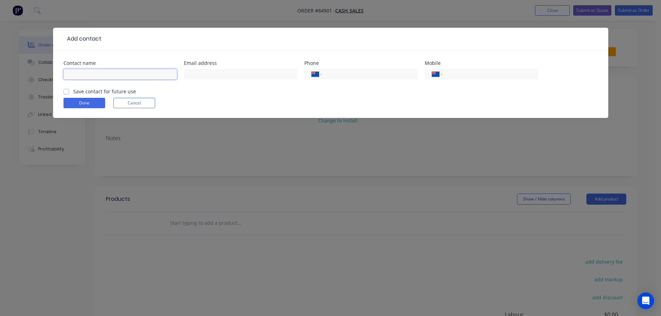
click at [105, 74] on input "text" at bounding box center [119, 74] width 113 height 10
type input "[PERSON_NAME]"
click at [460, 74] on input "tel" at bounding box center [488, 74] width 83 height 8
type input "021 514 622"
click at [108, 91] on label "Save contact for future use" at bounding box center [104, 91] width 63 height 7
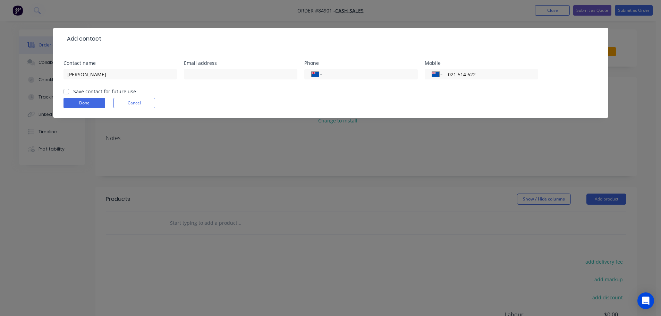
click at [69, 91] on input "Save contact for future use" at bounding box center [66, 91] width 6 height 7
checkbox input "true"
click at [96, 99] on button "Done" at bounding box center [84, 103] width 42 height 10
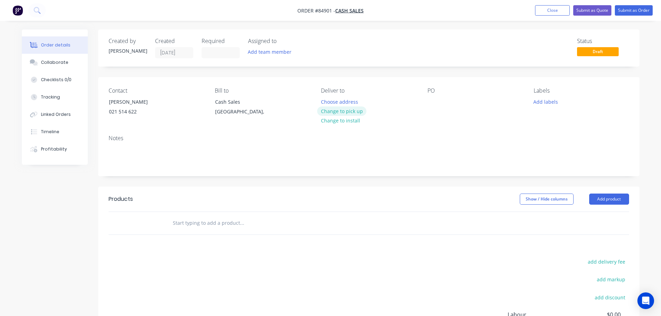
click at [346, 114] on button "Change to pick up" at bounding box center [341, 110] width 49 height 9
drag, startPoint x: 102, startPoint y: 102, endPoint x: 186, endPoint y: 101, distance: 83.6
click at [185, 101] on div "Contact [PERSON_NAME] [PHONE_NUMBER] Bill to Cash Sales [GEOGRAPHIC_DATA], Pick…" at bounding box center [368, 103] width 541 height 52
copy div "[PERSON_NAME]"
click at [436, 100] on div at bounding box center [432, 102] width 11 height 10
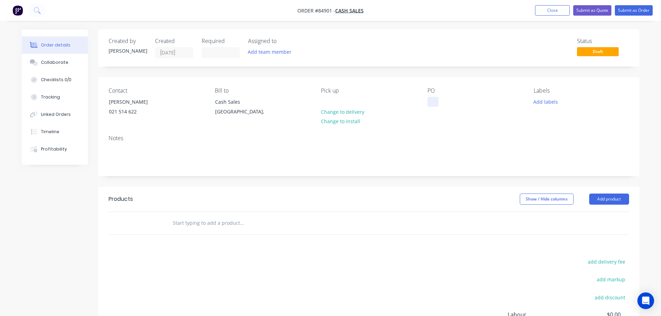
paste div
click at [202, 223] on input "text" at bounding box center [241, 223] width 139 height 14
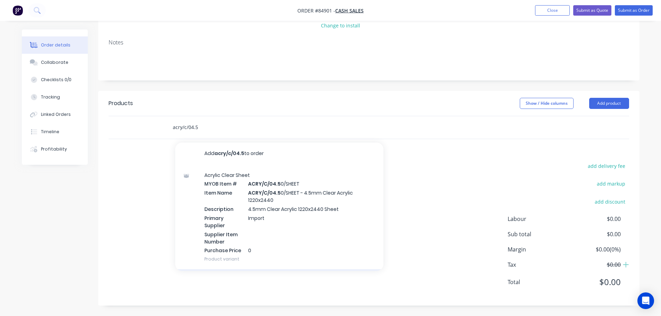
scroll to position [57, 0]
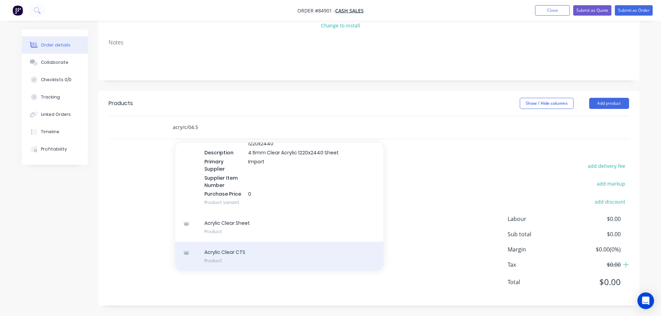
type input "acry/c/04.5"
click at [257, 261] on div "Acrylic Clear CTS Product" at bounding box center [279, 256] width 208 height 29
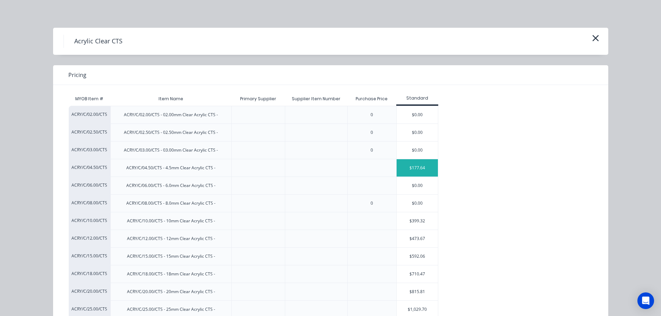
click at [412, 169] on div "$177.64" at bounding box center [418, 167] width 42 height 17
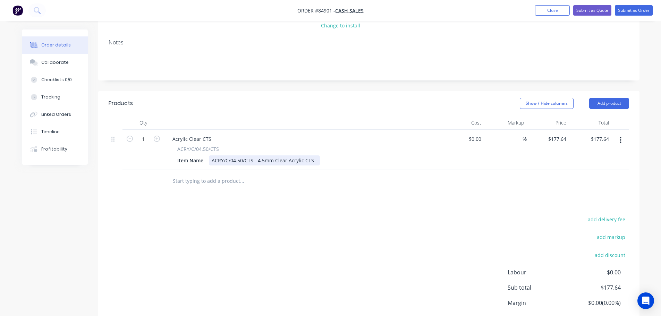
click at [315, 157] on div "ACRY/C/04.50/CTS - 4.5mm Clear Acrylic CTS -" at bounding box center [264, 160] width 111 height 10
click at [554, 137] on input "177.64" at bounding box center [558, 139] width 22 height 10
paste input "205.20"
type input "$205.20"
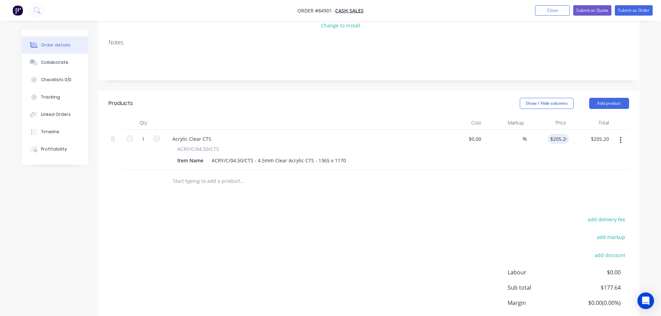
click at [542, 166] on div "$205.20 205.20" at bounding box center [548, 150] width 43 height 40
click at [627, 7] on button "Submit as Order" at bounding box center [634, 10] width 38 height 10
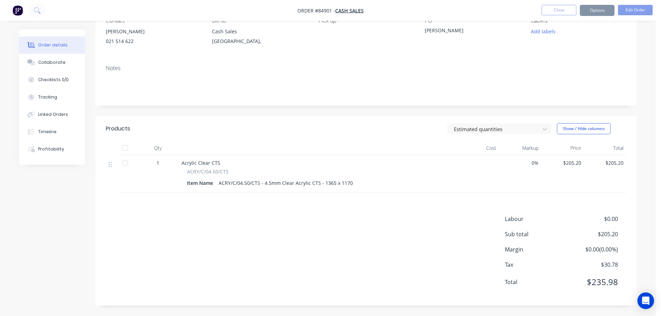
scroll to position [0, 0]
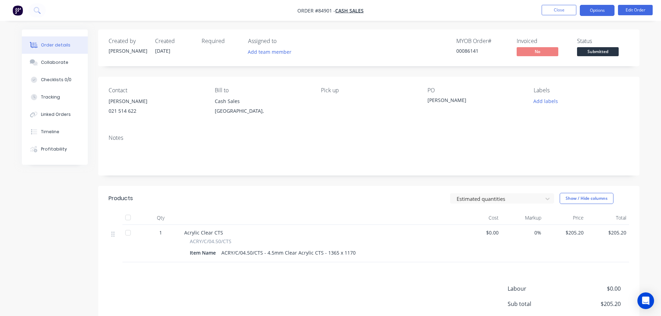
click at [605, 14] on button "Options" at bounding box center [597, 10] width 35 height 11
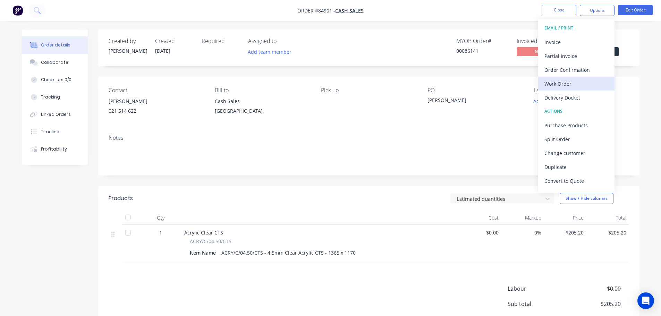
click at [580, 79] on div "Work Order" at bounding box center [576, 84] width 64 height 10
click at [581, 71] on div "Without pricing" at bounding box center [576, 70] width 64 height 10
click at [40, 15] on button at bounding box center [36, 10] width 17 height 14
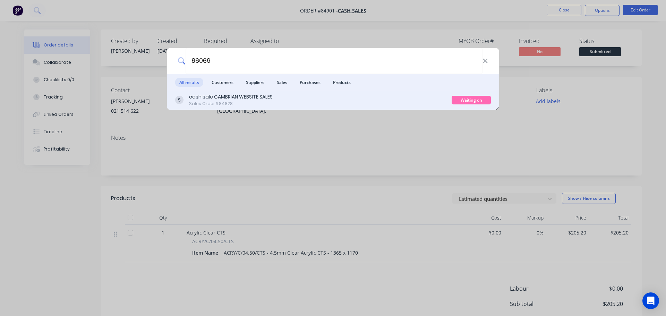
type input "86069"
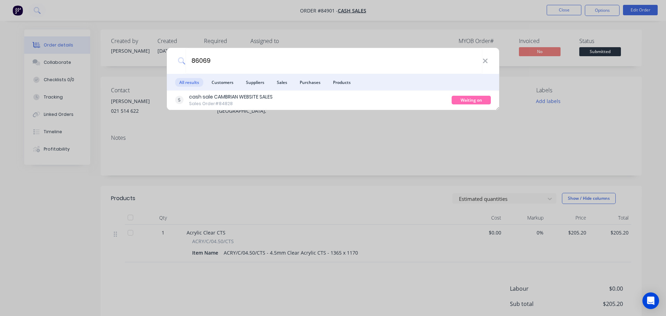
drag, startPoint x: 406, startPoint y: 103, endPoint x: 570, endPoint y: 61, distance: 169.9
click at [406, 103] on div "cash sale CAMBRIAN WEBSITE SALES Sales Order #84828" at bounding box center [313, 100] width 276 height 14
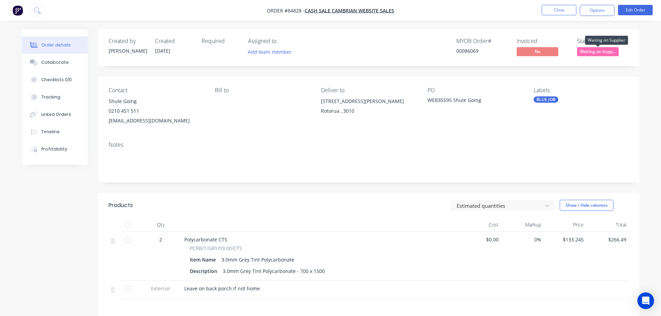
drag, startPoint x: 586, startPoint y: 49, endPoint x: 589, endPoint y: 54, distance: 6.2
click at [587, 49] on span "Waiting on Supp..." at bounding box center [598, 51] width 42 height 9
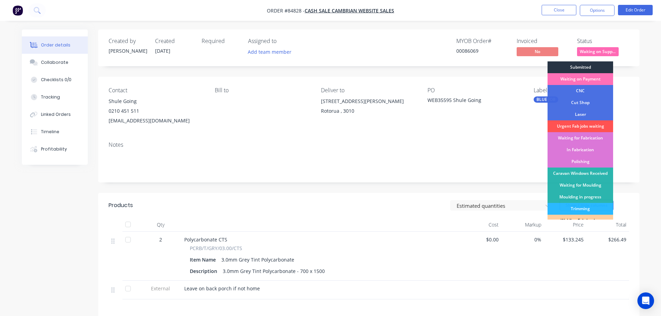
click at [587, 67] on div "Submitted" at bounding box center [580, 67] width 66 height 12
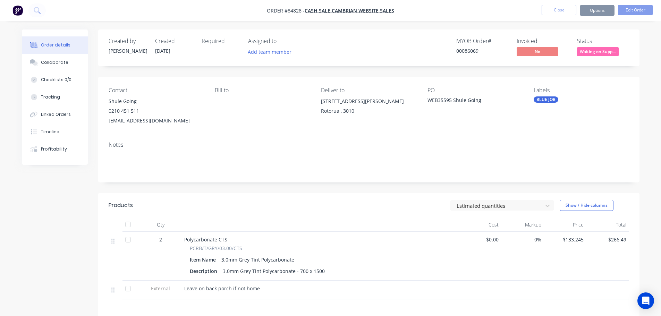
click at [557, 34] on div "Created by [PERSON_NAME] Created [DATE] Required Assigned to Add team member MY…" at bounding box center [368, 47] width 541 height 37
click at [39, 11] on icon at bounding box center [37, 10] width 6 height 6
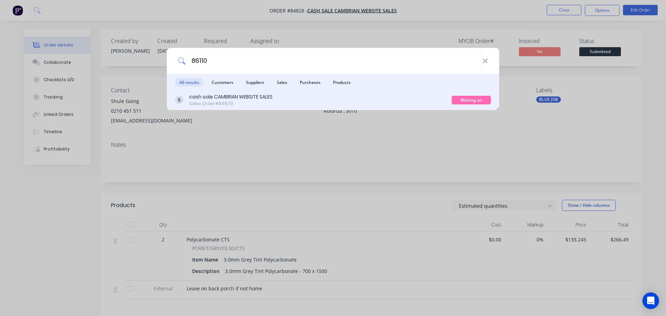
type input "86110"
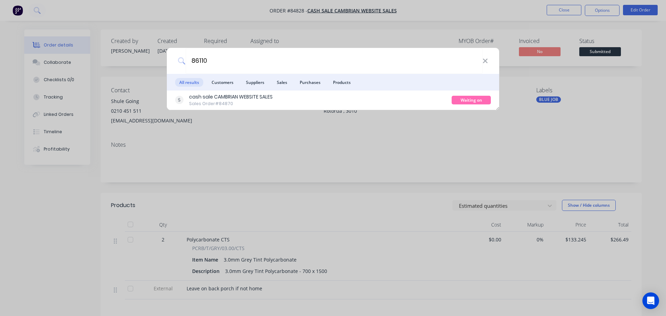
drag, startPoint x: 208, startPoint y: 98, endPoint x: 502, endPoint y: 74, distance: 295.5
click at [209, 98] on div "cash sale CAMBRIAN WEBSITE SALES" at bounding box center [231, 96] width 84 height 7
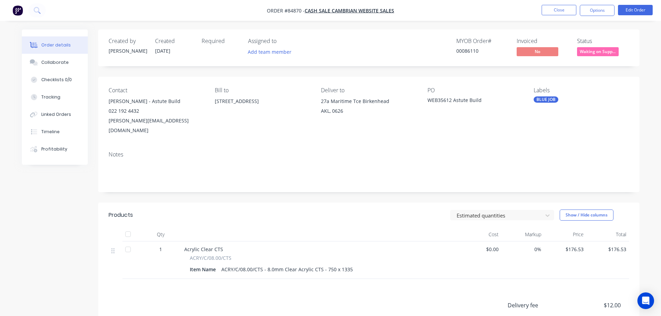
click at [595, 53] on span "Waiting on Supp..." at bounding box center [598, 51] width 42 height 9
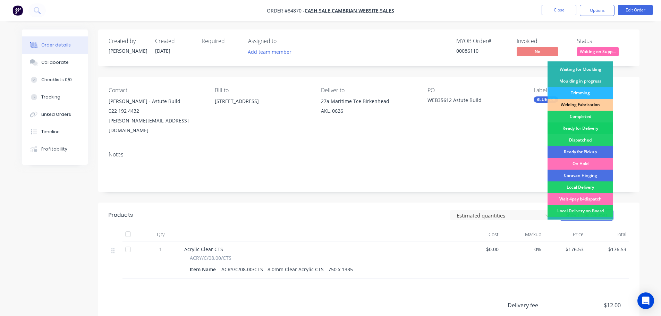
scroll to position [137, 0]
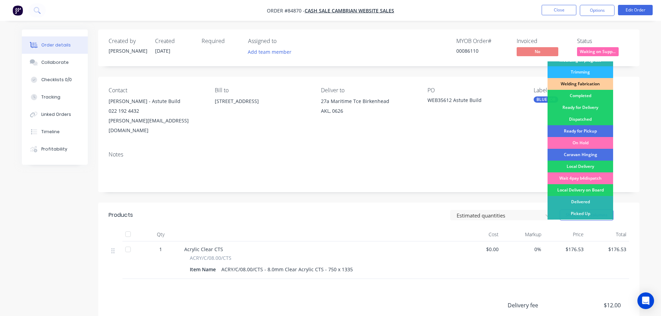
click at [595, 106] on div "Ready for Delivery" at bounding box center [580, 108] width 66 height 12
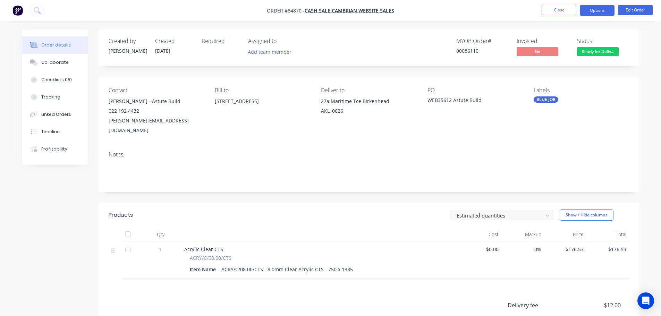
click at [589, 8] on button "Options" at bounding box center [597, 10] width 35 height 11
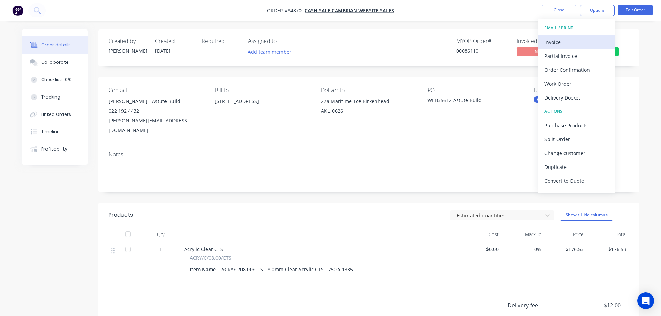
click at [569, 39] on div "Invoice" at bounding box center [576, 42] width 64 height 10
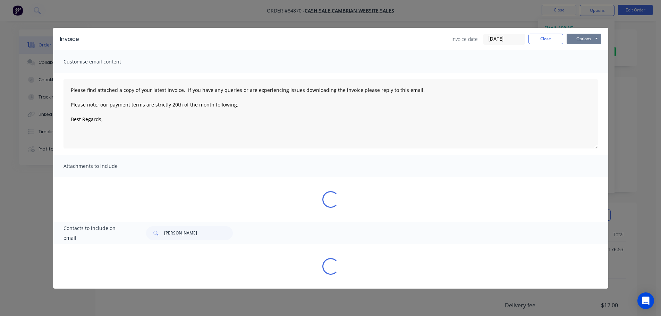
click at [581, 37] on button "Options" at bounding box center [583, 39] width 35 height 10
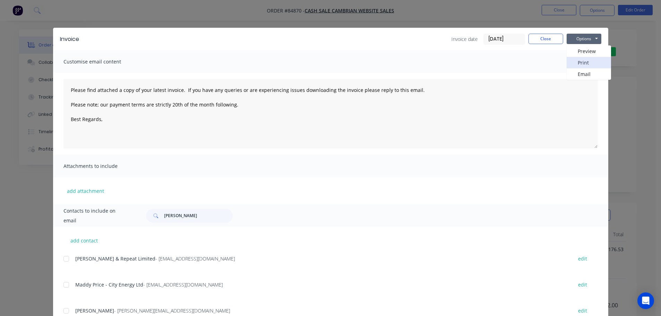
click at [581, 58] on button "Print" at bounding box center [588, 62] width 44 height 11
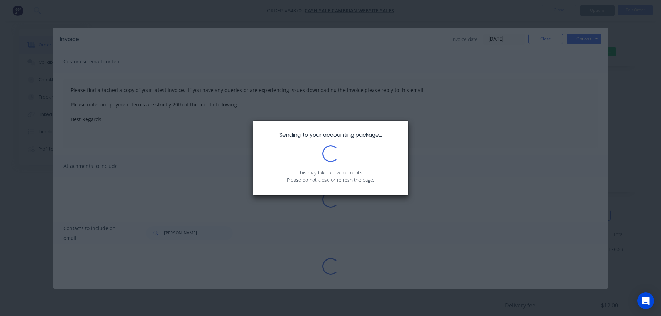
type textarea "Please find attached a copy of your latest invoice. If you have any queries or …"
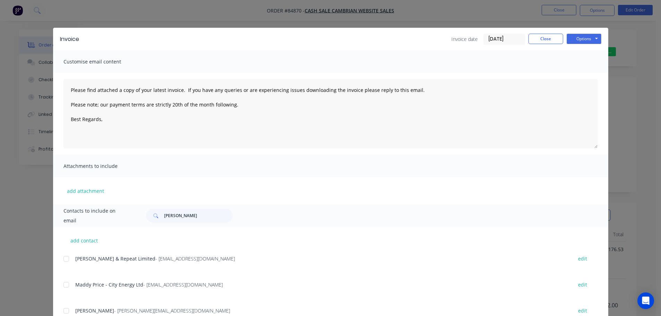
drag, startPoint x: 69, startPoint y: 18, endPoint x: 64, endPoint y: 18, distance: 4.5
click at [68, 18] on div "Invoice Invoice date [DATE] Close Options Preview Print Email Customise email c…" at bounding box center [330, 158] width 661 height 316
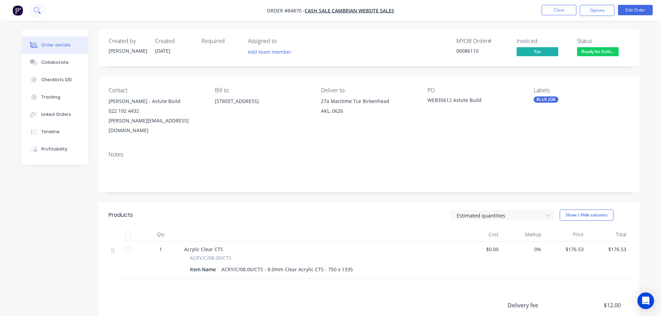
click at [40, 10] on icon at bounding box center [37, 10] width 7 height 7
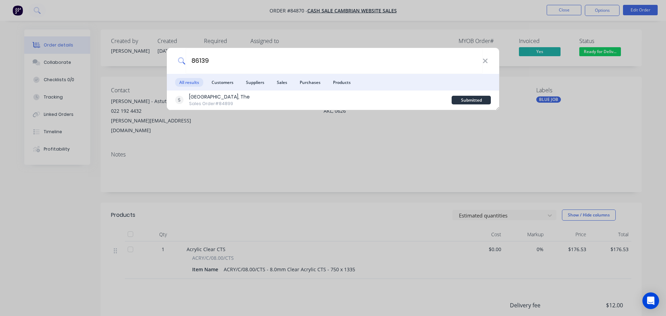
type input "86139"
click at [345, 109] on div "[GEOGRAPHIC_DATA], The Sales Order #84899 Submitted" at bounding box center [333, 100] width 332 height 19
click at [350, 102] on div "[GEOGRAPHIC_DATA], The Sales Order #84899" at bounding box center [313, 100] width 276 height 14
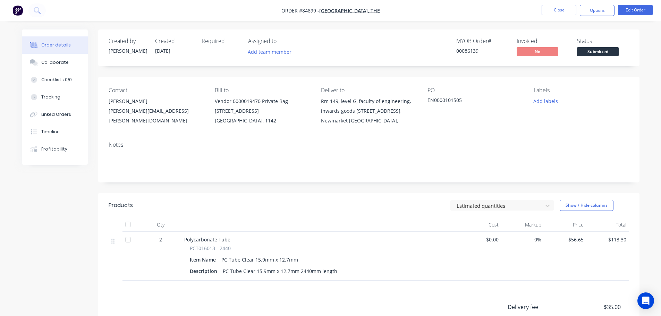
click at [588, 55] on span "Submitted" at bounding box center [598, 51] width 42 height 9
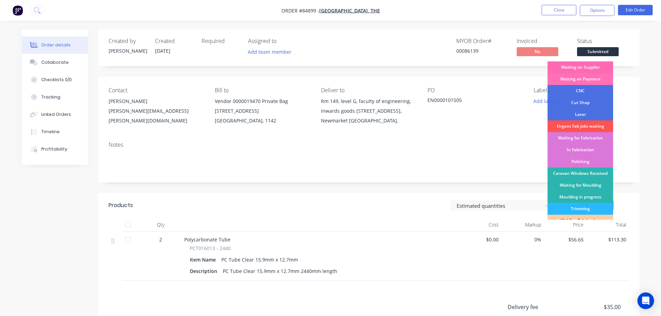
click at [589, 64] on div "Waiting on Supplier" at bounding box center [580, 67] width 66 height 12
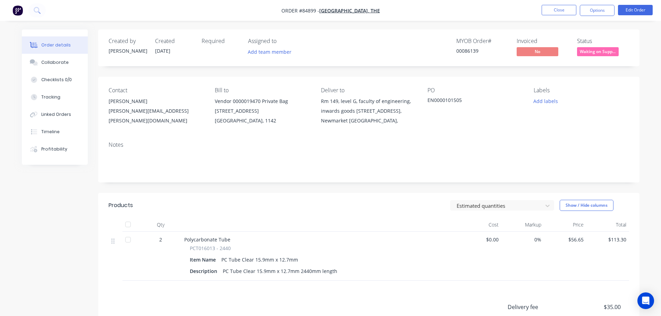
click at [571, 36] on div "Created by [PERSON_NAME] Created [DATE] Required Assigned to Add team member MY…" at bounding box center [368, 47] width 541 height 37
click at [568, 9] on button "Close" at bounding box center [559, 10] width 35 height 10
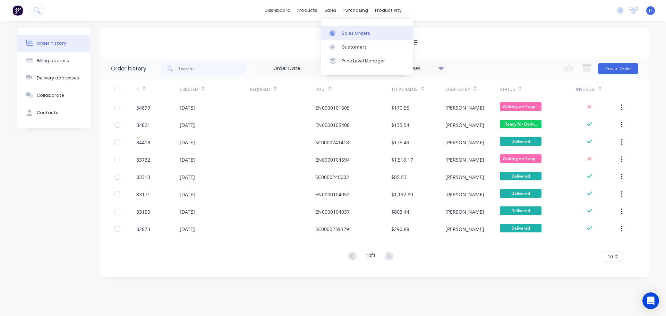
click at [344, 27] on link "Sales Orders" at bounding box center [367, 33] width 92 height 14
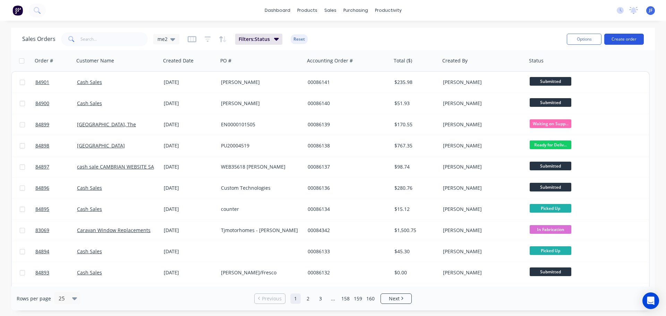
click at [632, 40] on button "Create order" at bounding box center [624, 39] width 40 height 11
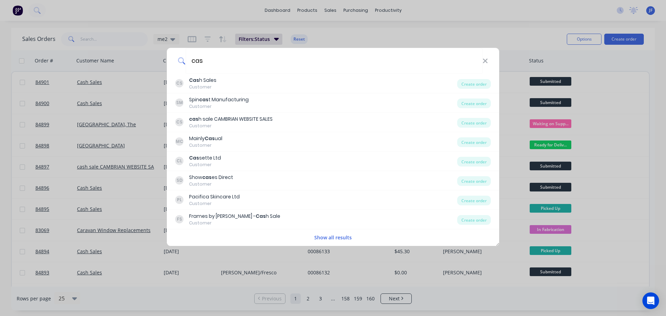
type input "cas"
click at [304, 84] on div "CS Cas h Sales Customer" at bounding box center [316, 84] width 282 height 14
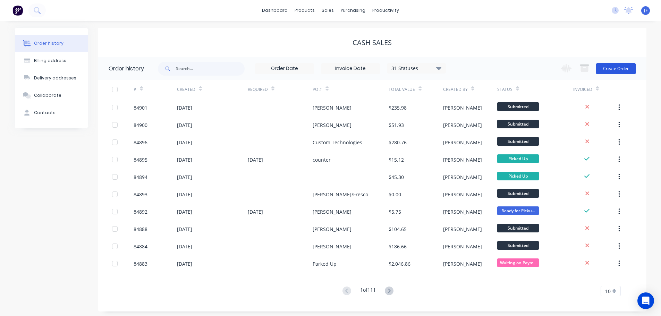
click at [614, 66] on button "Create Order" at bounding box center [616, 68] width 40 height 11
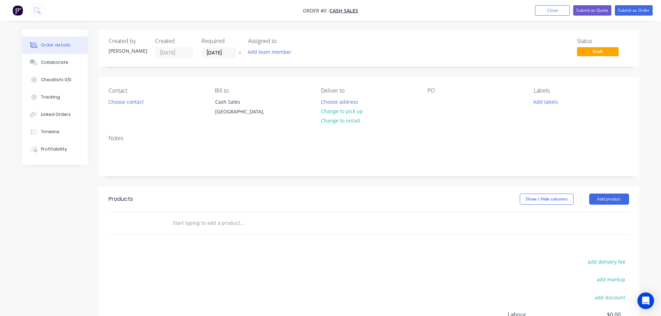
click at [237, 50] on button "button" at bounding box center [239, 53] width 7 height 8
click at [133, 106] on button "Choose contact" at bounding box center [125, 101] width 43 height 9
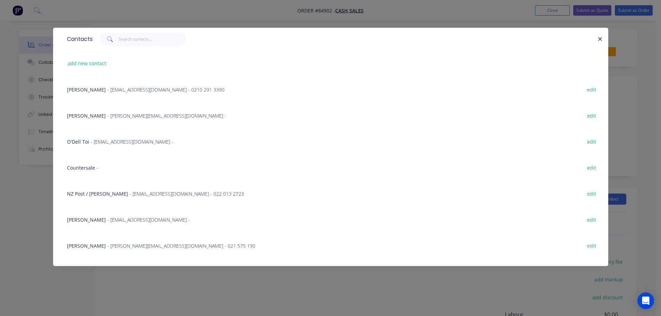
click at [83, 69] on div "add new contact" at bounding box center [330, 63] width 534 height 26
click at [93, 61] on button "add new contact" at bounding box center [87, 63] width 46 height 9
select select "NZ"
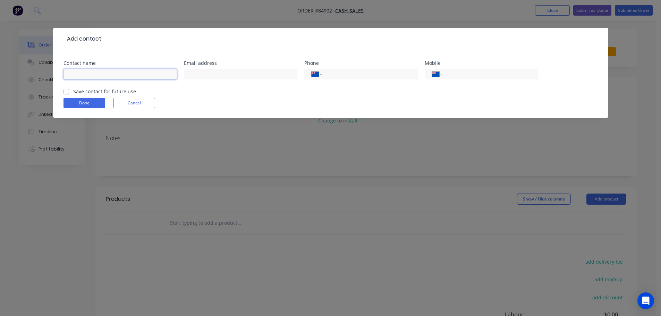
click at [100, 74] on input "text" at bounding box center [119, 74] width 113 height 10
paste input "[PERSON_NAME]"
type input "[PERSON_NAME]"
click at [101, 89] on label "Save contact for future use" at bounding box center [104, 91] width 63 height 7
click at [69, 89] on input "Save contact for future use" at bounding box center [66, 91] width 6 height 7
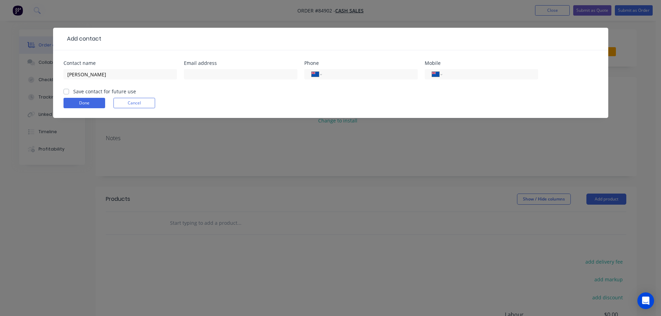
checkbox input "true"
click at [196, 77] on input "text" at bounding box center [240, 74] width 113 height 10
paste input "[EMAIL_ADDRESS][DOMAIN_NAME]"
click at [186, 74] on input "[EMAIL_ADDRESS][DOMAIN_NAME]" at bounding box center [240, 74] width 113 height 10
type input "[PERSON_NAME][EMAIL_ADDRESS][DOMAIN_NAME]"
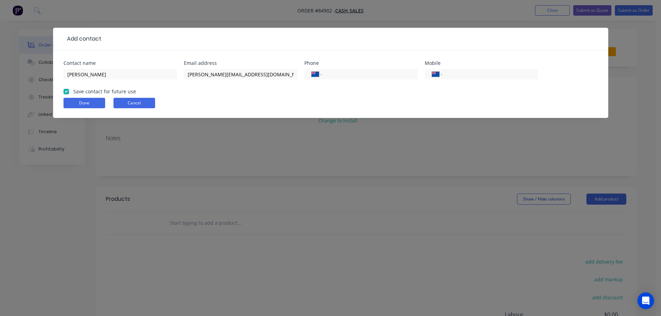
click at [135, 104] on button "Cancel" at bounding box center [134, 103] width 42 height 10
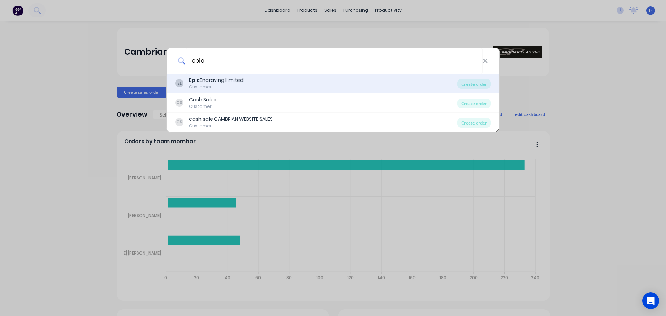
type input "epic"
click at [257, 87] on div "EL Epic Engraving Limited Customer" at bounding box center [316, 84] width 282 height 14
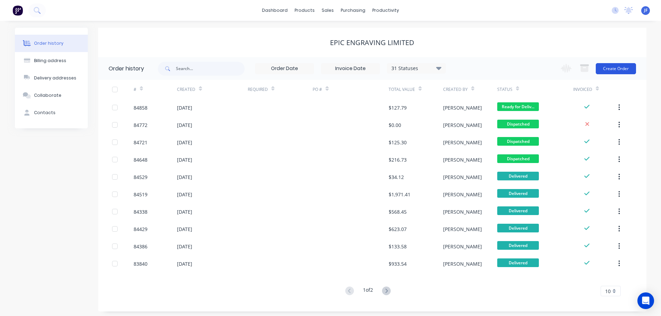
click at [618, 70] on button "Create Order" at bounding box center [616, 68] width 40 height 11
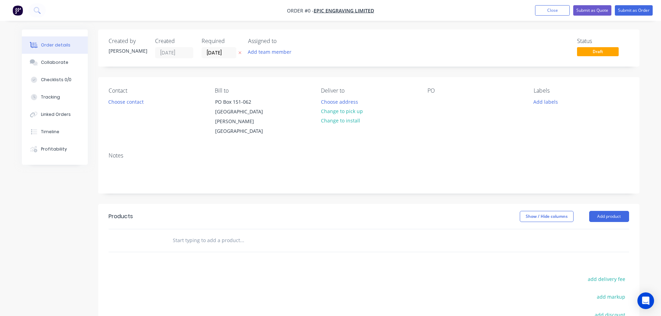
click at [241, 52] on button "button" at bounding box center [239, 53] width 7 height 8
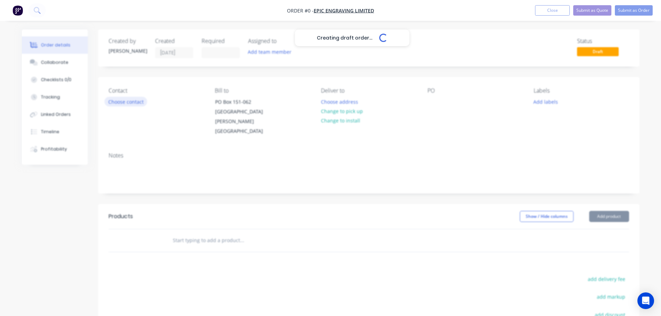
click at [121, 103] on button "Choose contact" at bounding box center [125, 101] width 43 height 9
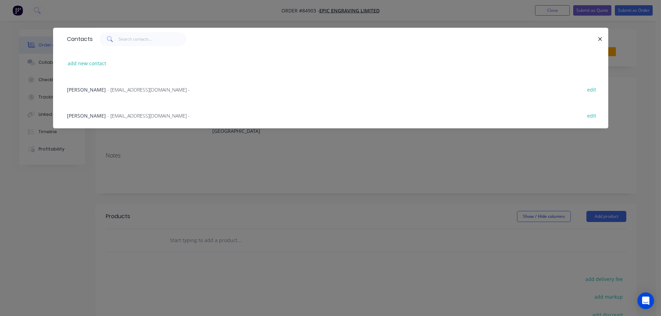
drag, startPoint x: 91, startPoint y: 109, endPoint x: 98, endPoint y: 109, distance: 7.6
click at [91, 109] on div "Alex - sales@epicengraving.co.nz - edit" at bounding box center [330, 115] width 534 height 26
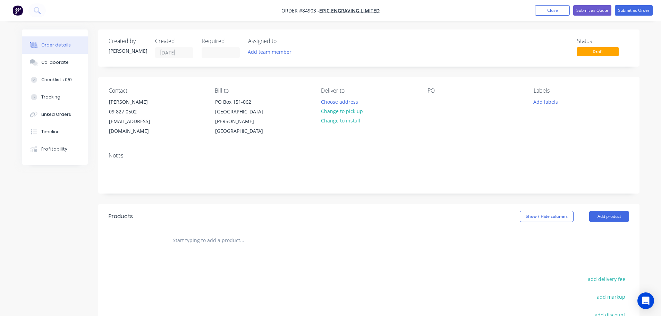
click at [189, 233] on input "text" at bounding box center [241, 240] width 139 height 14
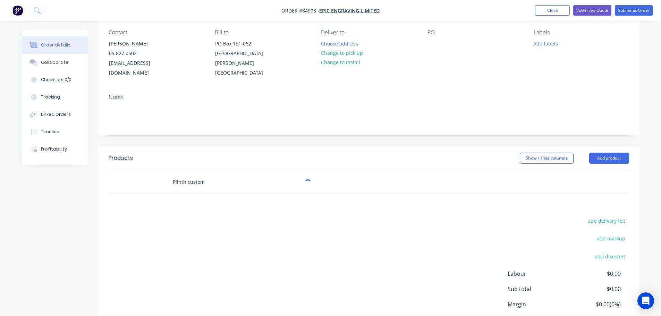
scroll to position [103, 0]
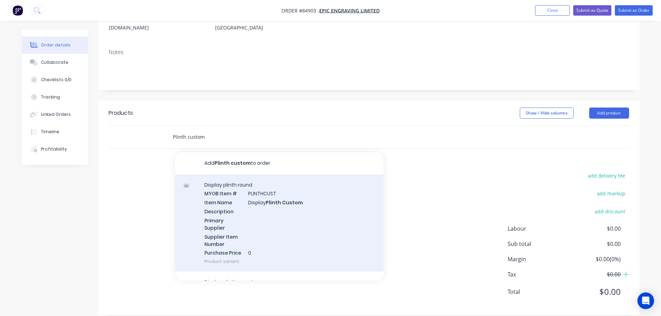
type input "Plinth custom"
click at [258, 209] on div "Display plinth round MYOB Item # PLINTHCUST Item Name Display Plinth Custom Des…" at bounding box center [279, 222] width 208 height 97
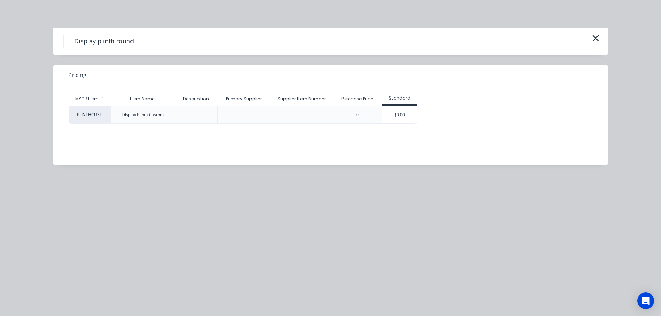
click at [395, 116] on div "$0.00" at bounding box center [399, 114] width 35 height 17
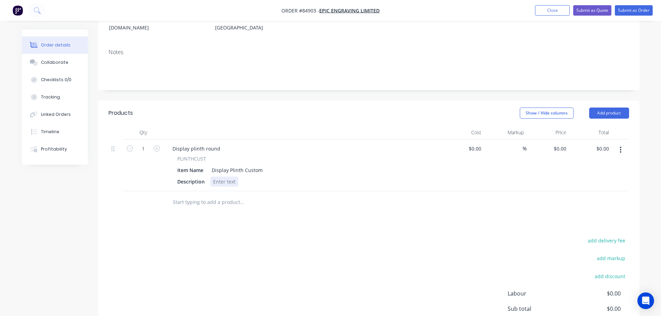
click at [230, 177] on div at bounding box center [224, 182] width 28 height 10
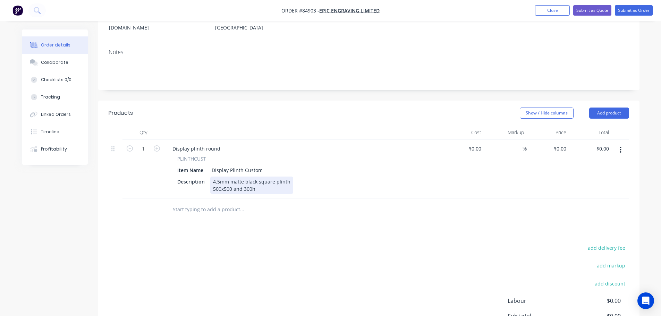
click at [238, 180] on div "4.5mm matte black square plinth 500x500 and 300h" at bounding box center [251, 185] width 83 height 17
click at [257, 177] on div "4.5mm matte black square plinth 500x500, 300h" at bounding box center [251, 185] width 83 height 17
click at [565, 144] on input "0" at bounding box center [561, 149] width 16 height 10
type input "$226.41"
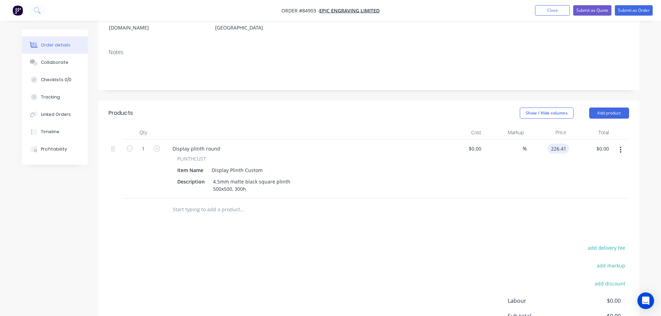
type input "$226.41"
drag, startPoint x: 554, startPoint y: 196, endPoint x: 582, endPoint y: 169, distance: 39.0
click at [554, 198] on div at bounding box center [369, 209] width 520 height 23
click at [239, 203] on input "text" at bounding box center [241, 210] width 139 height 14
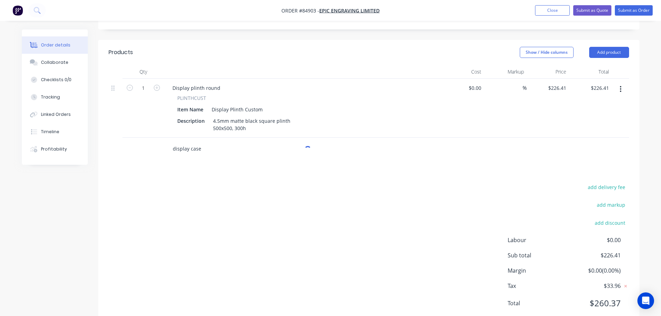
scroll to position [173, 0]
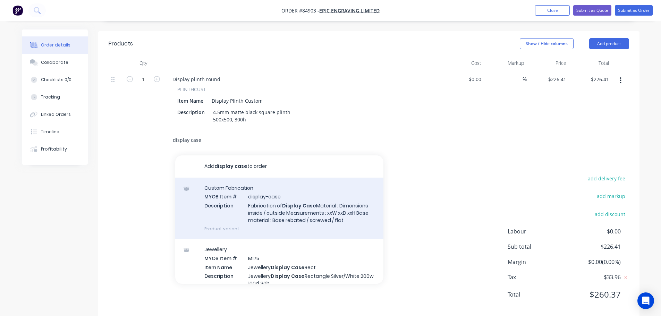
type input "display case"
click at [286, 199] on div "Custom Fabrication MYOB Item # display-case Description Fabrication of Display …" at bounding box center [279, 208] width 208 height 61
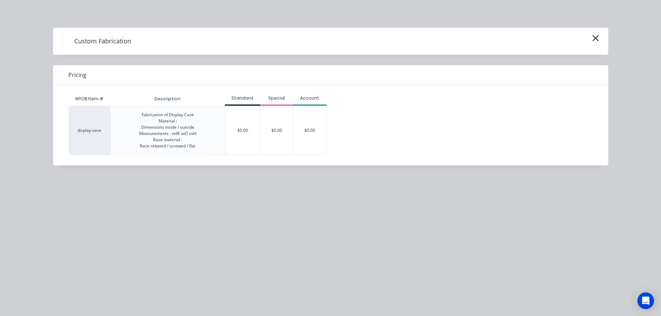
click at [327, 116] on div "display-case Fabrication of Display Case Material : Dimensions inside / outside…" at bounding box center [325, 130] width 513 height 49
click at [315, 121] on div "$0.00" at bounding box center [309, 130] width 33 height 49
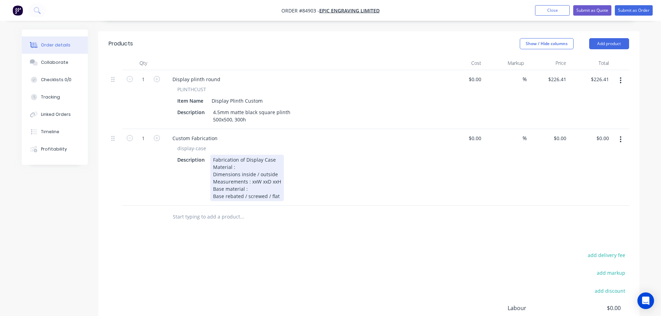
click at [250, 158] on div "Fabrication of Display Case Material : Dimensions inside / outside Measurements…" at bounding box center [247, 178] width 74 height 46
click at [256, 162] on div "Fabrication of Display Case Material : 3mm clear acrylic Dimensions inside / ou…" at bounding box center [247, 178] width 74 height 46
click at [257, 166] on div "Fabrication of Display Case Material : 3mm clear acrylic Dimensions inside / ou…" at bounding box center [247, 178] width 74 height 46
drag, startPoint x: 255, startPoint y: 166, endPoint x: 274, endPoint y: 164, distance: 18.8
click at [274, 164] on div "Fabrication of Display Case Material : 3mm clear acrylic Dimensions inside / ou…" at bounding box center [247, 178] width 74 height 46
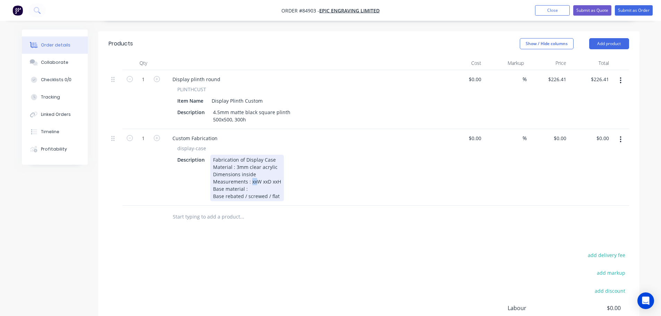
drag, startPoint x: 256, startPoint y: 171, endPoint x: 250, endPoint y: 171, distance: 5.6
click at [250, 171] on div "Fabrication of Display Case Material : 3mm clear acrylic Dimensions inside Meas…" at bounding box center [247, 178] width 74 height 46
click at [265, 172] on div "Fabrication of Display Case Material : 3mm clear acrylic Dimensions inside Meas…" at bounding box center [248, 178] width 77 height 46
drag, startPoint x: 283, startPoint y: 170, endPoint x: 279, endPoint y: 170, distance: 4.2
click at [279, 170] on div "Fabrication of Display Case Material : 3mm clear acrylic Dimensions inside Meas…" at bounding box center [250, 178] width 80 height 46
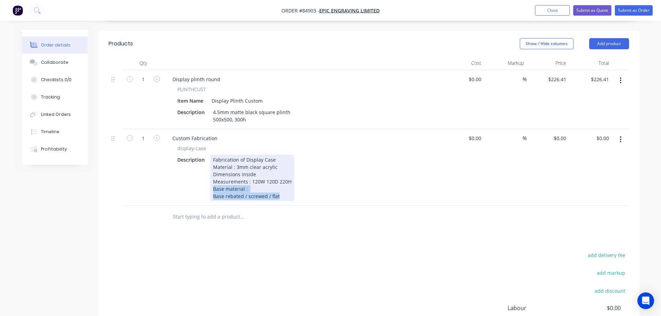
drag, startPoint x: 282, startPoint y: 187, endPoint x: 201, endPoint y: 177, distance: 81.8
click at [201, 177] on div "Description Fabrication of Display Case Material : 3mm clear acrylic Dimensions…" at bounding box center [301, 178] width 254 height 46
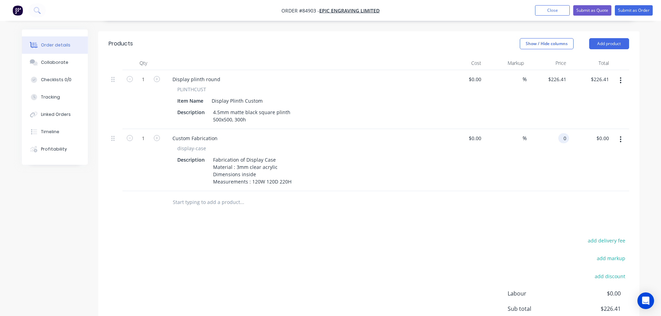
click at [559, 133] on div "0 0" at bounding box center [563, 138] width 11 height 10
type input "$133.12"
click at [552, 204] on div "Products Show / Hide columns Add product Qty Cost Markup Price Total 1 Display …" at bounding box center [368, 205] width 541 height 349
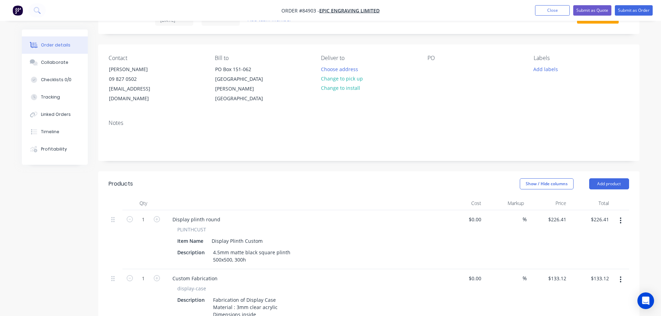
scroll to position [0, 0]
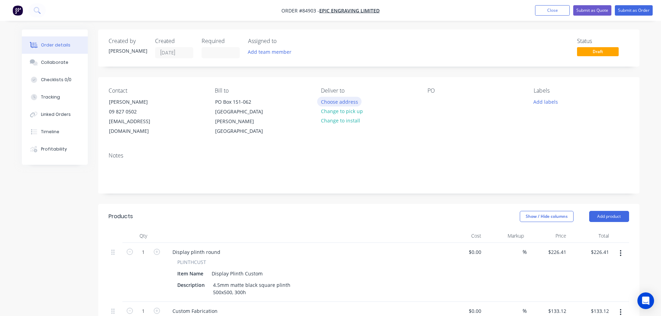
click at [334, 101] on button "Choose address" at bounding box center [339, 101] width 44 height 9
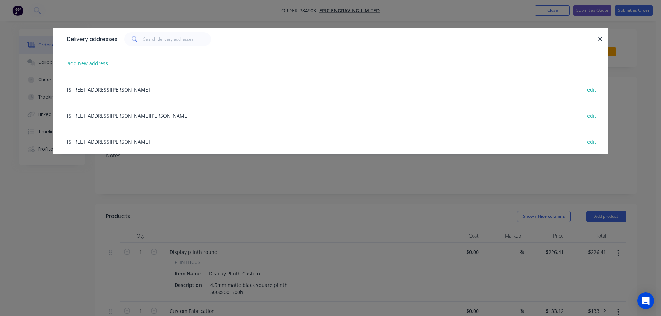
click at [112, 111] on div "18H Clark Street New Lynn, Waitakere City, 0600 edit" at bounding box center [330, 115] width 534 height 26
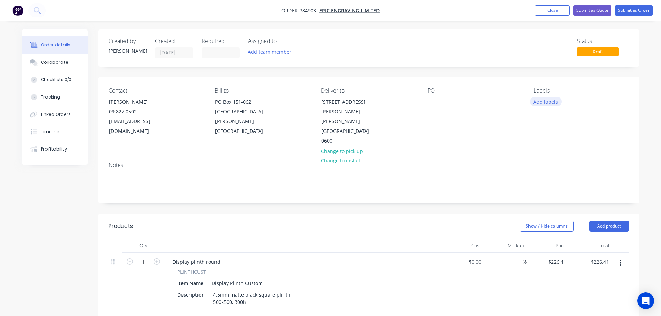
click at [543, 102] on button "Add labels" at bounding box center [546, 101] width 32 height 9
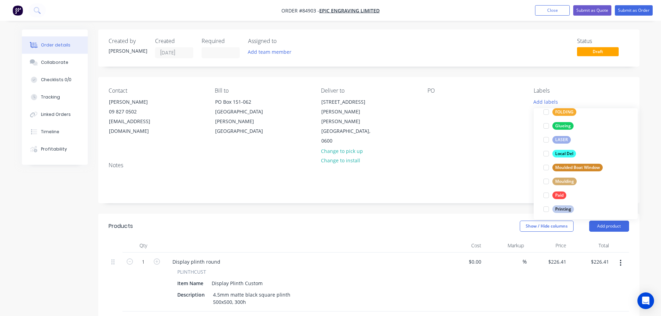
scroll to position [291, 0]
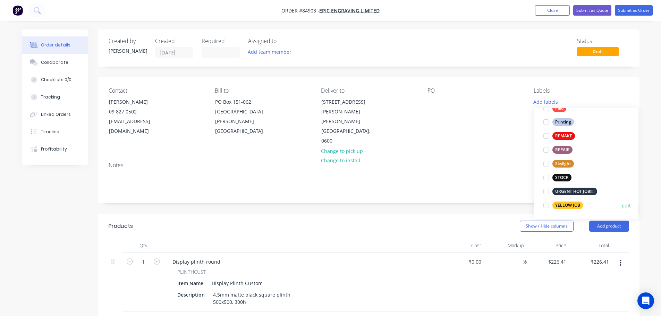
click at [577, 211] on div "YELLOW JOB edit" at bounding box center [585, 205] width 90 height 14
click at [561, 209] on button "YELLOW JOB" at bounding box center [562, 206] width 45 height 10
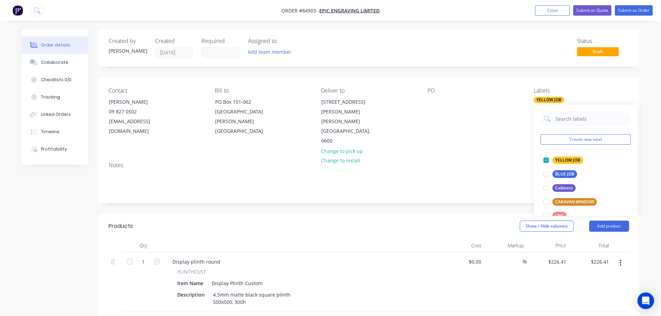
click at [650, 156] on div "Order details Collaborate Checklists 0/0 Tracking Linked Orders Timeline Profit…" at bounding box center [330, 286] width 661 height 573
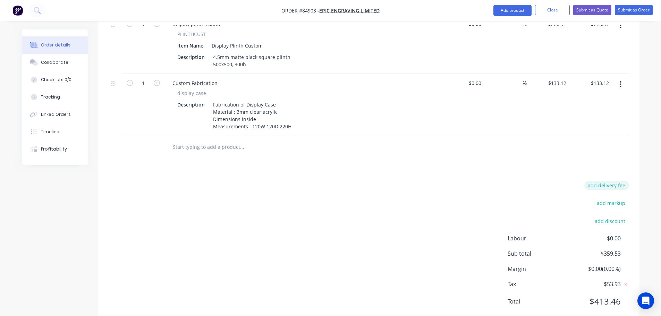
click at [611, 181] on button "add delivery fee" at bounding box center [606, 185] width 45 height 9
type input "40"
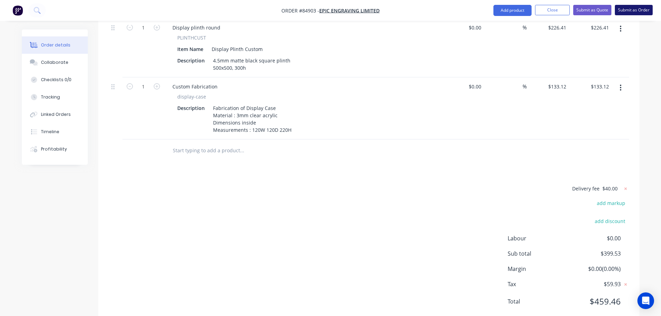
click at [631, 14] on button "Submit as Order" at bounding box center [634, 10] width 38 height 10
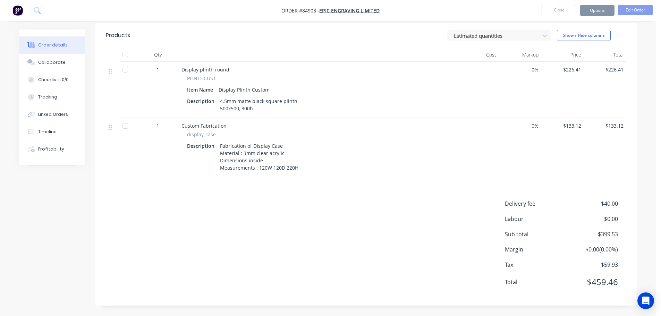
scroll to position [0, 0]
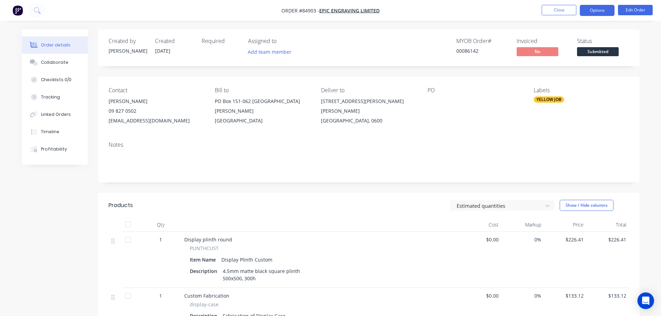
click at [592, 12] on button "Options" at bounding box center [597, 10] width 35 height 11
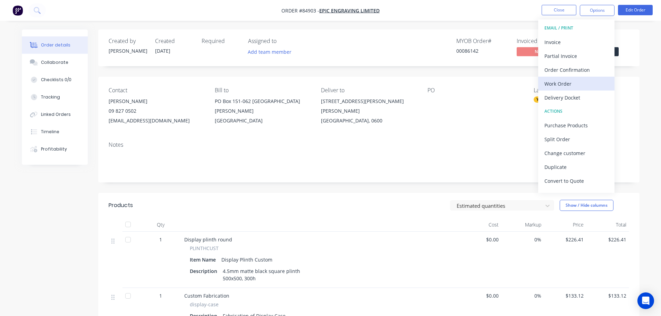
click at [571, 80] on div "Work Order" at bounding box center [576, 84] width 64 height 10
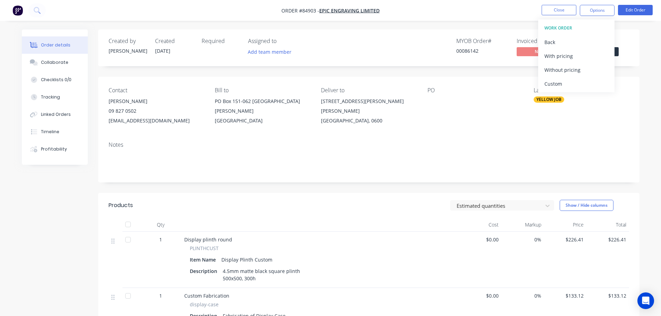
click at [571, 70] on div "Without pricing" at bounding box center [576, 70] width 64 height 10
click at [427, 18] on nav "Order #84903 - Epic Engraving Limited Close Options EMAIL / PRINT Invoice Parti…" at bounding box center [330, 10] width 661 height 21
